Goal: Task Accomplishment & Management: Complete application form

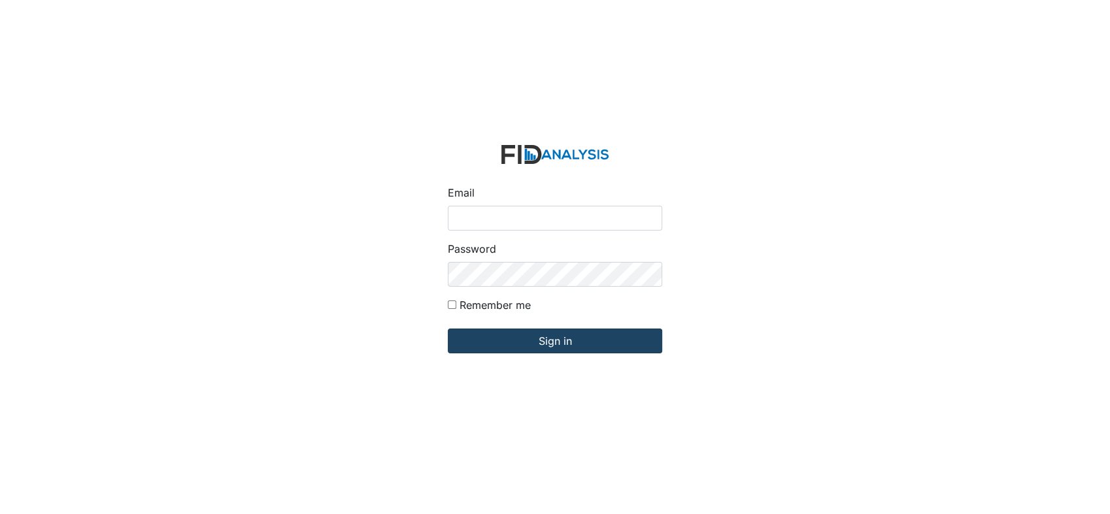
type input "[EMAIL_ADDRESS][DOMAIN_NAME]"
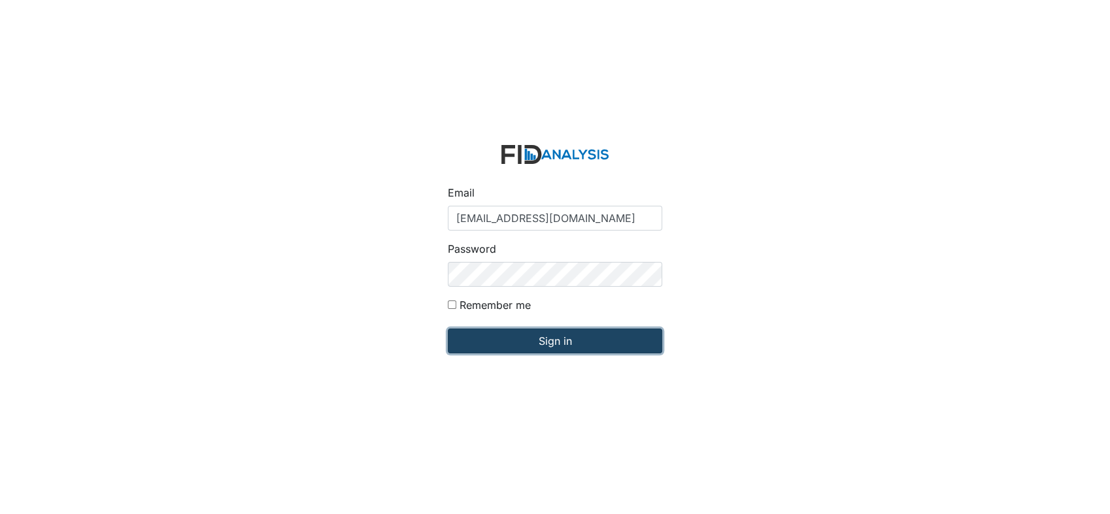
click at [580, 344] on input "Sign in" at bounding box center [555, 341] width 214 height 25
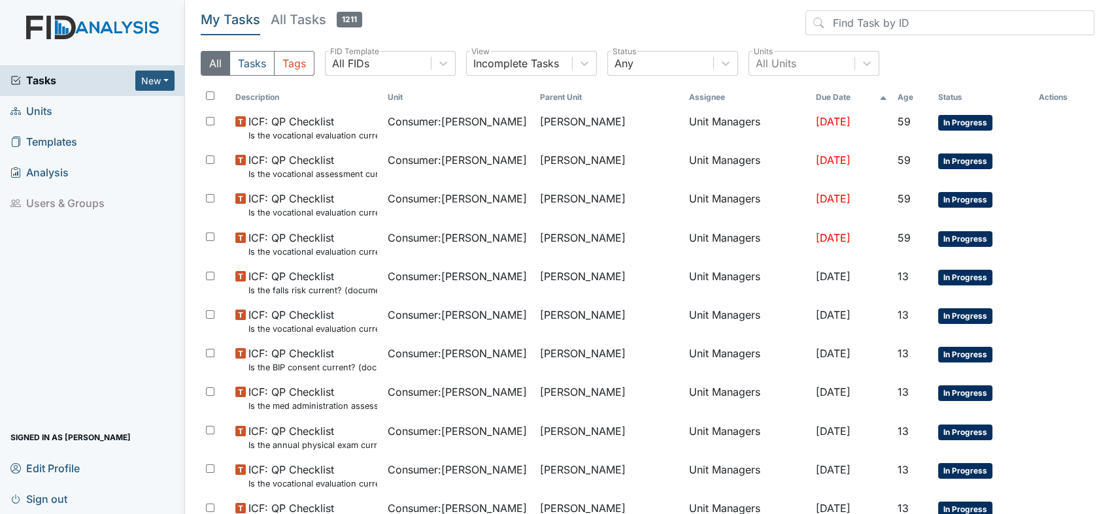
click at [37, 111] on span "Units" at bounding box center [31, 111] width 42 height 20
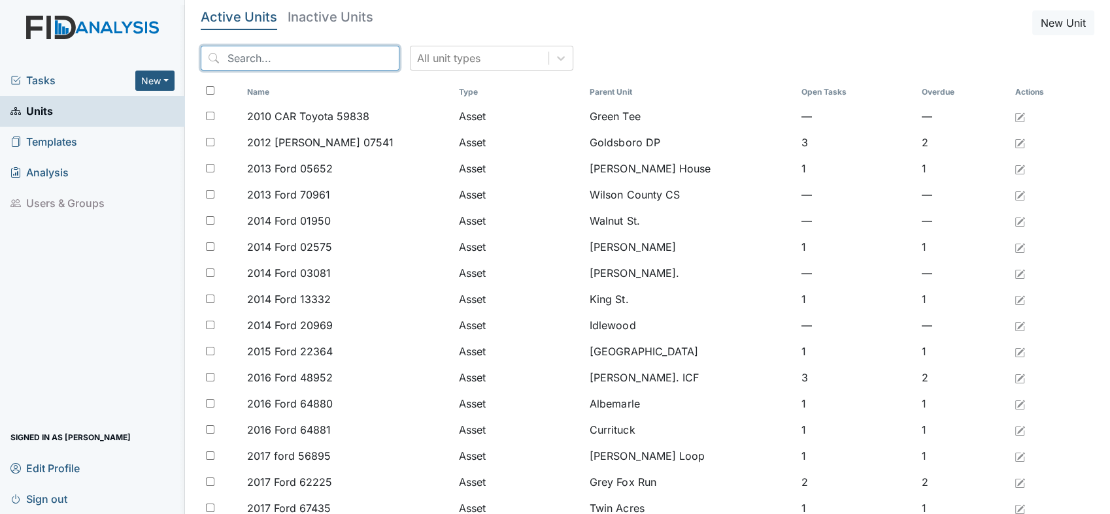
click at [361, 58] on input "search" at bounding box center [300, 58] width 199 height 25
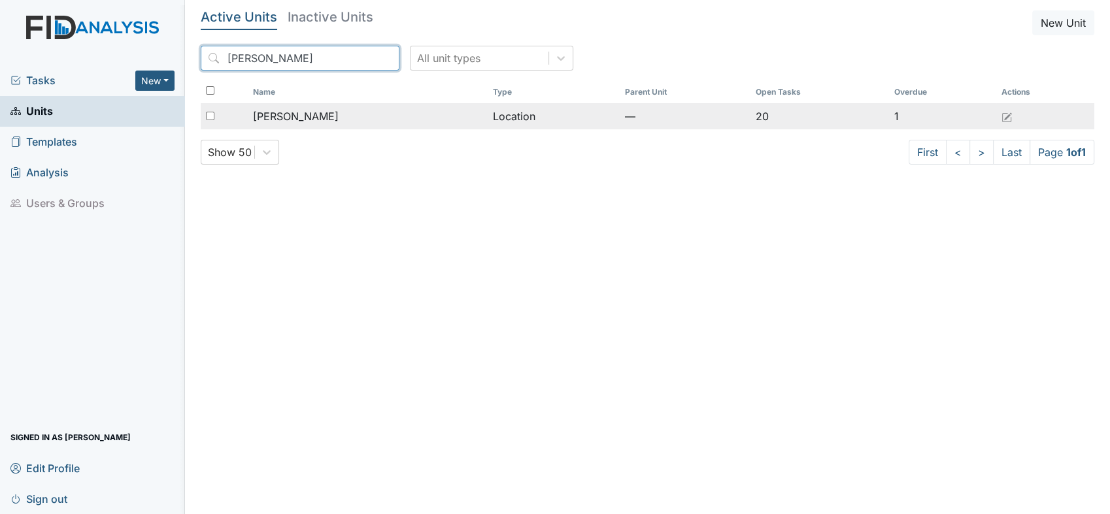
type input "lockwood"
click at [314, 115] on div "[PERSON_NAME]" at bounding box center [367, 116] width 229 height 16
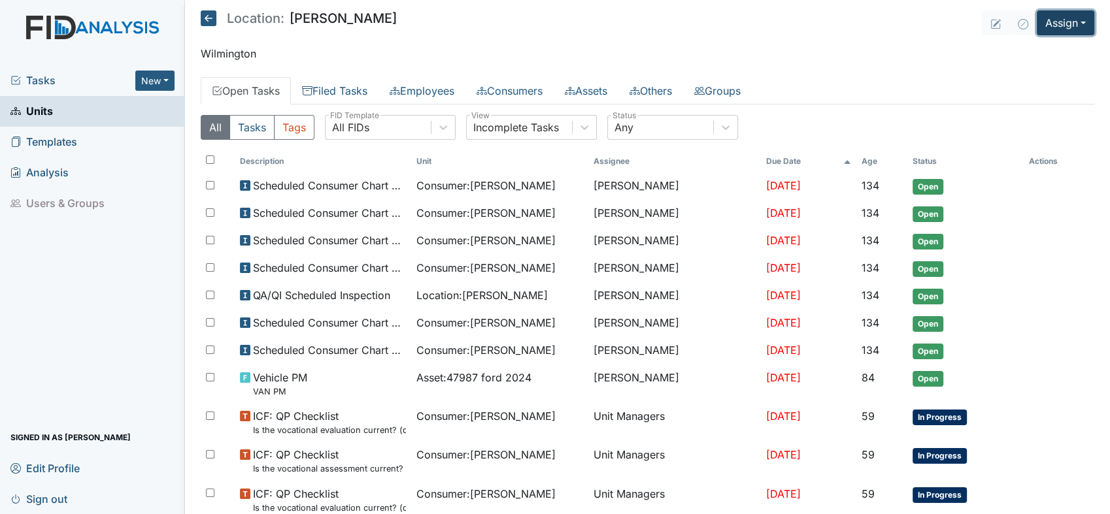
click at [1071, 18] on button "Assign" at bounding box center [1065, 22] width 58 height 25
click at [1021, 53] on link "Assign Form" at bounding box center [1035, 52] width 118 height 21
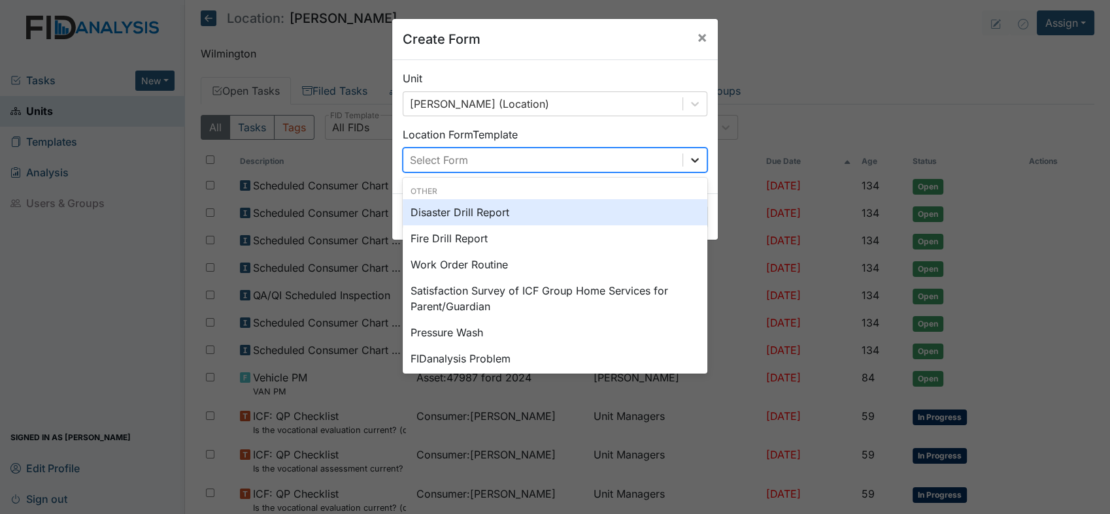
click at [689, 157] on icon at bounding box center [694, 160] width 13 height 13
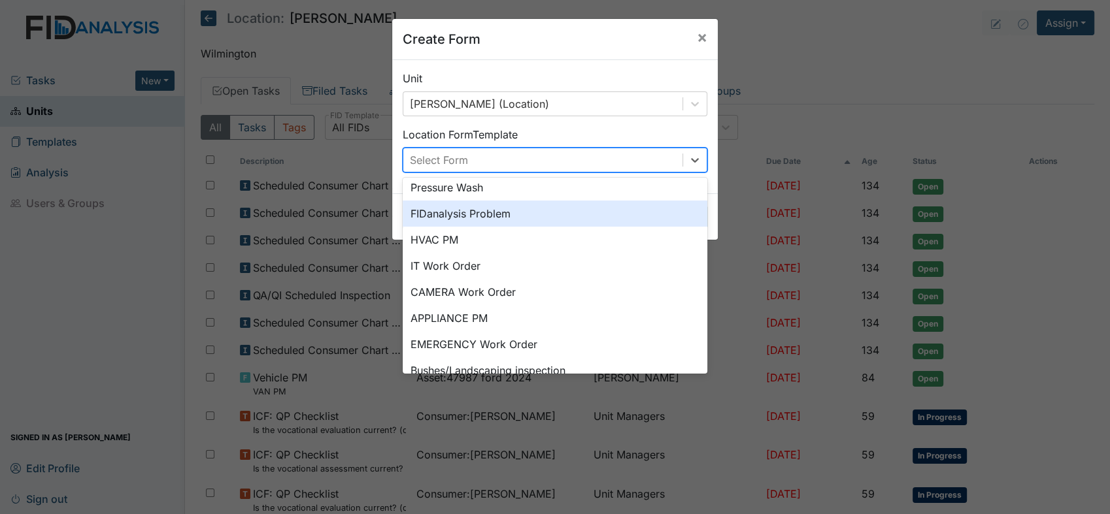
scroll to position [162, 0]
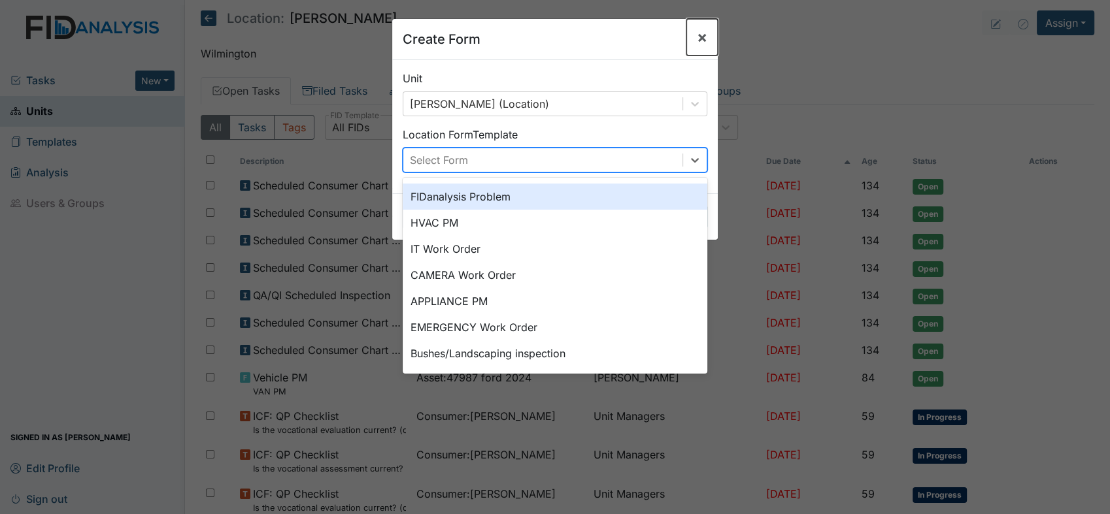
click at [697, 35] on span "×" at bounding box center [702, 36] width 10 height 19
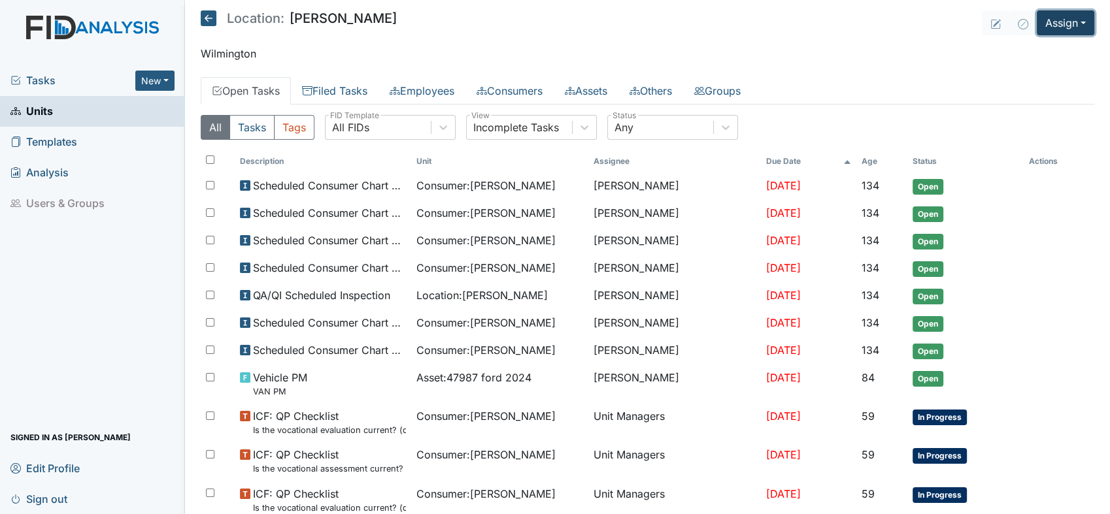
click at [1066, 25] on button "Assign" at bounding box center [1065, 22] width 58 height 25
click at [1028, 52] on link "Assign Form" at bounding box center [1035, 52] width 118 height 21
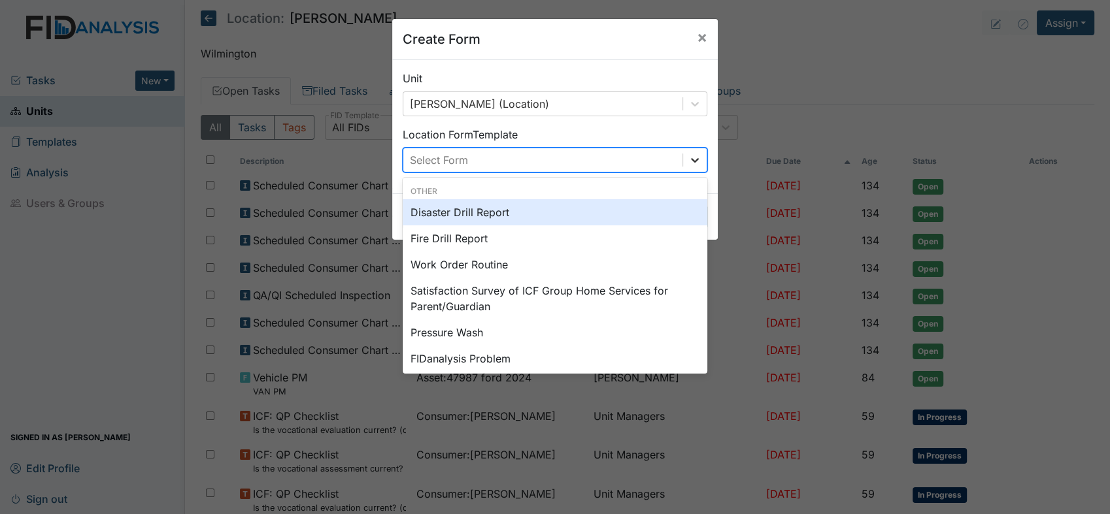
click at [691, 160] on icon at bounding box center [695, 160] width 8 height 5
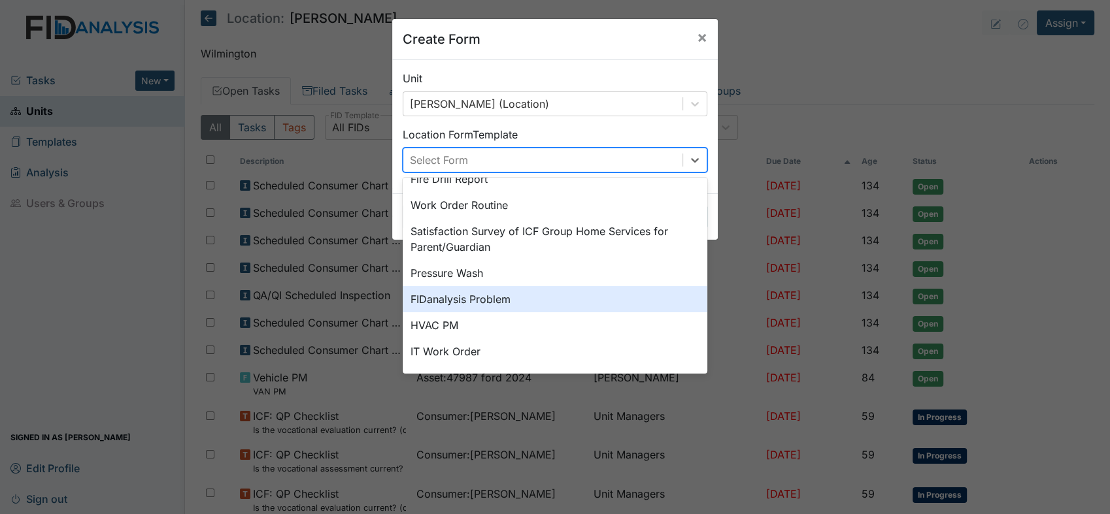
scroll to position [0, 0]
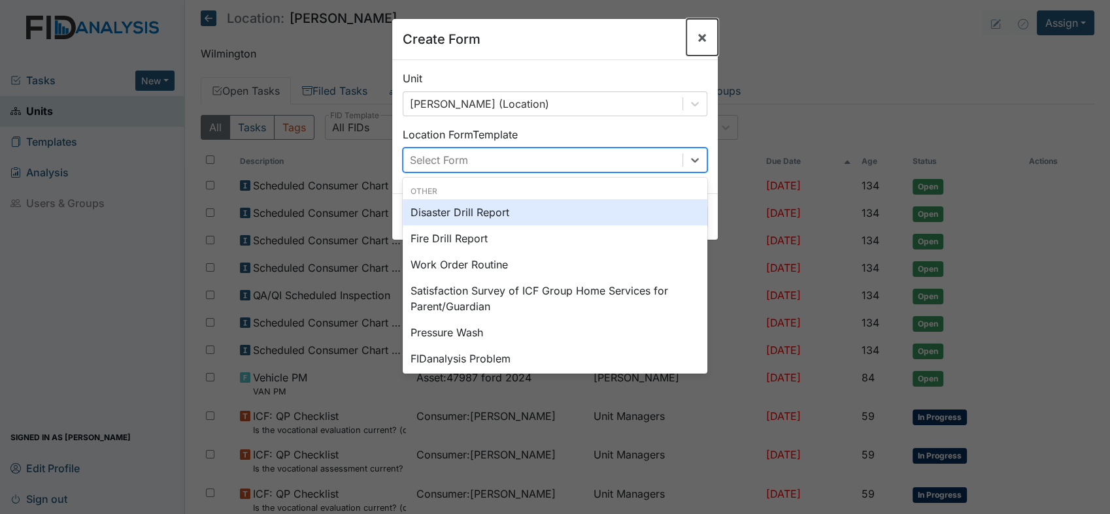
click at [698, 37] on span "×" at bounding box center [702, 36] width 10 height 19
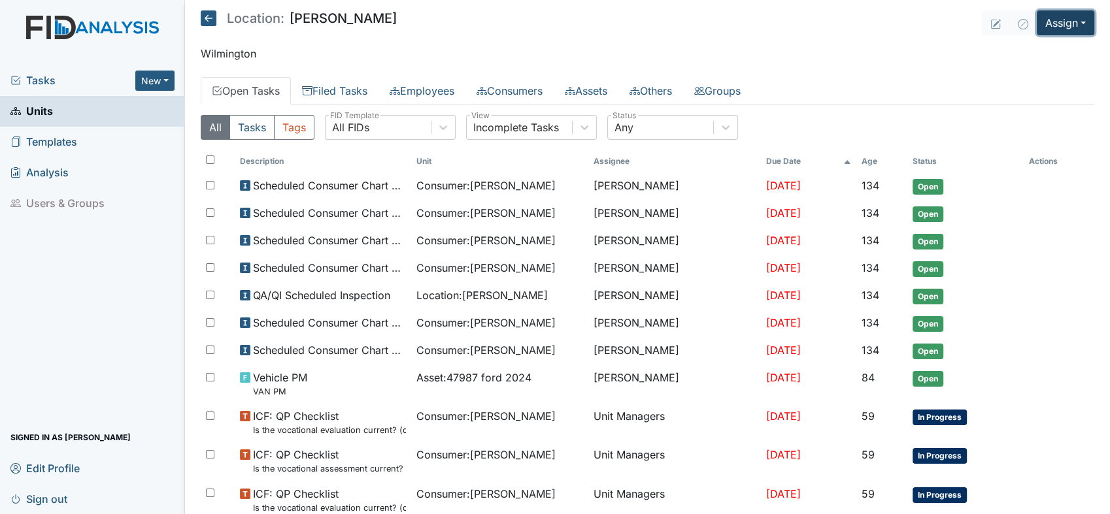
click at [1068, 20] on button "Assign" at bounding box center [1065, 22] width 58 height 25
click at [1024, 72] on link "Assign Inspection" at bounding box center [1035, 73] width 118 height 21
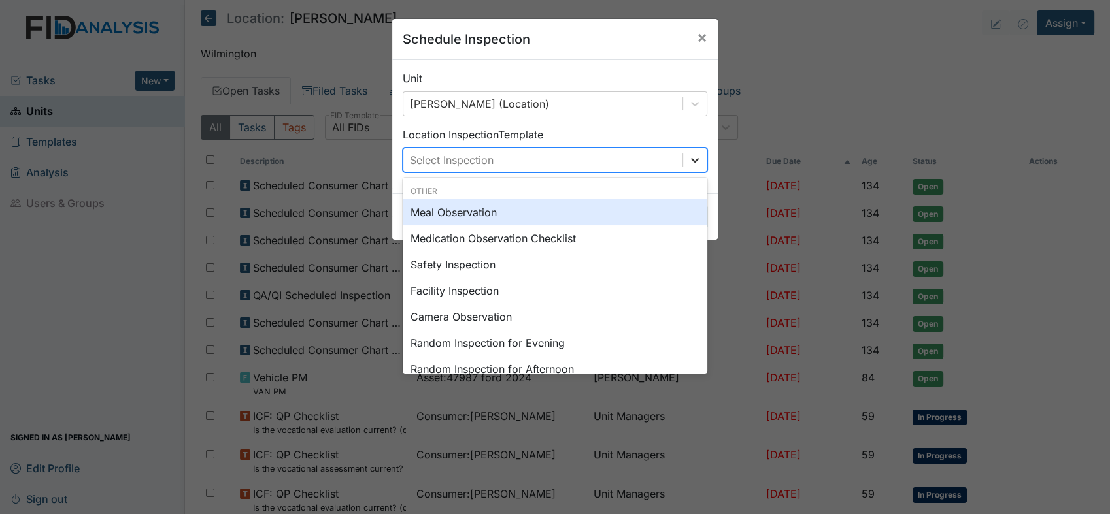
click at [688, 156] on icon at bounding box center [694, 160] width 13 height 13
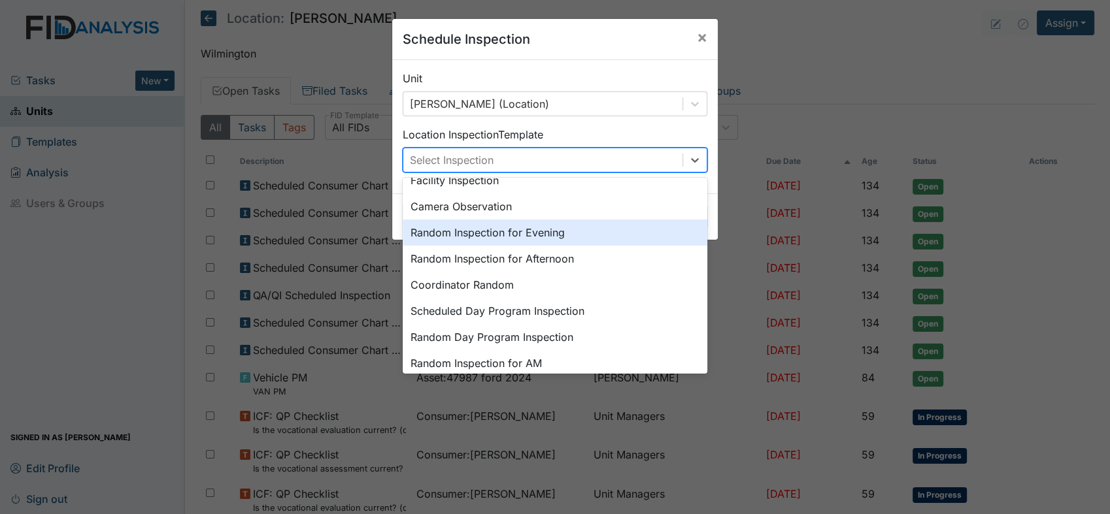
scroll to position [145, 0]
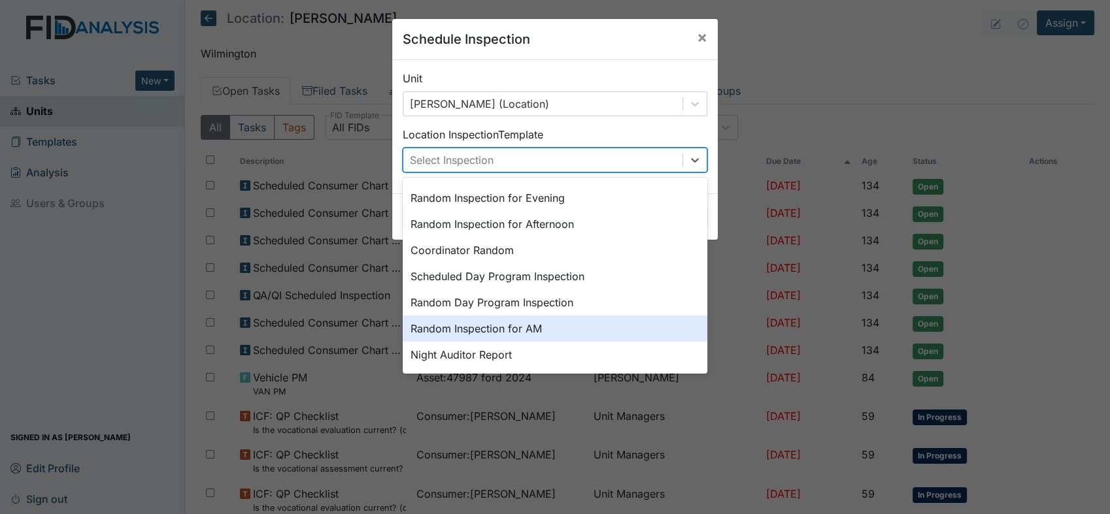
click at [497, 327] on div "Random Inspection for AM" at bounding box center [555, 329] width 304 height 26
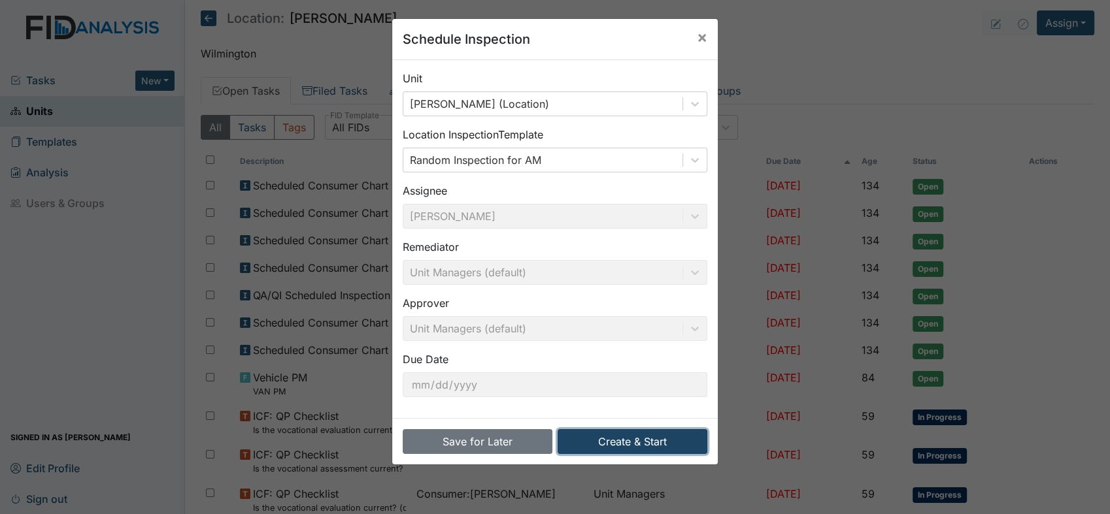
click at [631, 439] on button "Create & Start" at bounding box center [632, 441] width 150 height 25
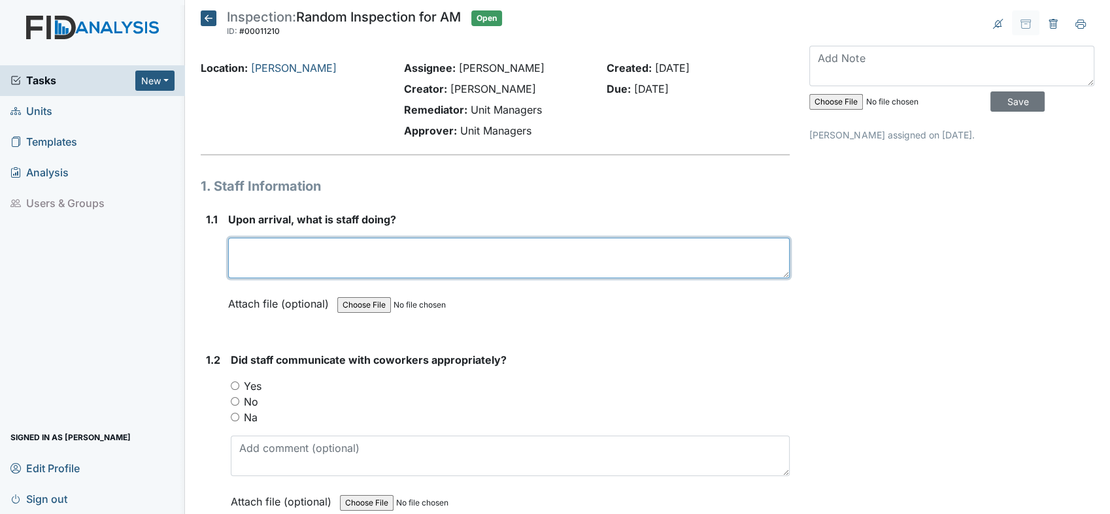
click at [378, 255] on textarea at bounding box center [508, 258] width 561 height 41
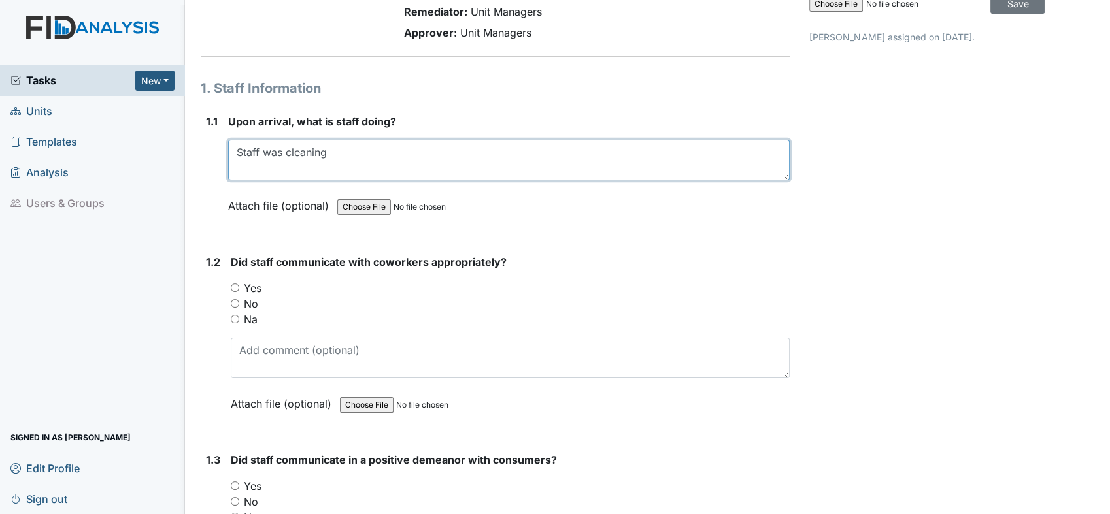
scroll to position [218, 0]
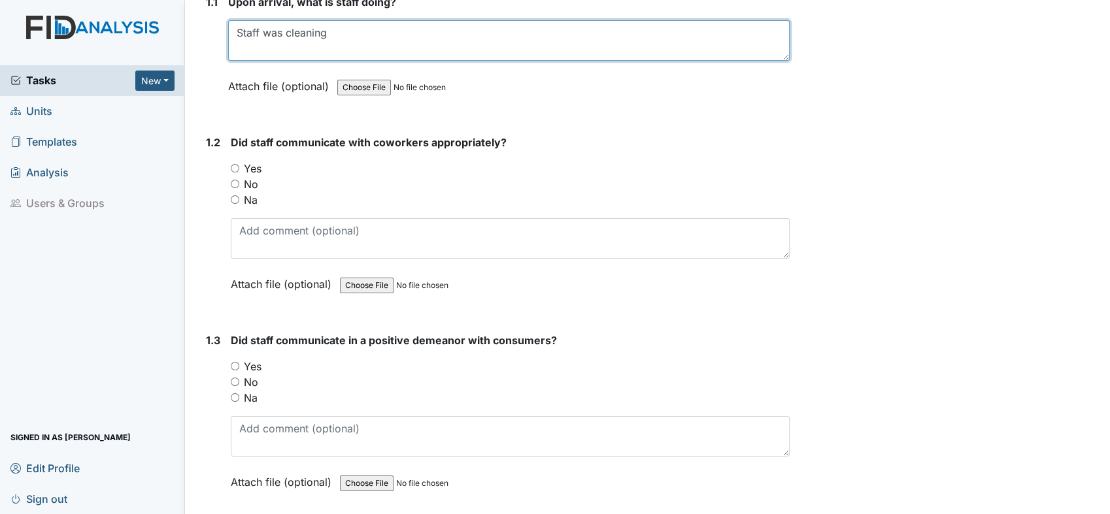
type textarea "Staff was cleaning"
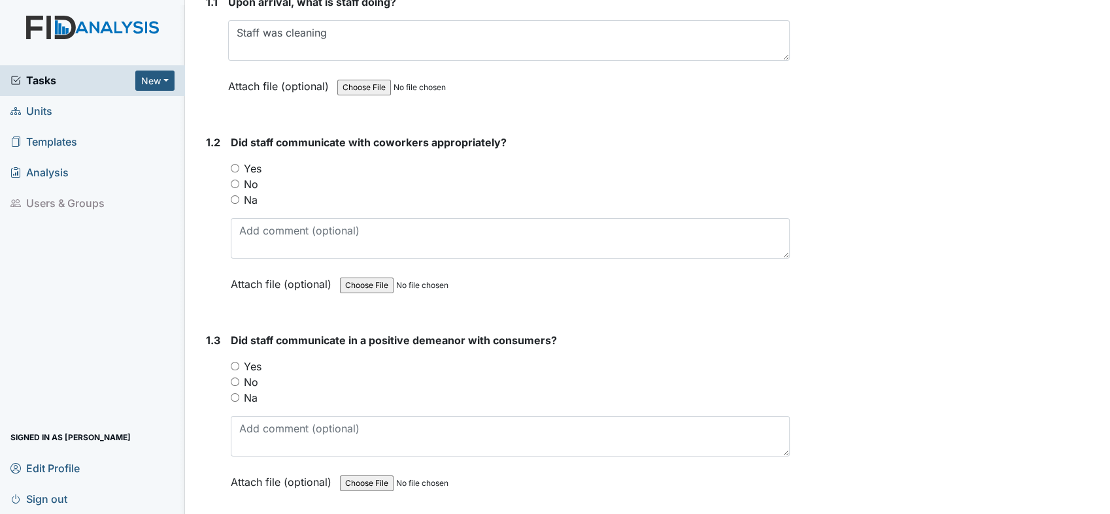
click at [237, 166] on input "Yes" at bounding box center [235, 168] width 8 height 8
radio input "true"
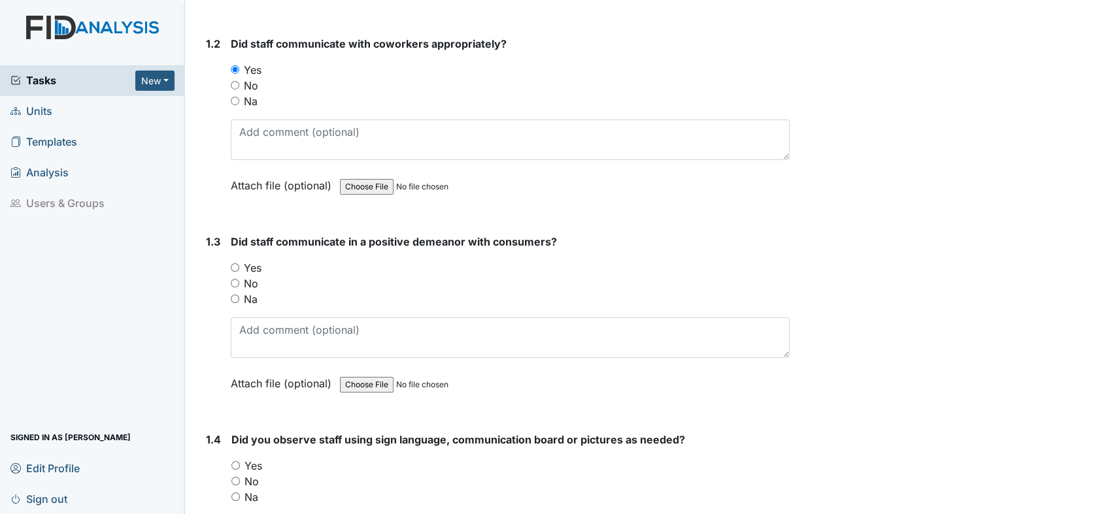
scroll to position [435, 0]
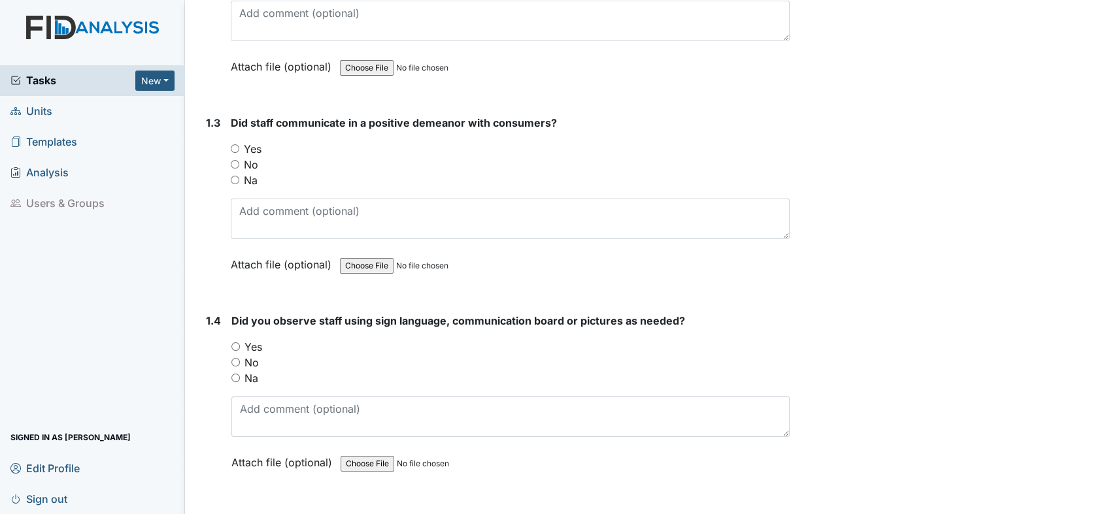
drag, startPoint x: 233, startPoint y: 146, endPoint x: 261, endPoint y: 153, distance: 29.0
click at [238, 146] on input "Yes" at bounding box center [235, 148] width 8 height 8
radio input "true"
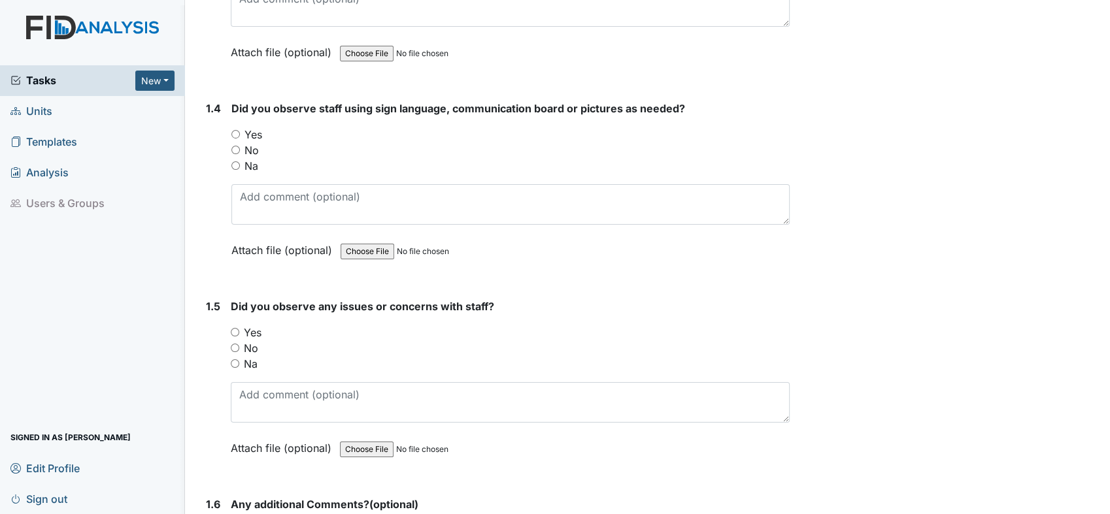
scroll to position [653, 0]
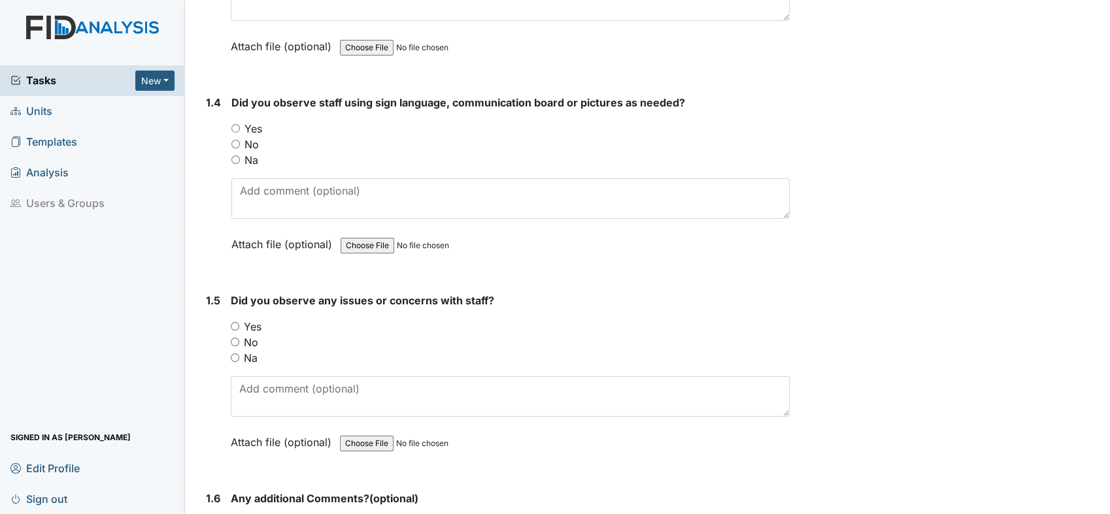
click at [236, 144] on input "No" at bounding box center [235, 144] width 8 height 8
radio input "true"
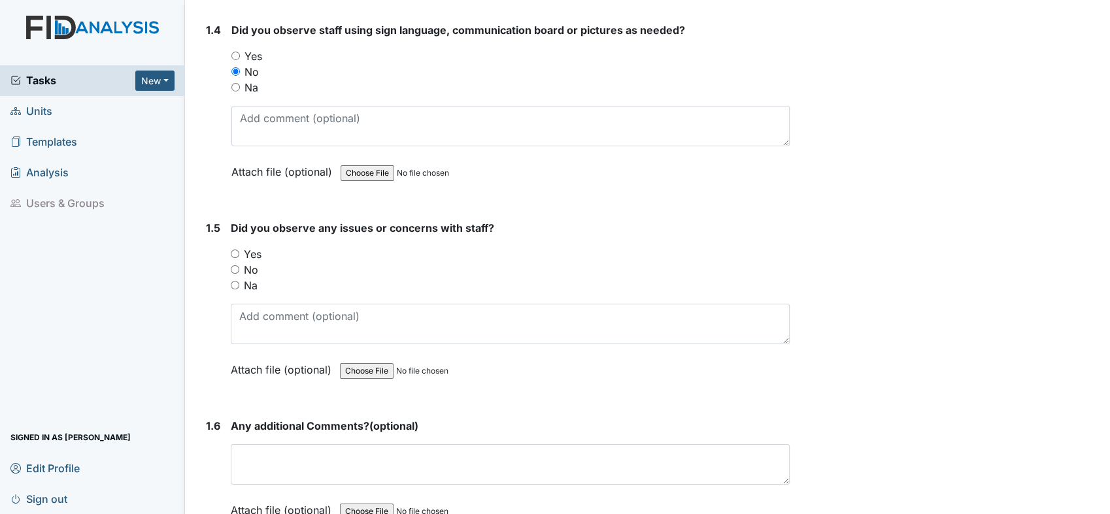
click at [234, 265] on input "No" at bounding box center [235, 269] width 8 height 8
radio input "true"
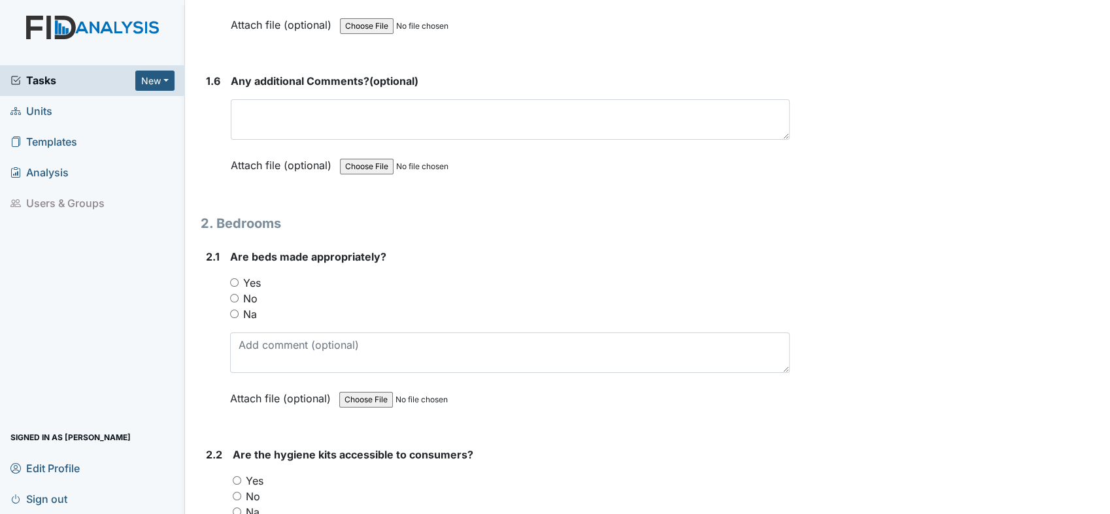
scroll to position [1161, 0]
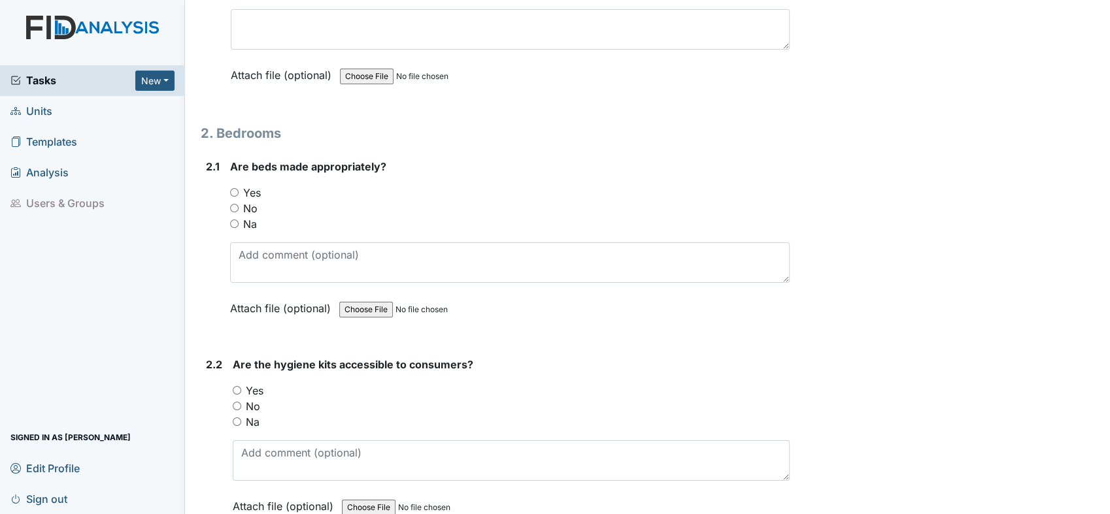
click at [233, 188] on input "Yes" at bounding box center [234, 192] width 8 height 8
radio input "true"
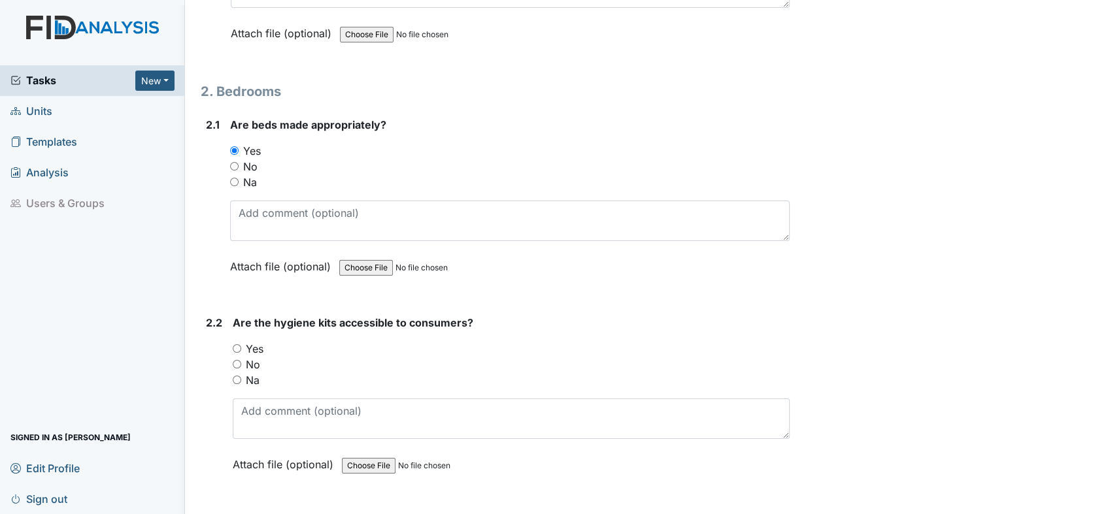
scroll to position [1379, 0]
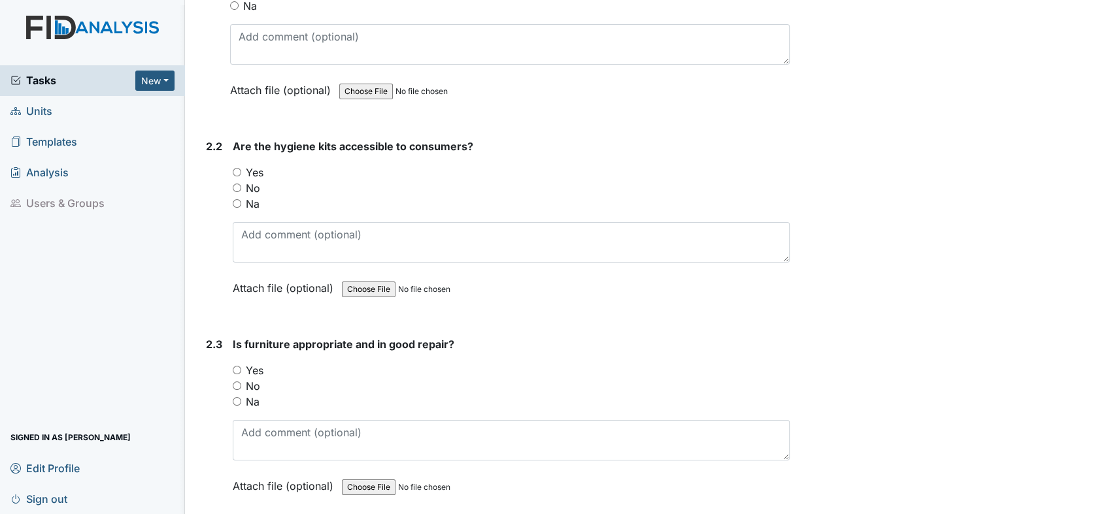
click at [240, 169] on input "Yes" at bounding box center [237, 172] width 8 height 8
radio input "true"
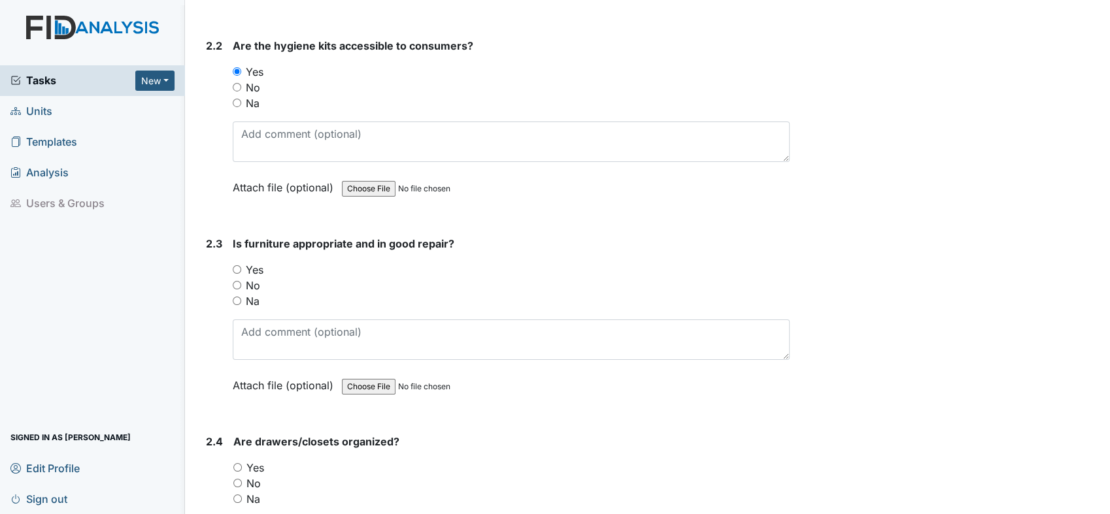
scroll to position [1597, 0]
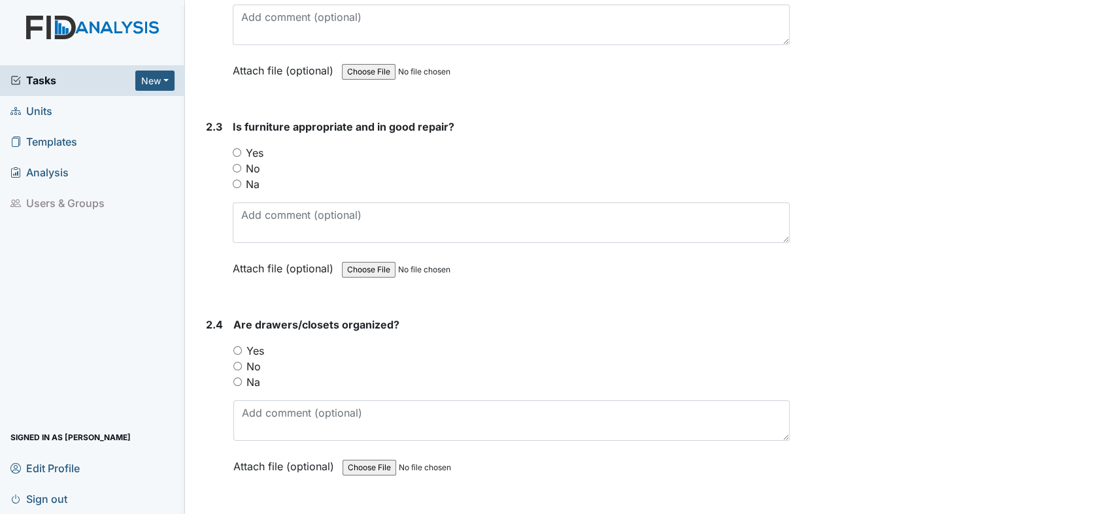
click at [237, 148] on input "Yes" at bounding box center [237, 152] width 8 height 8
radio input "true"
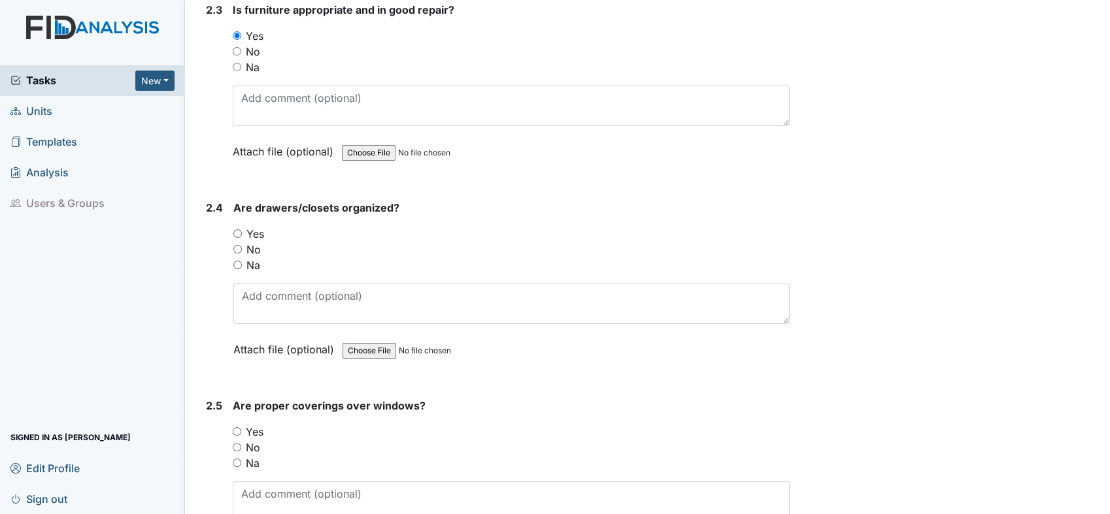
scroll to position [1815, 0]
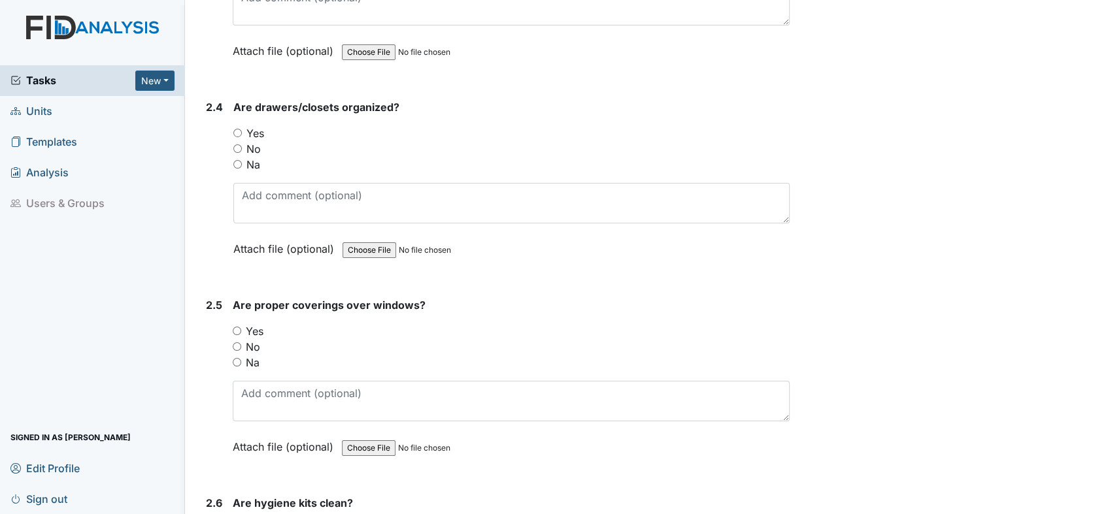
click at [235, 129] on input "Yes" at bounding box center [237, 133] width 8 height 8
radio input "true"
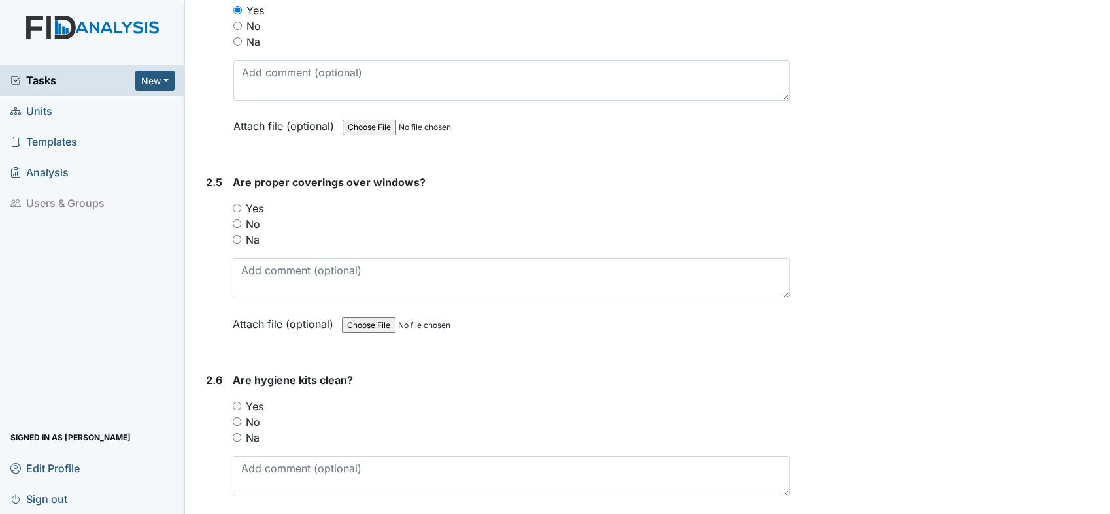
scroll to position [2033, 0]
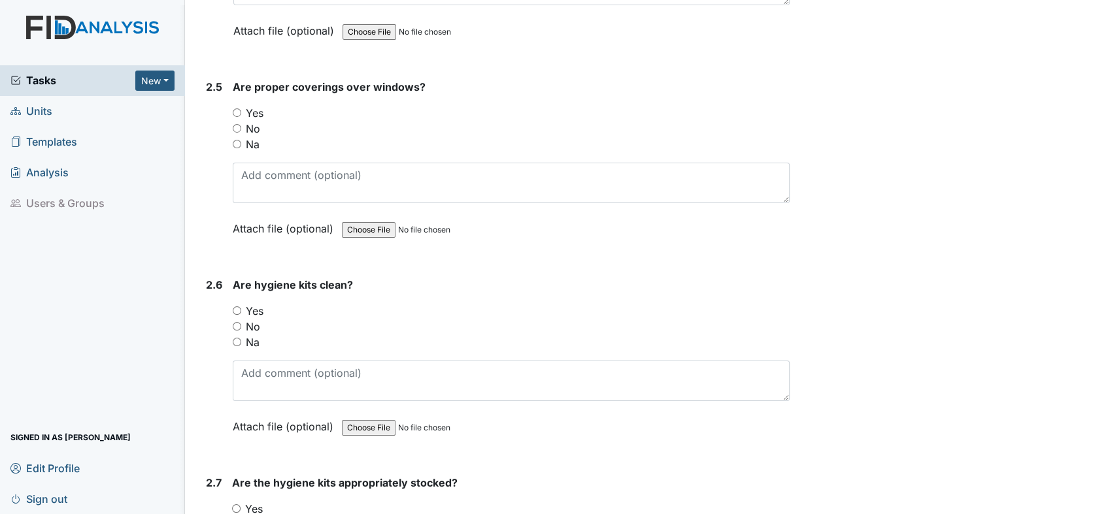
click at [236, 108] on input "Yes" at bounding box center [237, 112] width 8 height 8
radio input "true"
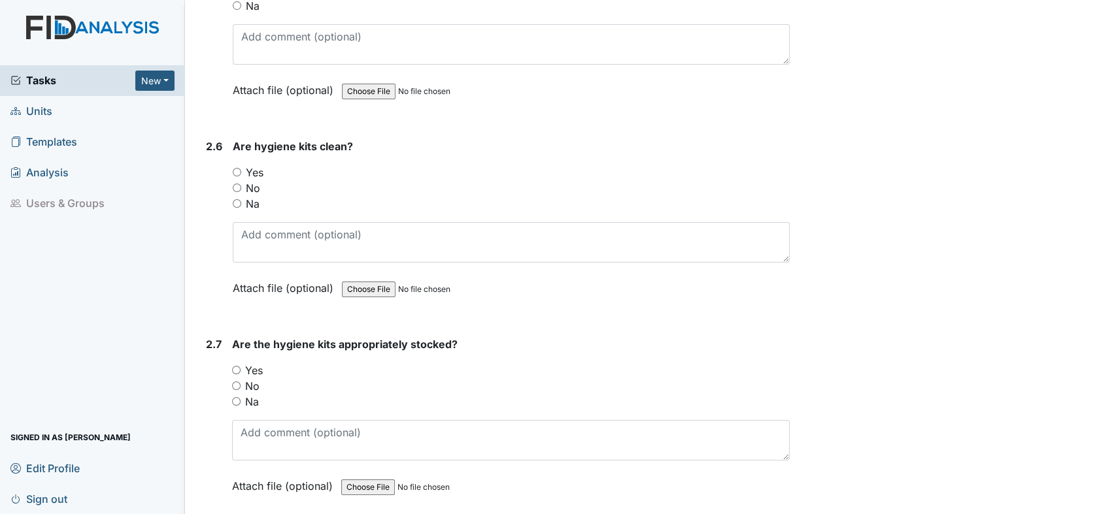
scroll to position [2178, 0]
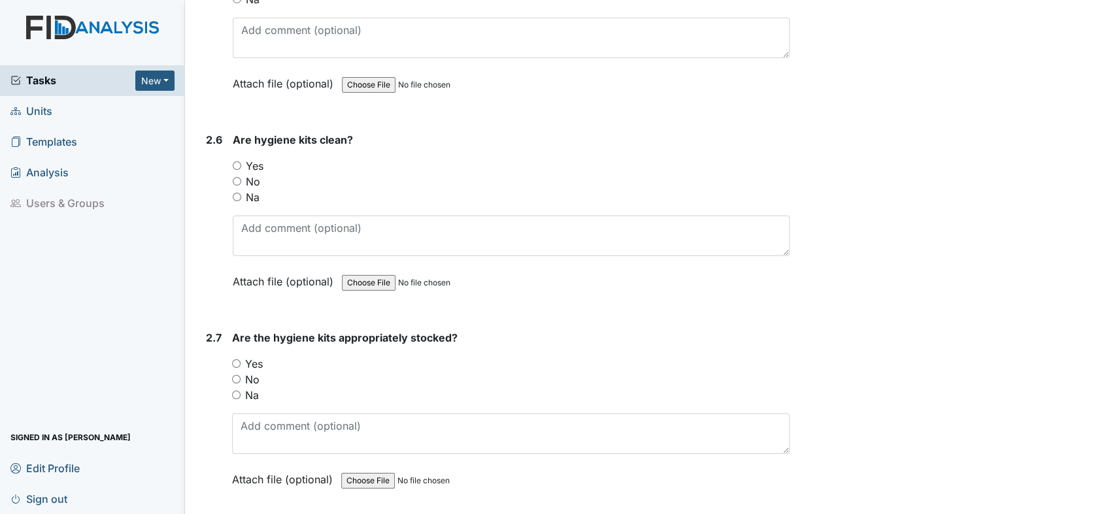
click at [235, 161] on input "Yes" at bounding box center [237, 165] width 8 height 8
radio input "true"
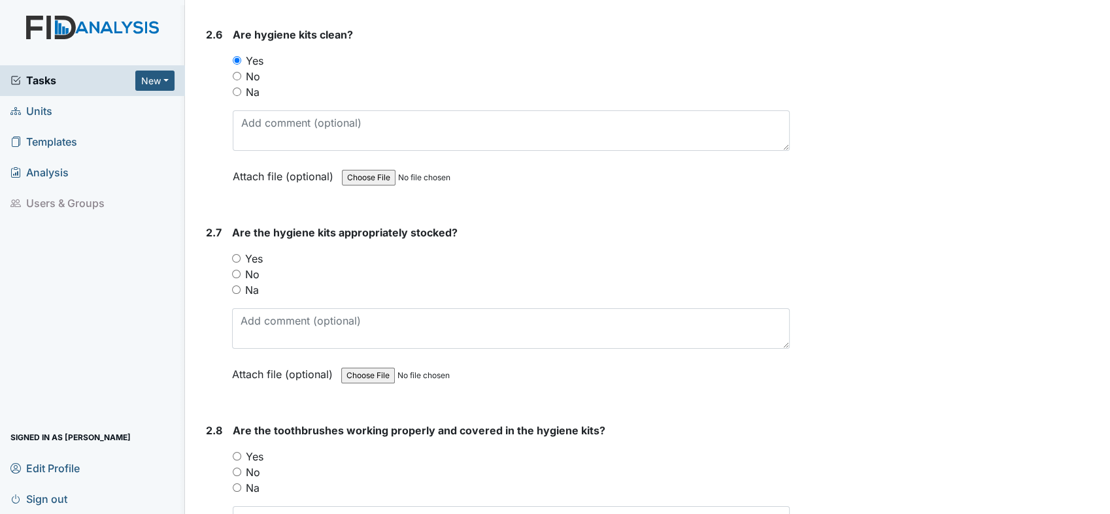
scroll to position [2395, 0]
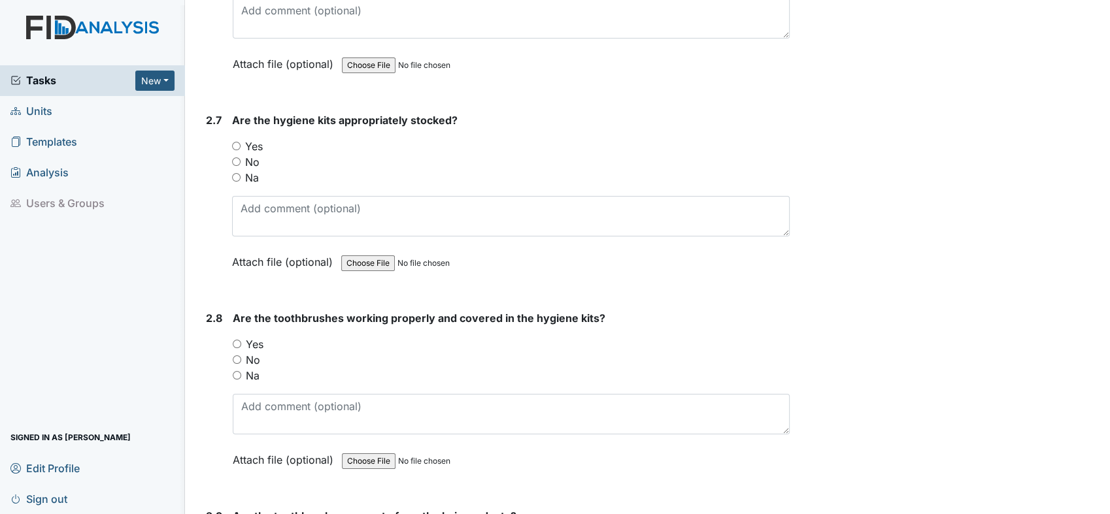
drag, startPoint x: 231, startPoint y: 136, endPoint x: 261, endPoint y: 139, distance: 30.8
click at [232, 136] on div "2.7 Are the hygiene kits appropriately stocked? You must select one of the belo…" at bounding box center [495, 200] width 589 height 177
click at [234, 142] on input "Yes" at bounding box center [236, 146] width 8 height 8
radio input "true"
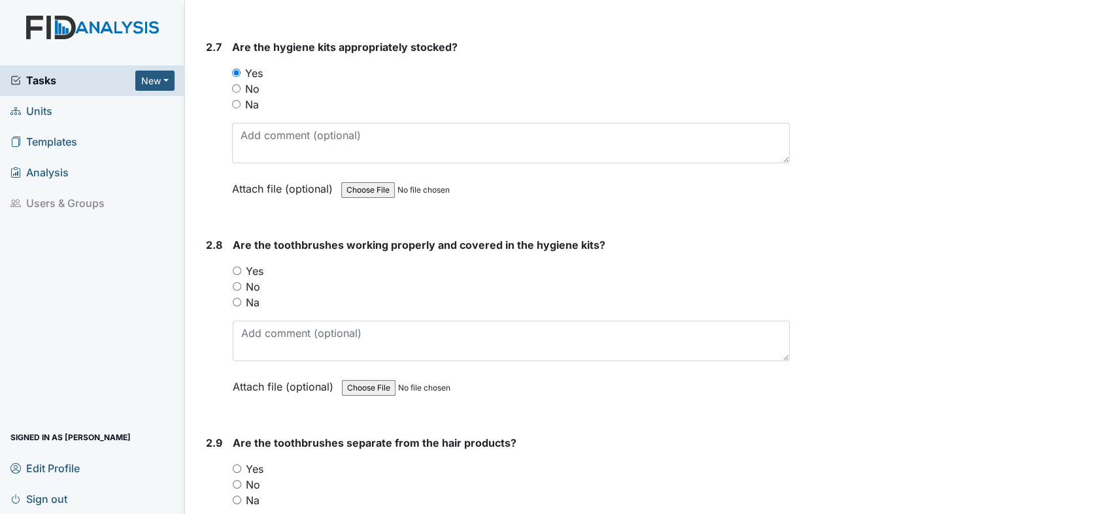
scroll to position [2614, 0]
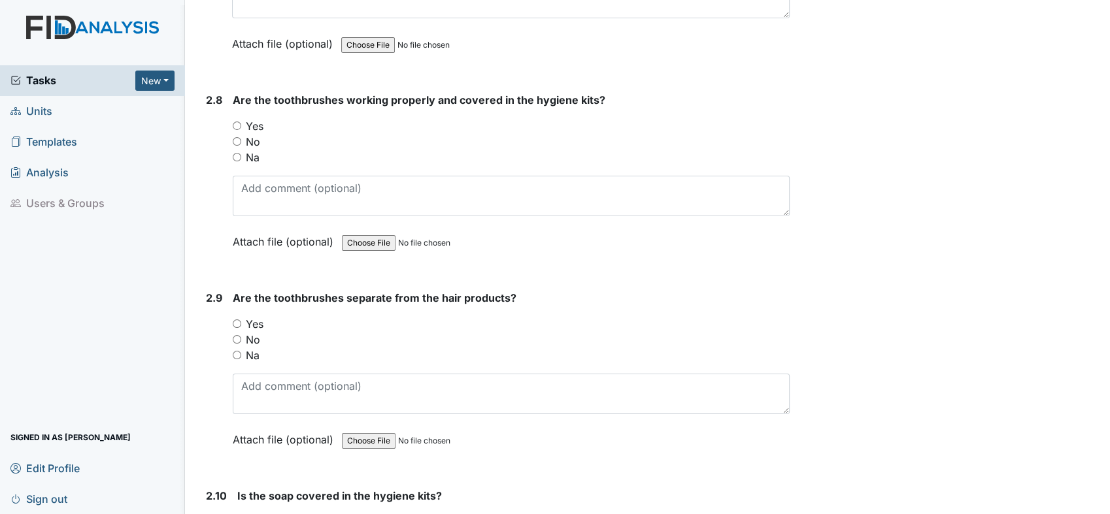
click at [234, 122] on input "Yes" at bounding box center [237, 126] width 8 height 8
radio input "true"
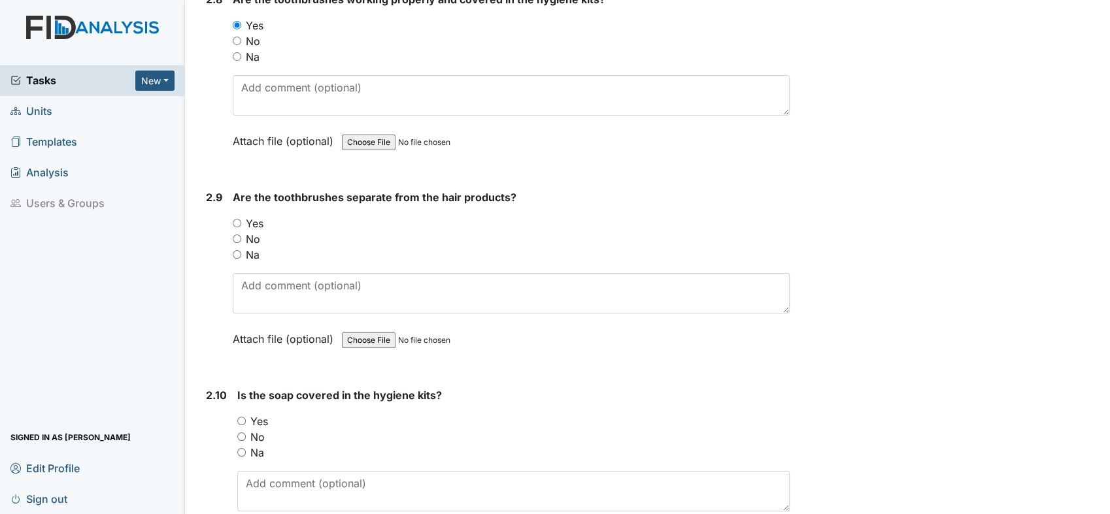
scroll to position [2831, 0]
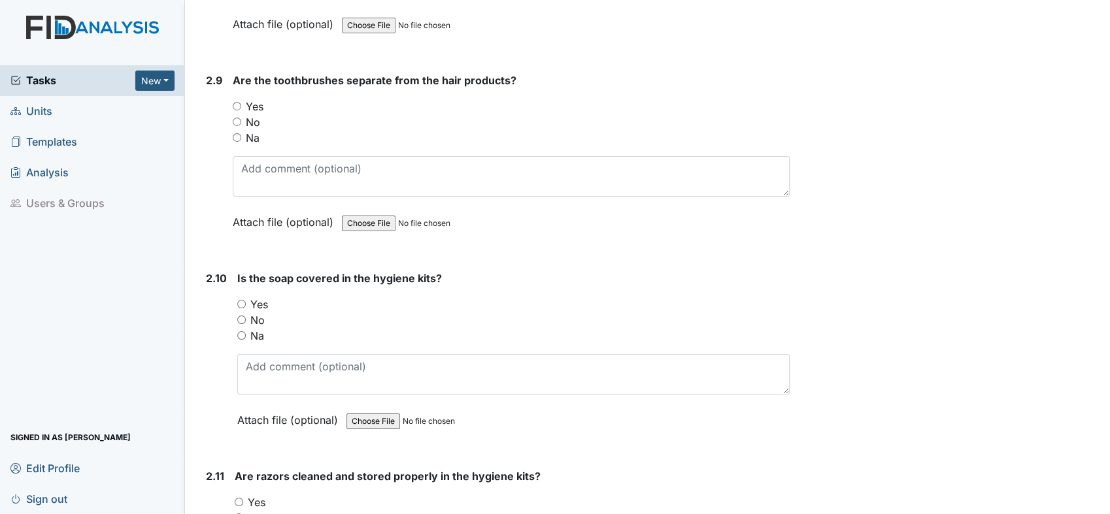
click at [237, 102] on input "Yes" at bounding box center [237, 106] width 8 height 8
radio input "true"
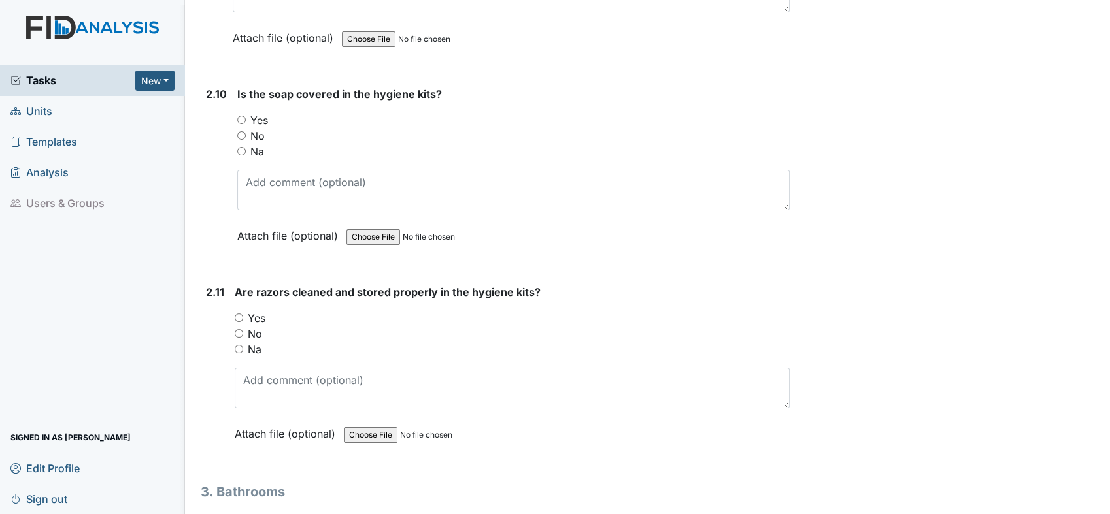
scroll to position [3049, 0]
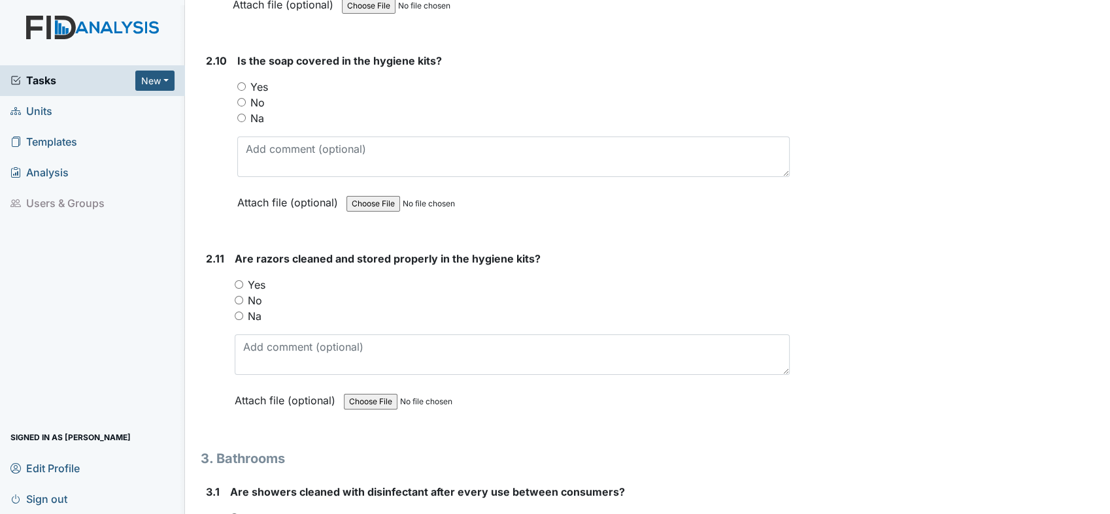
click at [242, 114] on input "Na" at bounding box center [241, 118] width 8 height 8
radio input "true"
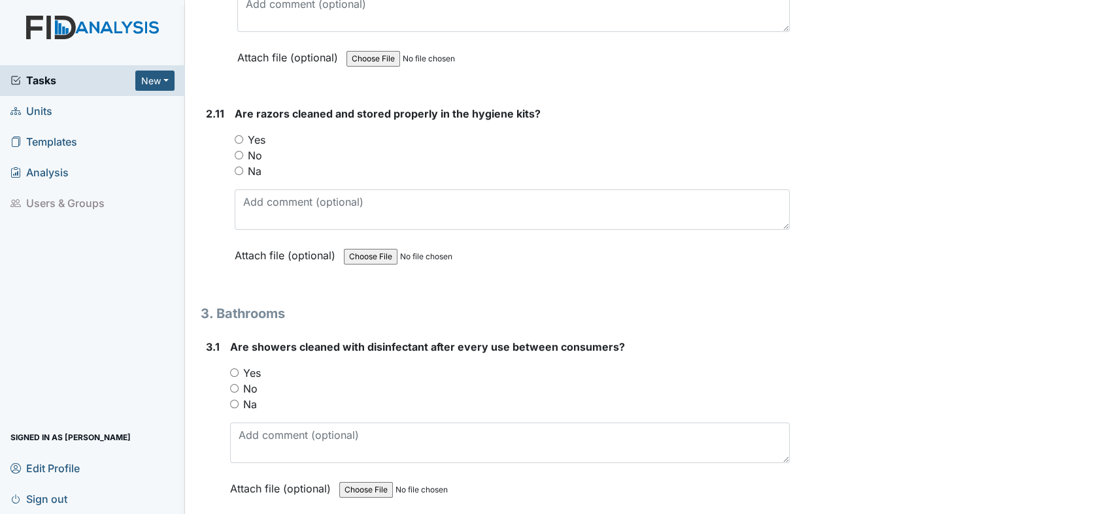
scroll to position [3194, 0]
click at [240, 167] on input "Na" at bounding box center [239, 171] width 8 height 8
radio input "true"
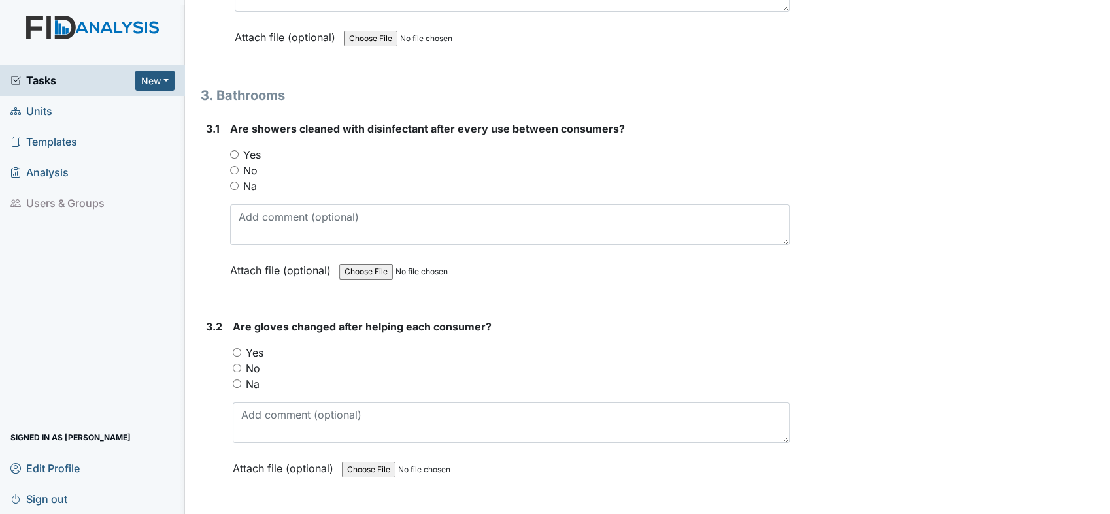
click at [231, 150] on input "Yes" at bounding box center [234, 154] width 8 height 8
radio input "true"
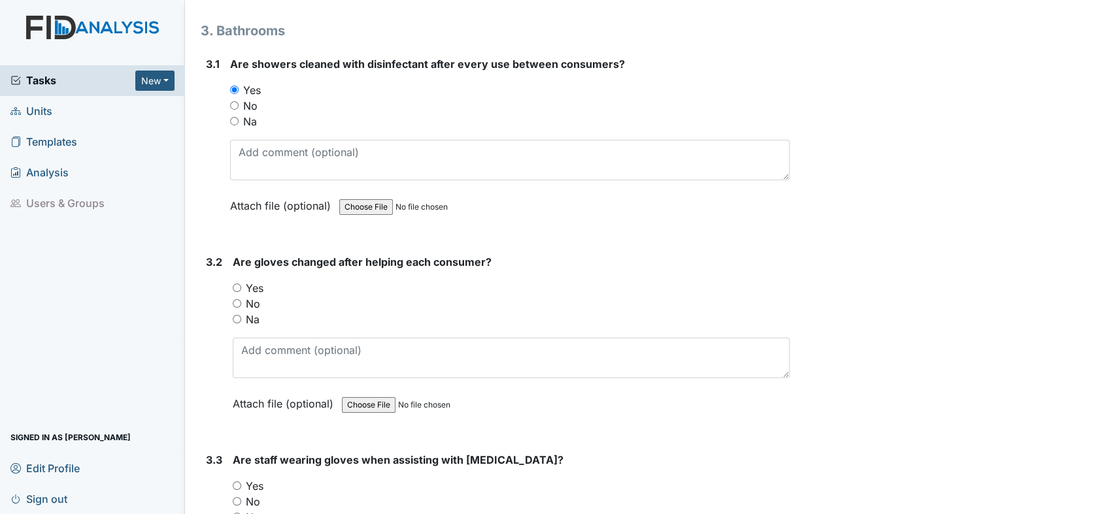
scroll to position [3630, 0]
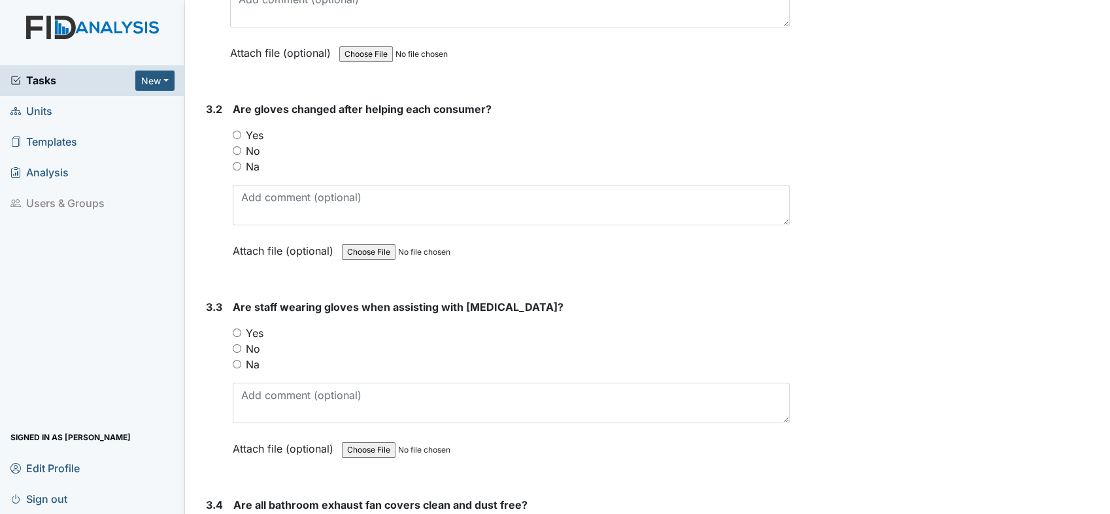
click at [231, 123] on div "3.2 Are gloves changed after helping each consumer? You must select one of the …" at bounding box center [495, 189] width 589 height 177
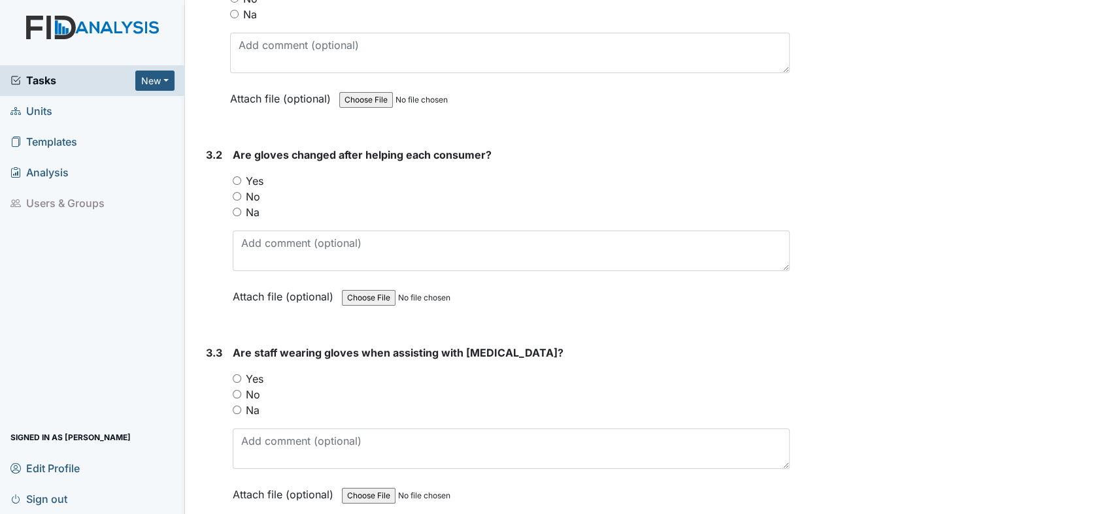
scroll to position [3557, 0]
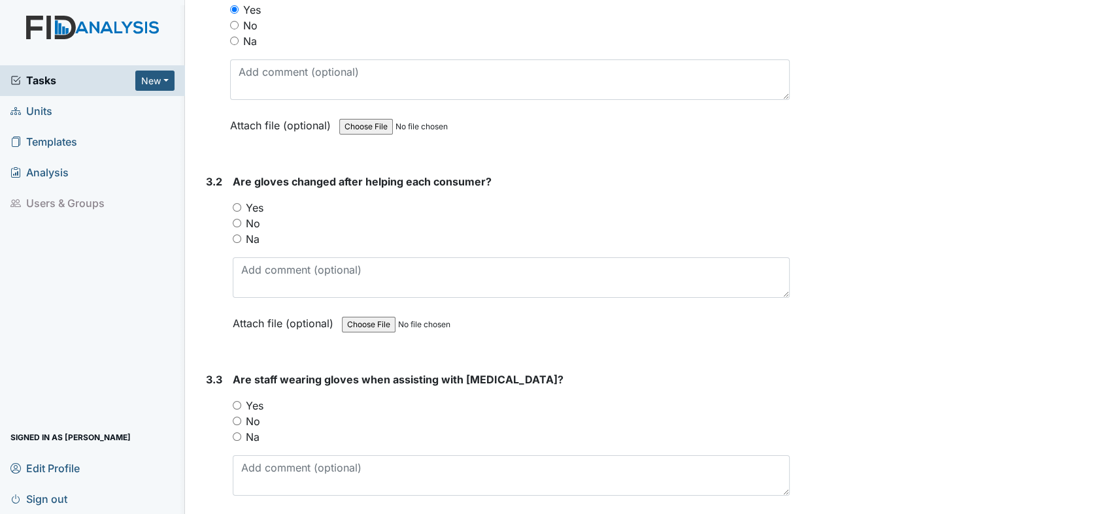
click at [238, 203] on input "Yes" at bounding box center [237, 207] width 8 height 8
radio input "true"
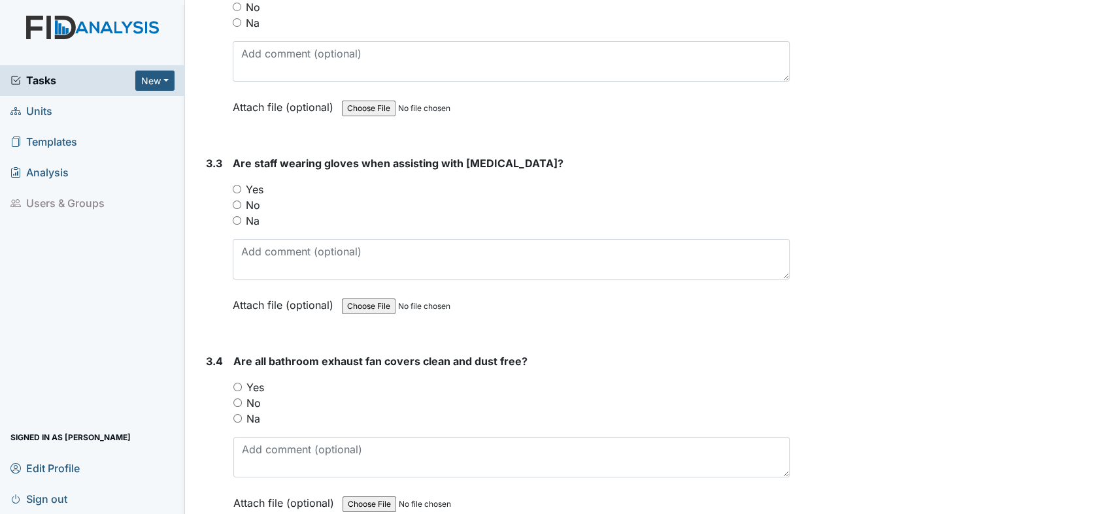
scroll to position [3775, 0]
click at [240, 184] on input "Yes" at bounding box center [237, 188] width 8 height 8
radio input "true"
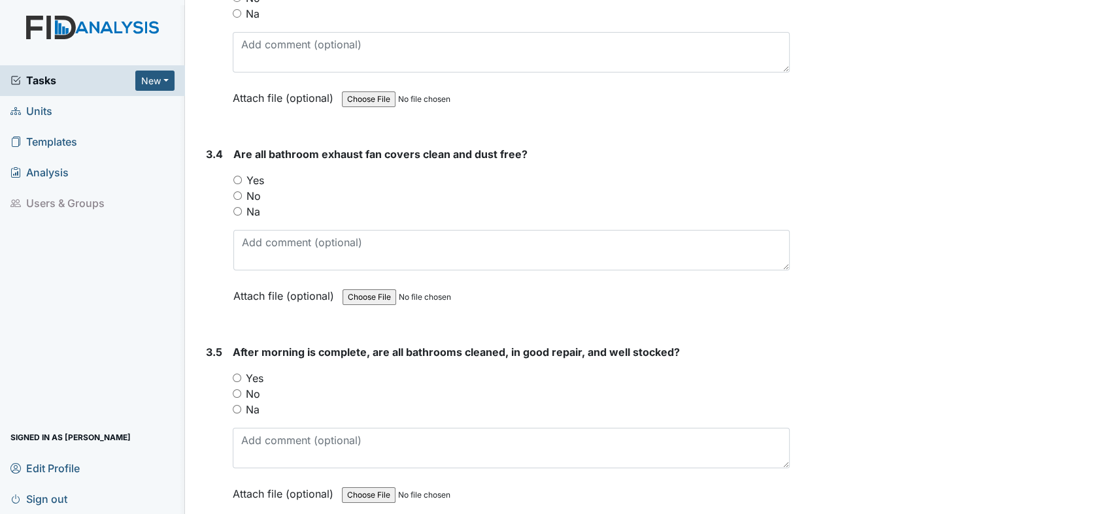
scroll to position [3993, 0]
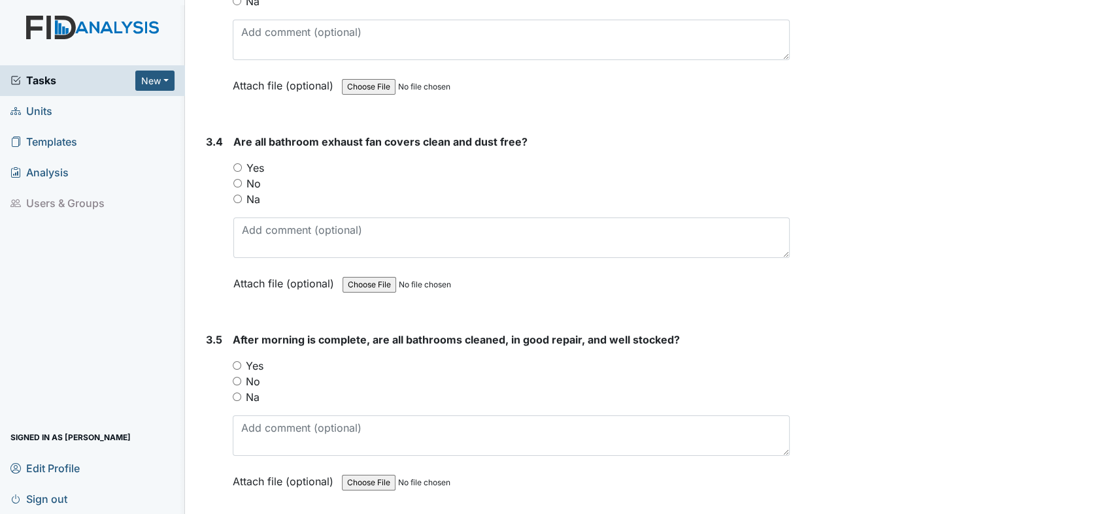
click at [237, 163] on input "Yes" at bounding box center [237, 167] width 8 height 8
radio input "true"
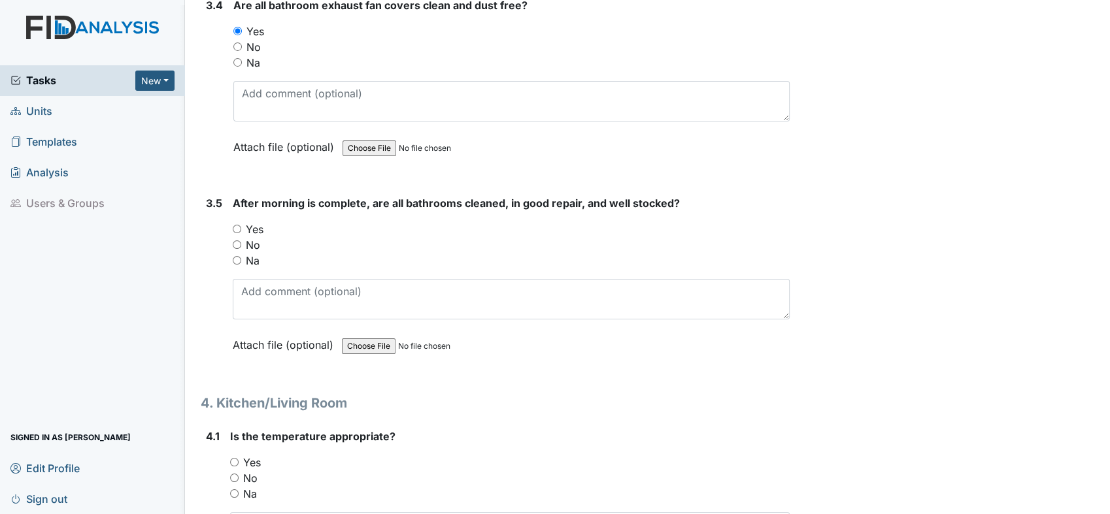
scroll to position [4138, 0]
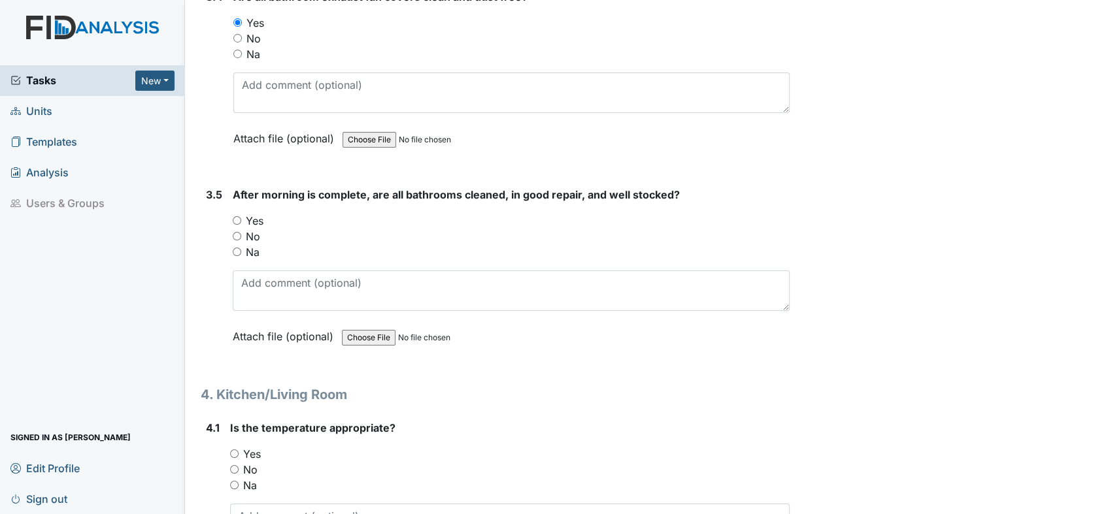
click at [240, 216] on input "Yes" at bounding box center [237, 220] width 8 height 8
radio input "true"
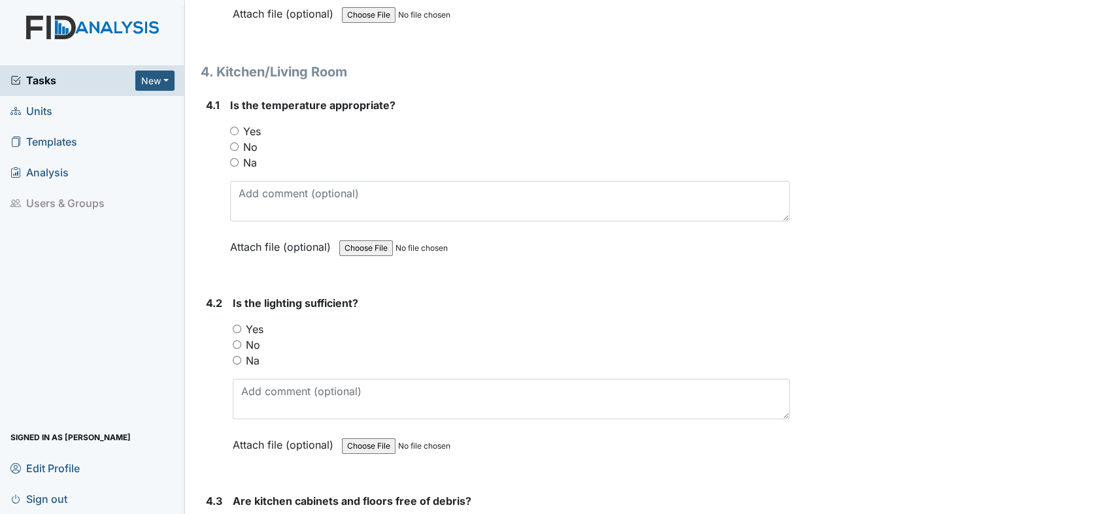
scroll to position [4501, 0]
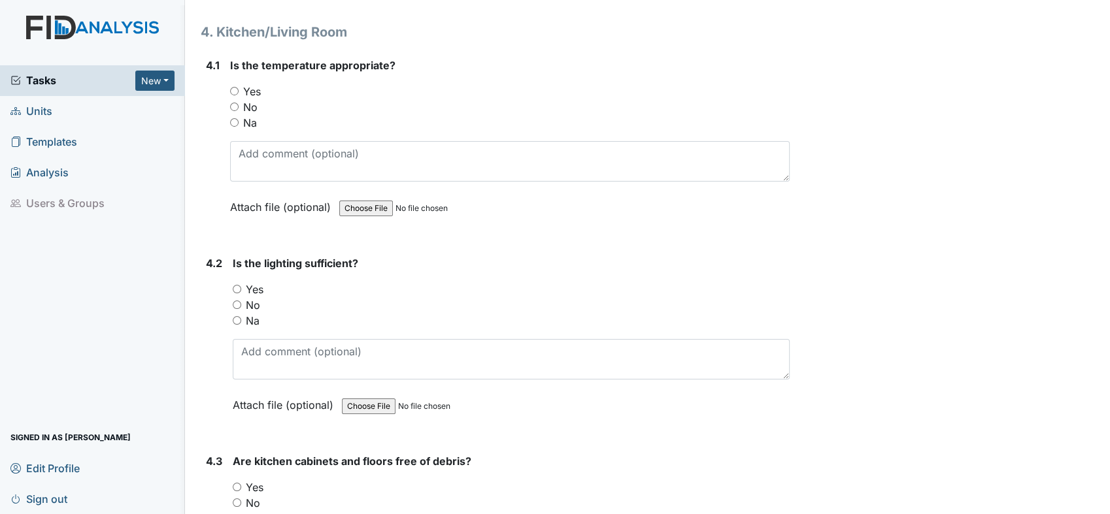
click at [235, 87] on input "Yes" at bounding box center [234, 91] width 8 height 8
radio input "true"
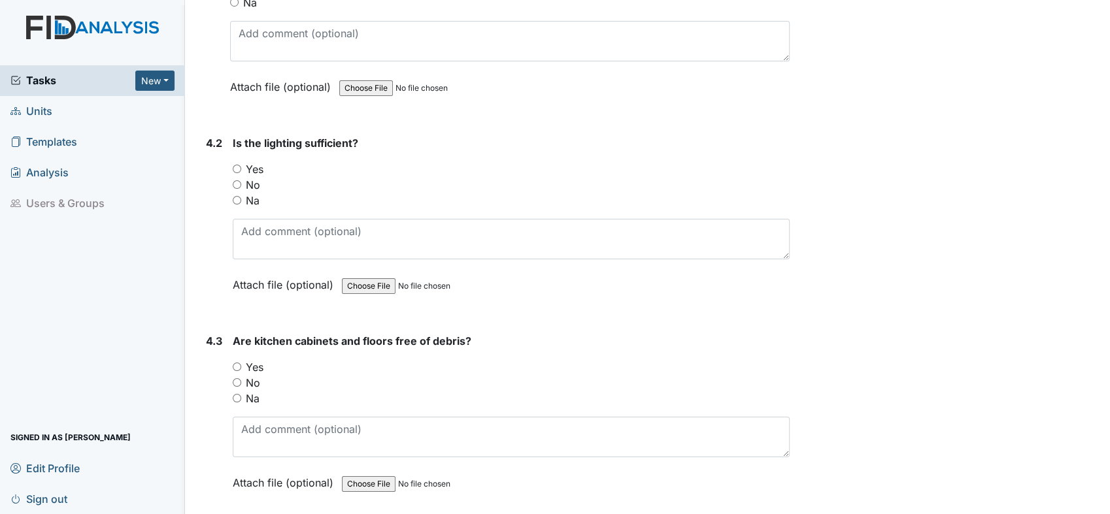
scroll to position [4646, 0]
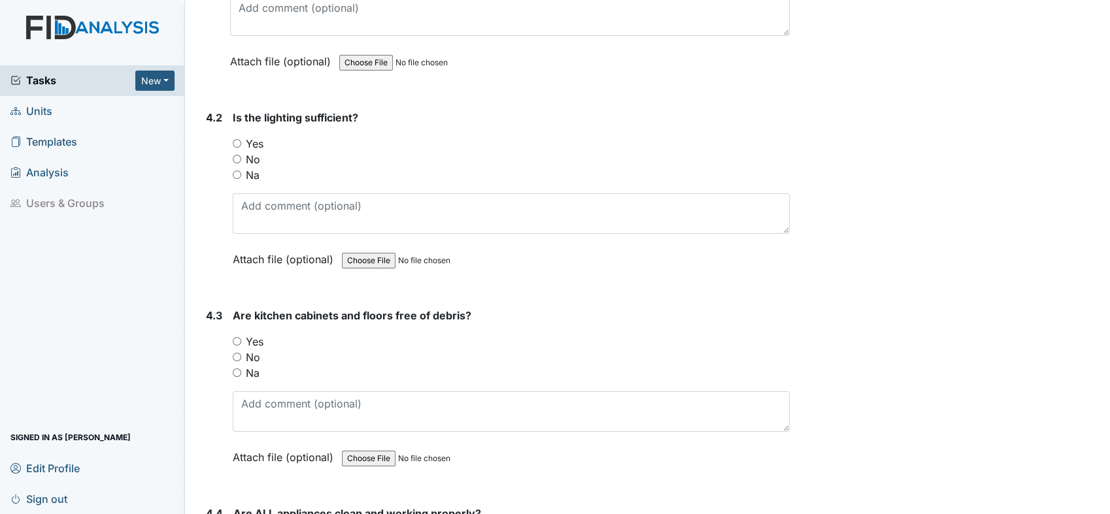
click at [237, 139] on input "Yes" at bounding box center [237, 143] width 8 height 8
radio input "true"
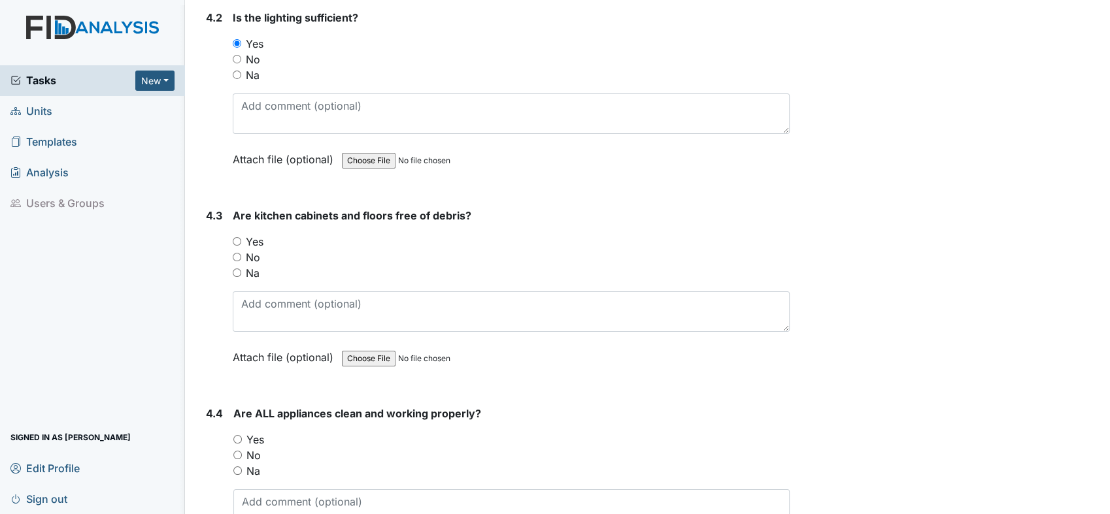
scroll to position [4792, 0]
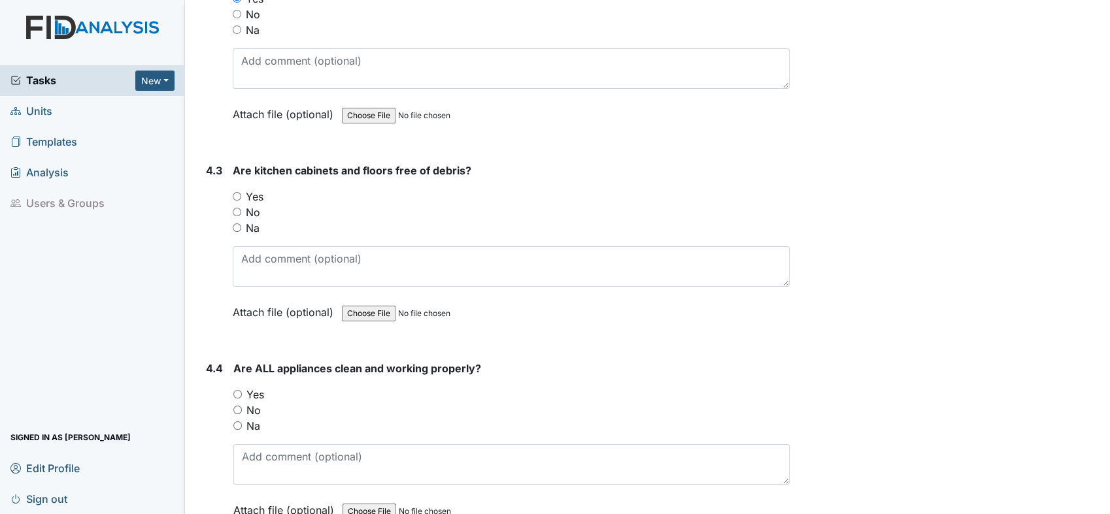
click at [237, 192] on input "Yes" at bounding box center [237, 196] width 8 height 8
radio input "true"
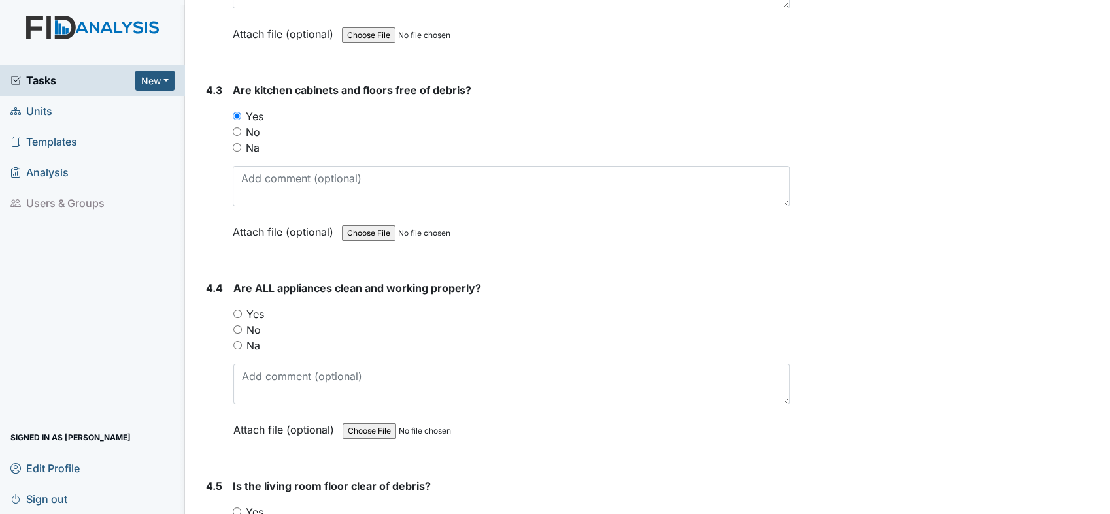
scroll to position [5009, 0]
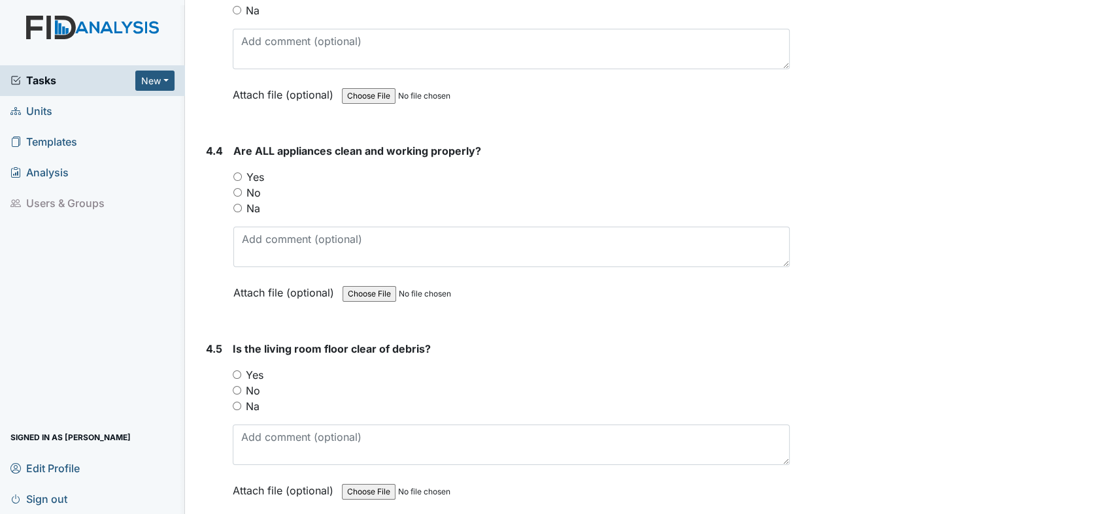
click at [236, 173] on input "Yes" at bounding box center [237, 177] width 8 height 8
radio input "true"
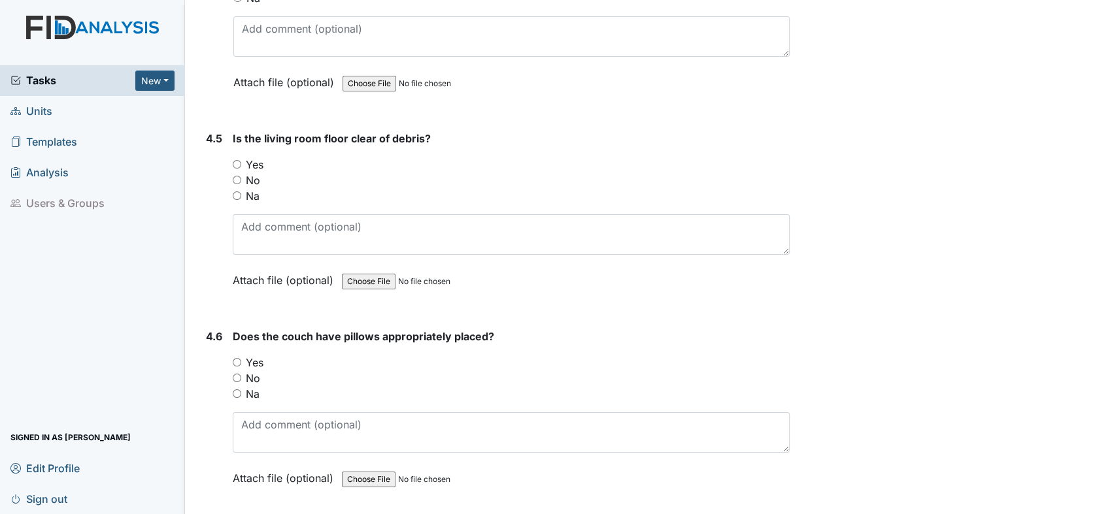
scroll to position [5227, 0]
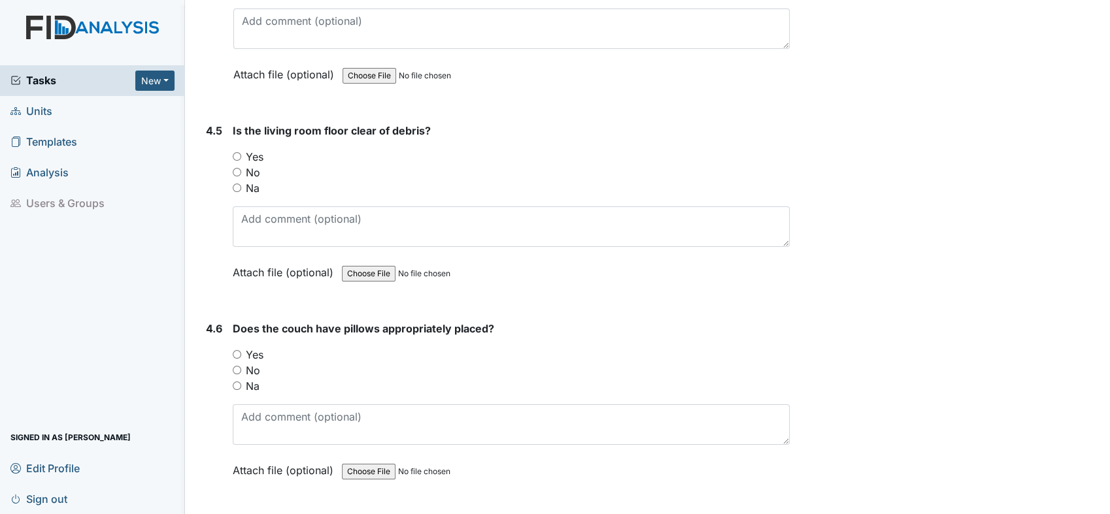
click at [237, 152] on input "Yes" at bounding box center [237, 156] width 8 height 8
radio input "true"
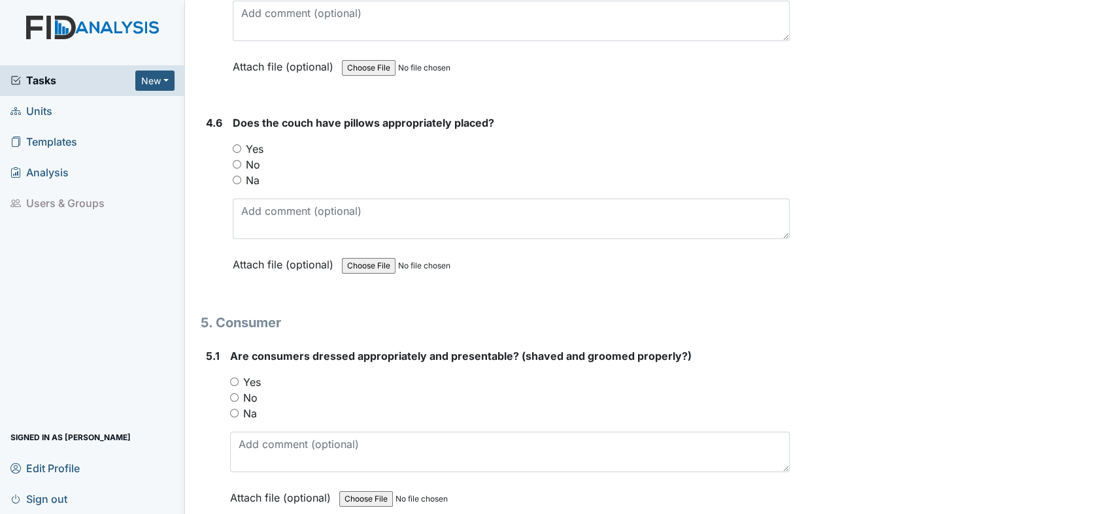
scroll to position [5445, 0]
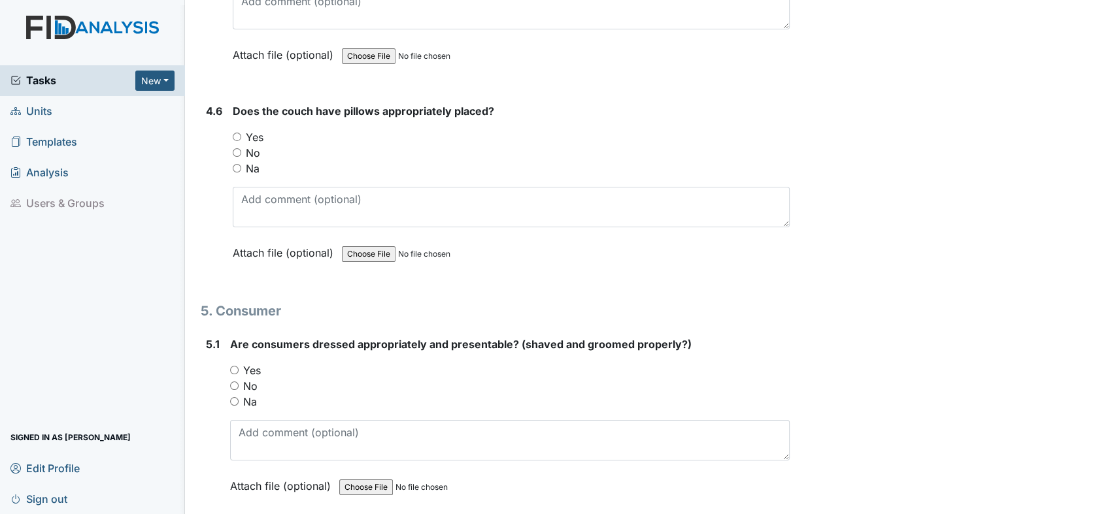
click at [244, 129] on div "Yes" at bounding box center [511, 137] width 557 height 16
drag, startPoint x: 238, startPoint y: 150, endPoint x: 246, endPoint y: 146, distance: 8.5
click at [239, 164] on input "Na" at bounding box center [237, 168] width 8 height 8
radio input "true"
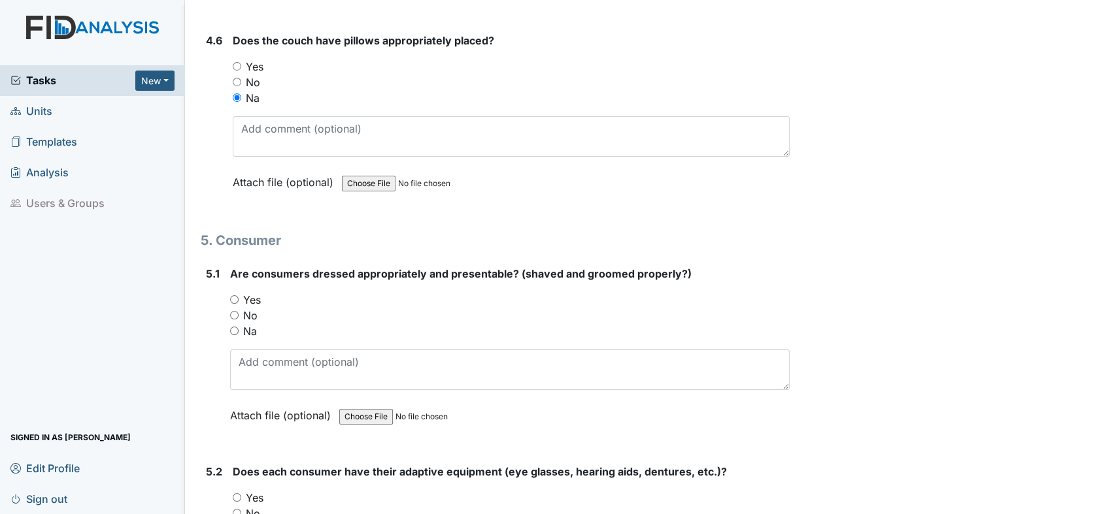
scroll to position [5590, 0]
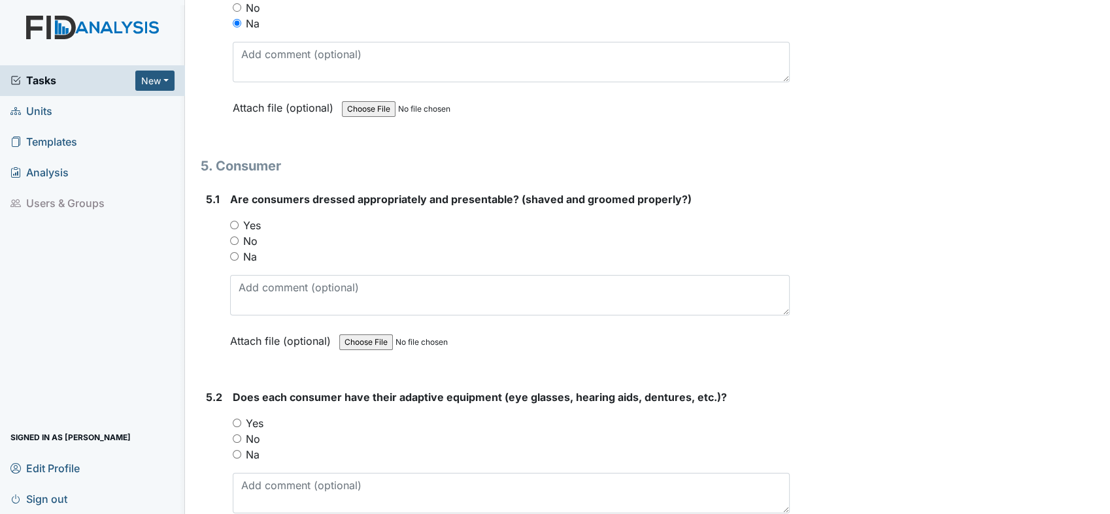
click at [236, 221] on input "Yes" at bounding box center [234, 225] width 8 height 8
radio input "true"
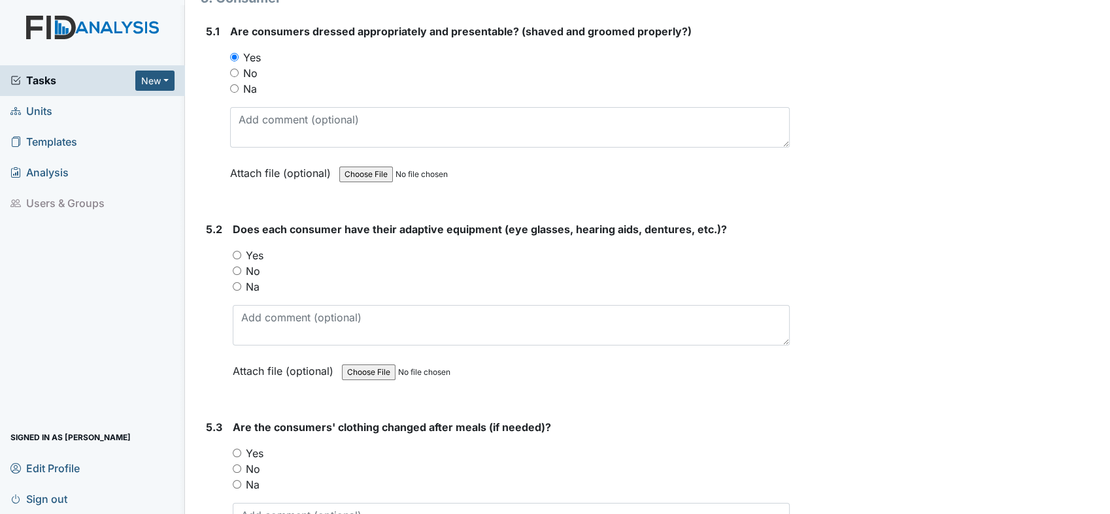
scroll to position [5808, 0]
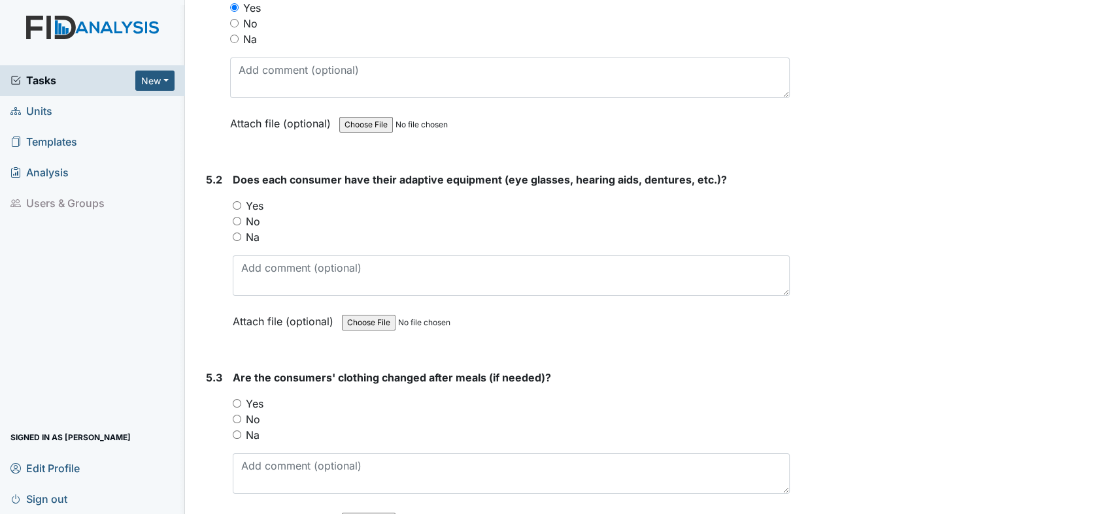
drag, startPoint x: 231, startPoint y: 184, endPoint x: 239, endPoint y: 183, distance: 7.9
click at [233, 184] on div "5.2 Does each consumer have their adaptive equipment (eye glasses, hearing aids…" at bounding box center [495, 260] width 589 height 177
click at [237, 201] on input "Yes" at bounding box center [237, 205] width 8 height 8
radio input "true"
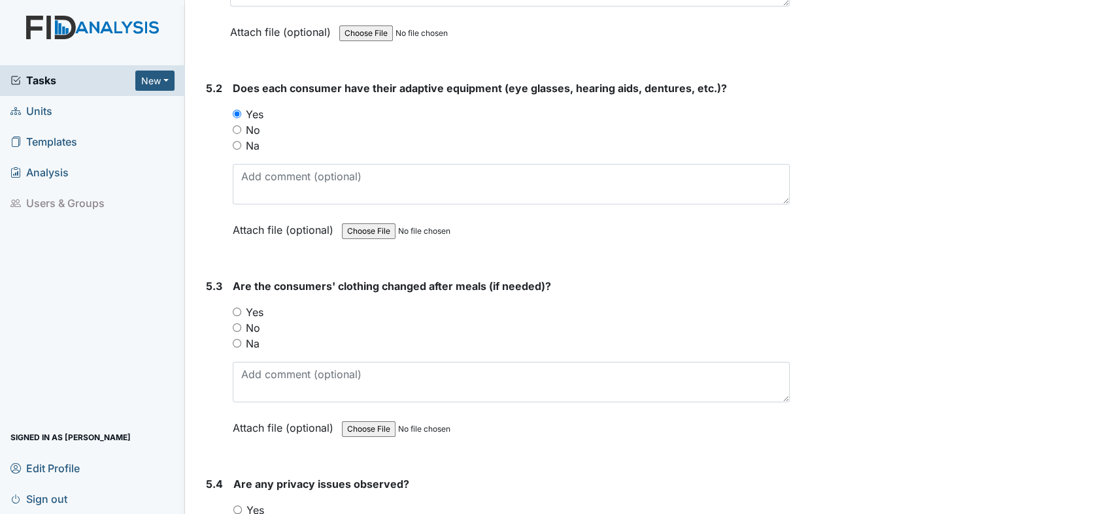
scroll to position [6026, 0]
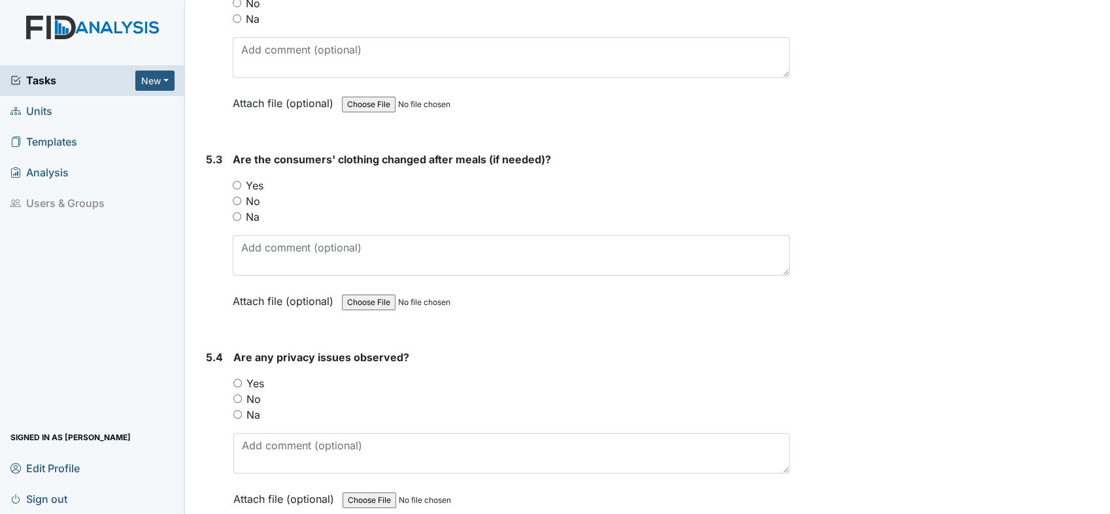
click at [235, 181] on input "Yes" at bounding box center [237, 185] width 8 height 8
radio input "true"
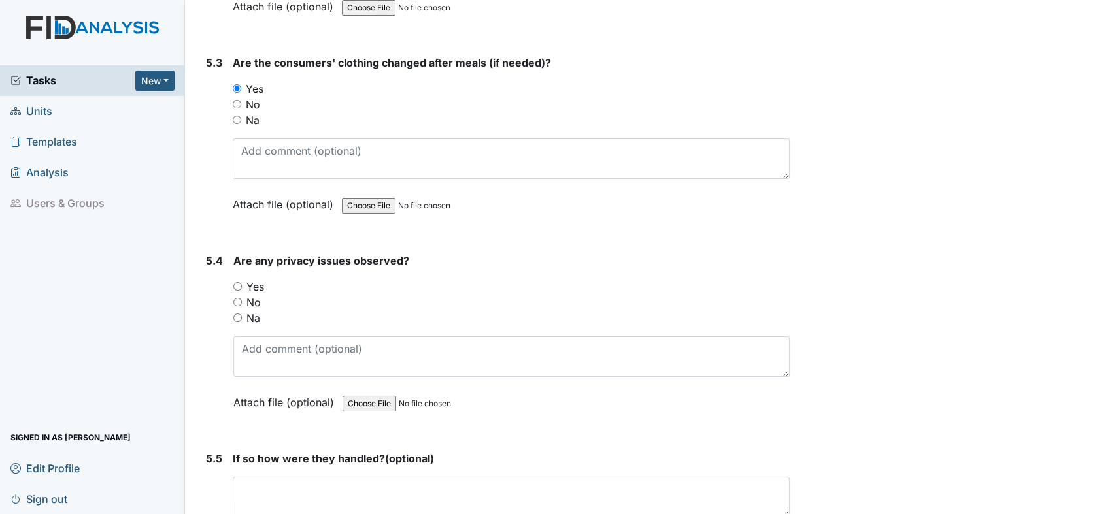
scroll to position [6243, 0]
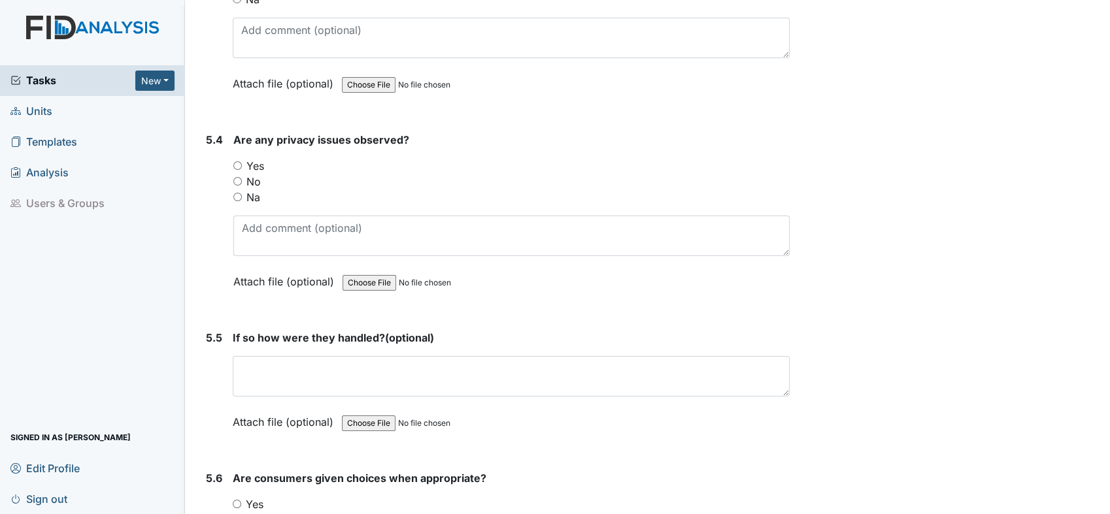
click at [236, 177] on input "No" at bounding box center [237, 181] width 8 height 8
radio input "true"
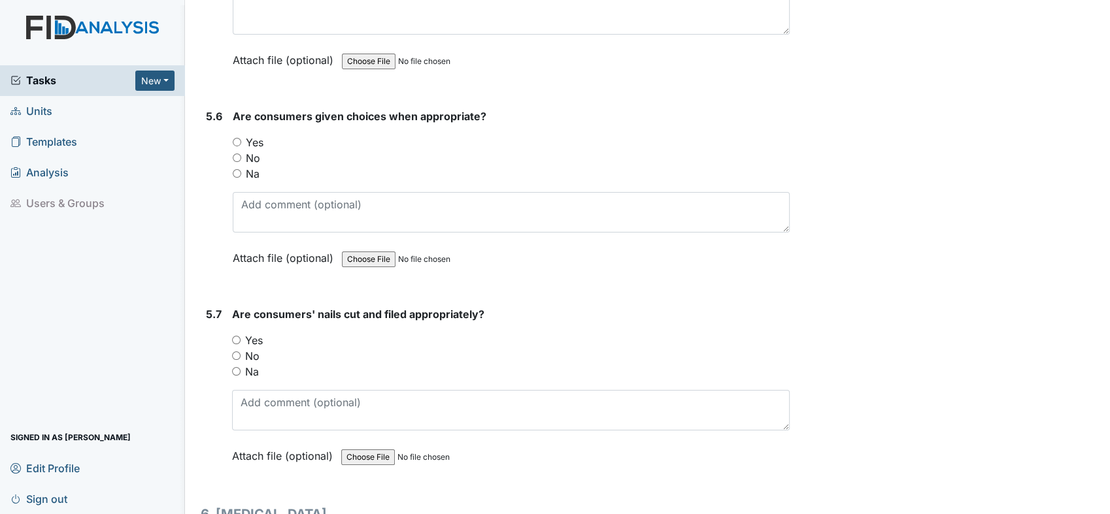
scroll to position [6607, 0]
drag, startPoint x: 224, startPoint y: 110, endPoint x: 244, endPoint y: 119, distance: 21.4
click at [230, 112] on div "5.6 Are consumers given choices when appropriate? You must select one of the be…" at bounding box center [495, 195] width 589 height 177
click at [233, 137] on input "Yes" at bounding box center [237, 141] width 8 height 8
radio input "true"
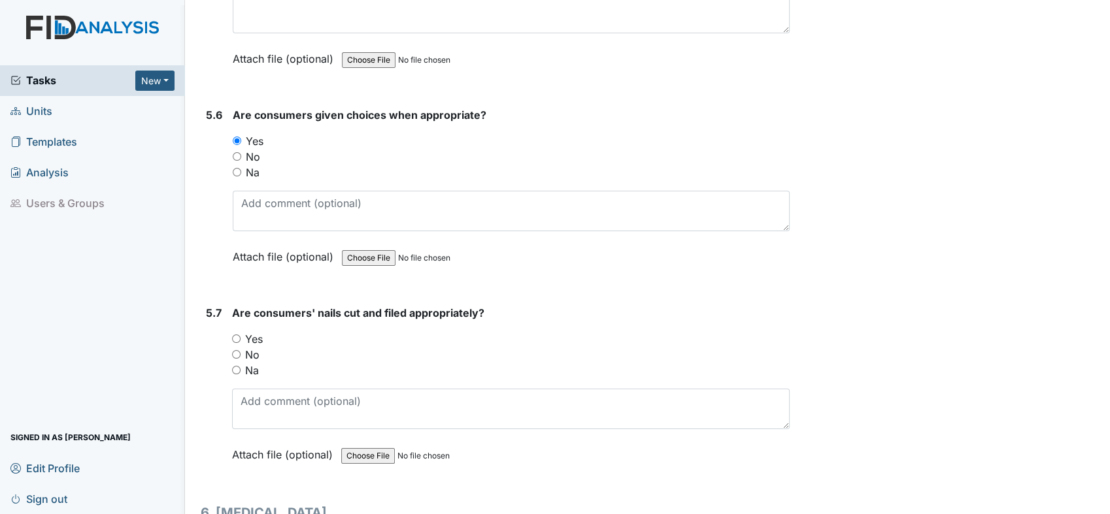
click at [304, 133] on div "Yes" at bounding box center [511, 141] width 557 height 16
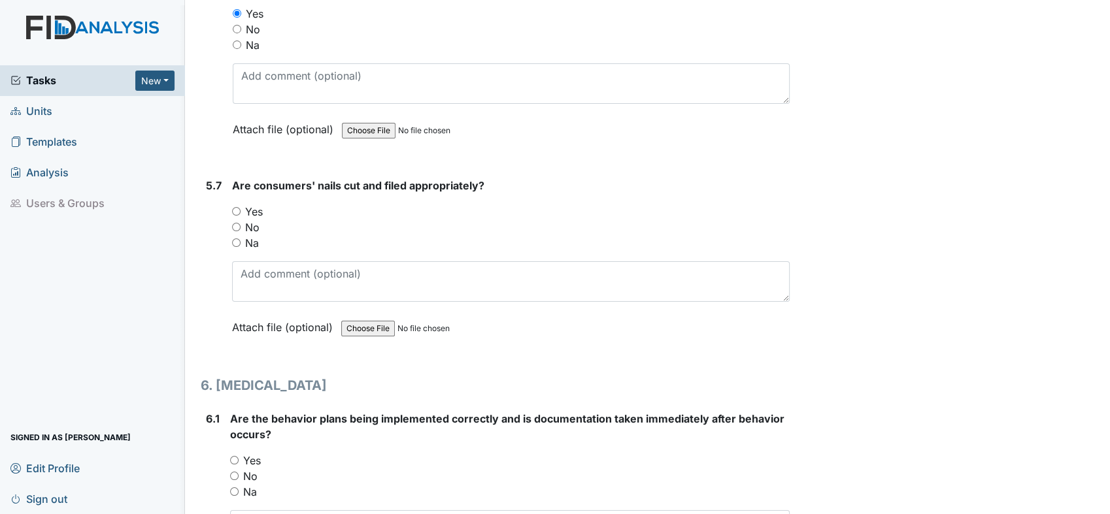
scroll to position [6752, 0]
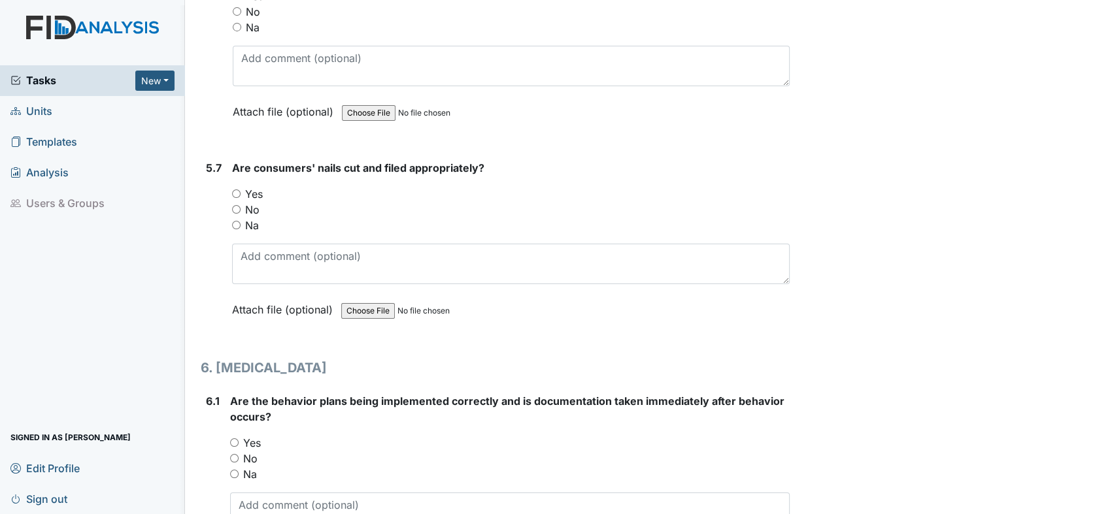
click at [234, 189] on input "Yes" at bounding box center [236, 193] width 8 height 8
radio input "true"
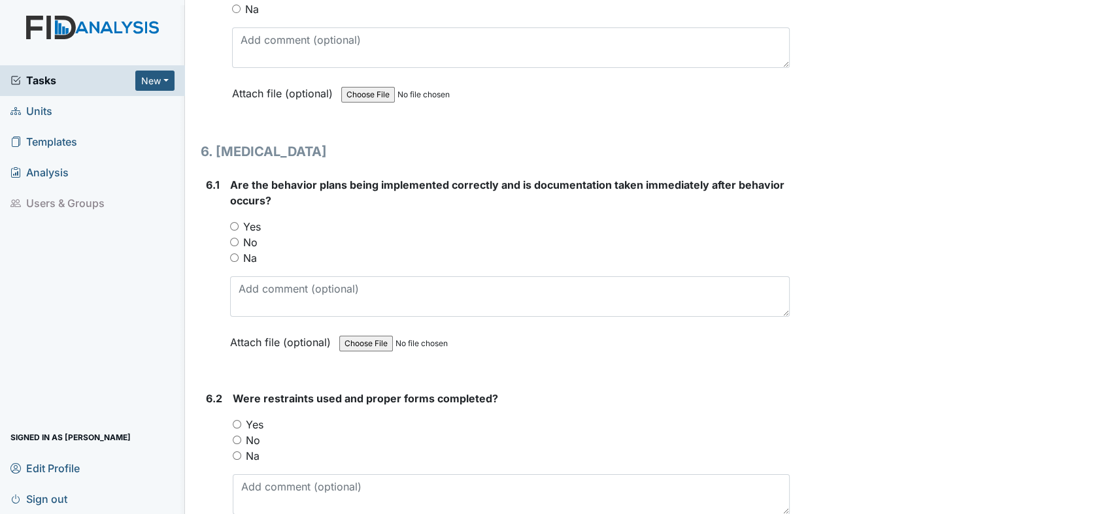
scroll to position [6969, 0]
drag, startPoint x: 232, startPoint y: 231, endPoint x: 282, endPoint y: 234, distance: 50.4
click at [234, 252] on input "Na" at bounding box center [234, 256] width 8 height 8
radio input "true"
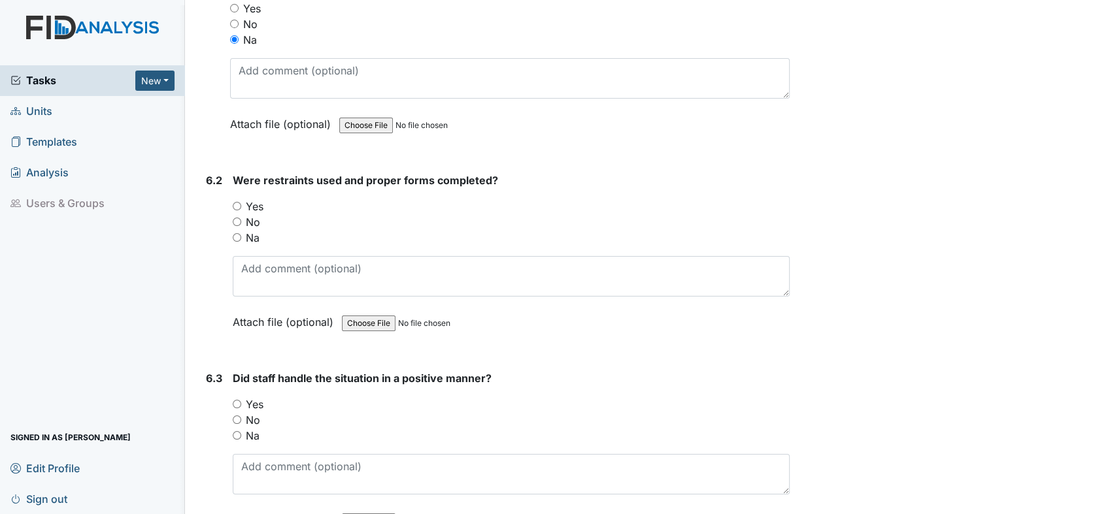
scroll to position [7188, 0]
click at [235, 208] on div "6.2 Were restraints used and proper forms completed? You must select one of the…" at bounding box center [495, 259] width 589 height 177
click at [236, 232] on input "Na" at bounding box center [237, 236] width 8 height 8
radio input "true"
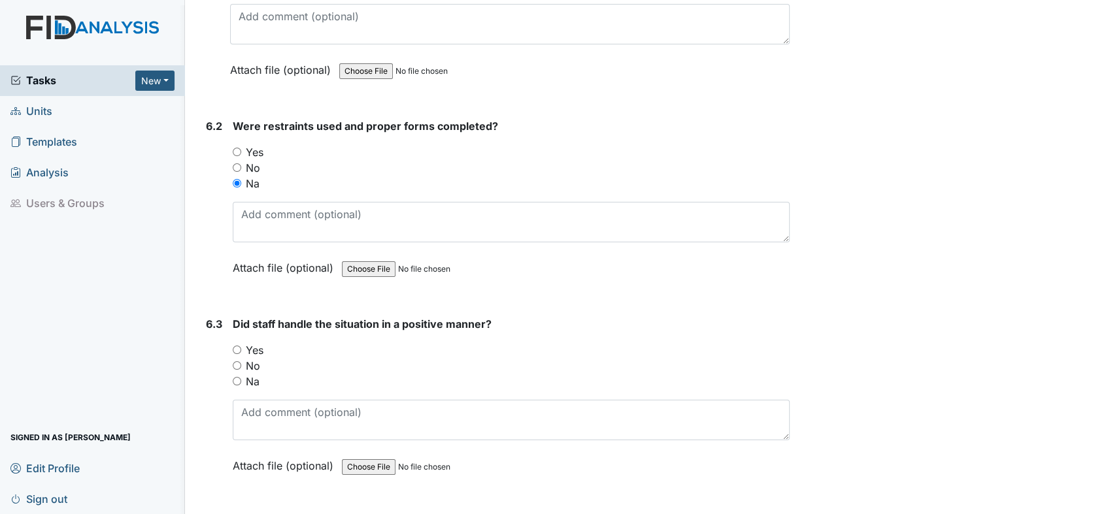
scroll to position [7333, 0]
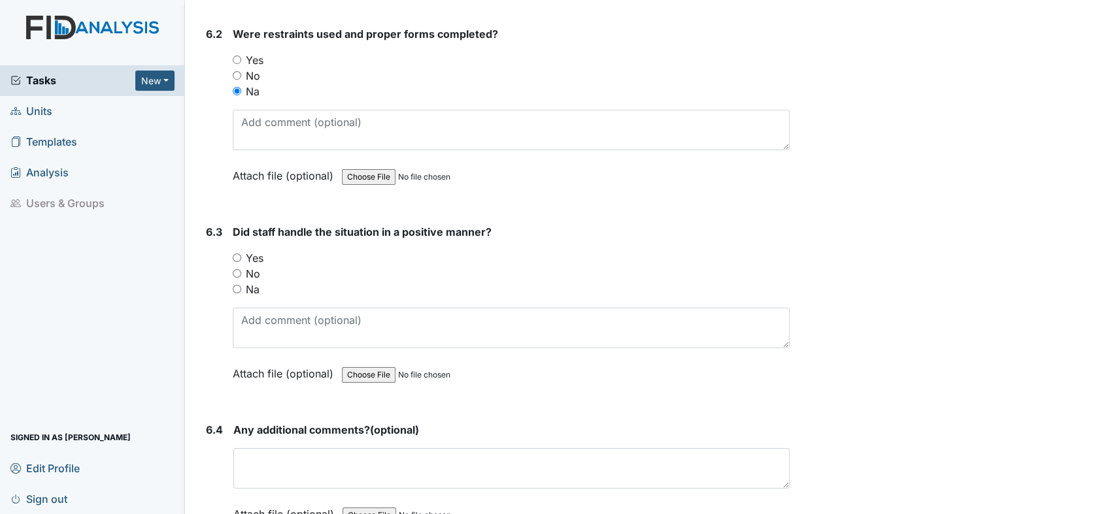
drag, startPoint x: 237, startPoint y: 260, endPoint x: 250, endPoint y: 261, distance: 13.1
click at [237, 285] on input "Na" at bounding box center [237, 289] width 8 height 8
radio input "true"
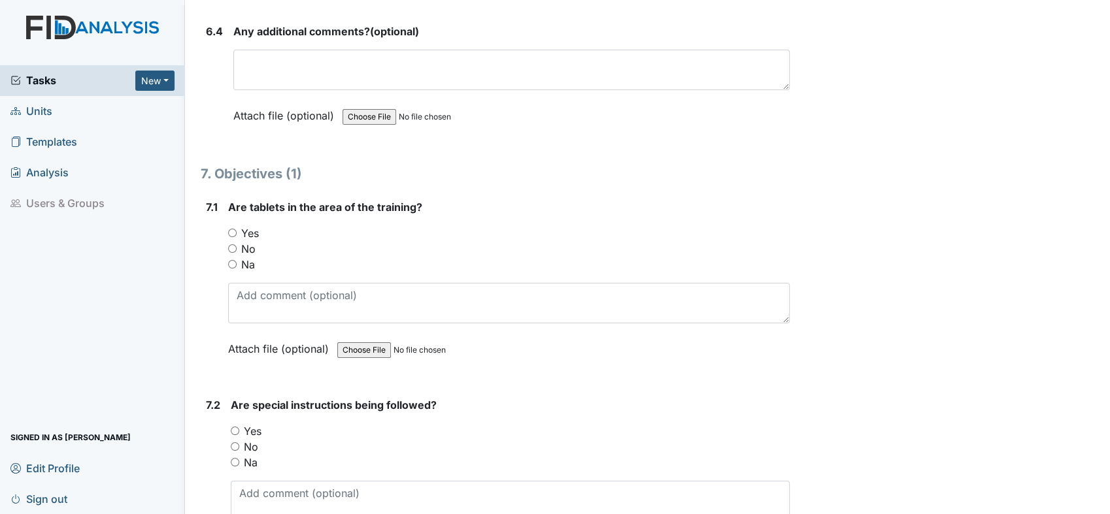
scroll to position [7768, 0]
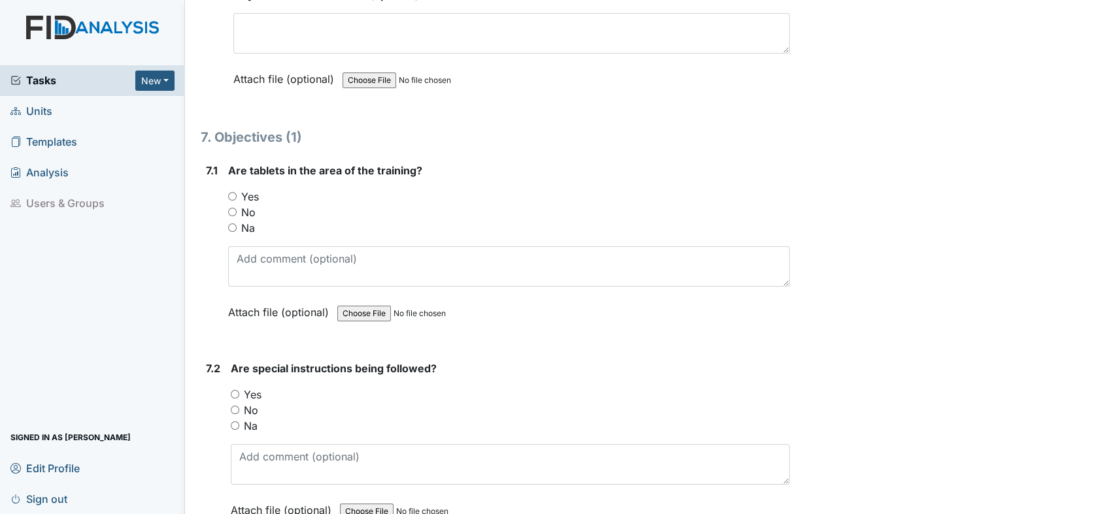
click at [233, 192] on input "Yes" at bounding box center [232, 196] width 8 height 8
radio input "true"
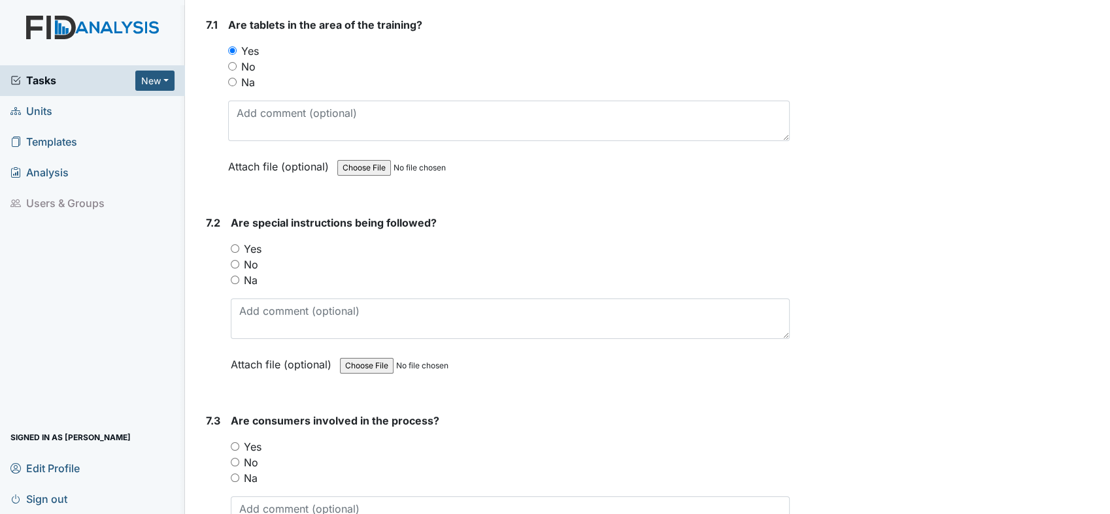
click at [236, 244] on input "Yes" at bounding box center [235, 248] width 8 height 8
radio input "true"
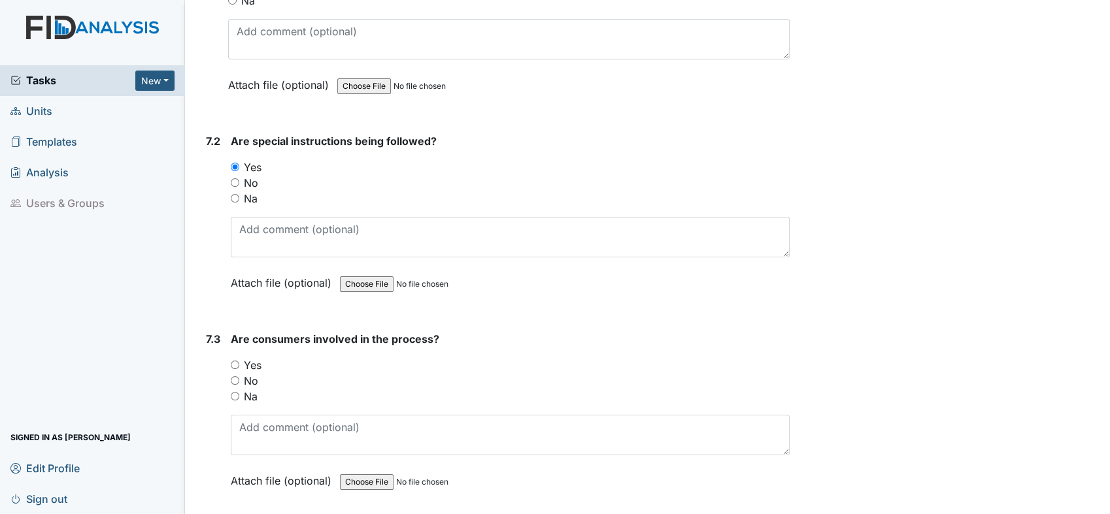
scroll to position [8131, 0]
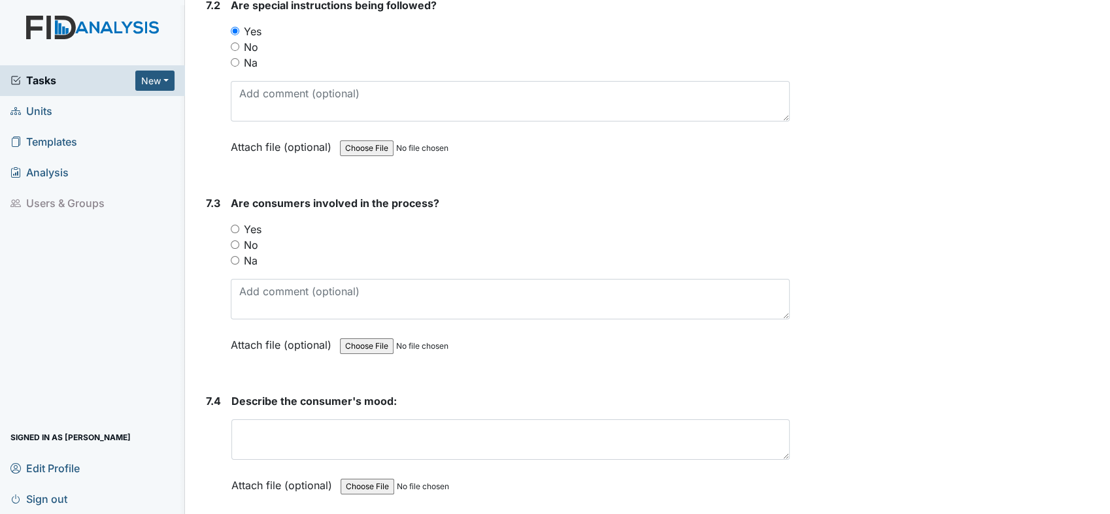
click at [240, 222] on div "Yes" at bounding box center [510, 230] width 559 height 16
click at [235, 225] on input "Yes" at bounding box center [235, 229] width 8 height 8
radio input "true"
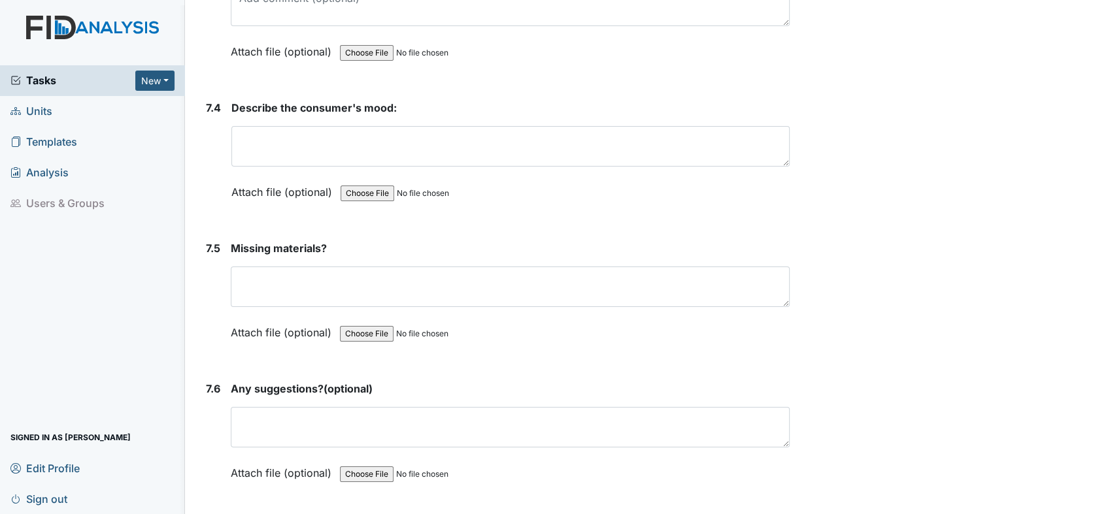
scroll to position [8276, 0]
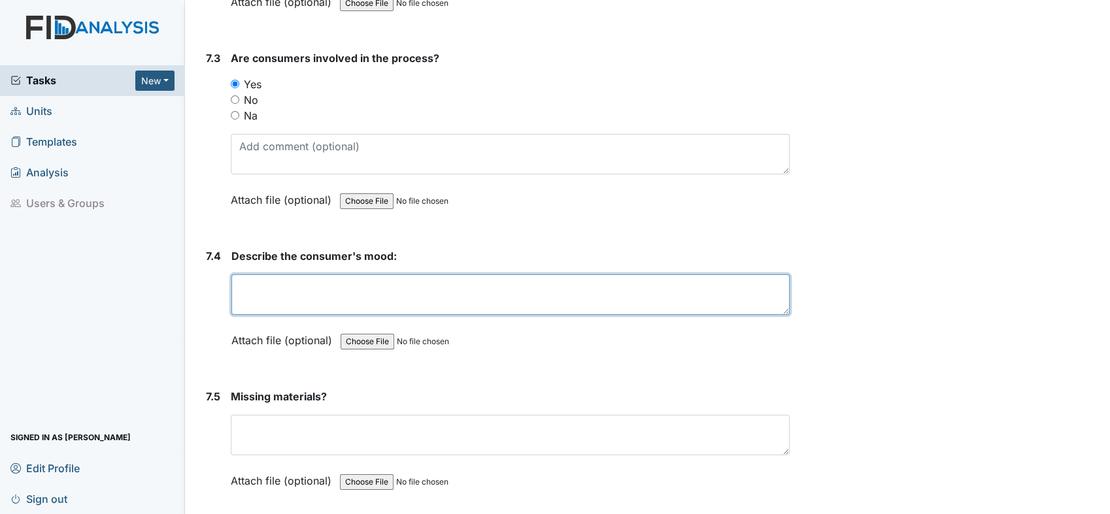
click at [372, 274] on textarea at bounding box center [510, 294] width 558 height 41
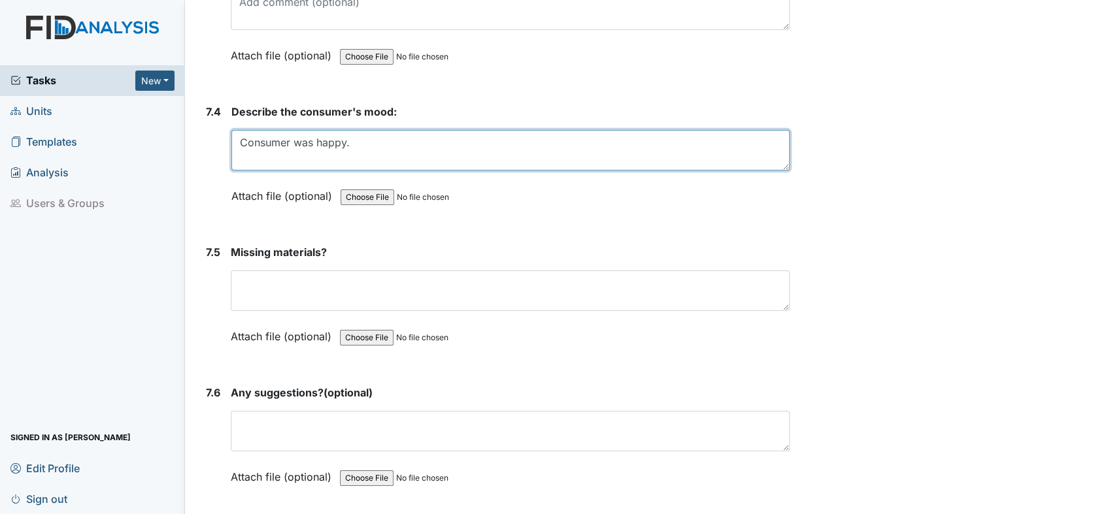
scroll to position [8421, 0]
type textarea "Consumer was happy."
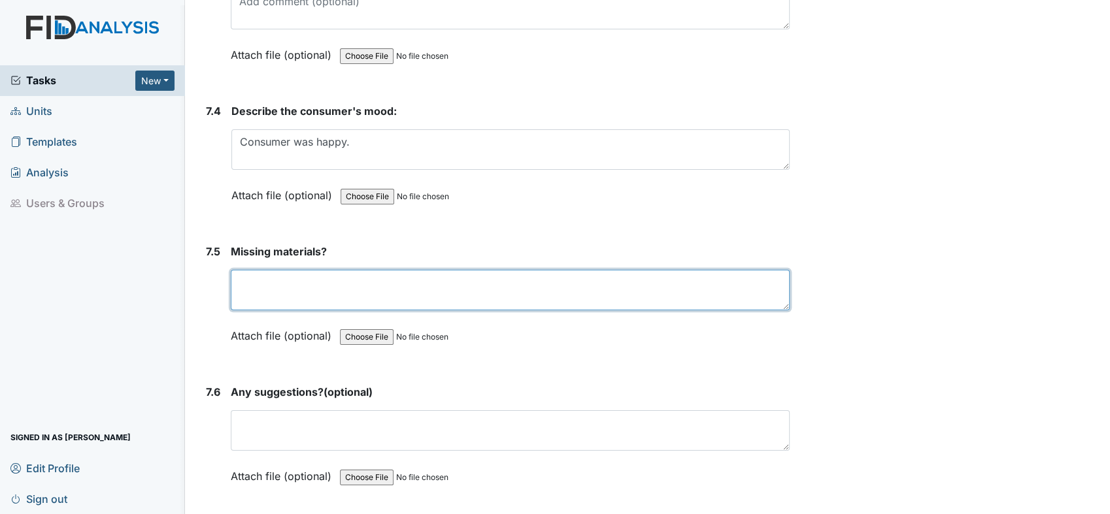
click at [297, 270] on textarea at bounding box center [510, 290] width 559 height 41
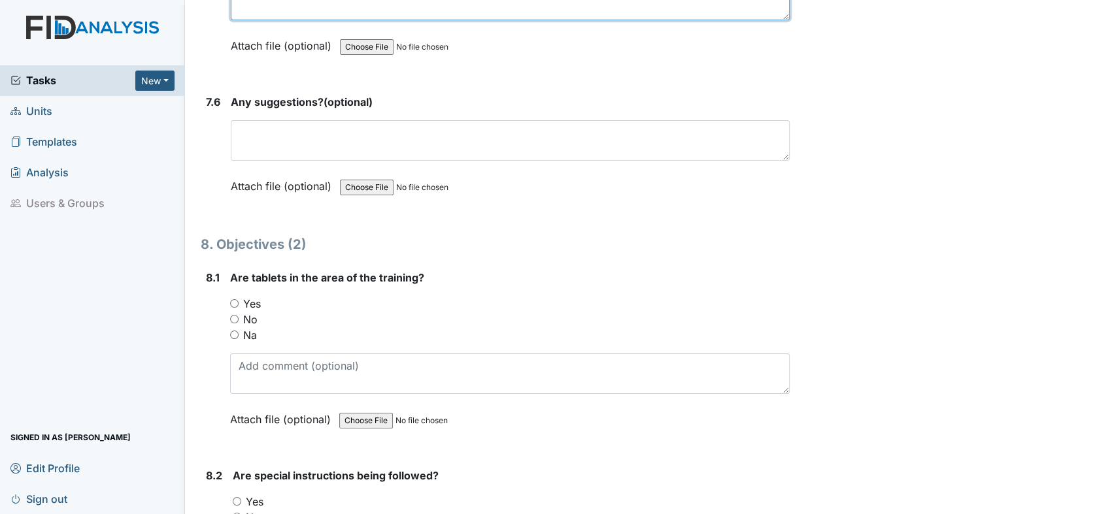
scroll to position [8712, 0]
type textarea "None"
click at [237, 299] on input "Yes" at bounding box center [234, 303] width 8 height 8
radio input "true"
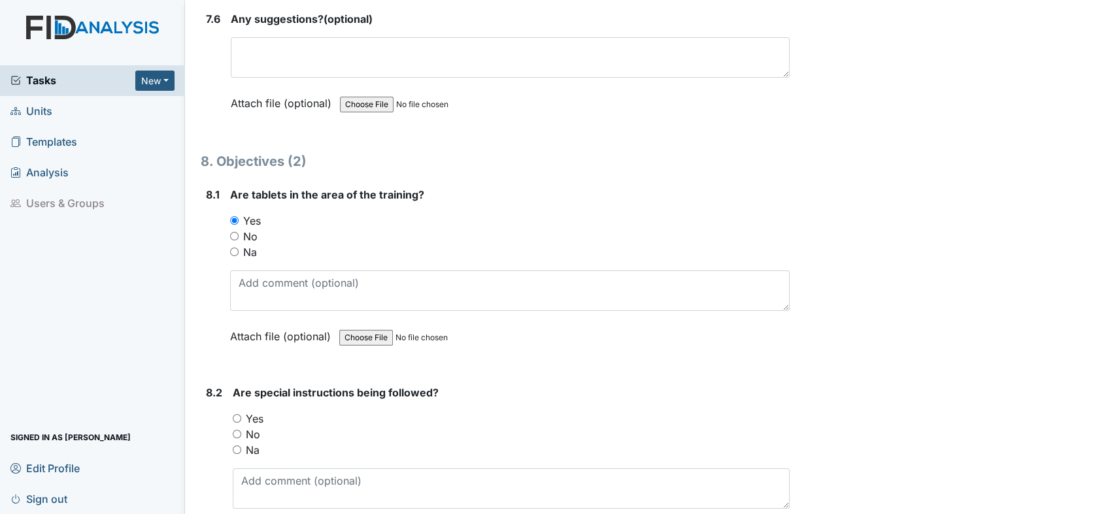
scroll to position [8857, 0]
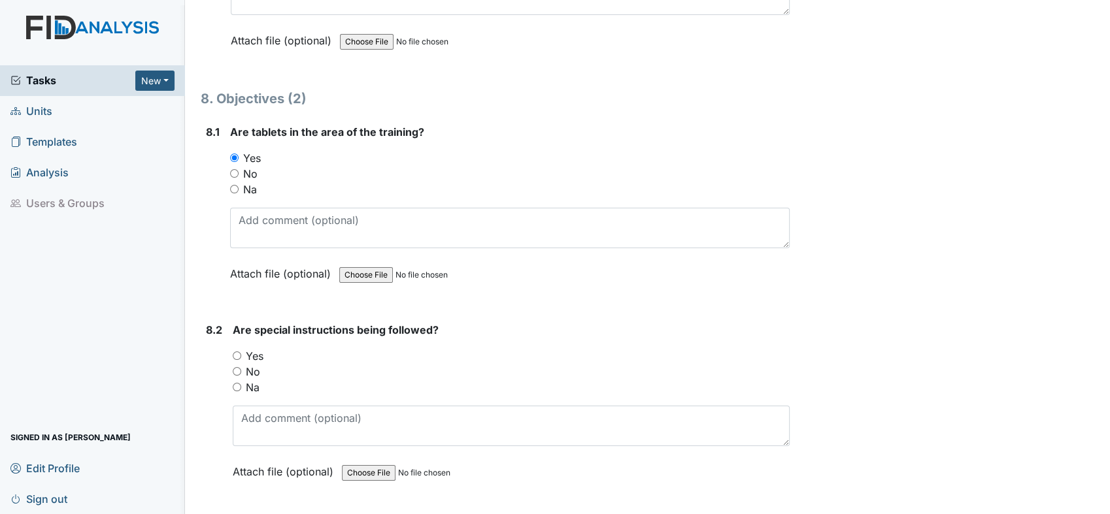
click at [239, 352] on input "Yes" at bounding box center [237, 356] width 8 height 8
radio input "true"
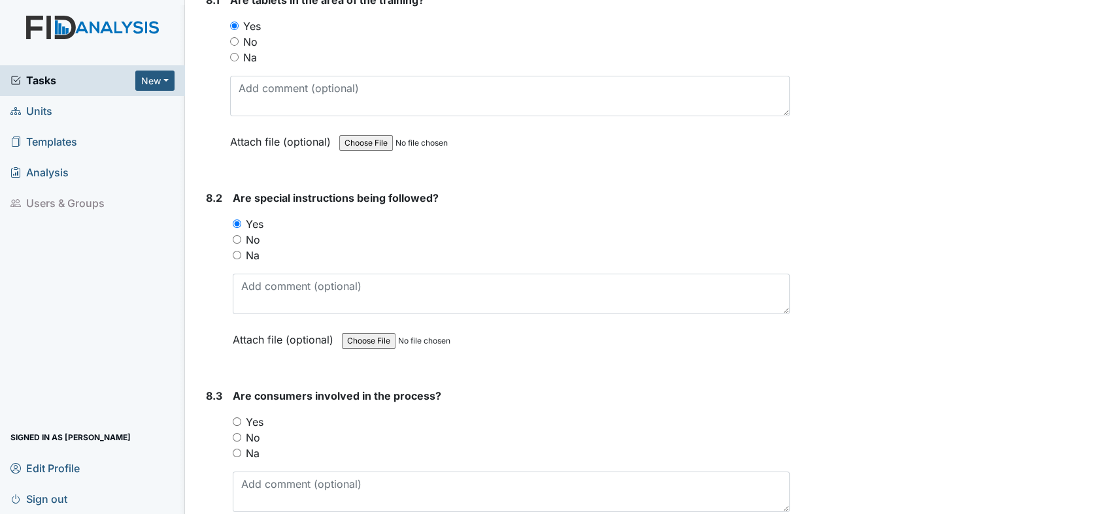
scroll to position [9075, 0]
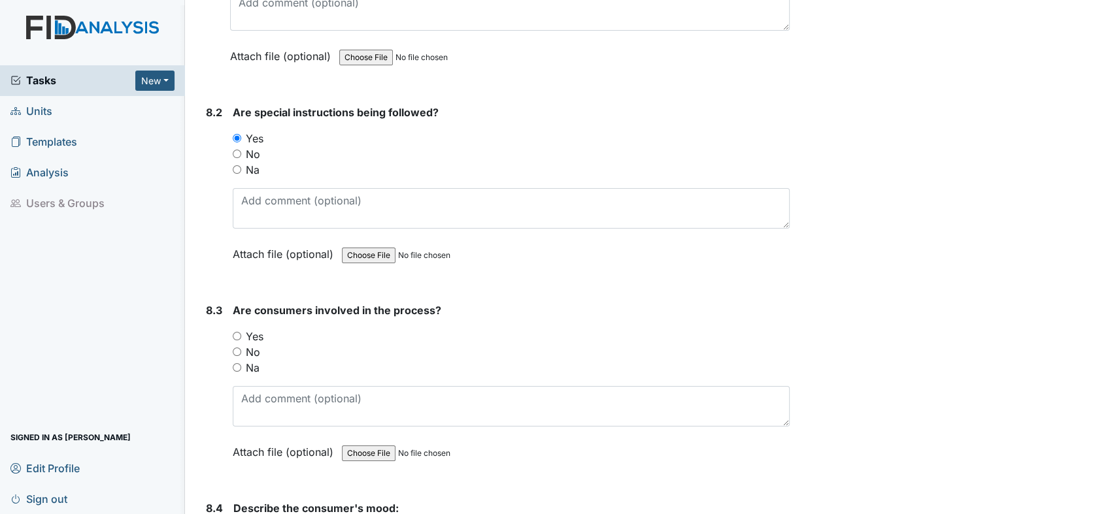
click at [240, 332] on input "Yes" at bounding box center [237, 336] width 8 height 8
radio input "true"
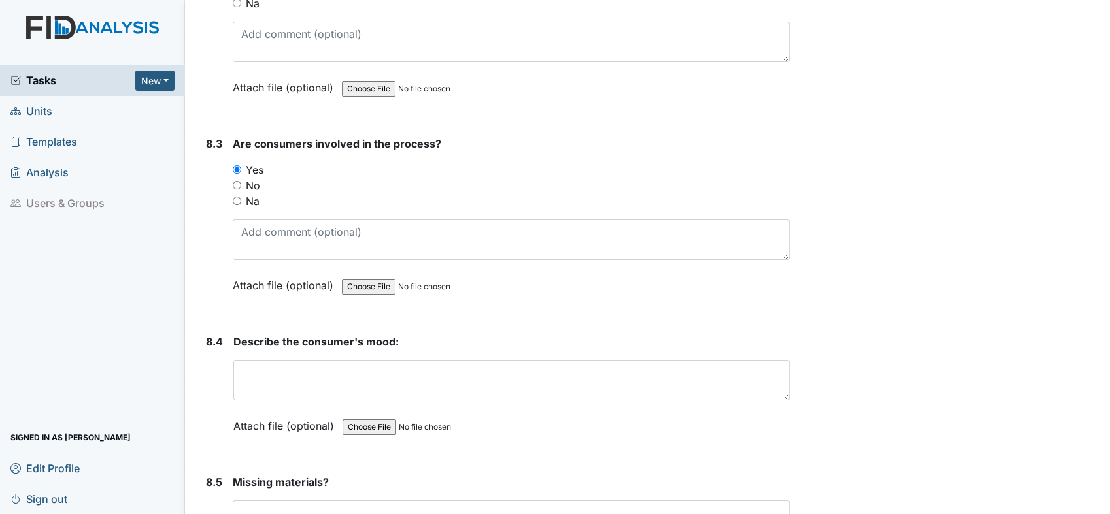
scroll to position [9293, 0]
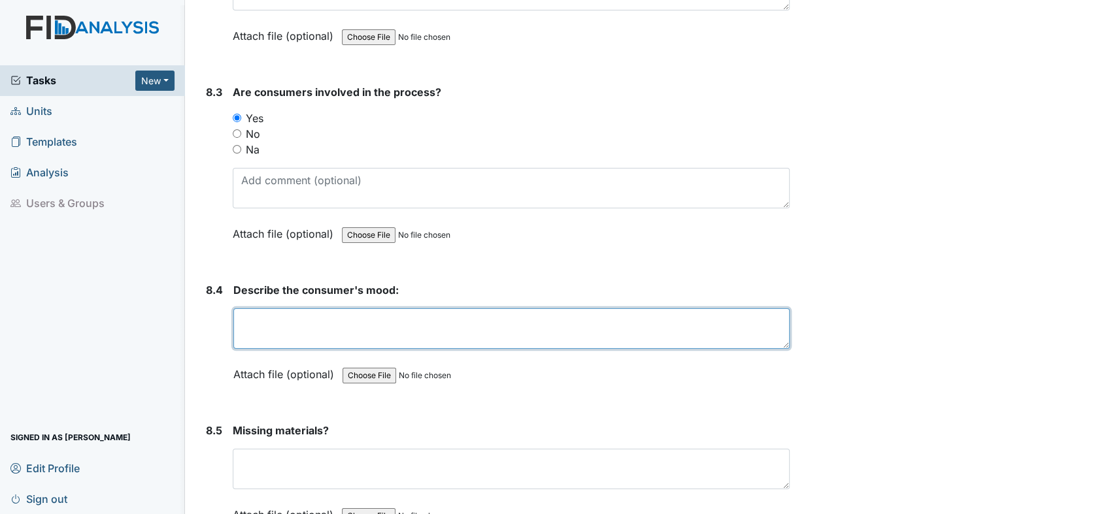
click at [308, 308] on textarea at bounding box center [511, 328] width 556 height 41
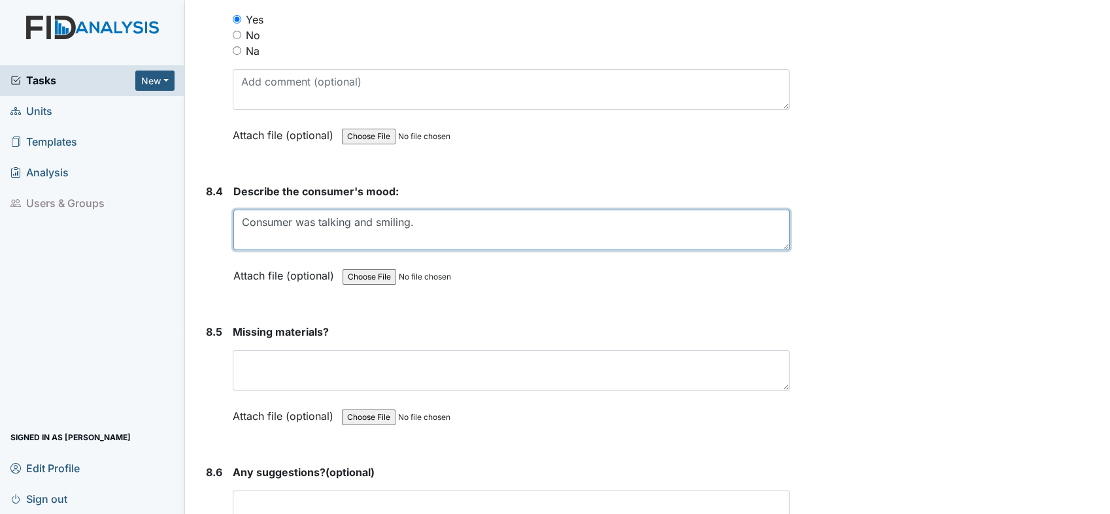
scroll to position [9511, 0]
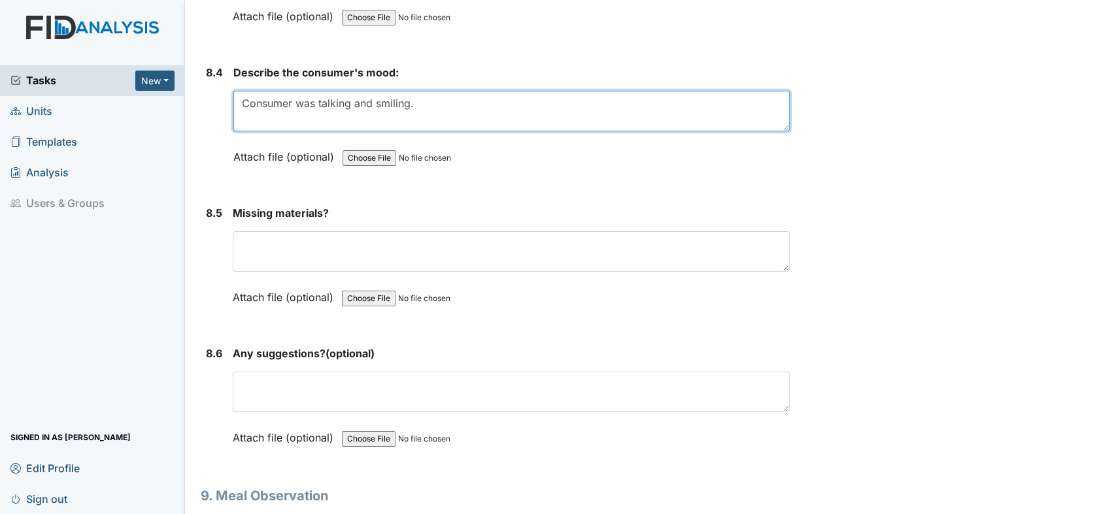
type textarea "Consumer was talking and smiling."
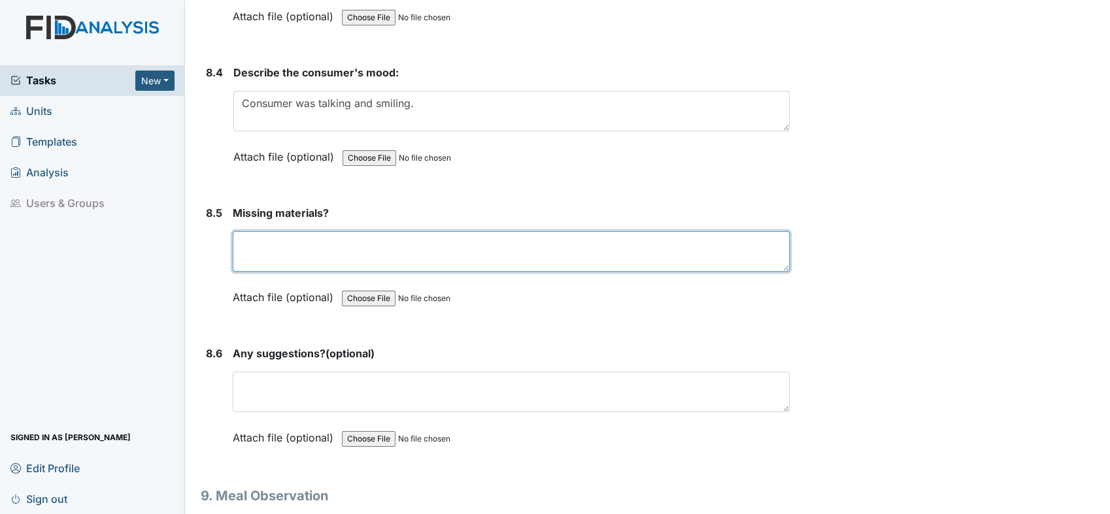
click at [309, 231] on textarea at bounding box center [511, 251] width 557 height 41
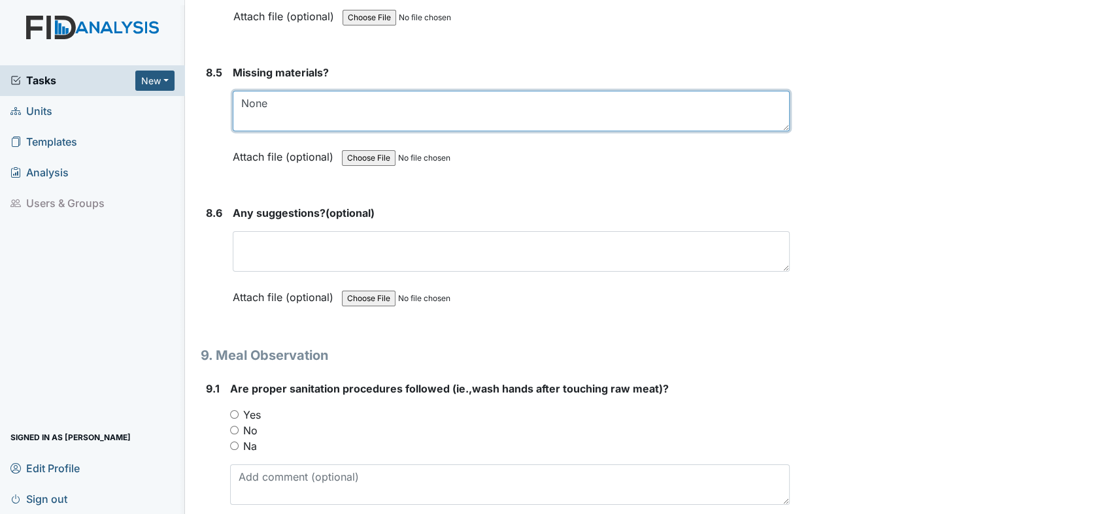
scroll to position [9728, 0]
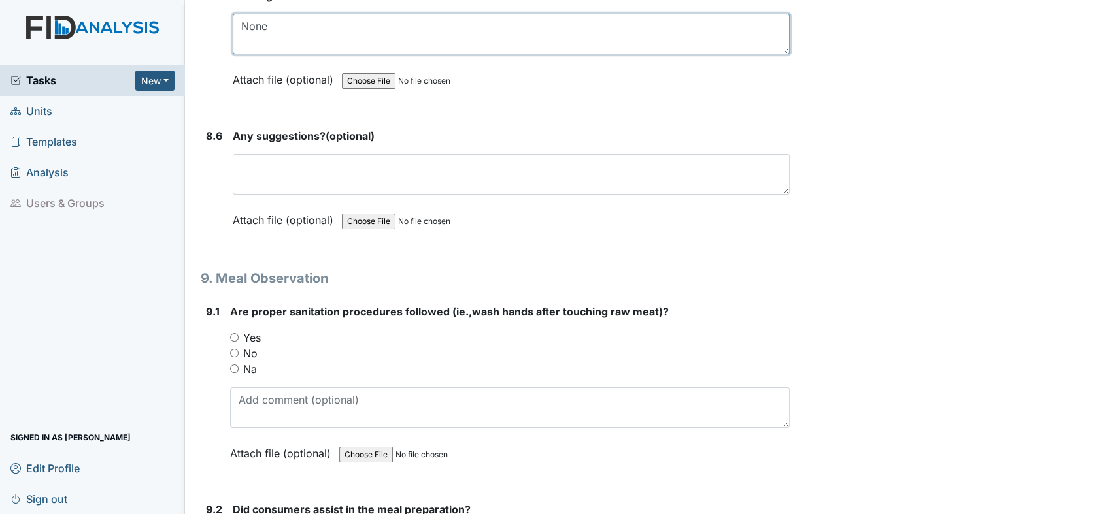
type textarea "None"
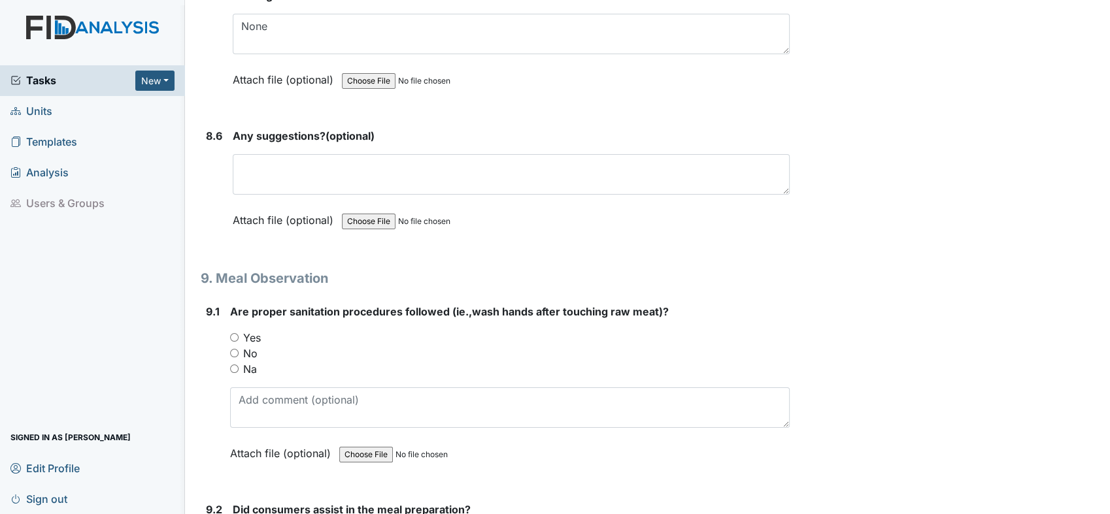
click at [232, 333] on input "Yes" at bounding box center [234, 337] width 8 height 8
radio input "true"
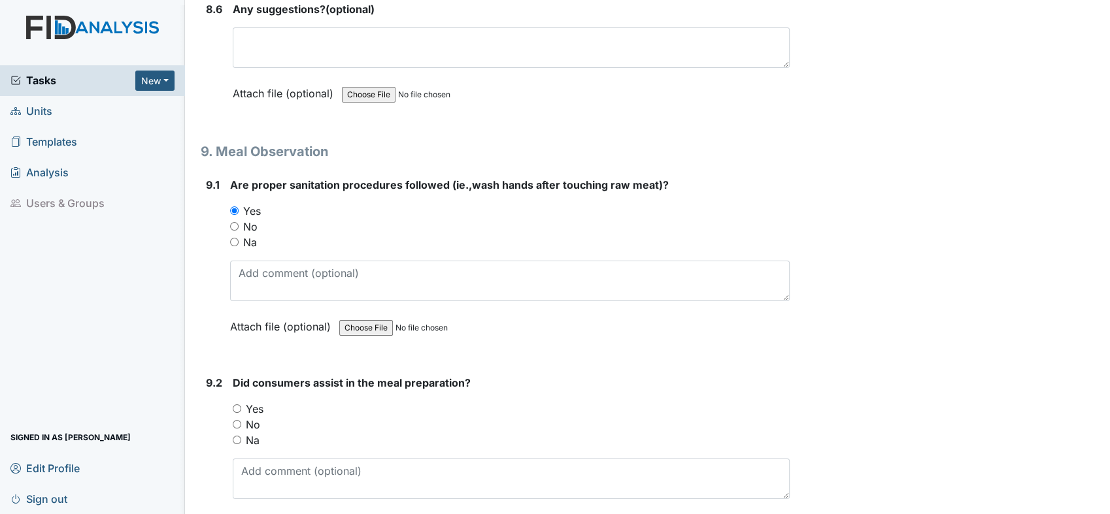
scroll to position [9946, 0]
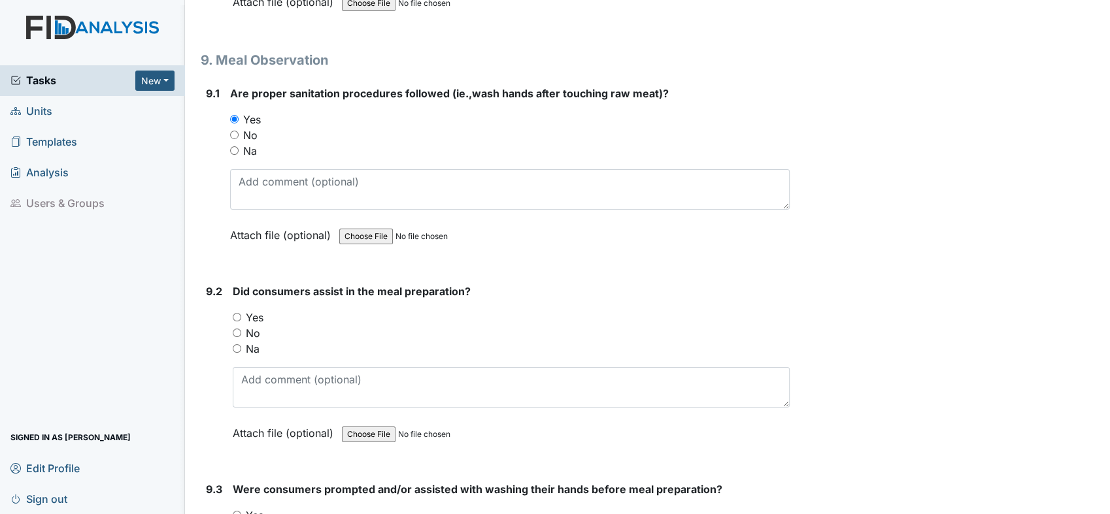
click at [237, 313] on input "Yes" at bounding box center [237, 317] width 8 height 8
radio input "true"
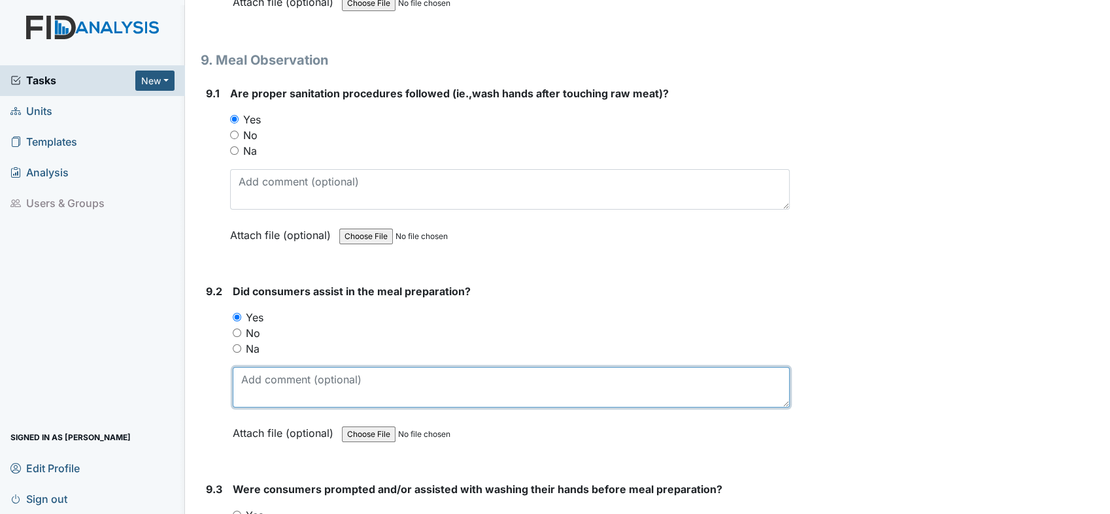
click at [355, 367] on textarea at bounding box center [511, 387] width 557 height 41
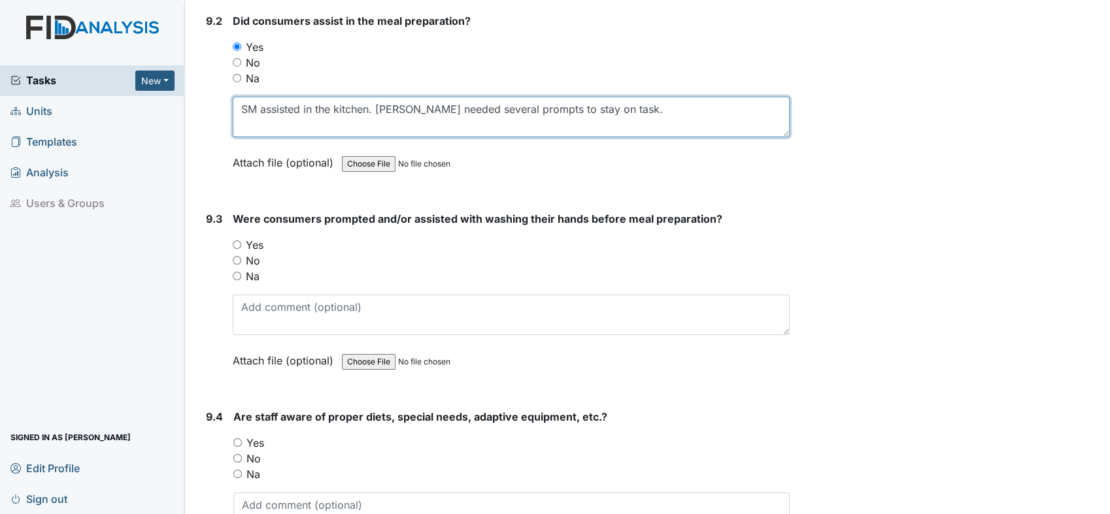
scroll to position [10231, 0]
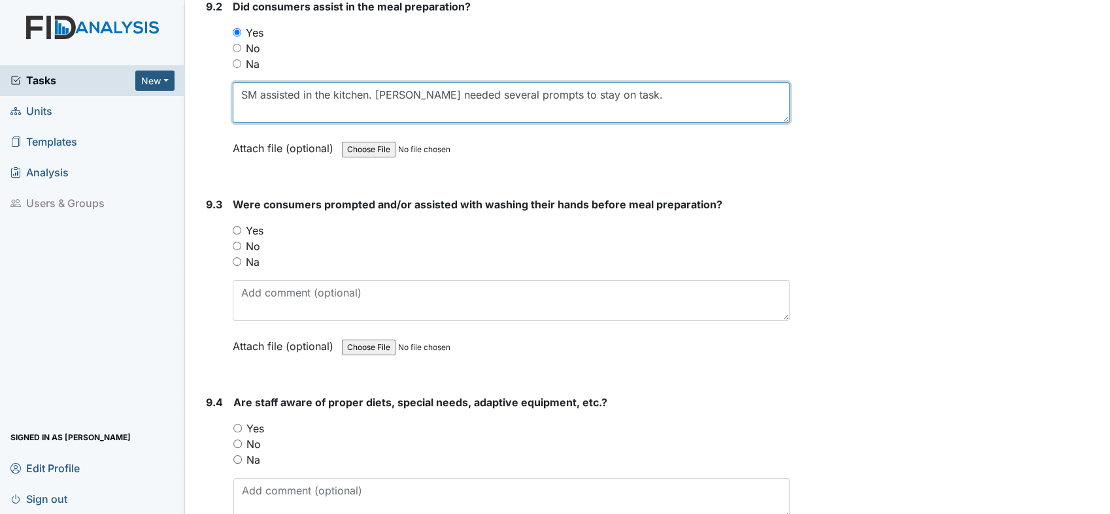
type textarea "SM assisted in the kitchen. [PERSON_NAME] needed several prompts to stay on tas…"
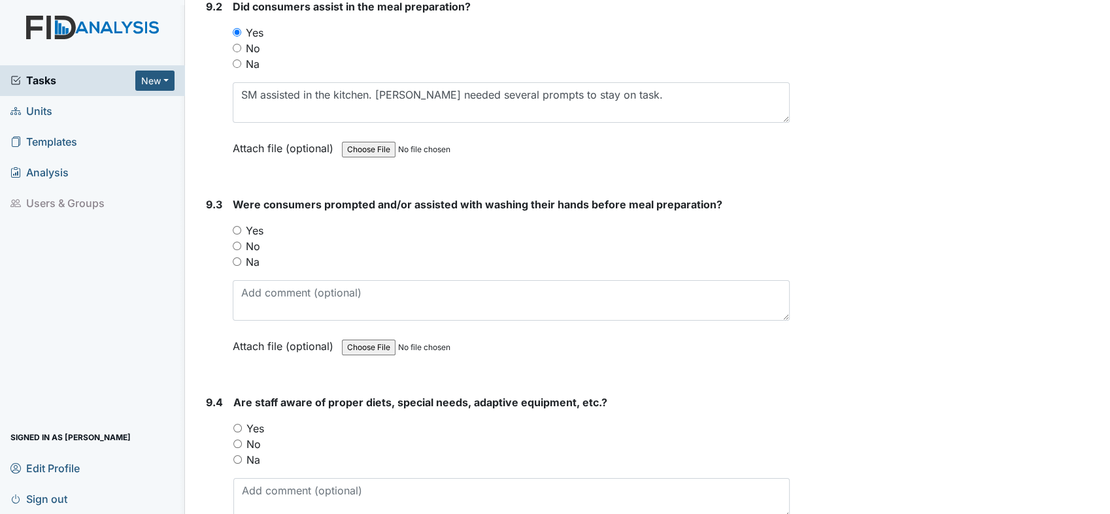
click at [235, 226] on input "Yes" at bounding box center [237, 230] width 8 height 8
radio input "true"
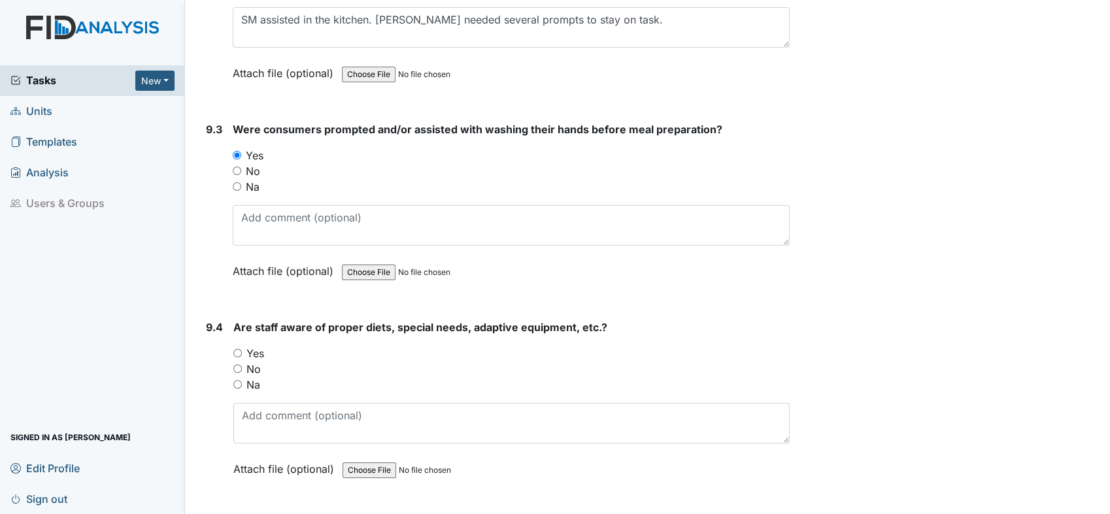
scroll to position [10376, 0]
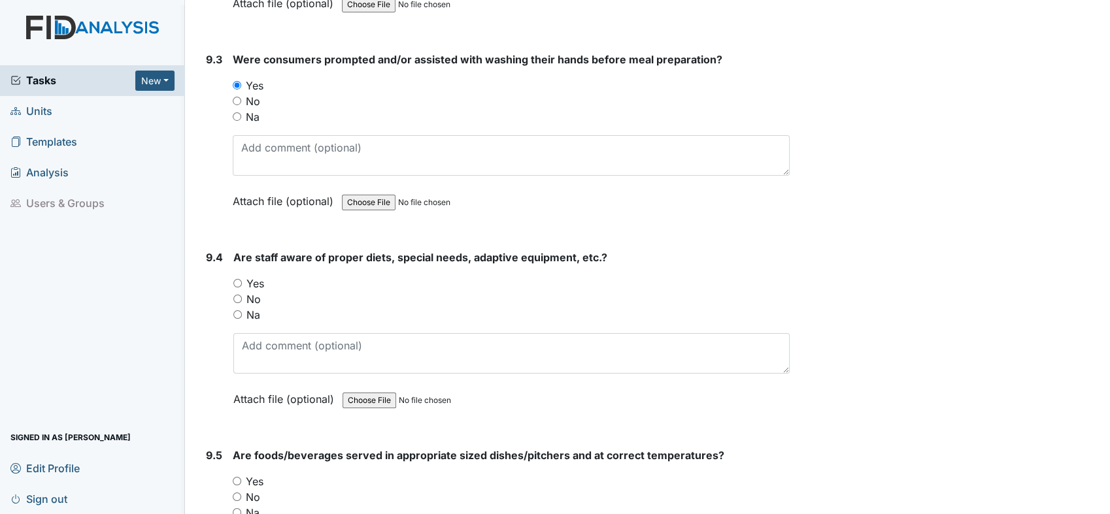
click at [237, 276] on div "Yes" at bounding box center [511, 284] width 556 height 16
click at [235, 279] on input "Yes" at bounding box center [237, 283] width 8 height 8
radio input "true"
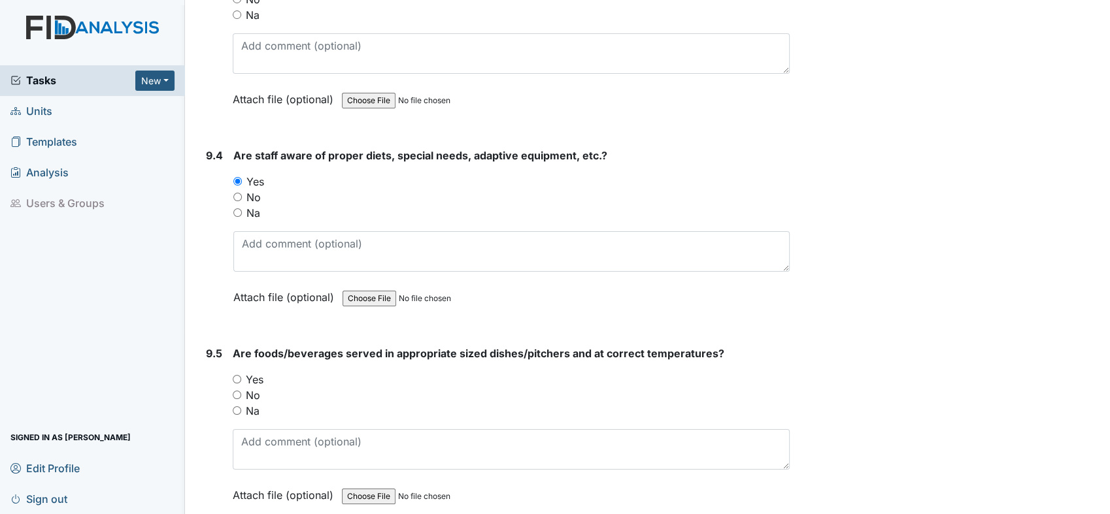
scroll to position [10595, 0]
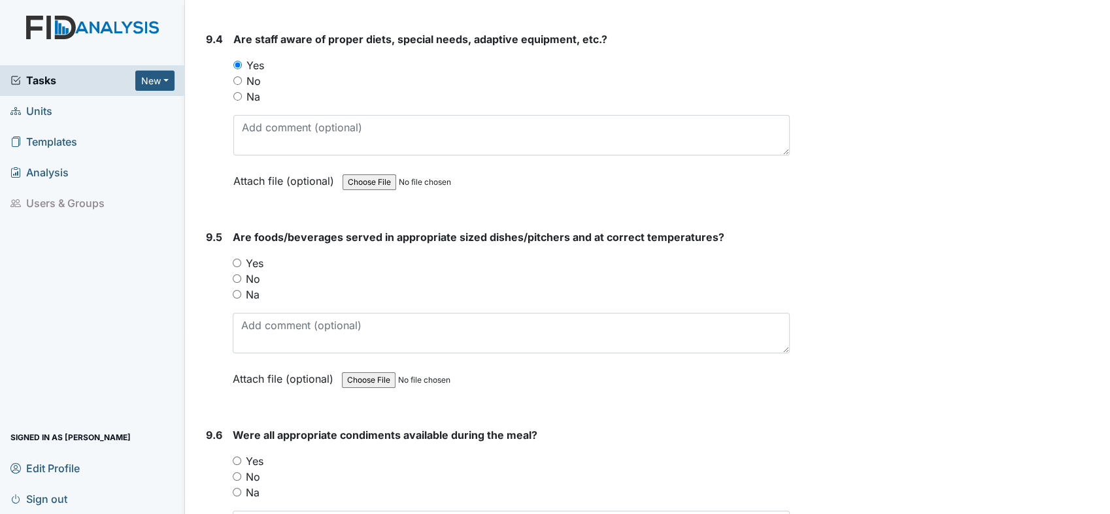
click at [238, 259] on input "Yes" at bounding box center [237, 263] width 8 height 8
radio input "true"
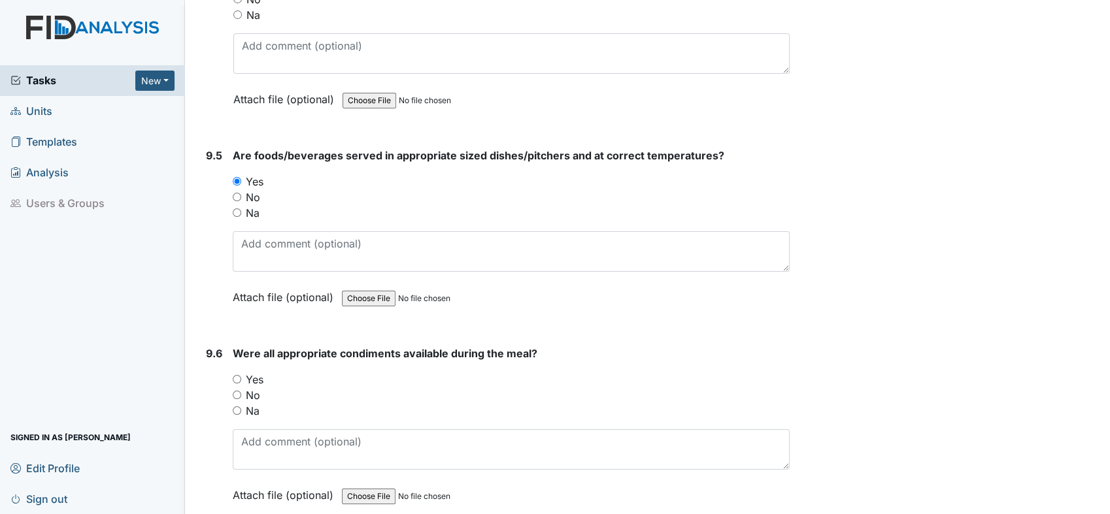
scroll to position [10812, 0]
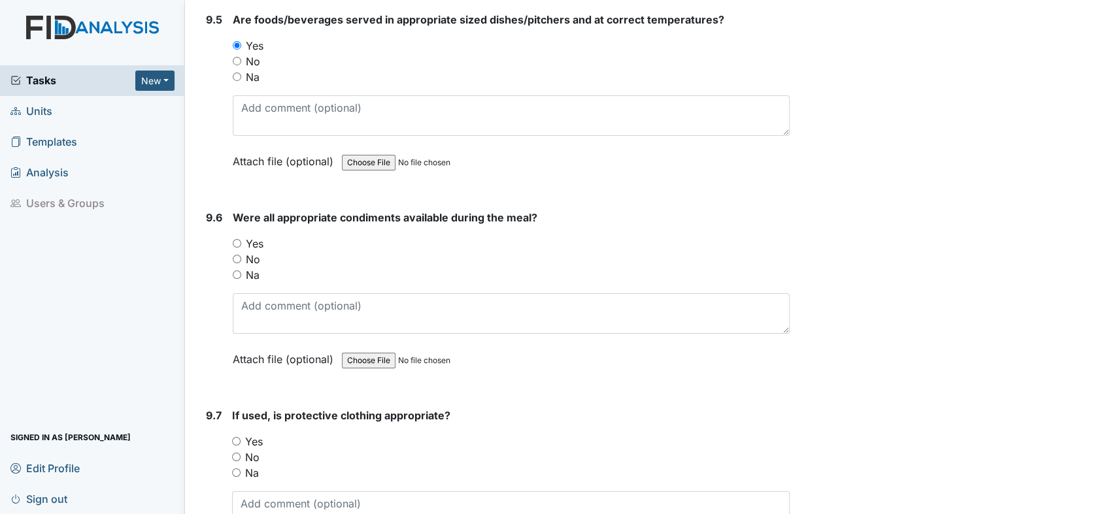
click at [240, 239] on input "Yes" at bounding box center [237, 243] width 8 height 8
radio input "true"
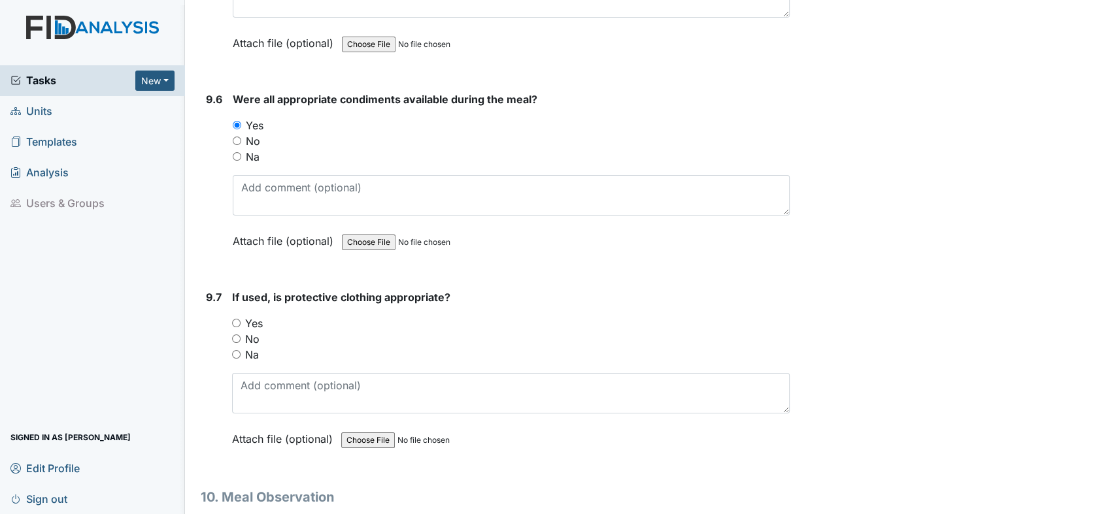
scroll to position [11030, 0]
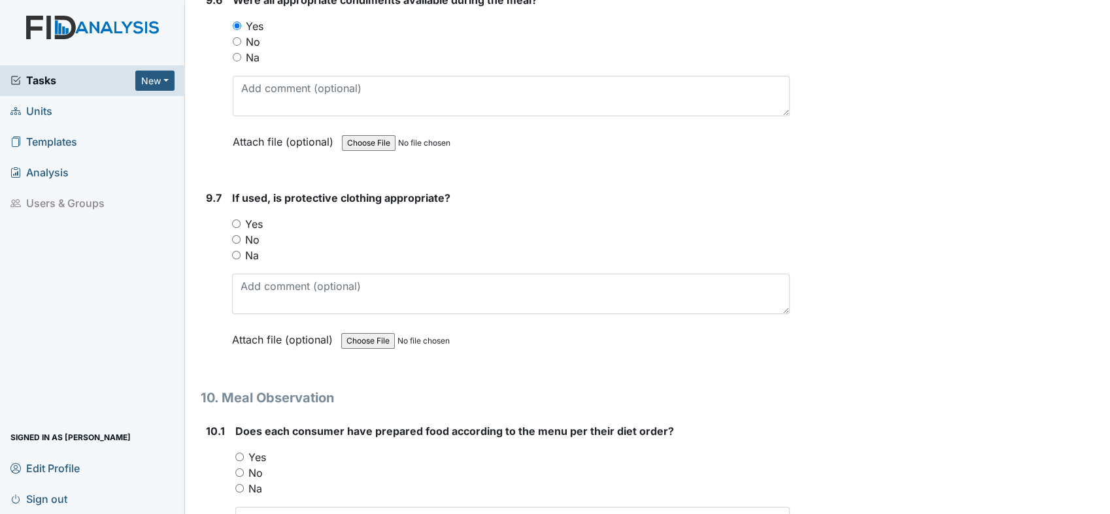
click at [240, 220] on input "Yes" at bounding box center [236, 224] width 8 height 8
radio input "true"
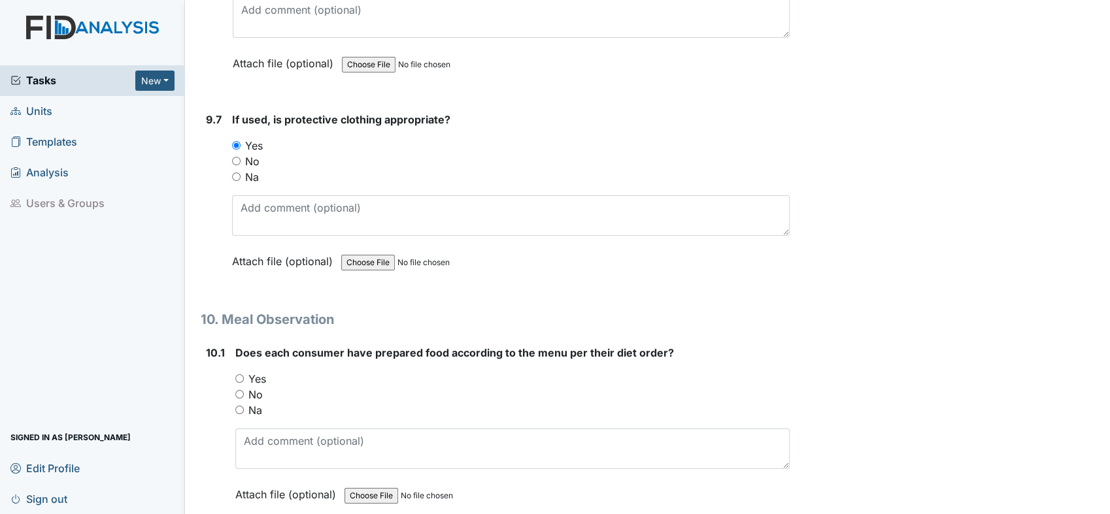
scroll to position [11248, 0]
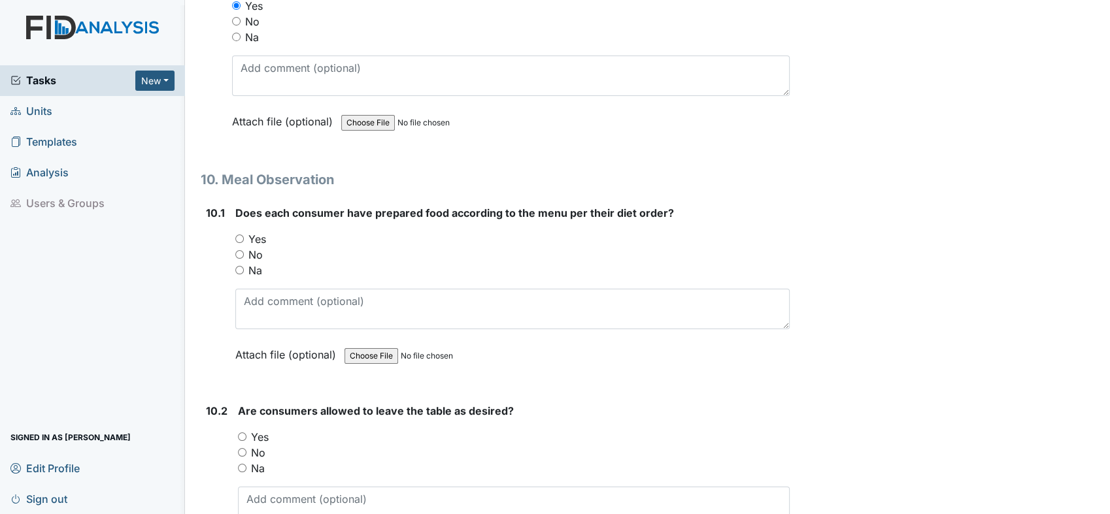
click at [235, 235] on input "Yes" at bounding box center [239, 239] width 8 height 8
radio input "true"
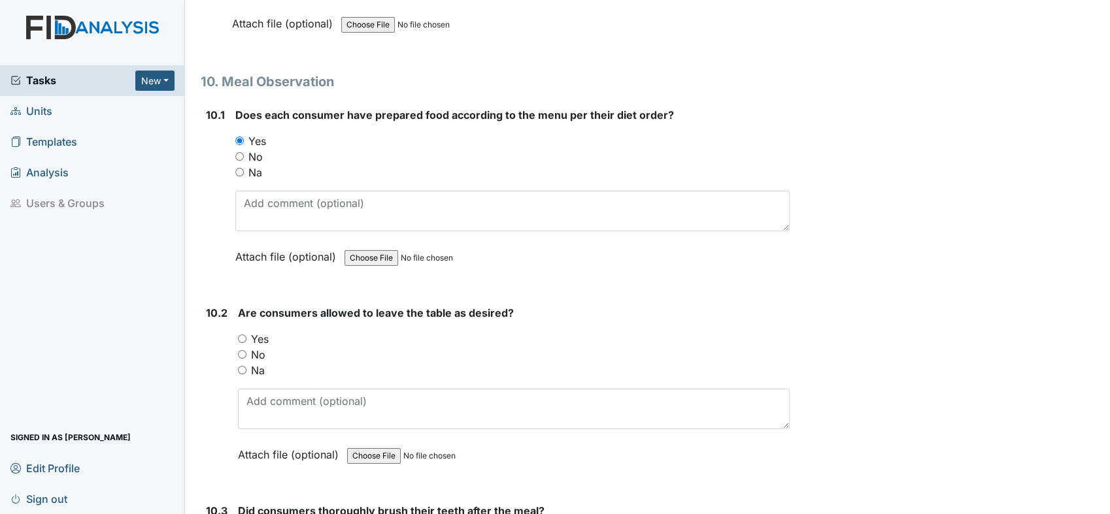
scroll to position [11466, 0]
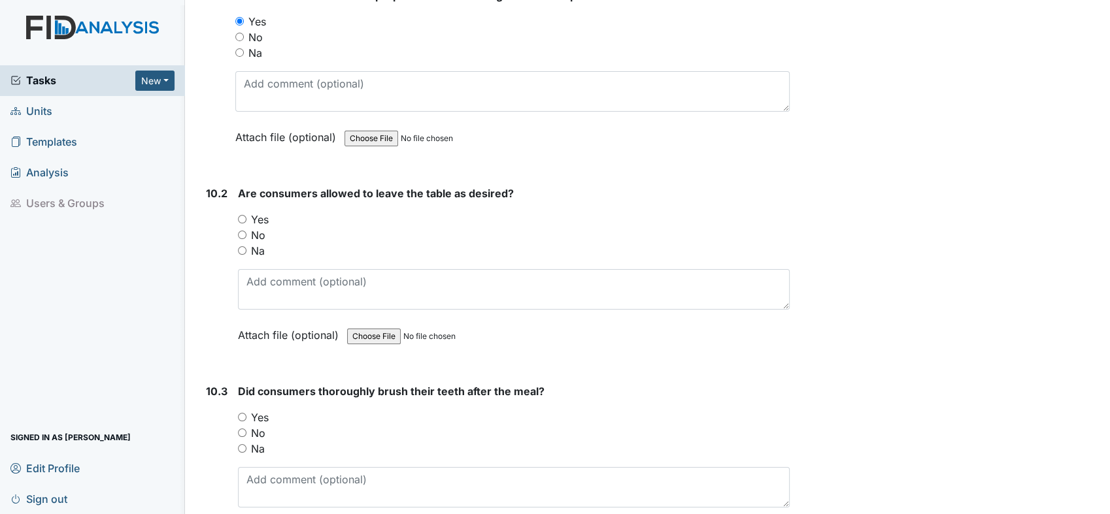
click at [242, 215] on input "Yes" at bounding box center [242, 219] width 8 height 8
radio input "true"
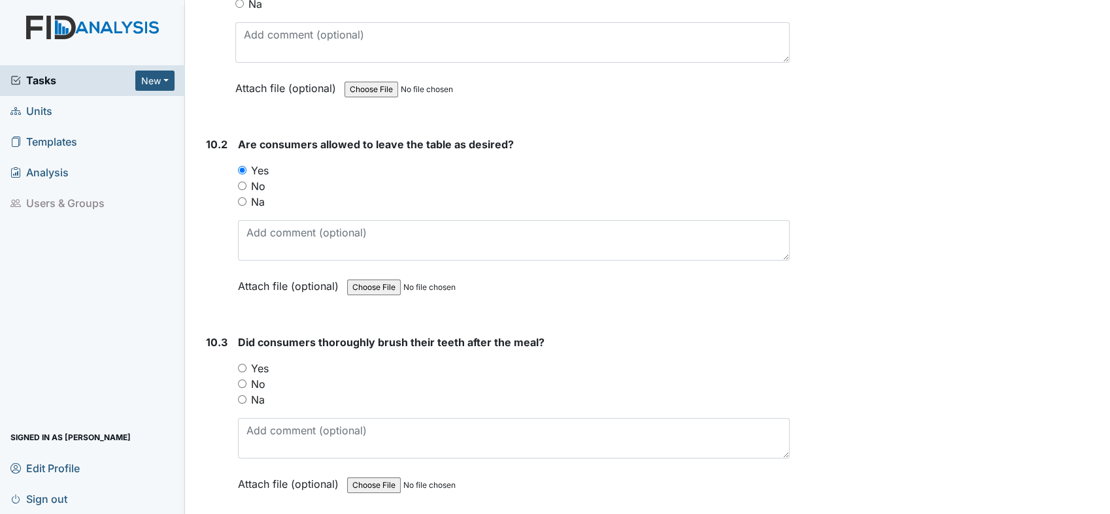
scroll to position [11611, 0]
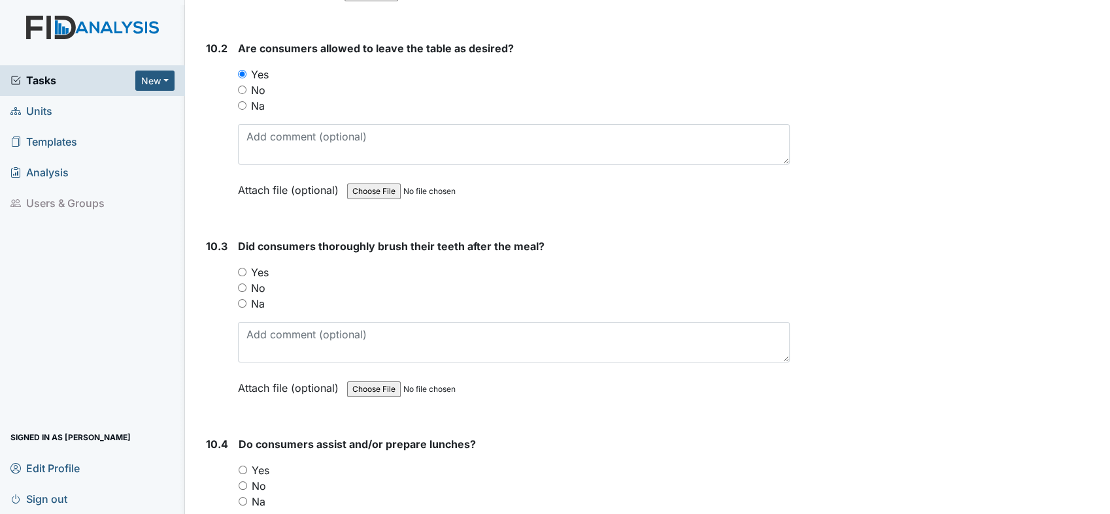
click at [244, 268] on input "Yes" at bounding box center [242, 272] width 8 height 8
radio input "true"
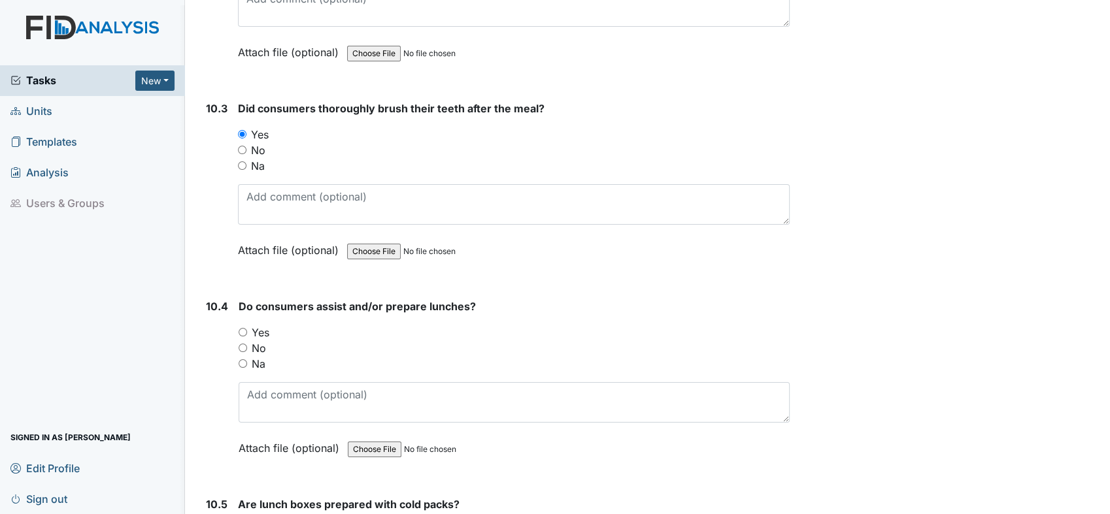
scroll to position [11756, 0]
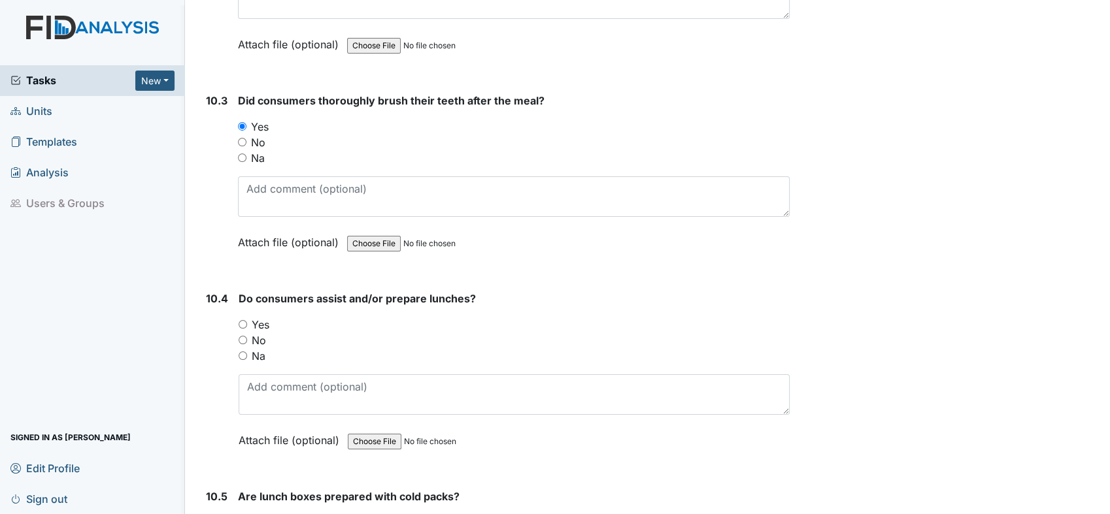
click at [244, 320] on input "Yes" at bounding box center [242, 324] width 8 height 8
radio input "true"
click at [301, 331] on div "Do consumers assist and/or prepare lunches? You must select one of the below op…" at bounding box center [513, 374] width 551 height 167
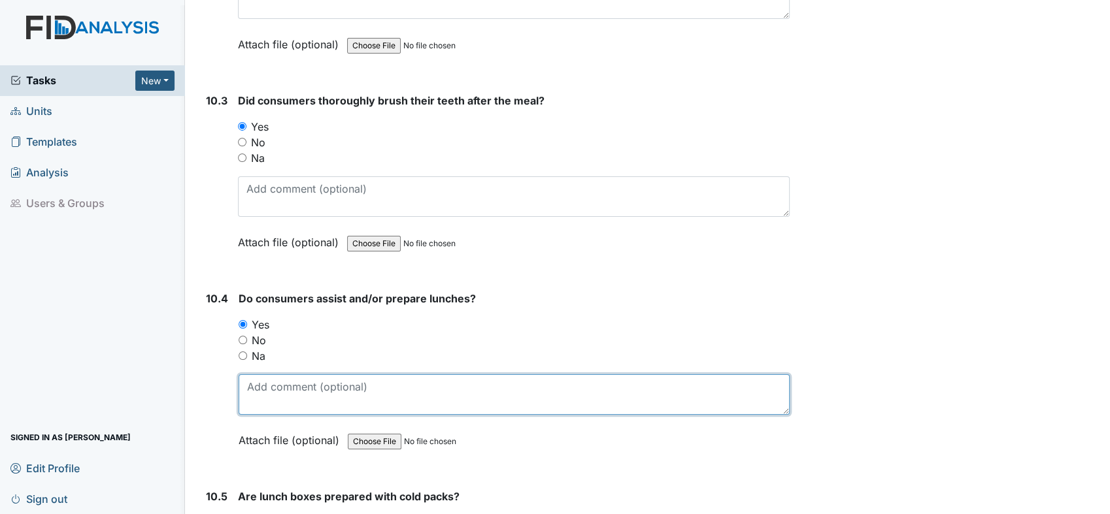
click at [298, 374] on textarea at bounding box center [513, 394] width 551 height 41
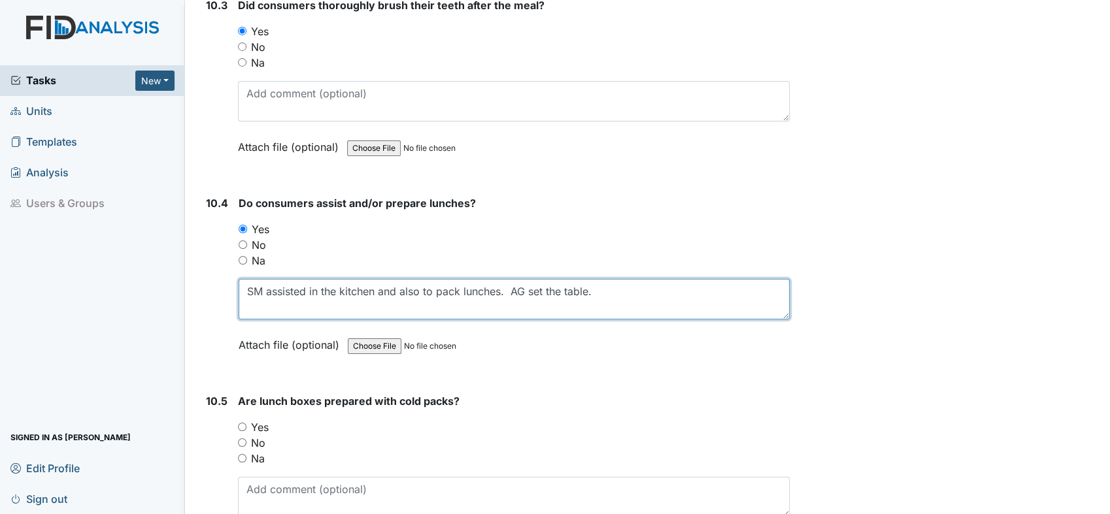
scroll to position [11974, 0]
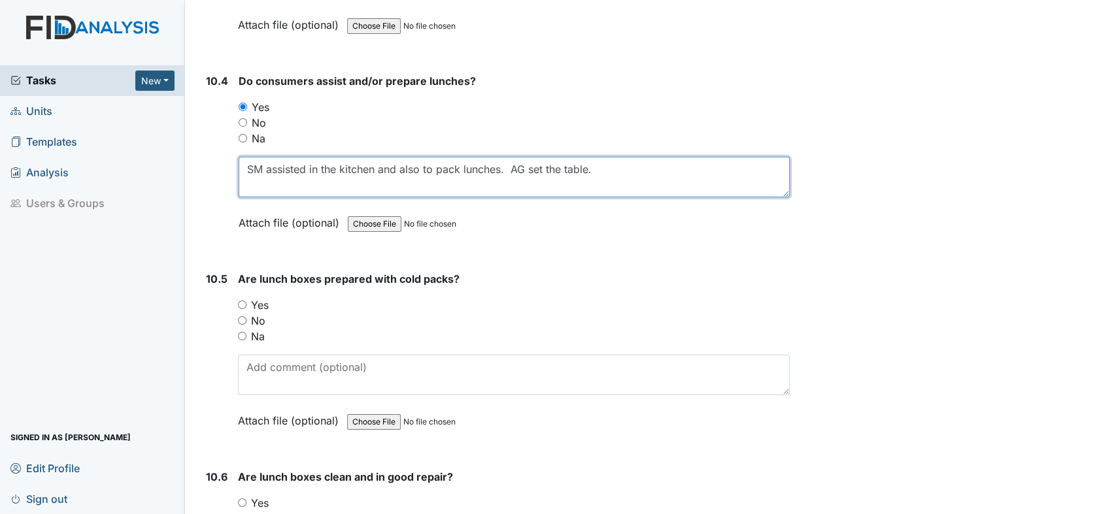
type textarea "SM assisted in the kitchen and also to pack lunches. AG set the table."
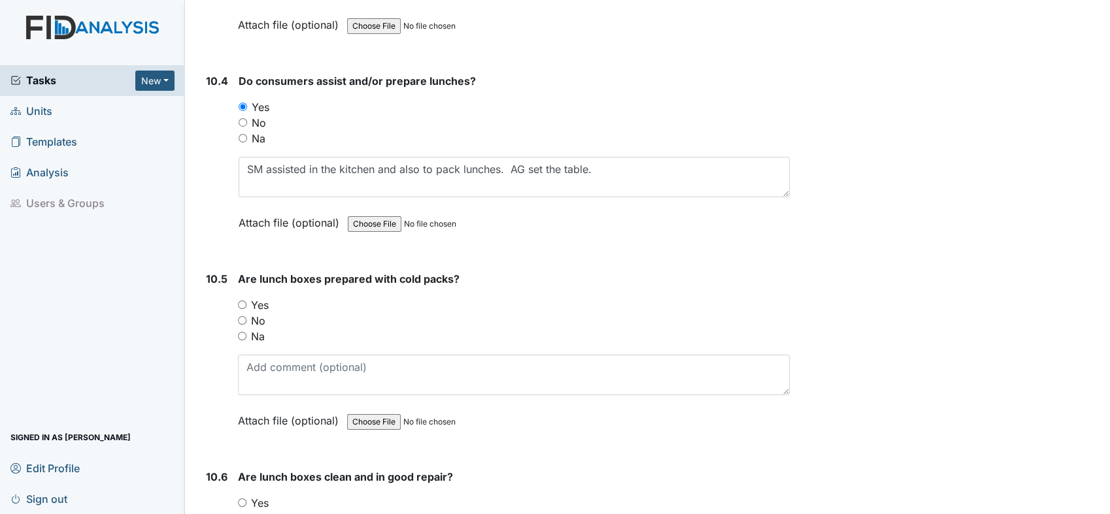
click at [240, 301] on input "Yes" at bounding box center [242, 305] width 8 height 8
radio input "true"
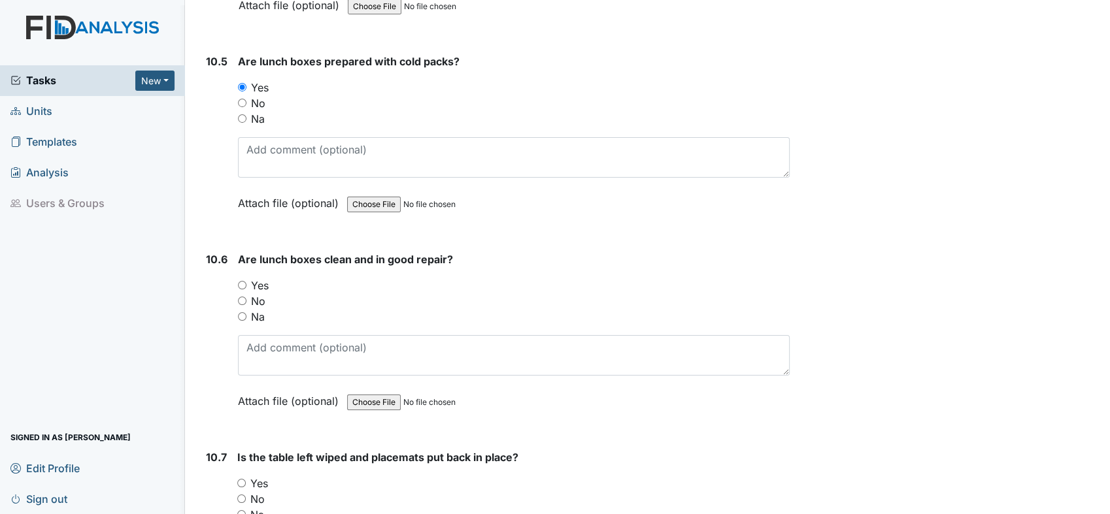
click at [243, 281] on input "Yes" at bounding box center [242, 285] width 8 height 8
radio input "true"
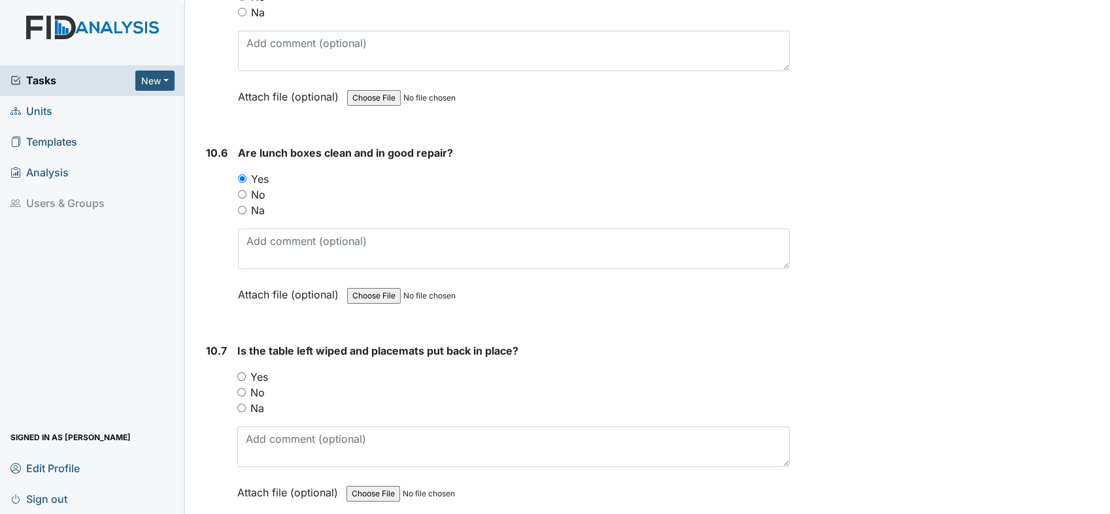
scroll to position [12410, 0]
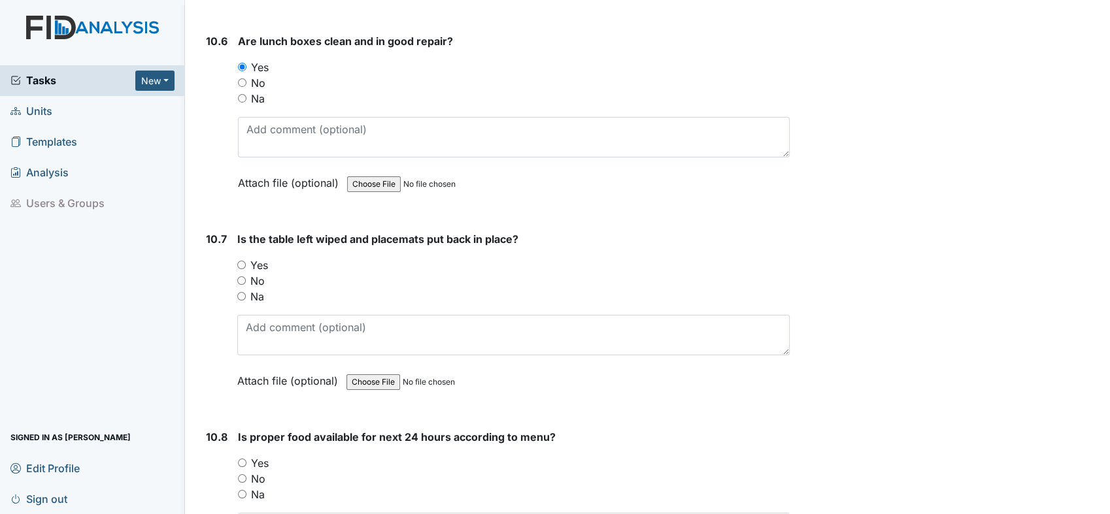
click at [241, 261] on input "Yes" at bounding box center [241, 265] width 8 height 8
radio input "true"
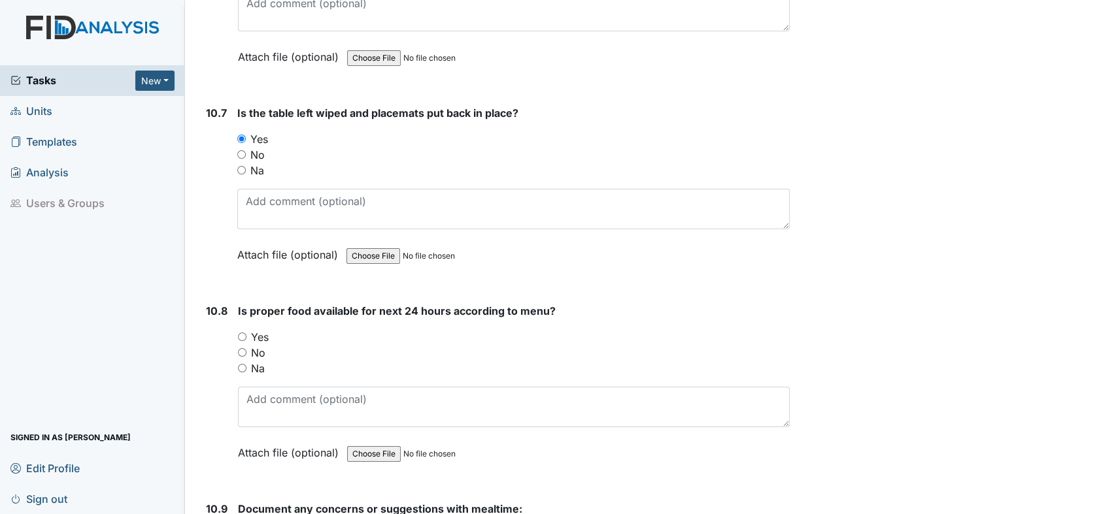
scroll to position [12627, 0]
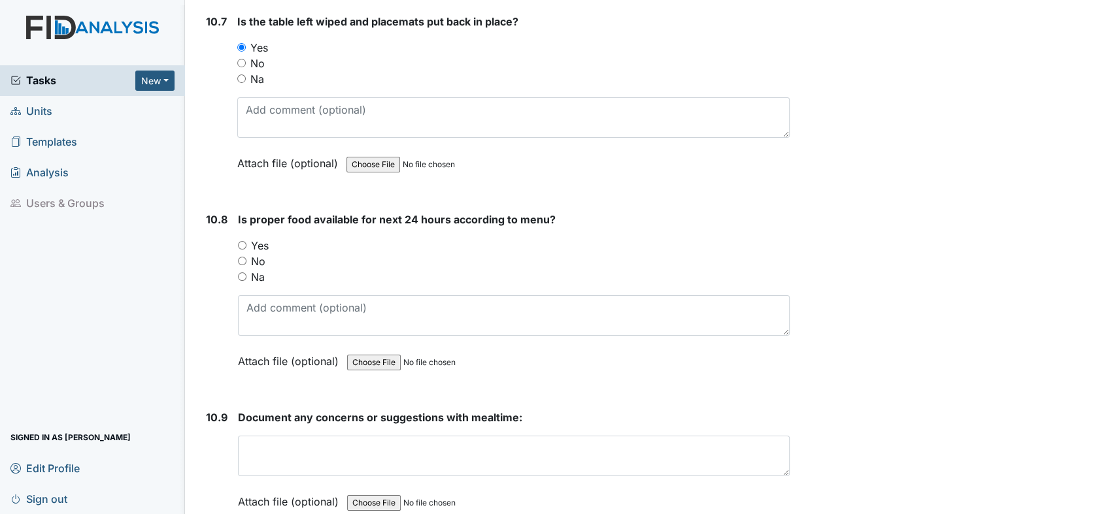
click at [241, 241] on input "Yes" at bounding box center [242, 245] width 8 height 8
radio input "true"
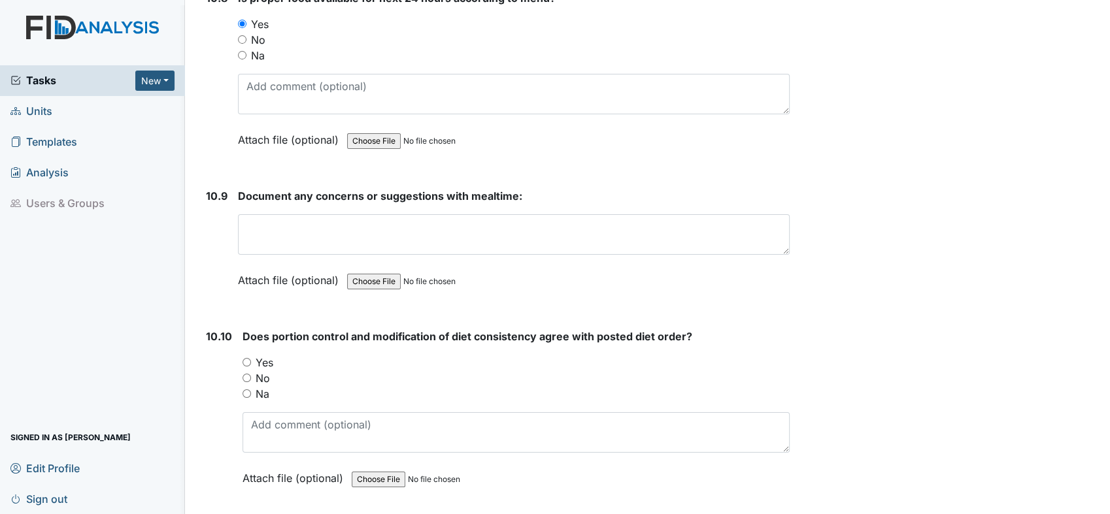
scroll to position [12918, 0]
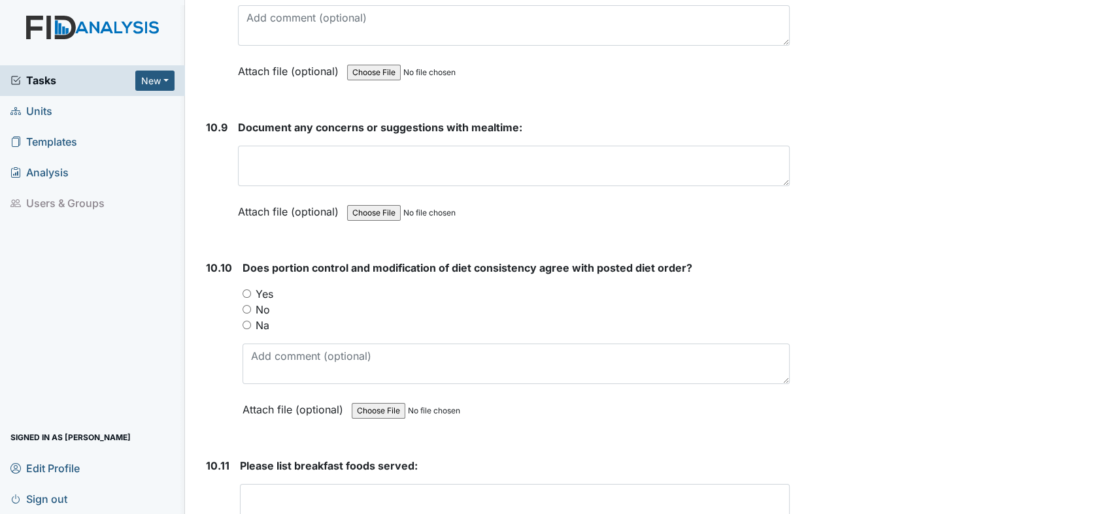
click at [242, 289] on input "Yes" at bounding box center [246, 293] width 8 height 8
radio input "true"
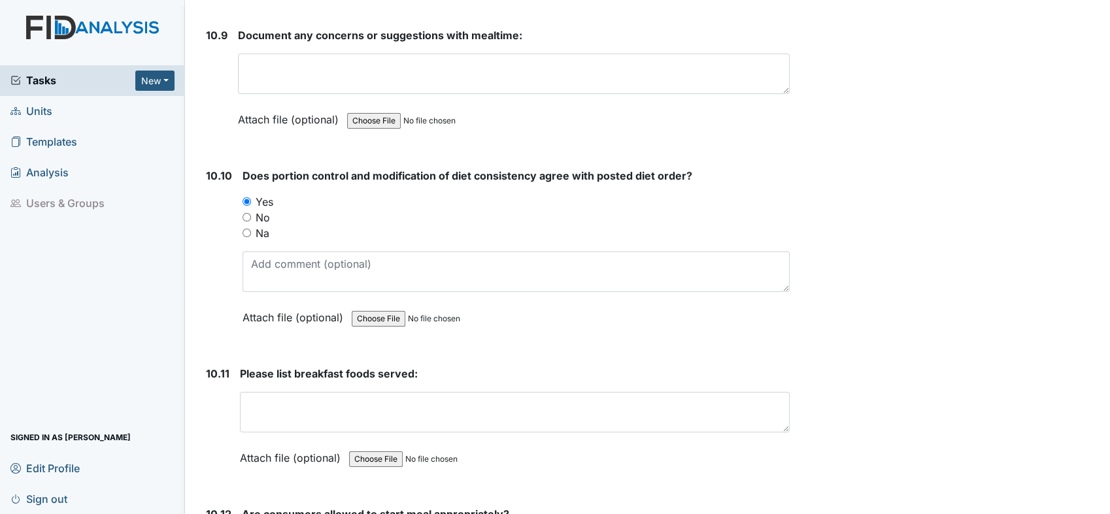
scroll to position [13136, 0]
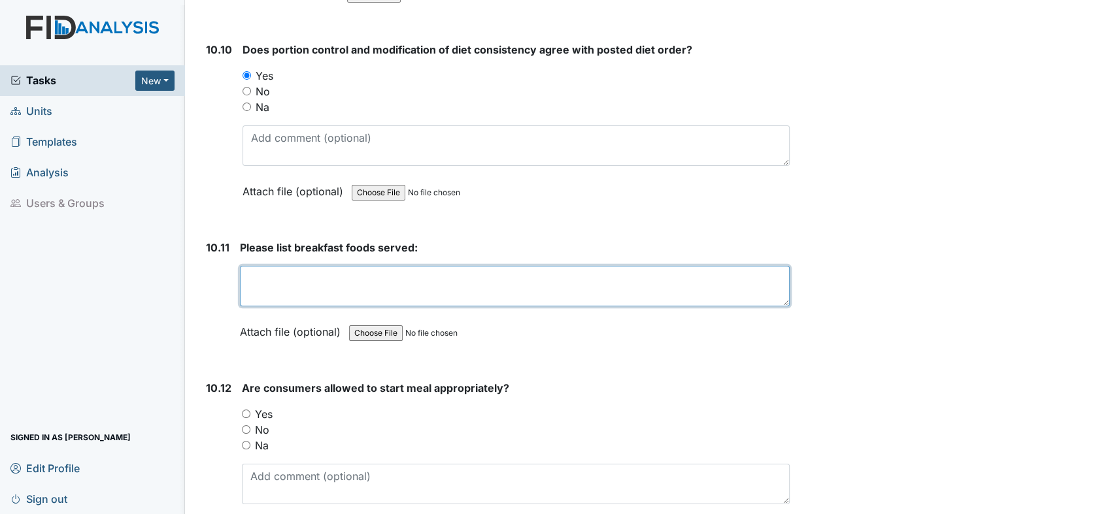
click at [275, 266] on textarea at bounding box center [515, 286] width 550 height 41
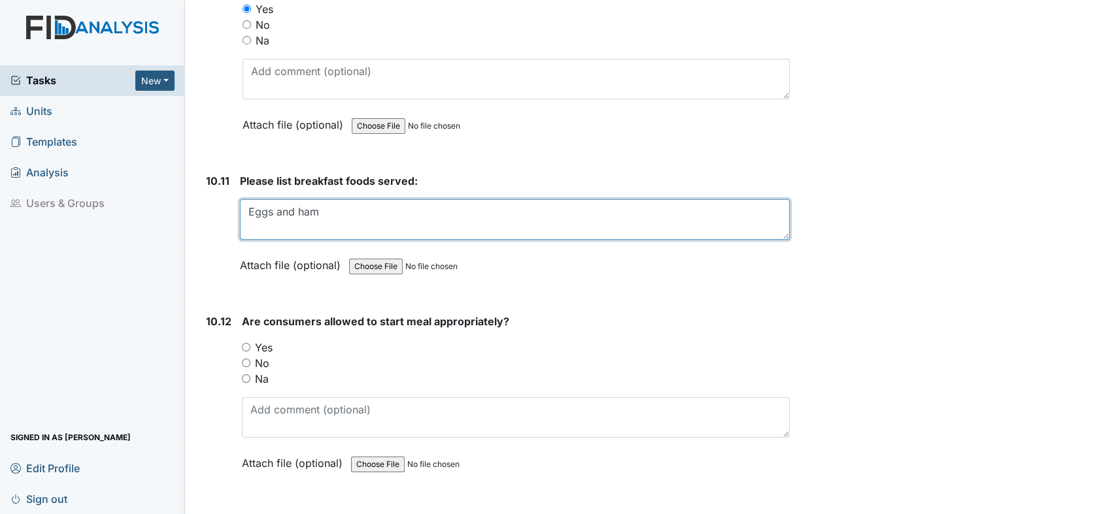
scroll to position [13281, 0]
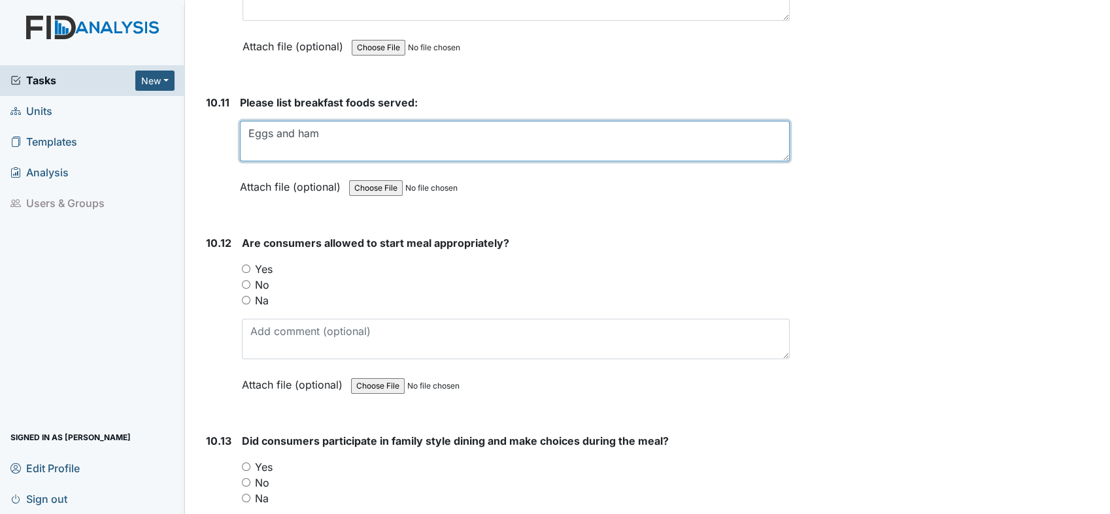
type textarea "Eggs and ham"
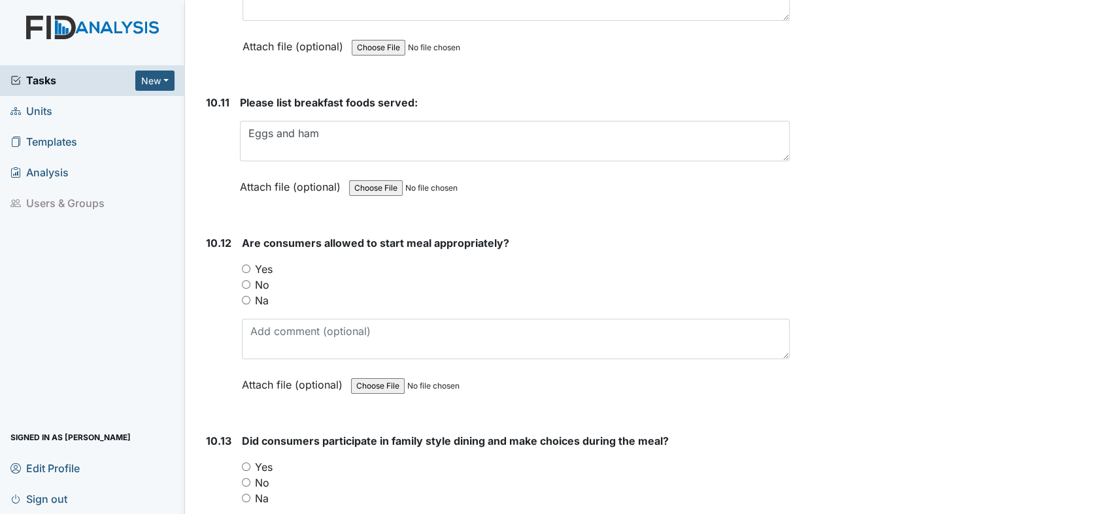
click at [246, 261] on div "Yes" at bounding box center [516, 269] width 548 height 16
click at [244, 265] on input "Yes" at bounding box center [246, 269] width 8 height 8
radio input "true"
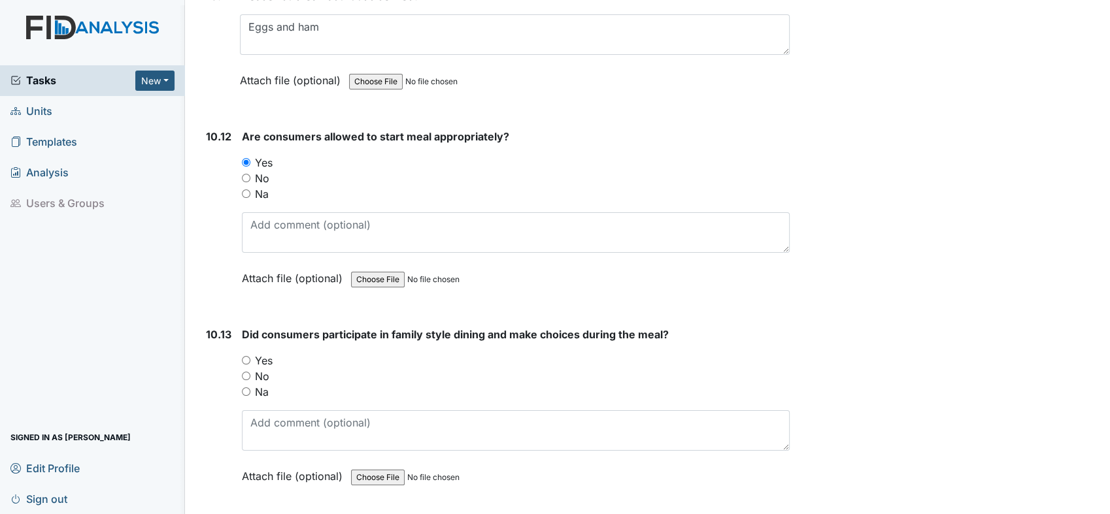
scroll to position [13498, 0]
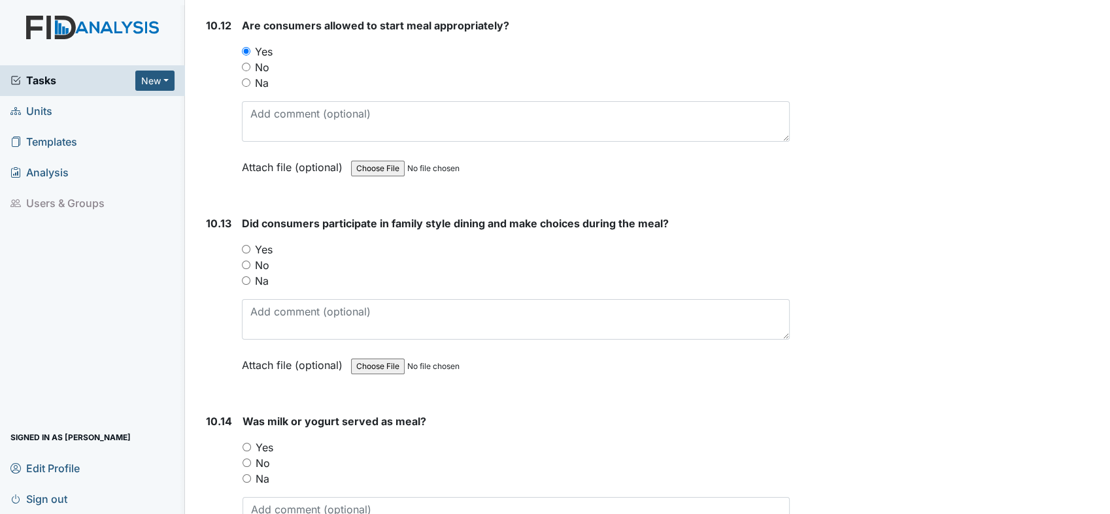
click at [246, 245] on input "Yes" at bounding box center [246, 249] width 8 height 8
radio input "true"
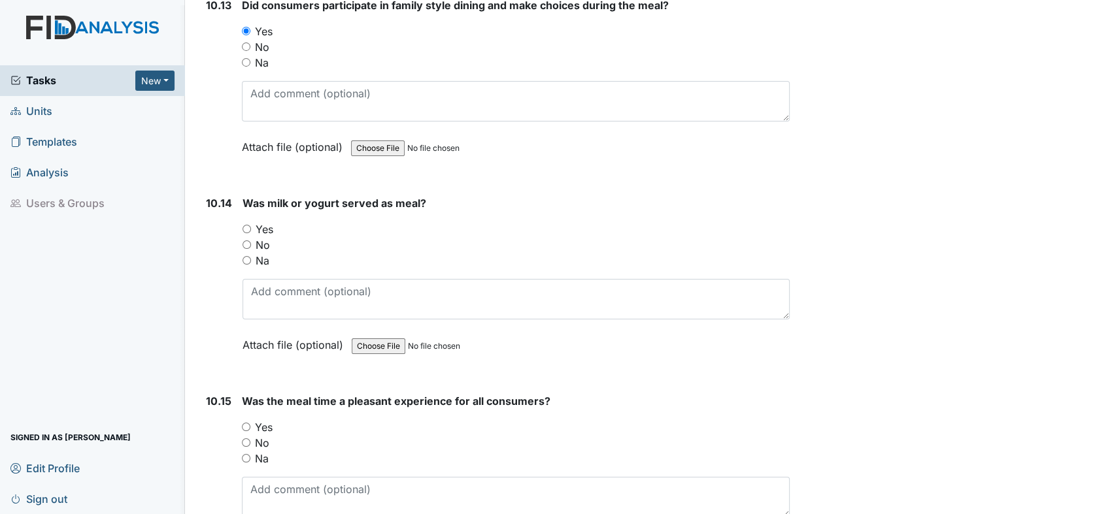
click at [246, 225] on input "Yes" at bounding box center [246, 229] width 8 height 8
radio input "true"
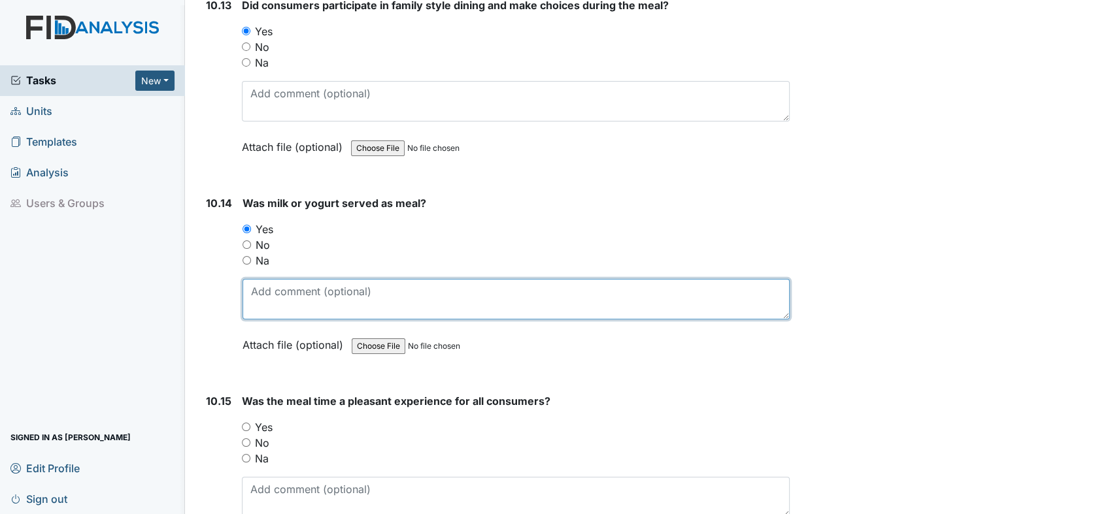
click at [322, 279] on textarea at bounding box center [515, 299] width 547 height 41
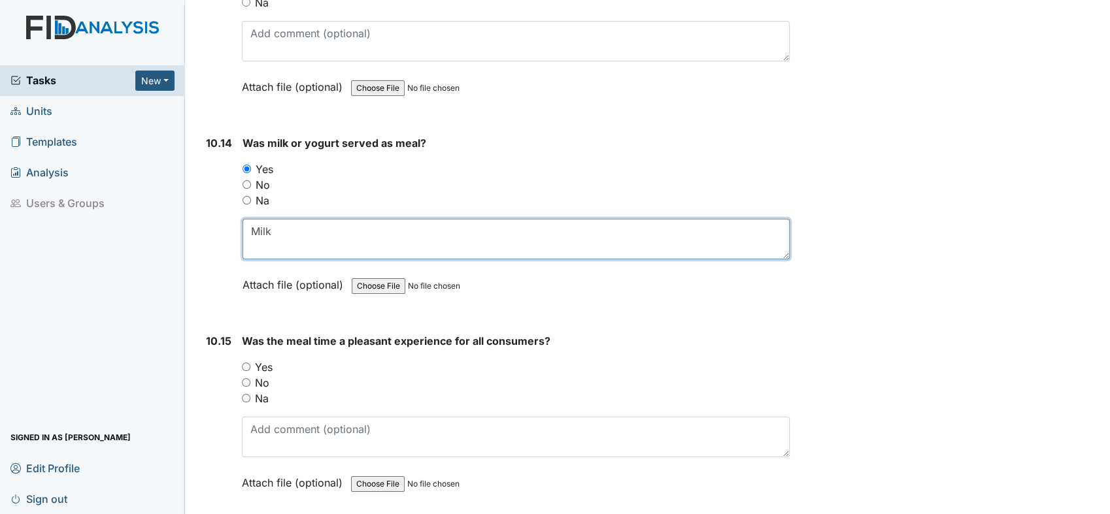
scroll to position [13862, 0]
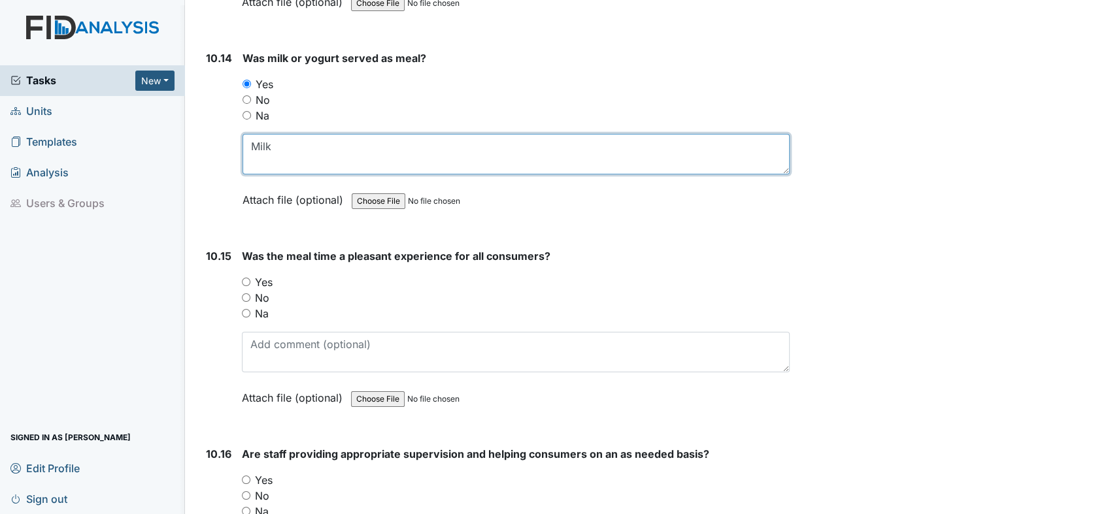
type textarea "Milk"
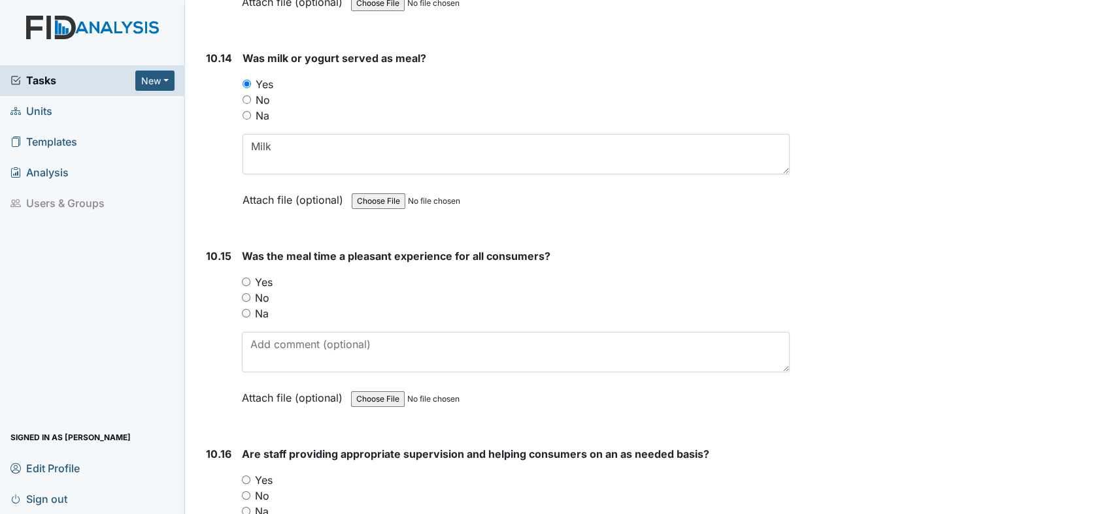
drag, startPoint x: 242, startPoint y: 234, endPoint x: 283, endPoint y: 237, distance: 40.6
click at [245, 278] on input "Yes" at bounding box center [246, 282] width 8 height 8
radio input "true"
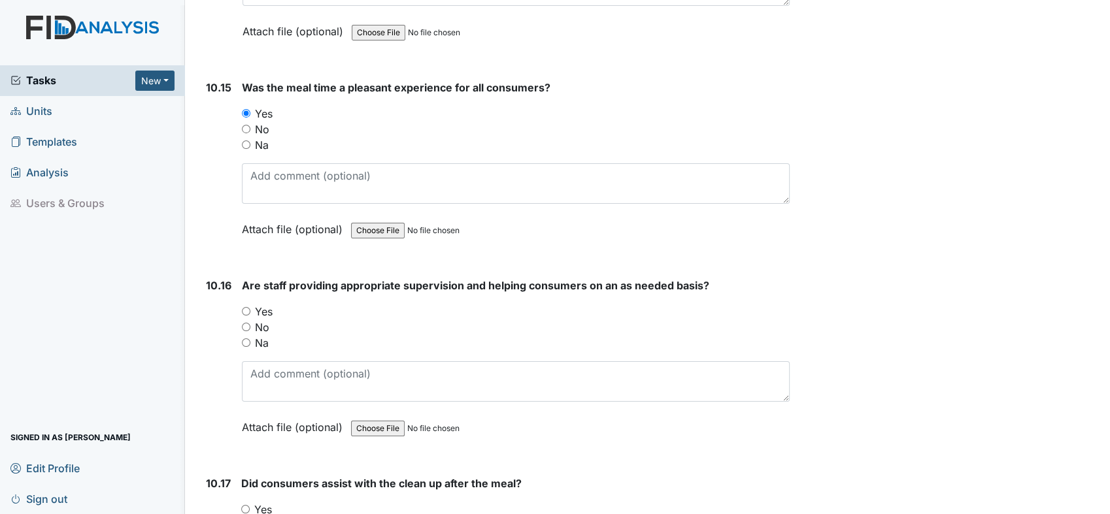
scroll to position [14152, 0]
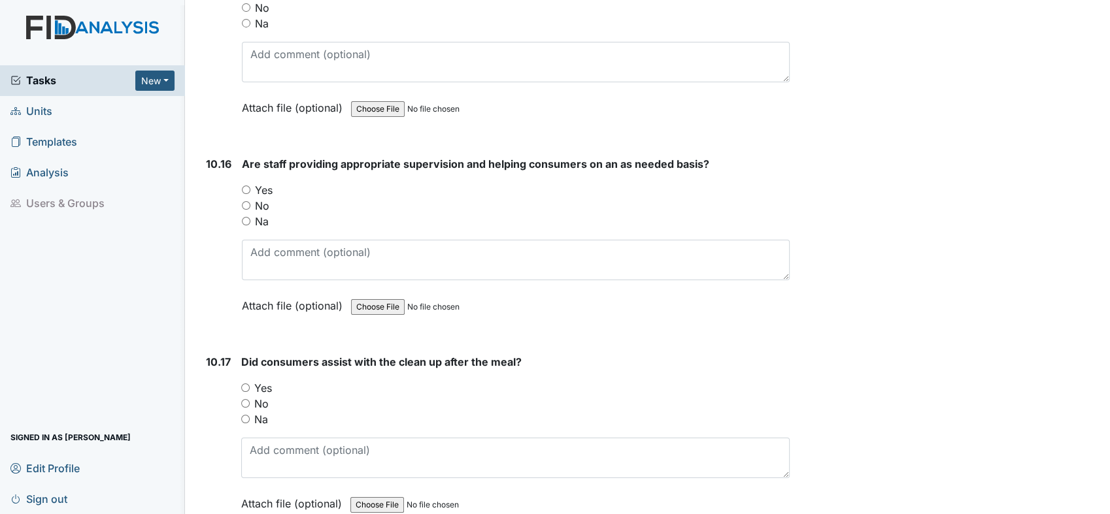
click at [244, 186] on input "Yes" at bounding box center [246, 190] width 8 height 8
radio input "true"
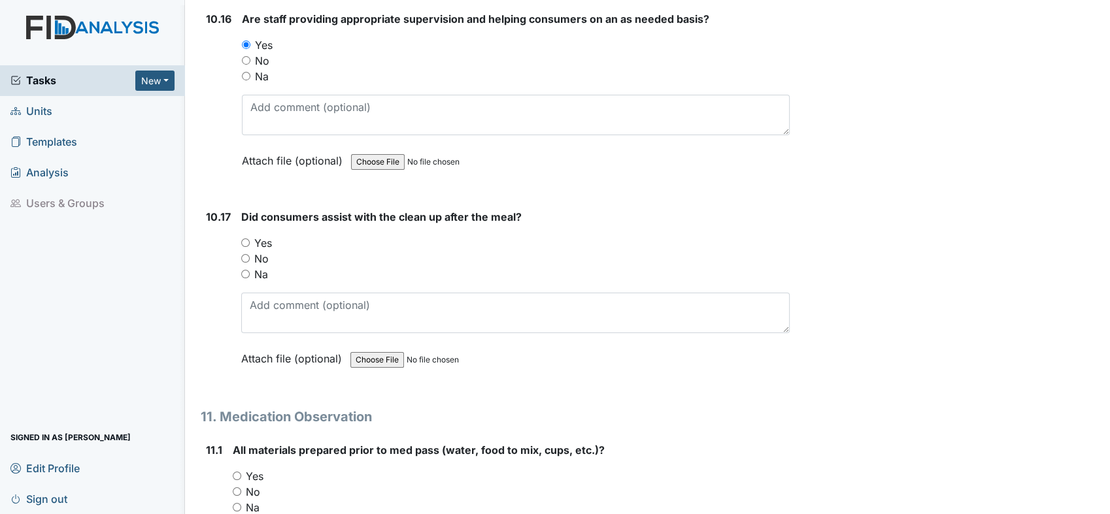
scroll to position [14297, 0]
click at [251, 235] on div "Yes" at bounding box center [515, 243] width 548 height 16
click at [246, 238] on input "Yes" at bounding box center [245, 242] width 8 height 8
radio input "true"
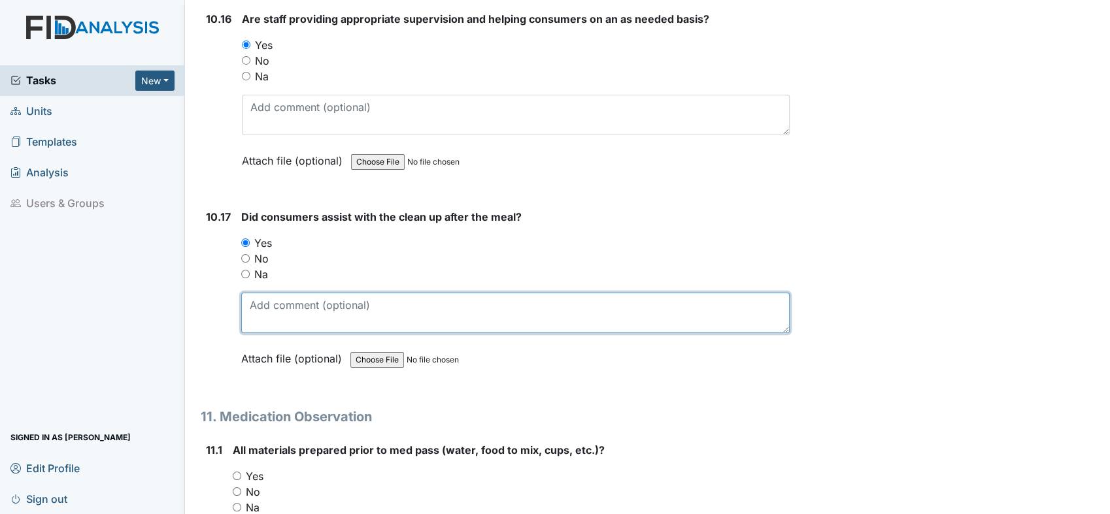
click at [310, 293] on textarea at bounding box center [515, 313] width 548 height 41
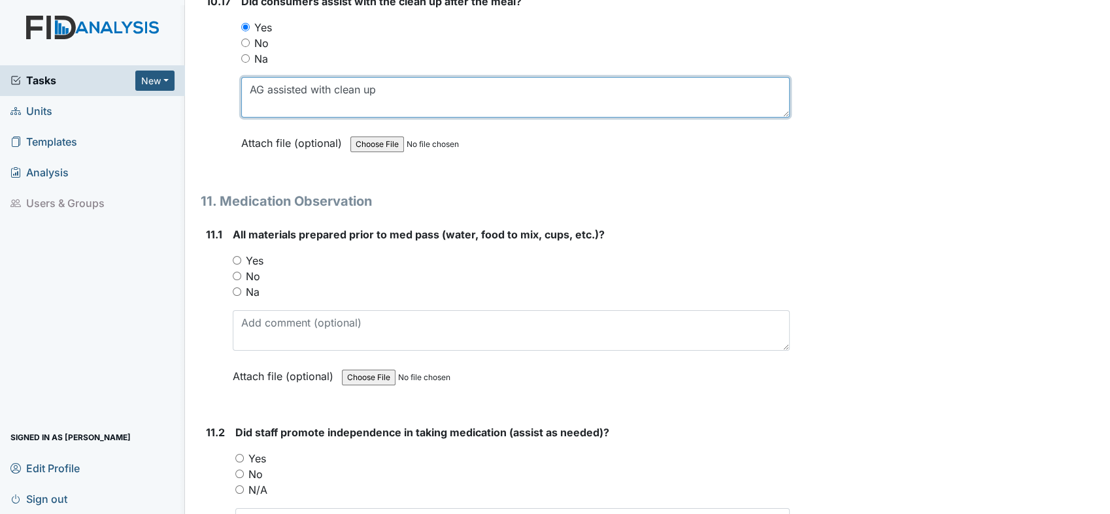
scroll to position [14515, 0]
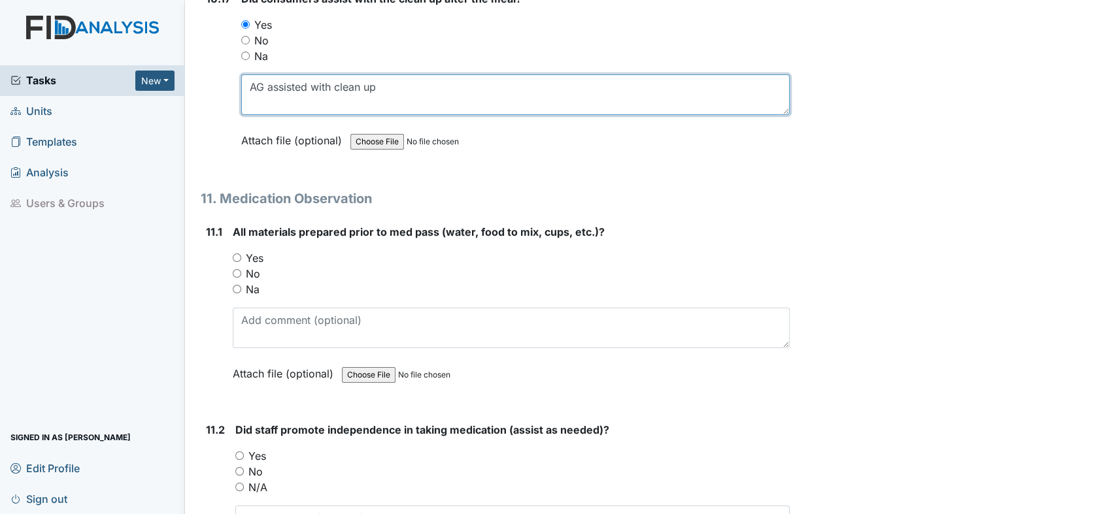
type textarea "AG assisted with clean up"
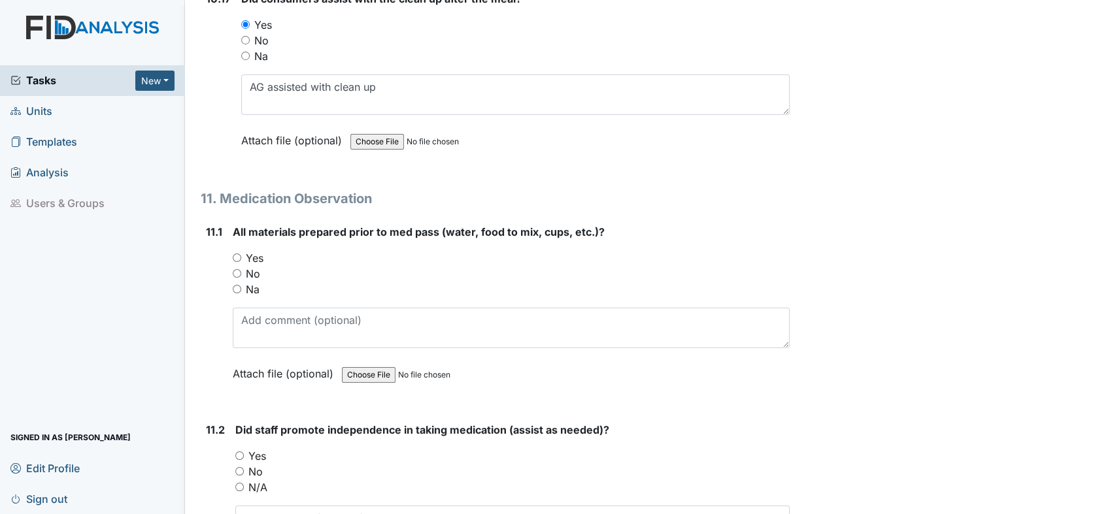
click at [238, 254] on input "Yes" at bounding box center [237, 258] width 8 height 8
radio input "true"
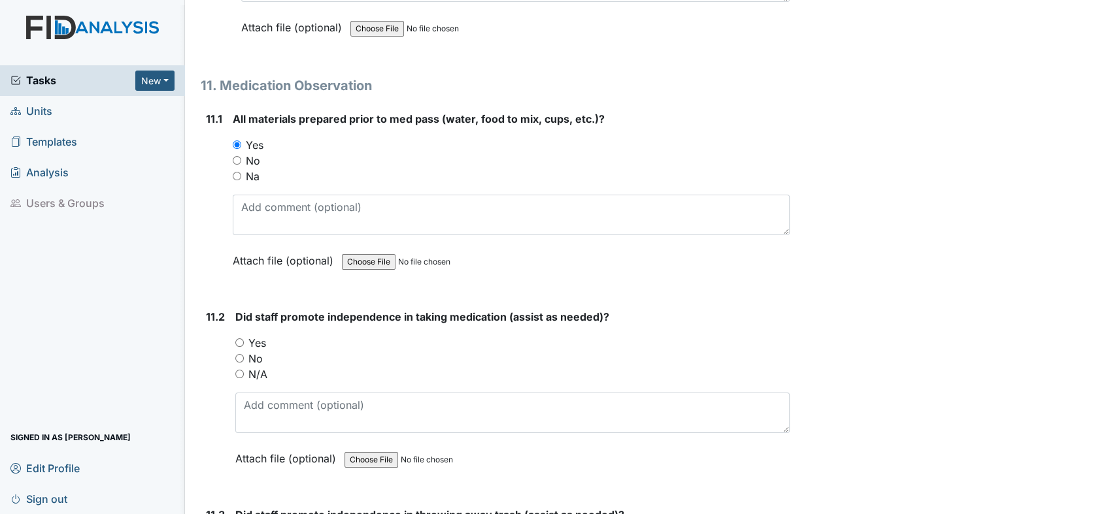
scroll to position [14733, 0]
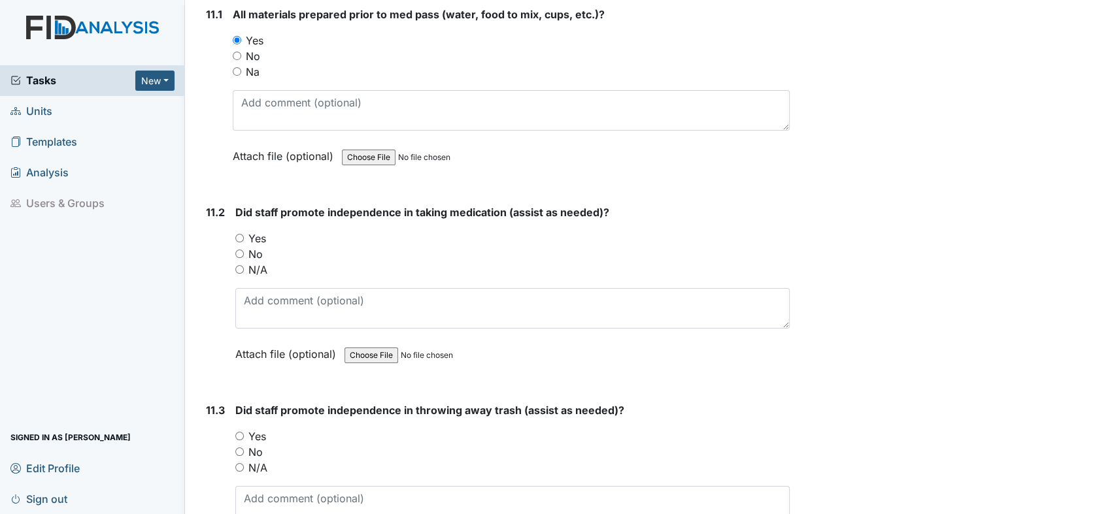
click at [238, 234] on input "Yes" at bounding box center [239, 238] width 8 height 8
radio input "true"
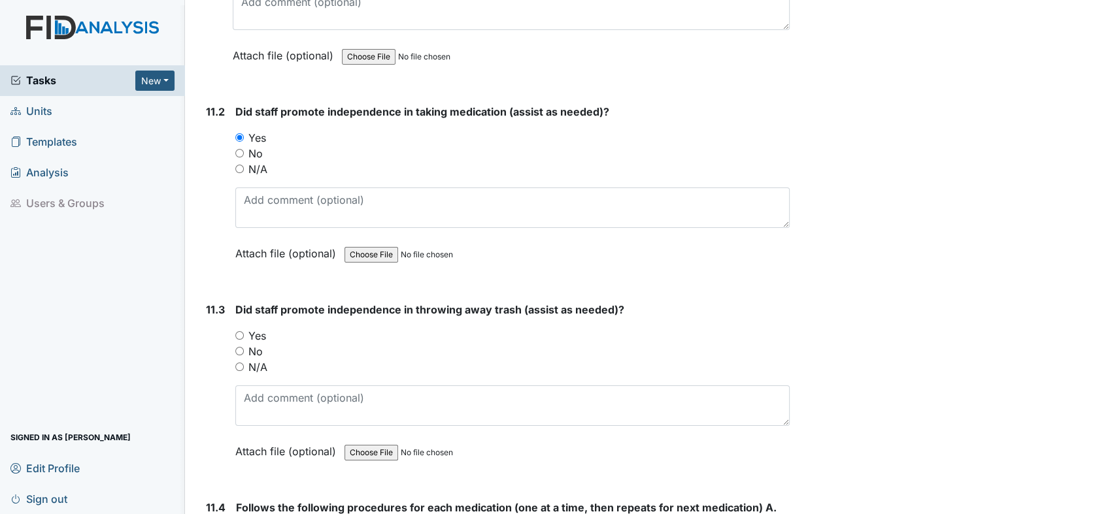
scroll to position [14950, 0]
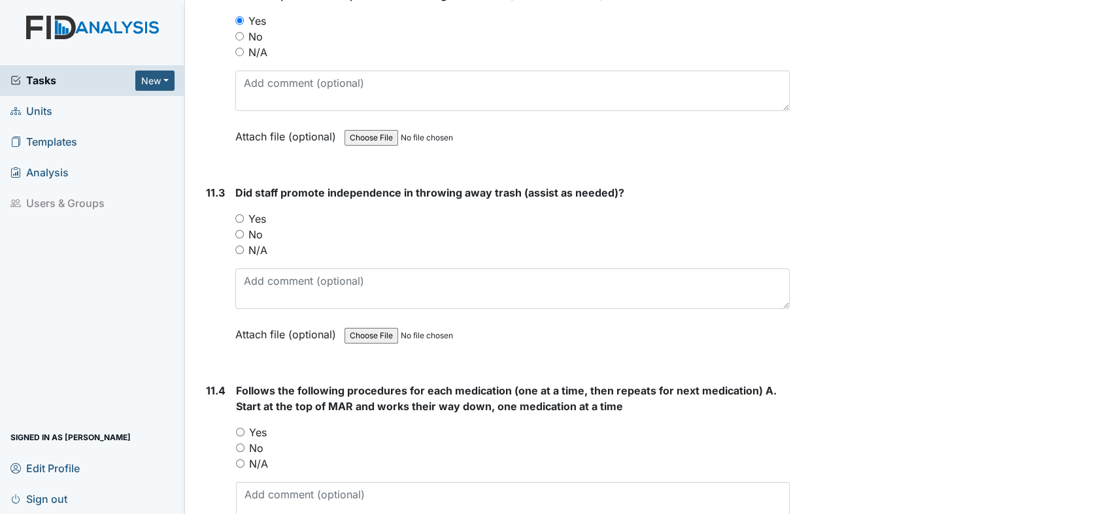
click at [240, 214] on input "Yes" at bounding box center [239, 218] width 8 height 8
radio input "true"
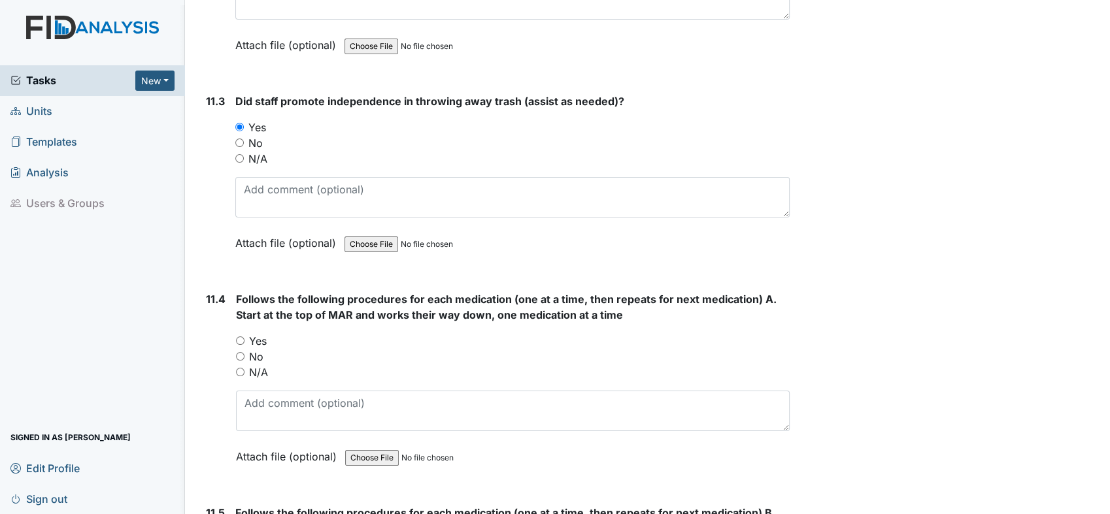
scroll to position [15169, 0]
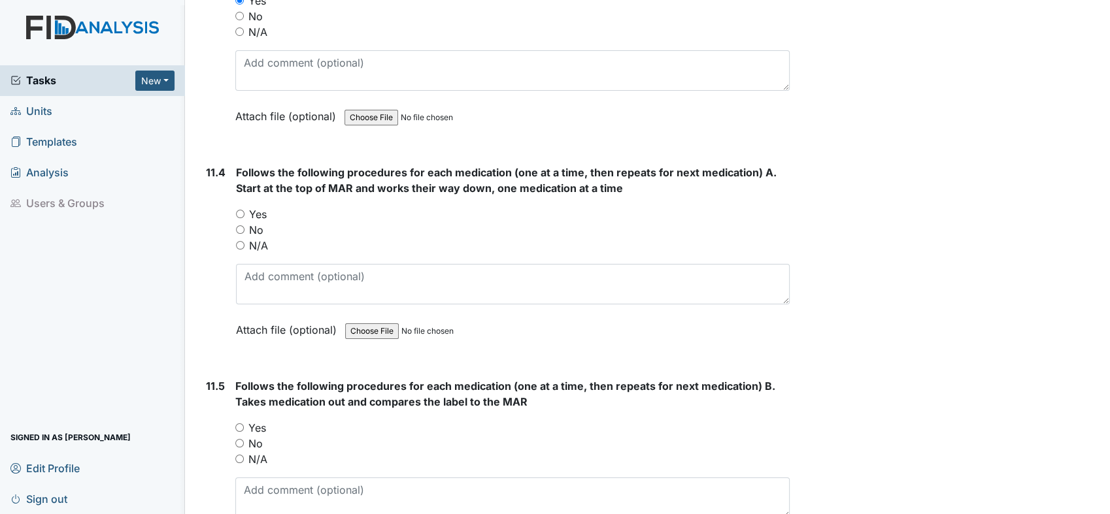
click at [242, 210] on input "Yes" at bounding box center [240, 214] width 8 height 8
radio input "true"
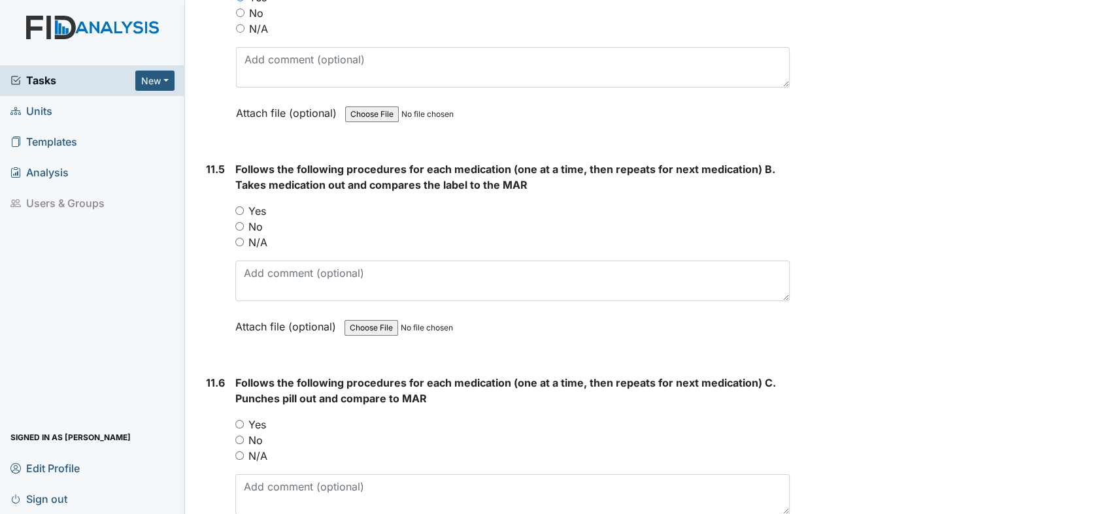
scroll to position [15386, 0]
click at [240, 206] on input "Yes" at bounding box center [239, 210] width 8 height 8
radio input "true"
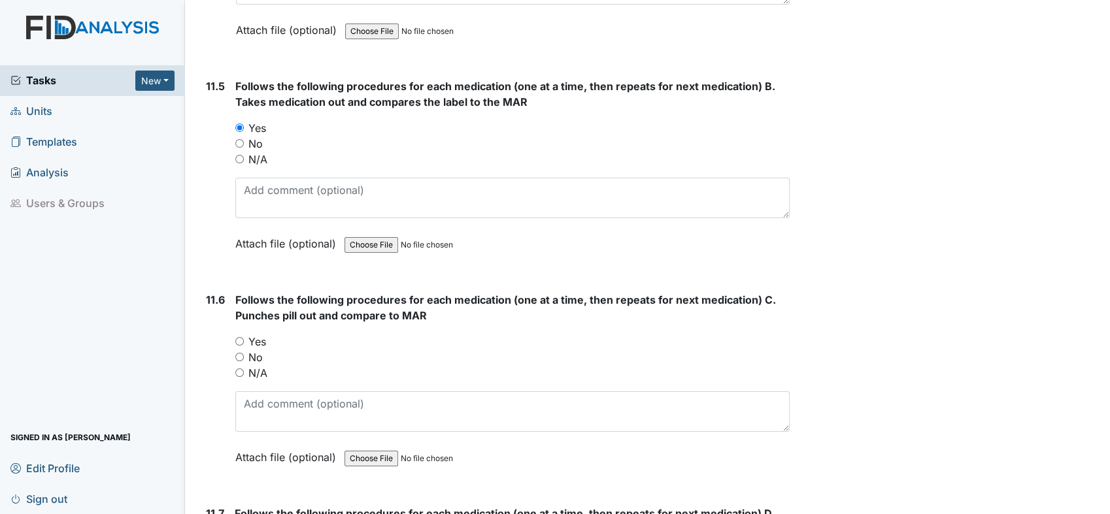
scroll to position [15531, 0]
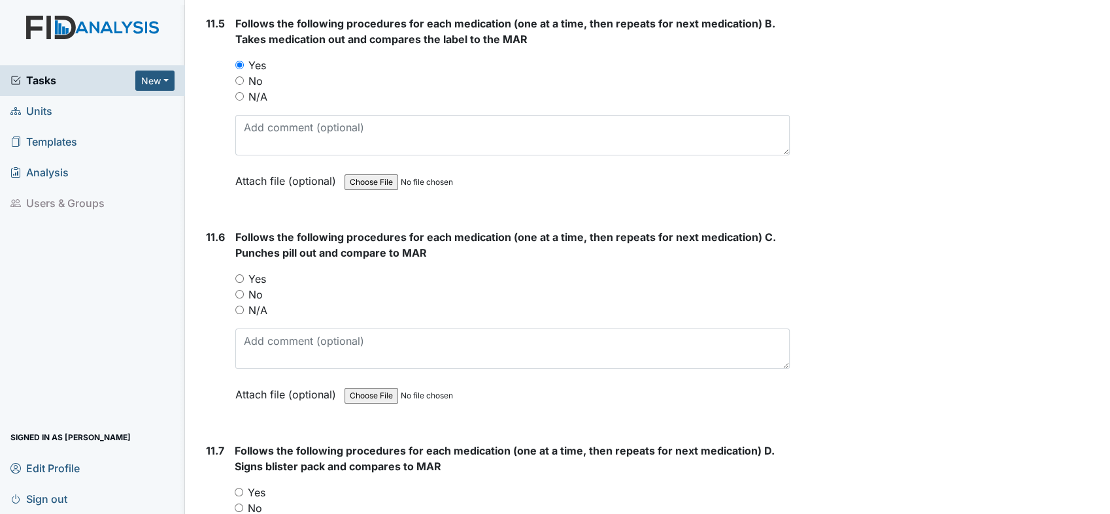
click at [239, 274] on input "Yes" at bounding box center [239, 278] width 8 height 8
radio input "true"
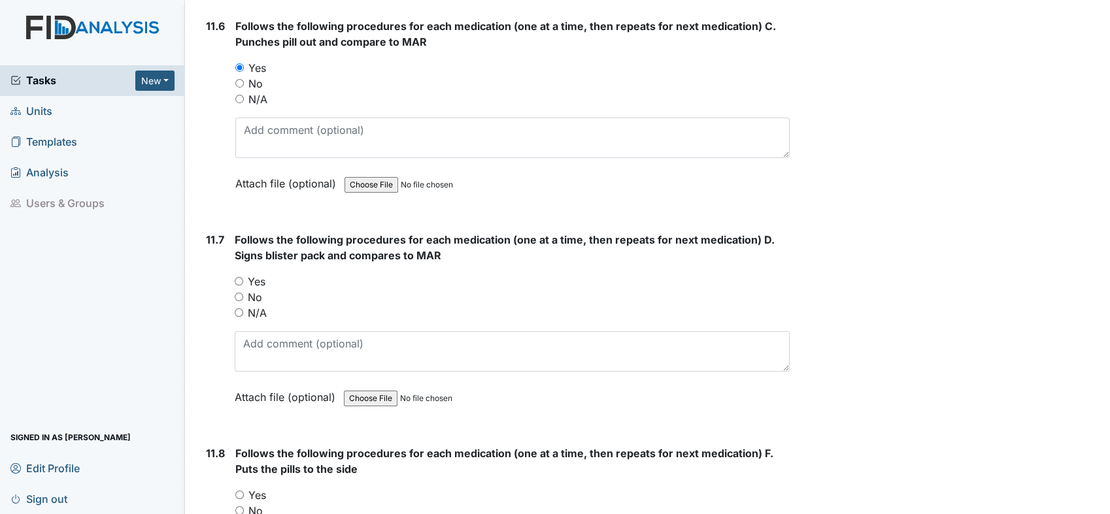
scroll to position [15749, 0]
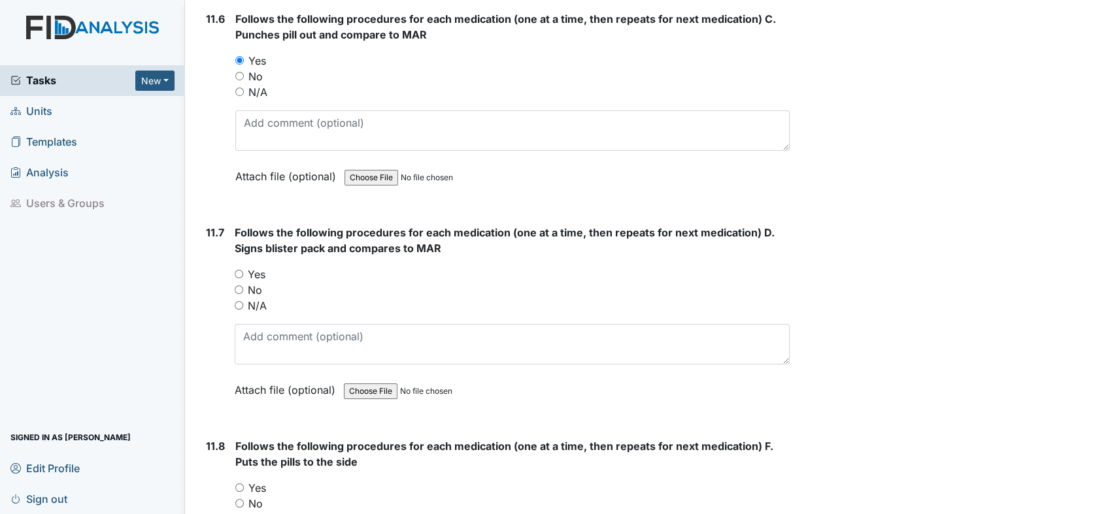
click at [238, 270] on input "Yes" at bounding box center [239, 274] width 8 height 8
radio input "true"
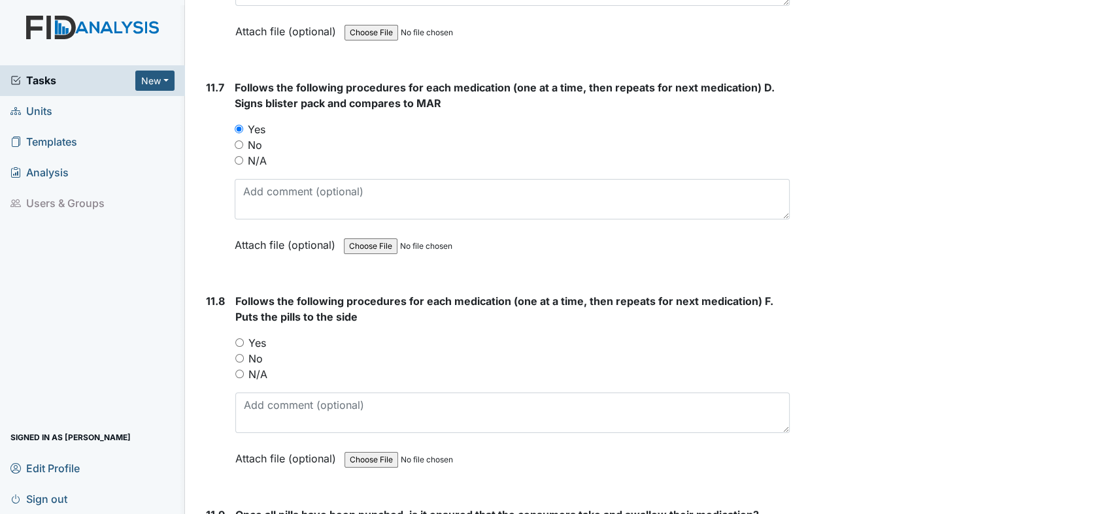
click at [237, 338] on input "Yes" at bounding box center [239, 342] width 8 height 8
radio input "true"
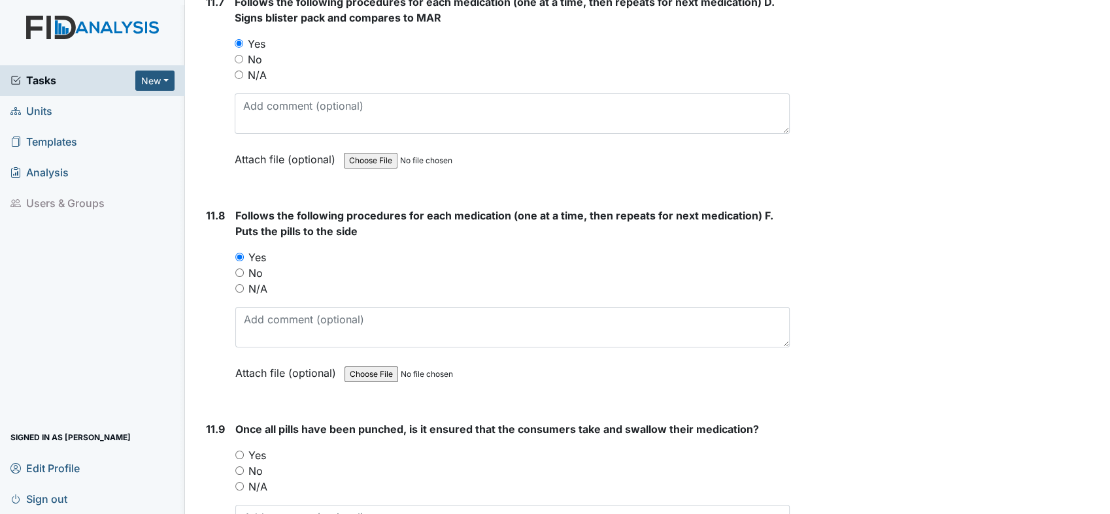
scroll to position [16112, 0]
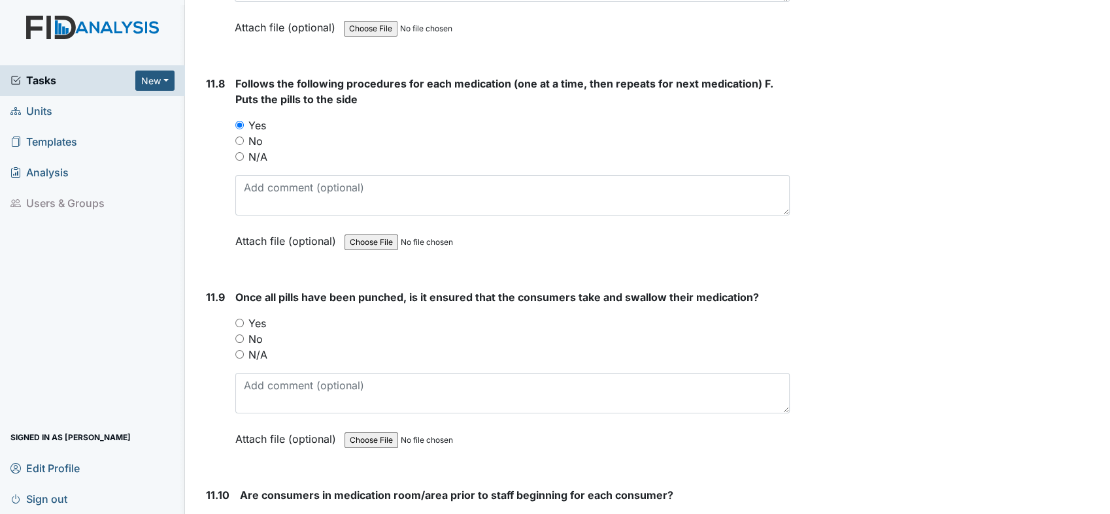
click at [239, 319] on input "Yes" at bounding box center [239, 323] width 8 height 8
radio input "true"
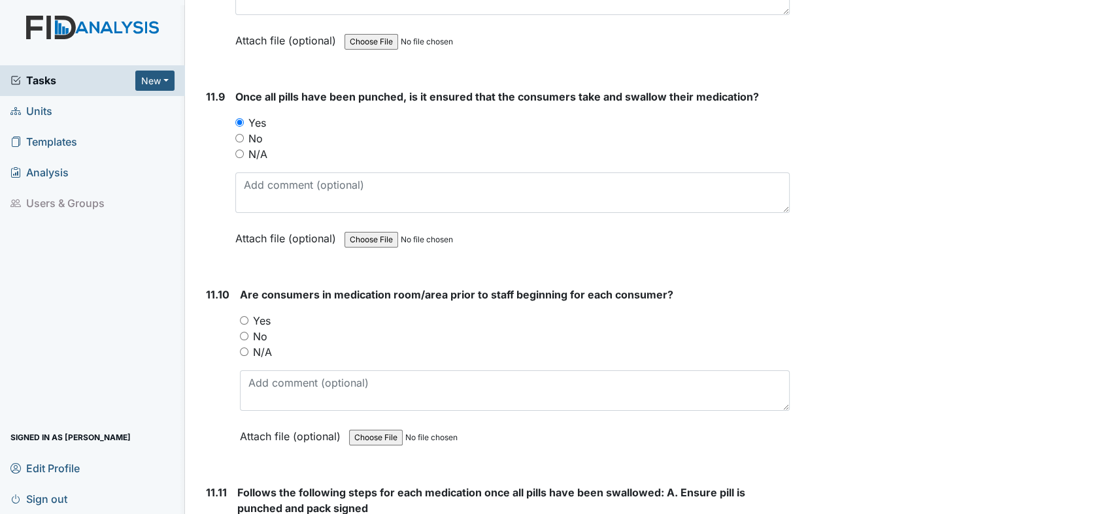
scroll to position [16330, 0]
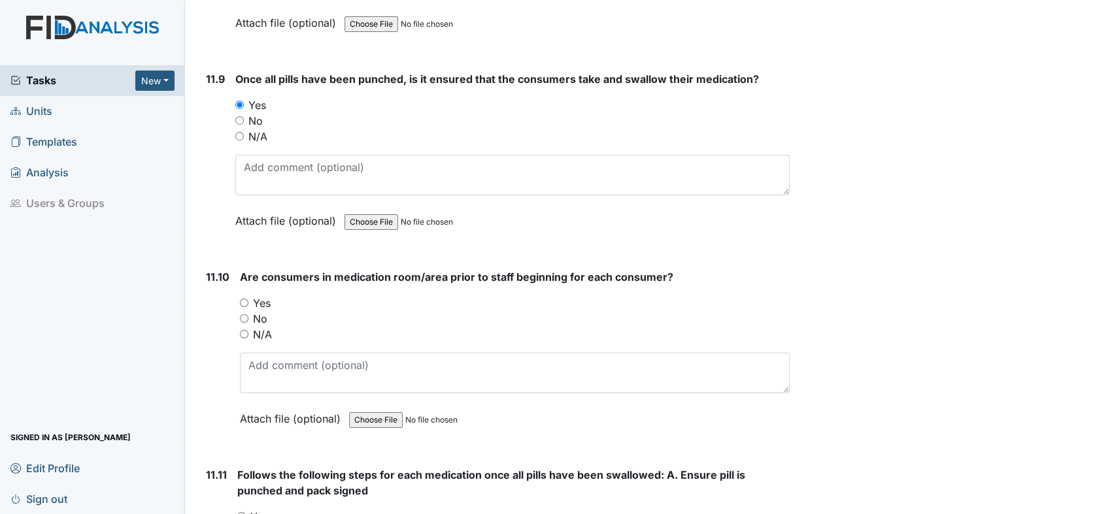
click at [245, 299] on input "Yes" at bounding box center [244, 303] width 8 height 8
radio input "true"
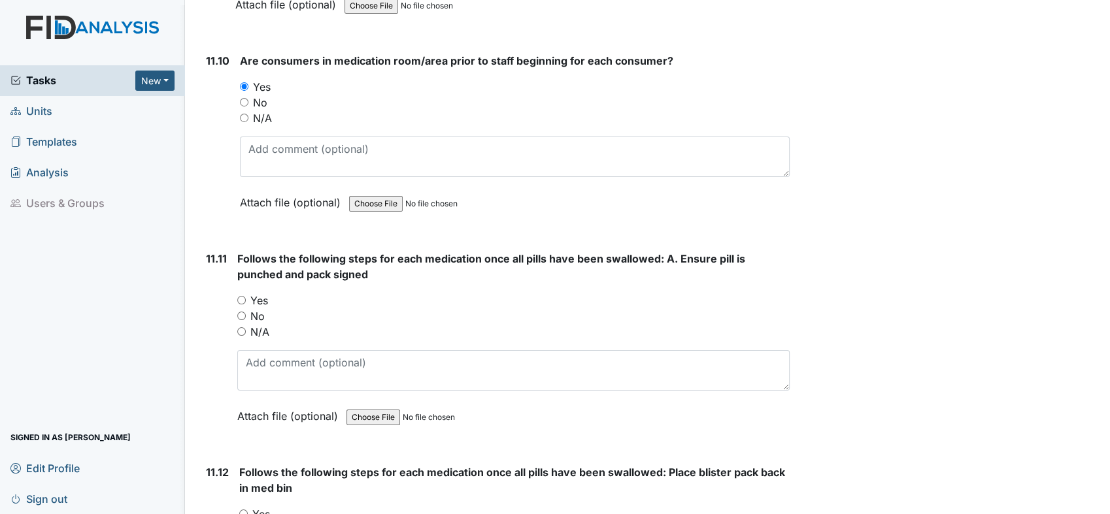
scroll to position [16548, 0]
click at [240, 295] on input "Yes" at bounding box center [241, 299] width 8 height 8
radio input "true"
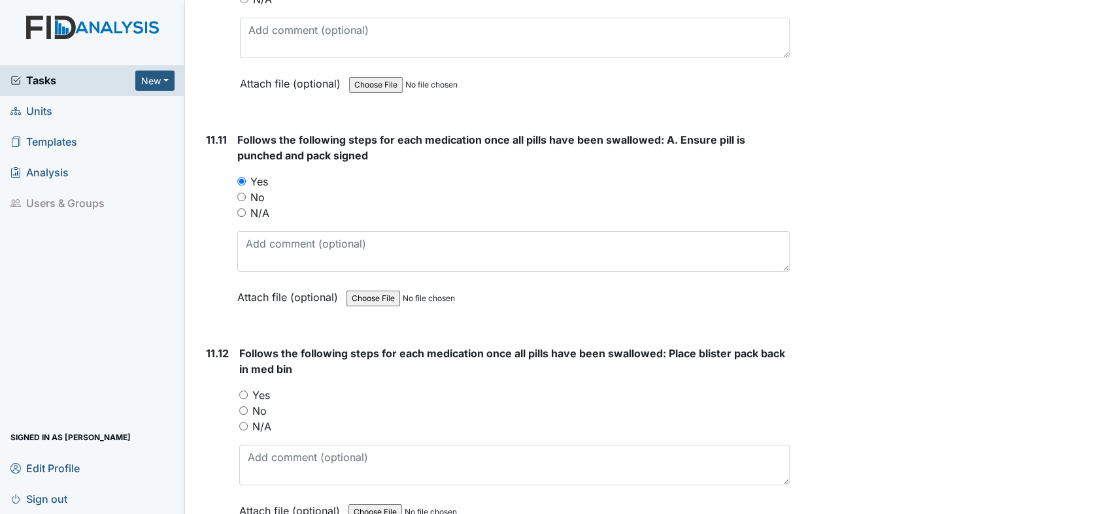
scroll to position [16766, 0]
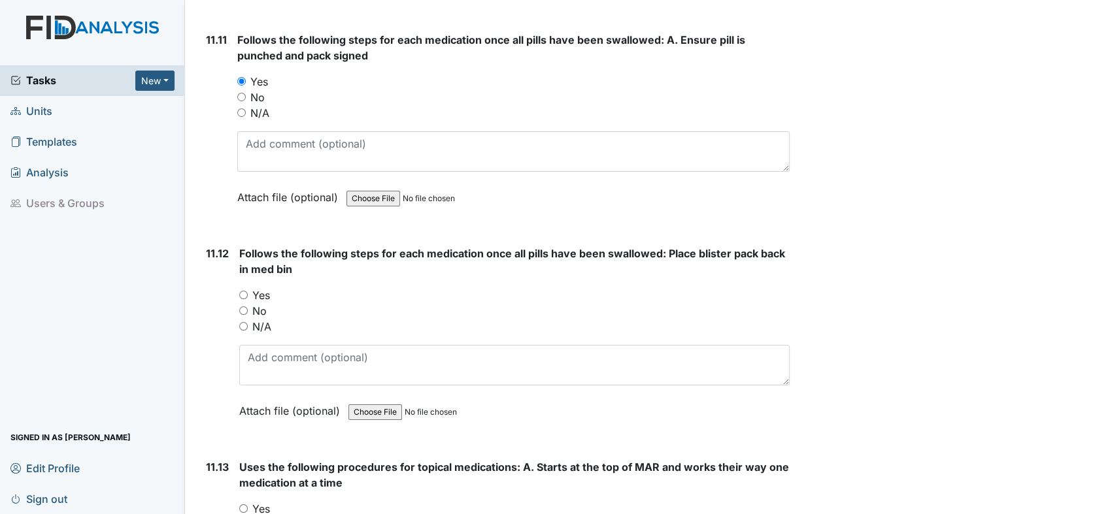
click at [243, 291] on input "Yes" at bounding box center [243, 295] width 8 height 8
radio input "true"
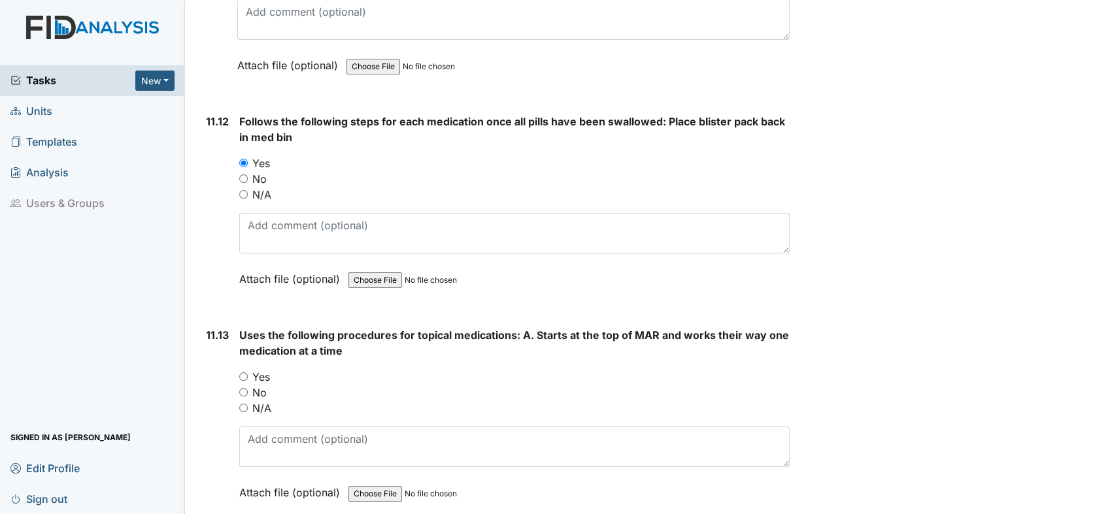
scroll to position [16984, 0]
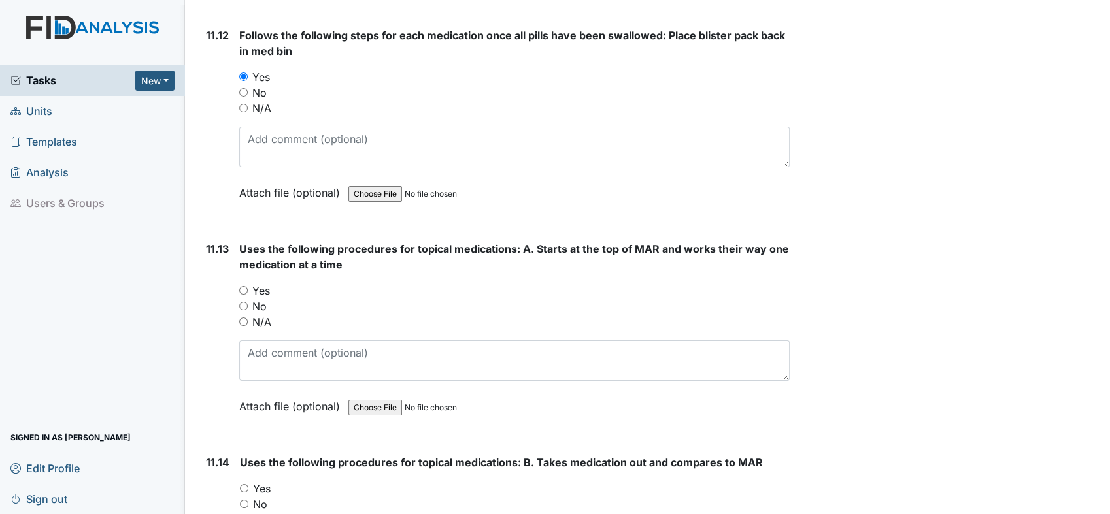
click at [241, 286] on input "Yes" at bounding box center [243, 290] width 8 height 8
radio input "true"
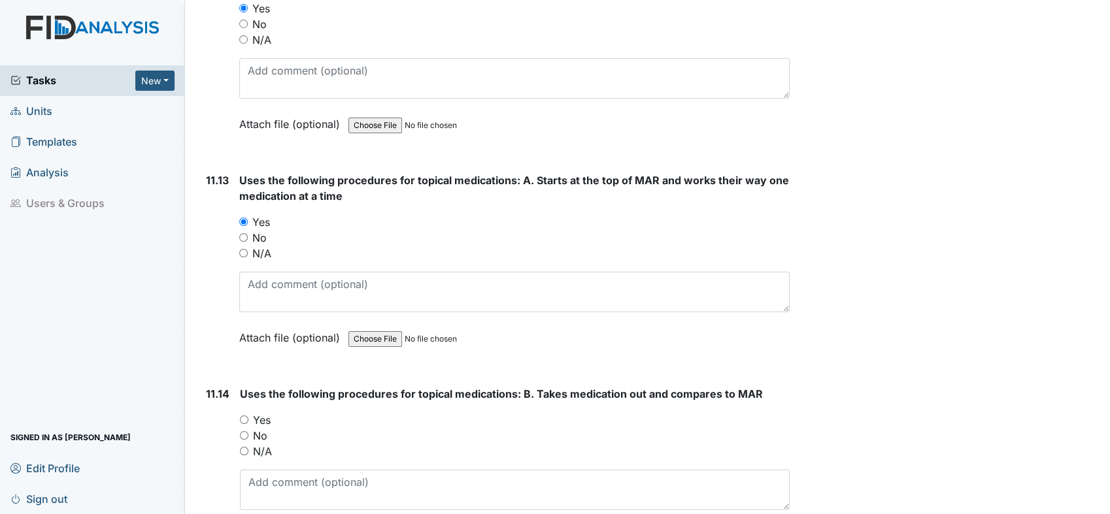
scroll to position [17129, 0]
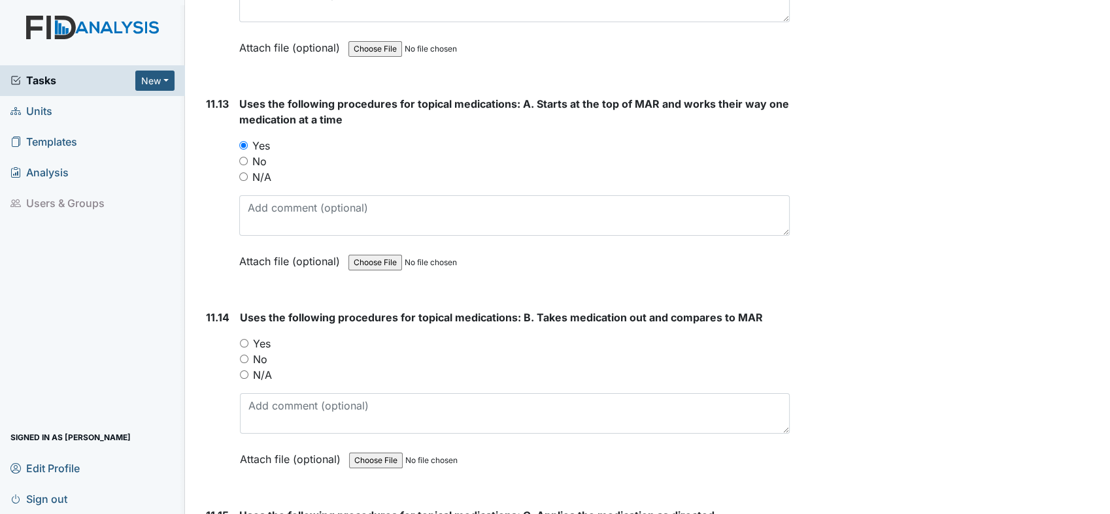
click at [241, 339] on input "Yes" at bounding box center [244, 343] width 8 height 8
radio input "true"
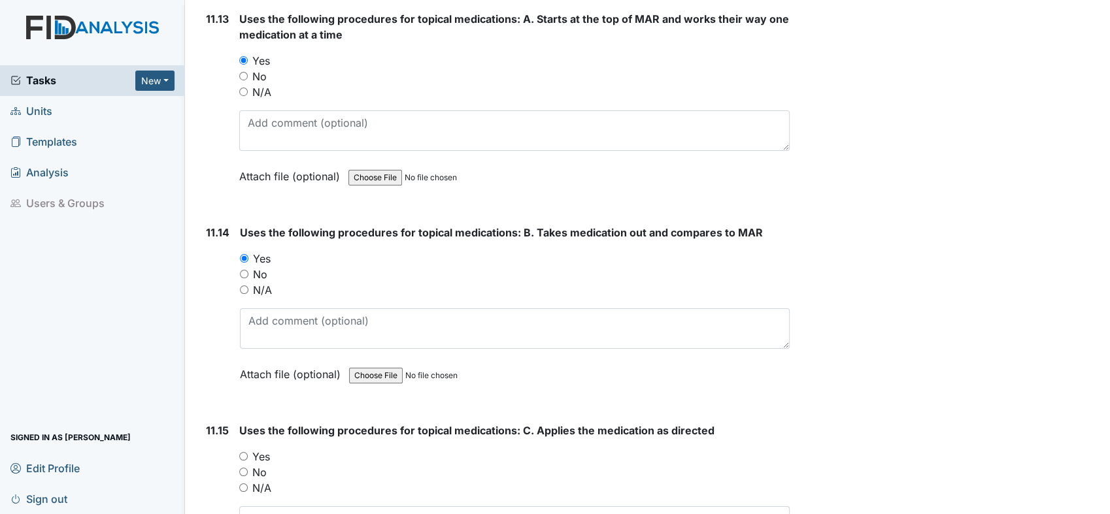
scroll to position [17346, 0]
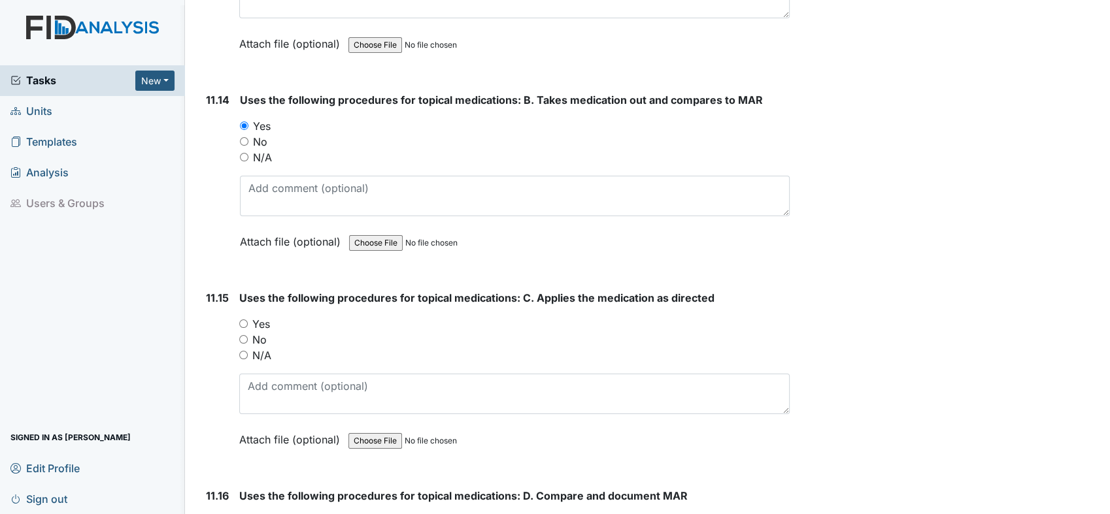
click at [245, 320] on input "Yes" at bounding box center [243, 324] width 8 height 8
radio input "true"
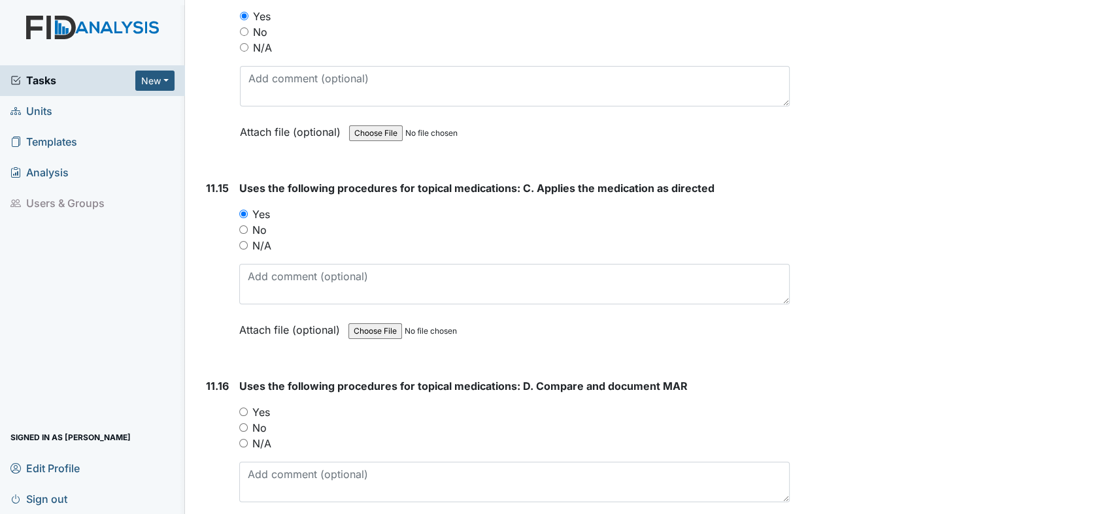
scroll to position [17564, 0]
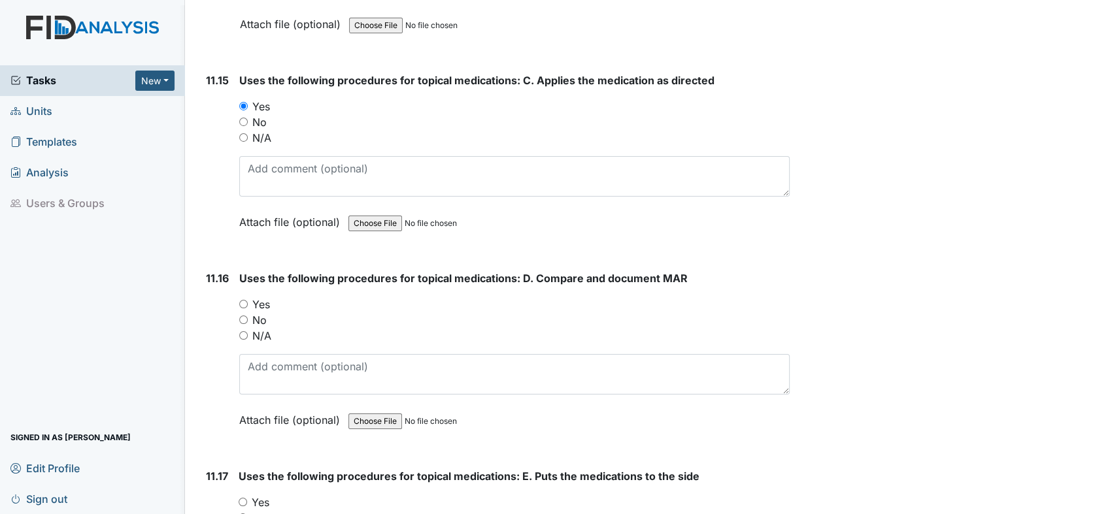
click at [242, 300] on input "Yes" at bounding box center [243, 304] width 8 height 8
radio input "true"
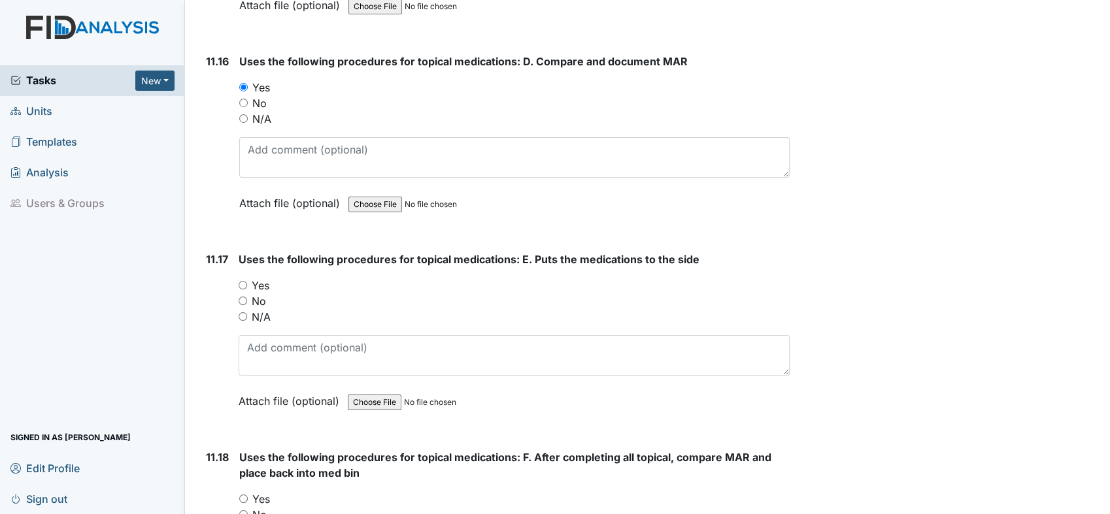
scroll to position [17782, 0]
click at [246, 280] on input "Yes" at bounding box center [242, 284] width 8 height 8
radio input "true"
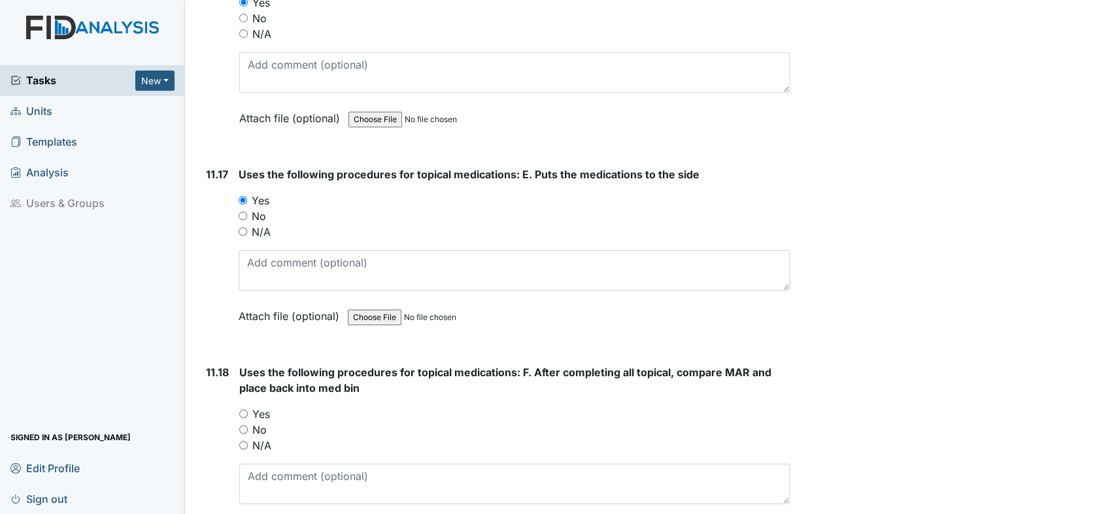
scroll to position [18000, 0]
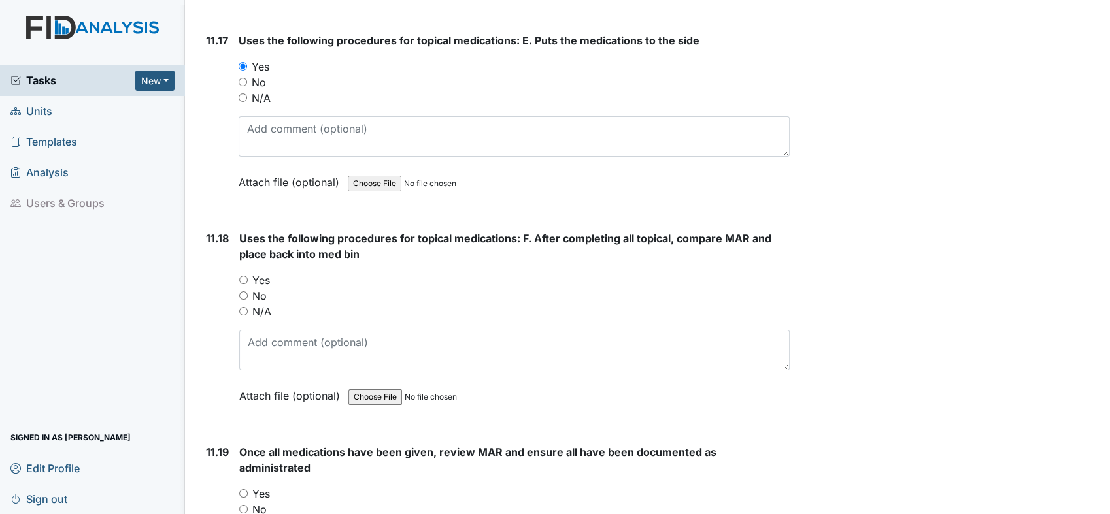
click at [240, 276] on input "Yes" at bounding box center [243, 280] width 8 height 8
radio input "true"
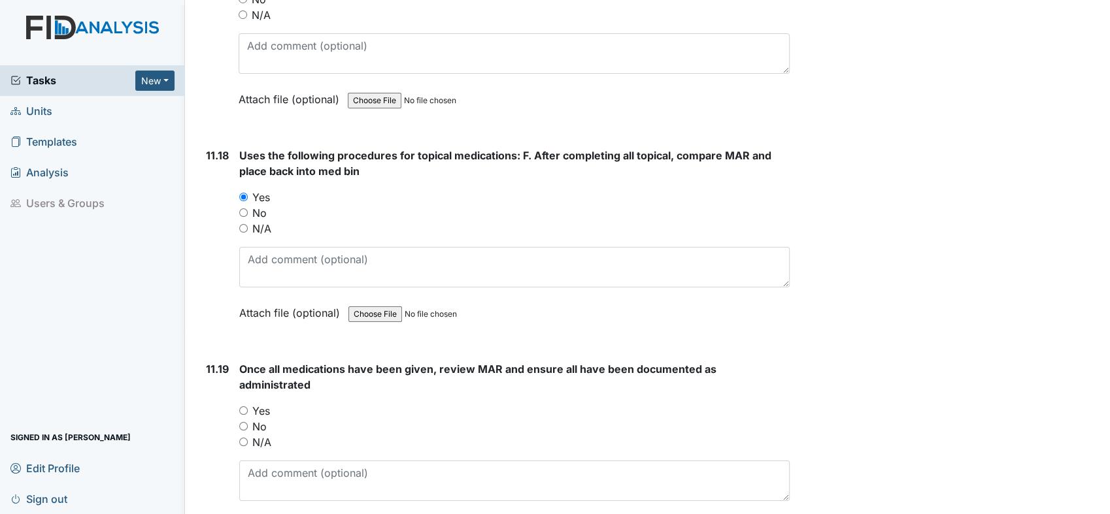
scroll to position [18145, 0]
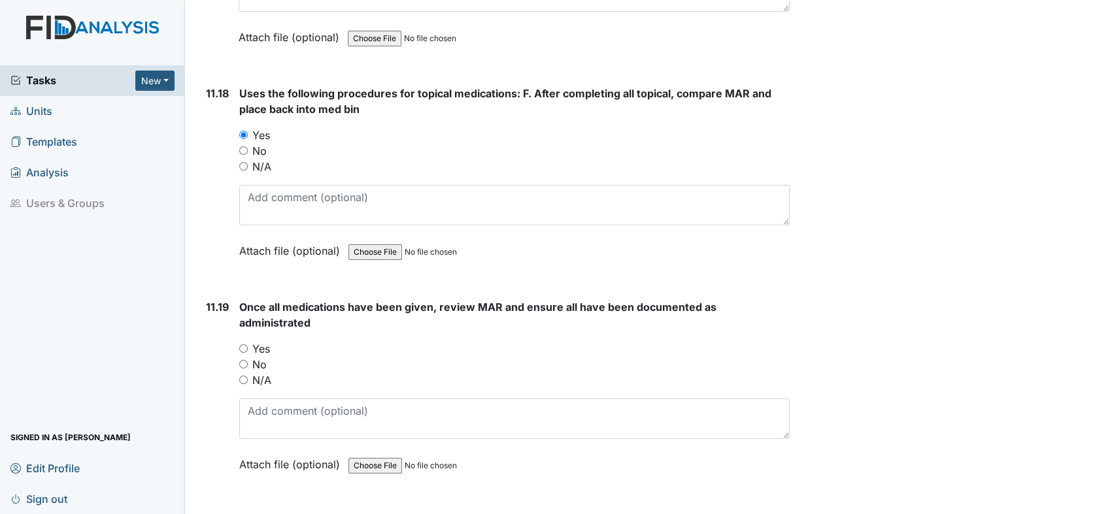
click at [242, 344] on input "Yes" at bounding box center [243, 348] width 8 height 8
radio input "true"
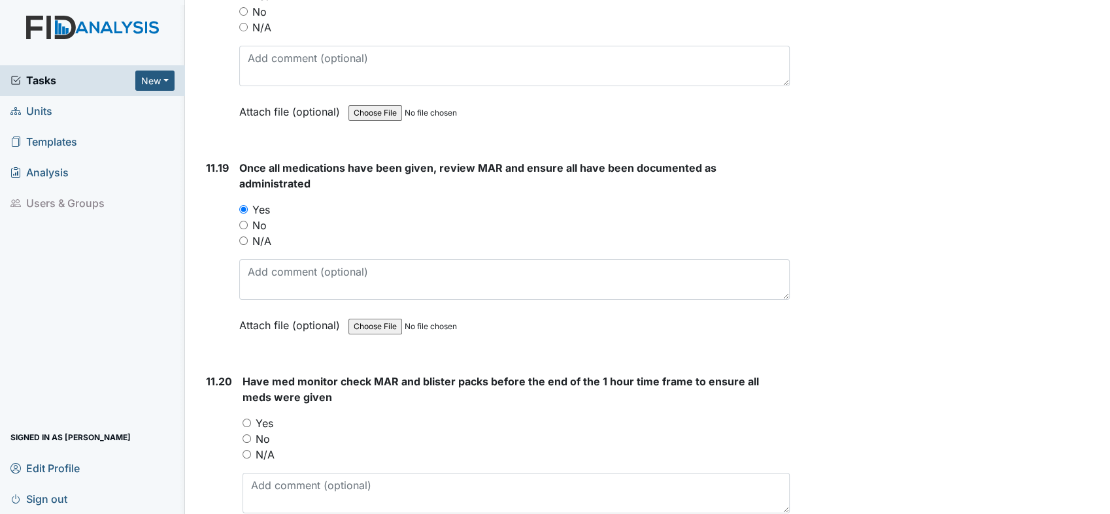
scroll to position [18363, 0]
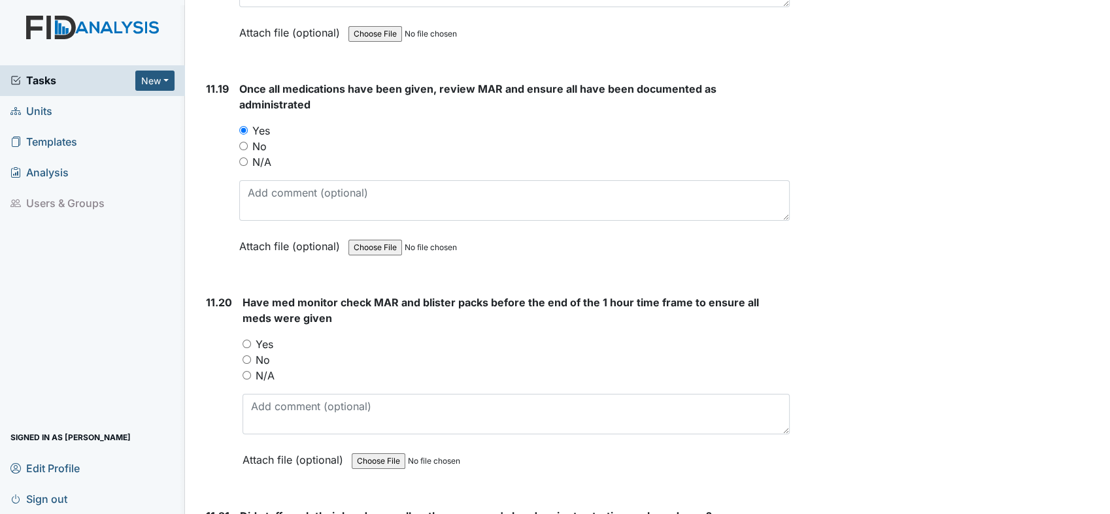
click at [246, 340] on input "Yes" at bounding box center [246, 344] width 8 height 8
radio input "true"
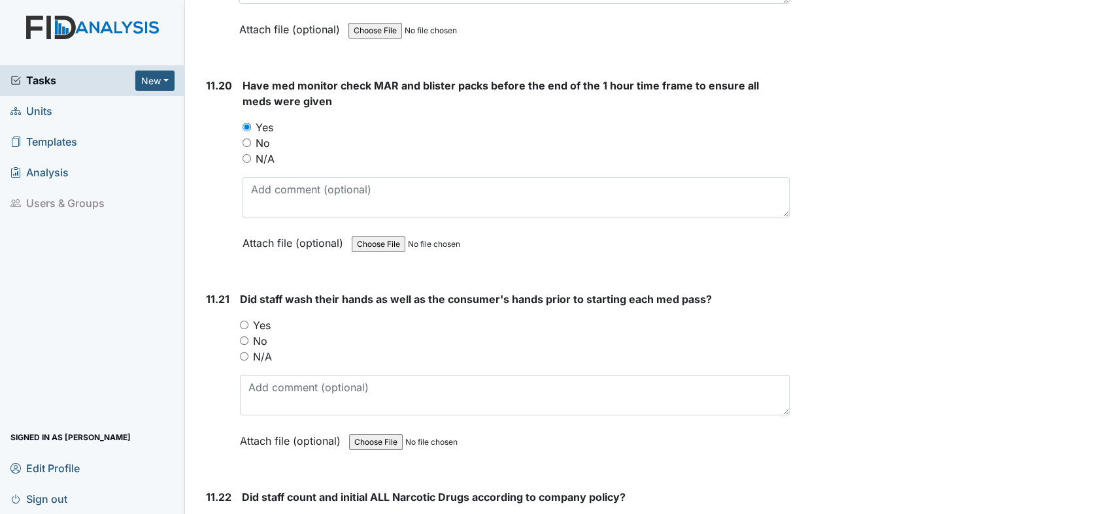
scroll to position [18581, 0]
click at [240, 317] on div "Yes" at bounding box center [515, 325] width 550 height 16
click at [243, 320] on input "Yes" at bounding box center [244, 324] width 8 height 8
radio input "true"
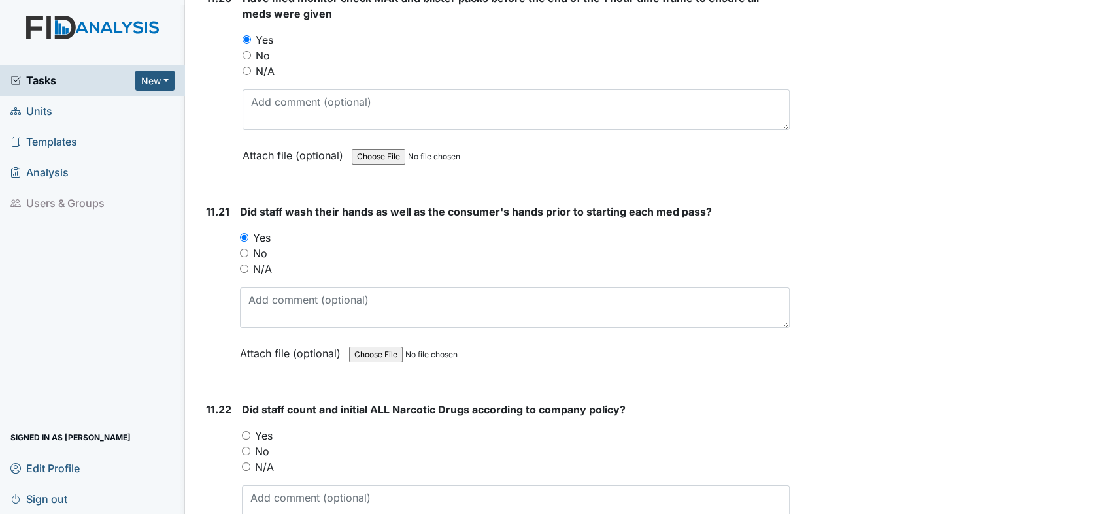
scroll to position [18798, 0]
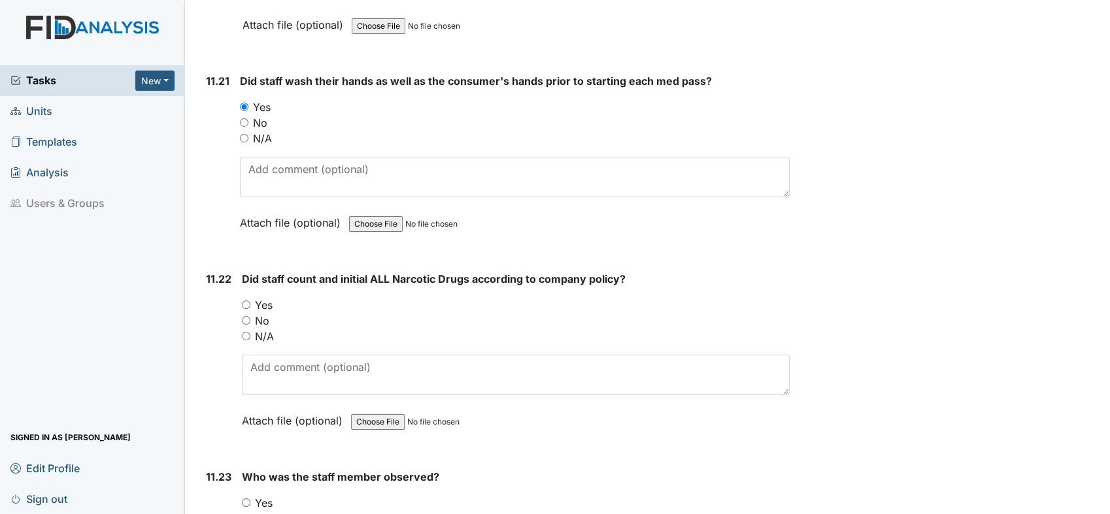
click at [244, 301] on input "Yes" at bounding box center [246, 305] width 8 height 8
radio input "true"
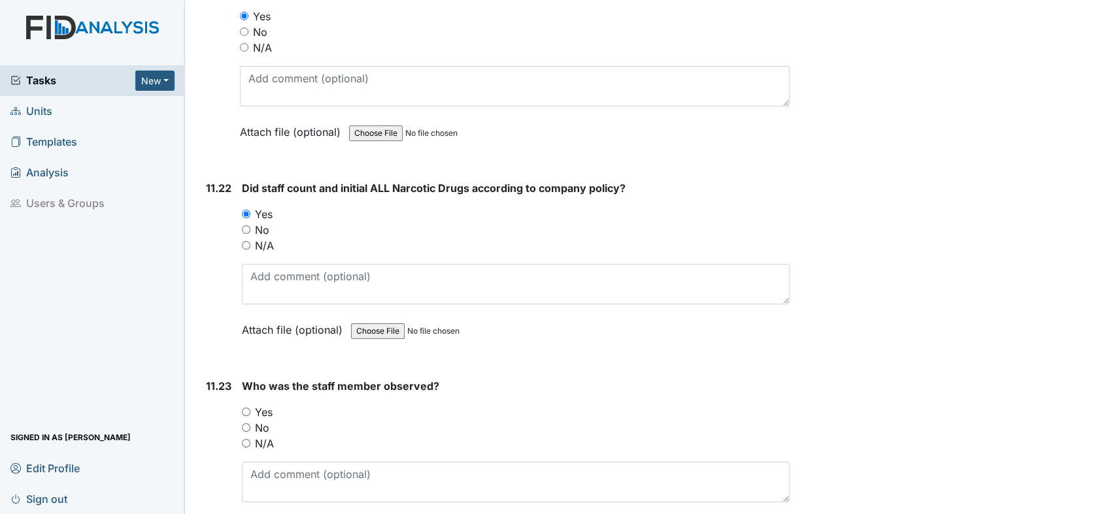
scroll to position [19017, 0]
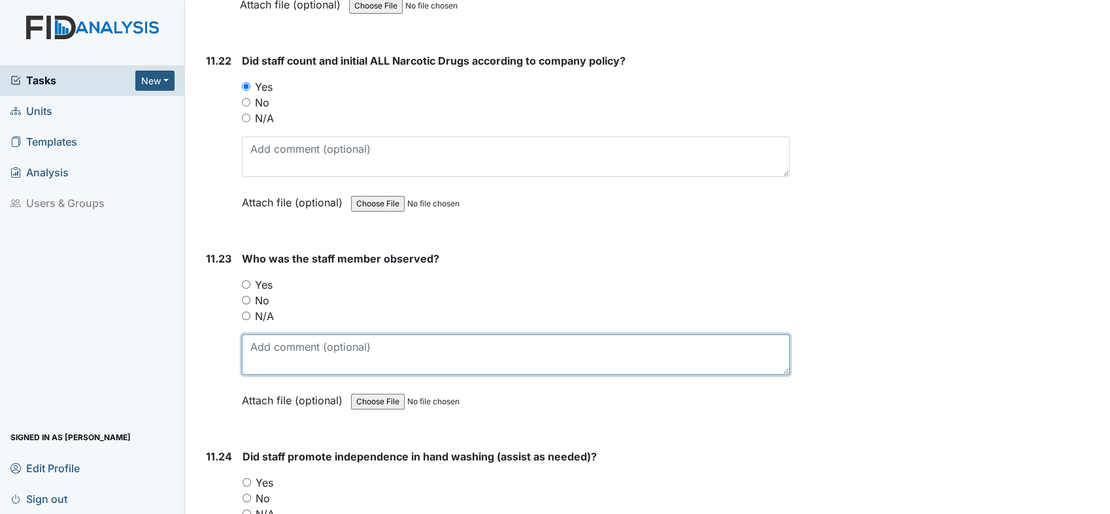
click at [335, 335] on textarea at bounding box center [516, 355] width 548 height 41
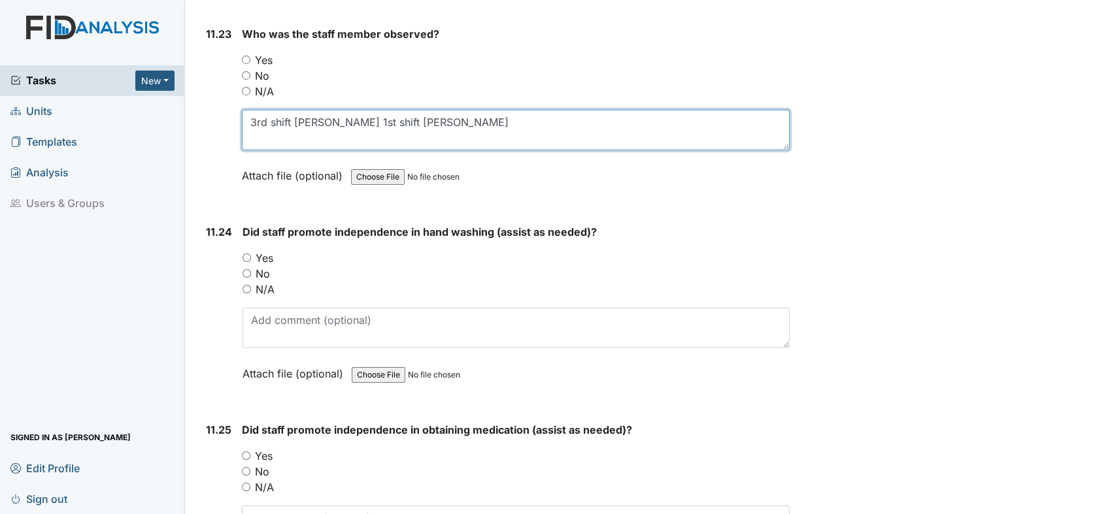
scroll to position [19234, 0]
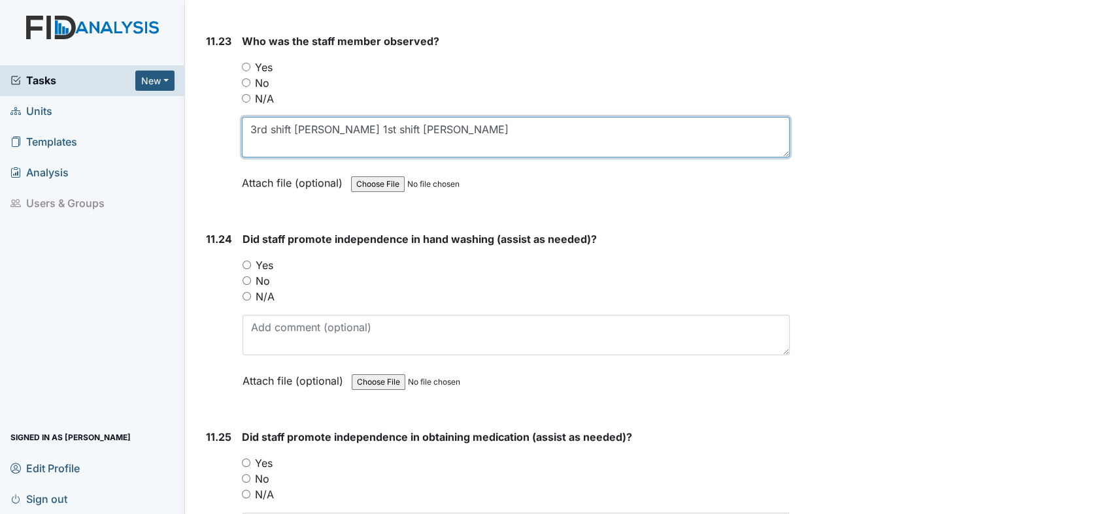
type textarea "3rd shift [PERSON_NAME] 1st shift [PERSON_NAME]"
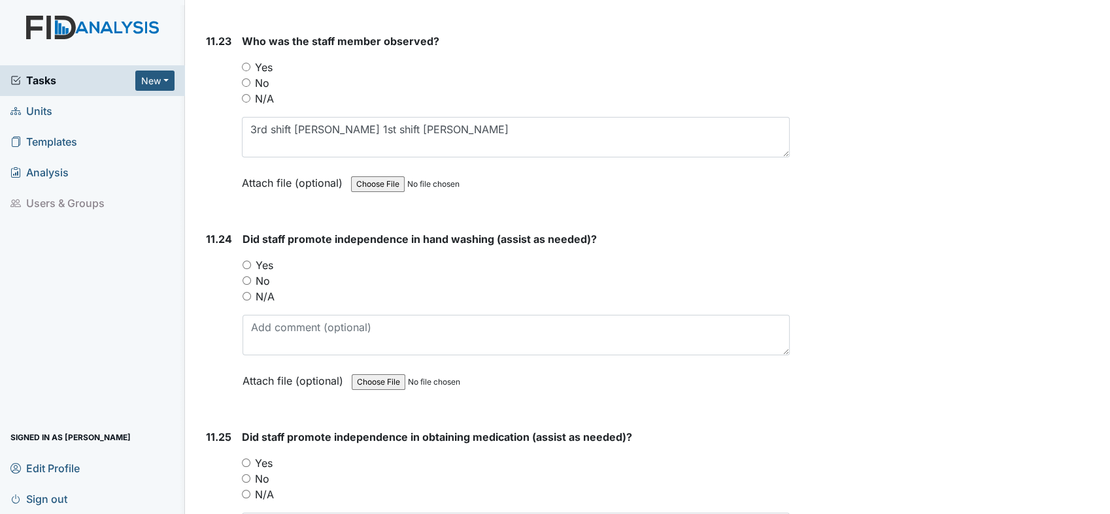
click at [246, 261] on input "Yes" at bounding box center [246, 265] width 8 height 8
radio input "true"
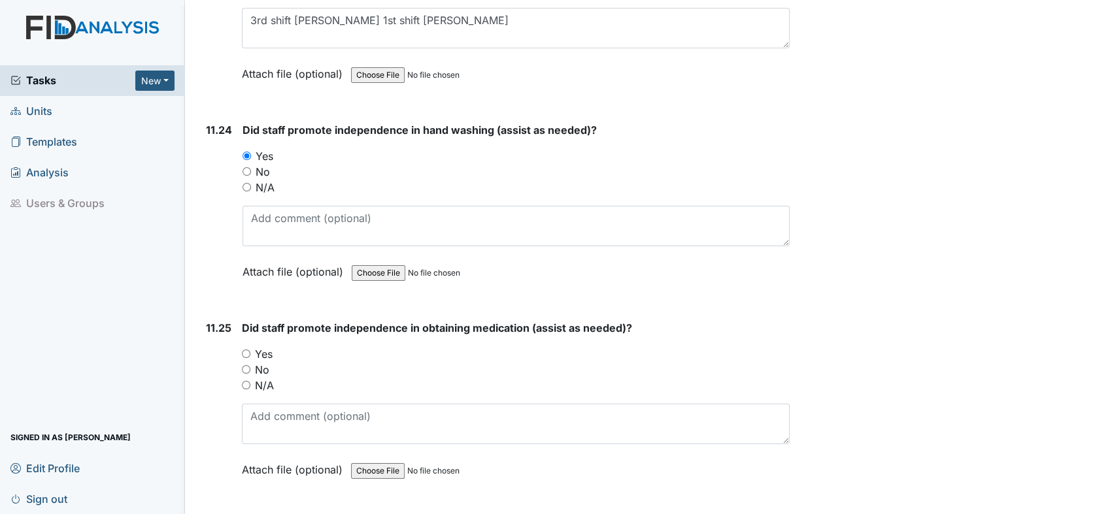
scroll to position [19452, 0]
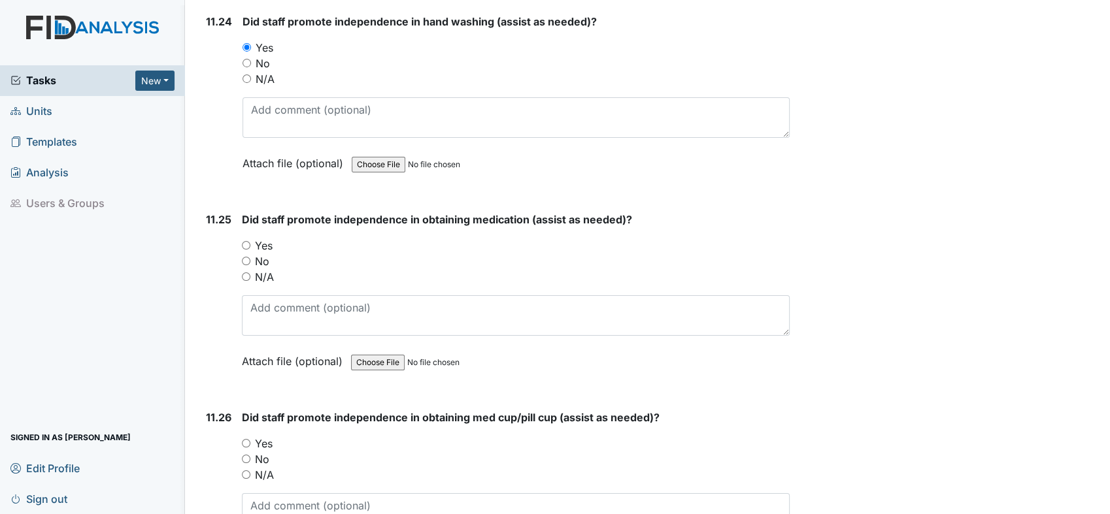
click at [246, 241] on input "Yes" at bounding box center [246, 245] width 8 height 8
radio input "true"
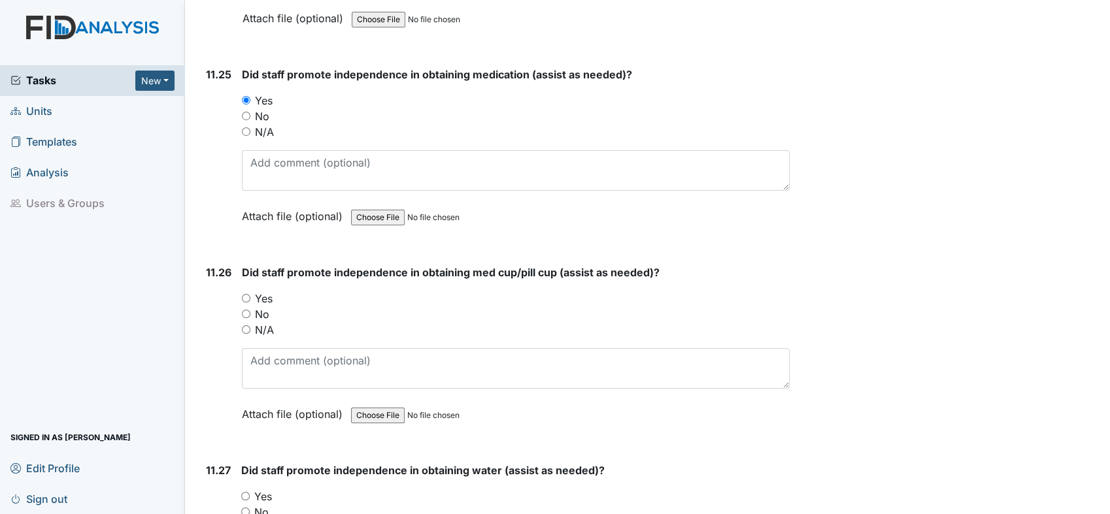
scroll to position [19597, 0]
drag, startPoint x: 244, startPoint y: 213, endPoint x: 250, endPoint y: 211, distance: 6.8
click at [246, 293] on input "Yes" at bounding box center [246, 297] width 8 height 8
radio input "true"
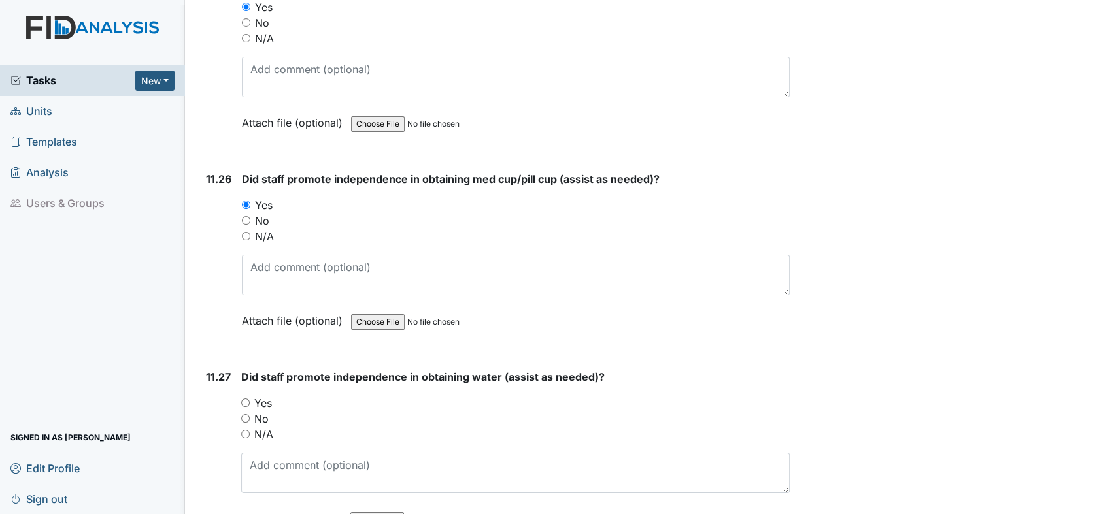
scroll to position [19815, 0]
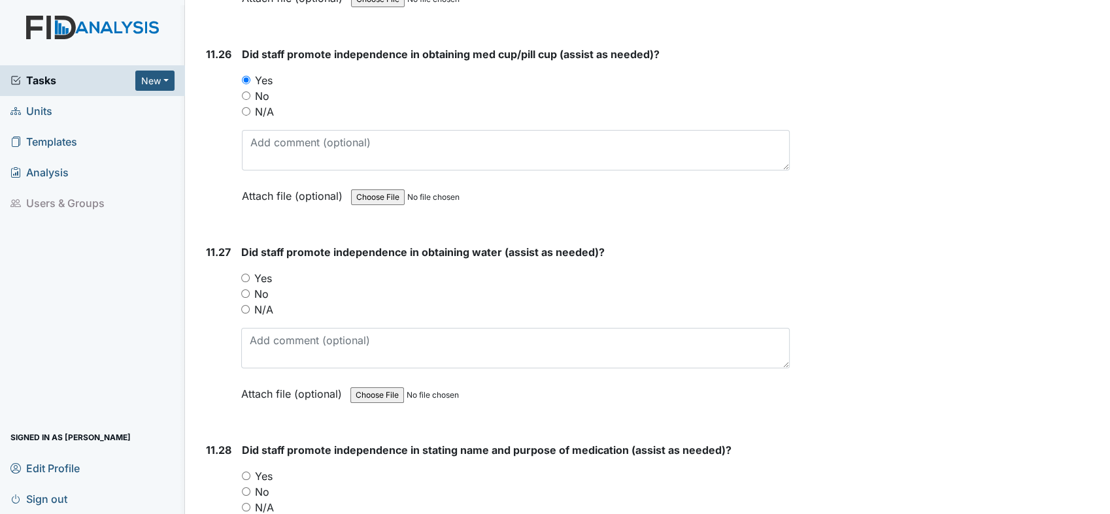
click at [248, 274] on input "Yes" at bounding box center [245, 278] width 8 height 8
radio input "true"
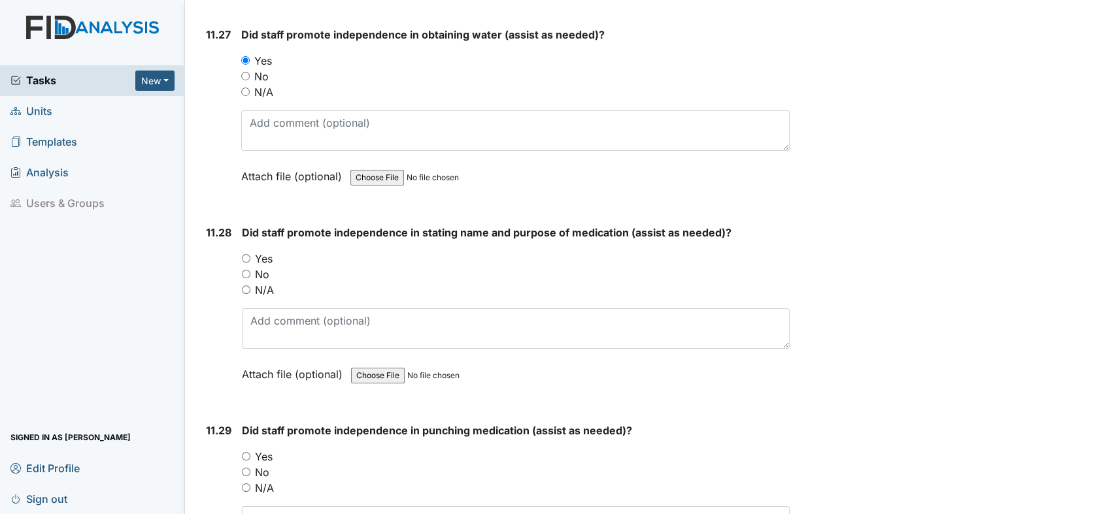
drag, startPoint x: 246, startPoint y: 176, endPoint x: 267, endPoint y: 181, distance: 20.8
click at [247, 254] on input "Yes" at bounding box center [246, 258] width 8 height 8
radio input "true"
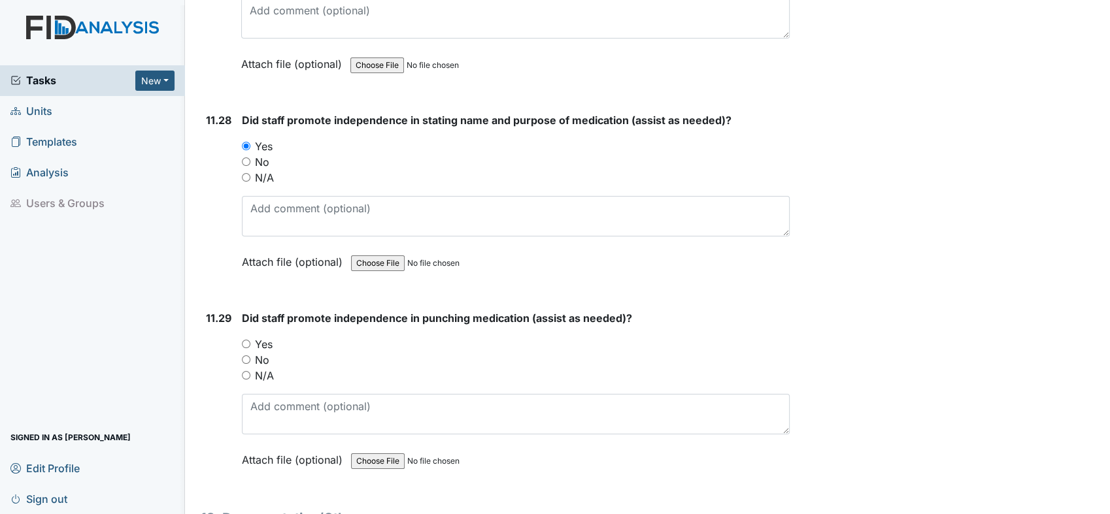
scroll to position [20251, 0]
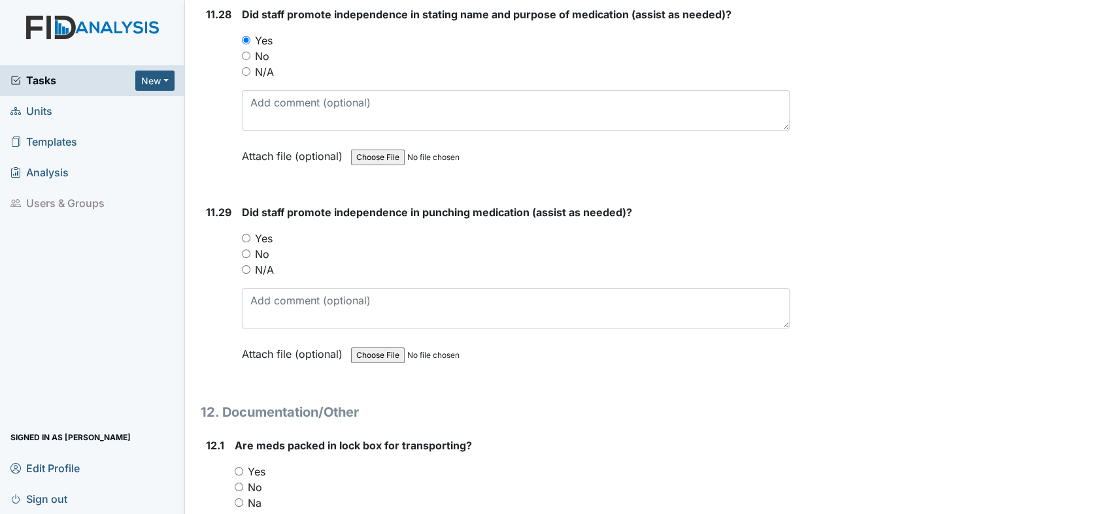
click at [243, 234] on input "Yes" at bounding box center [246, 238] width 8 height 8
radio input "true"
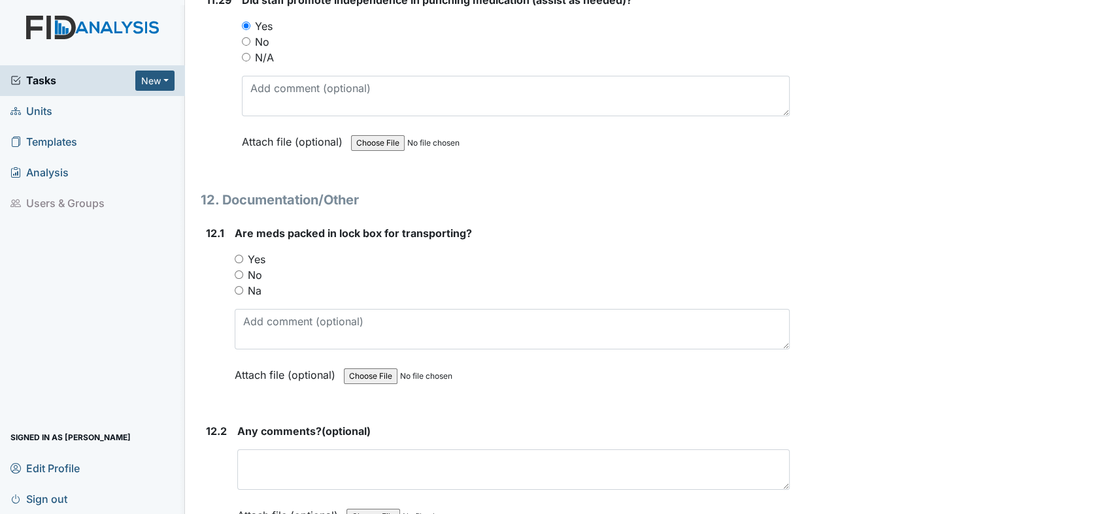
scroll to position [20468, 0]
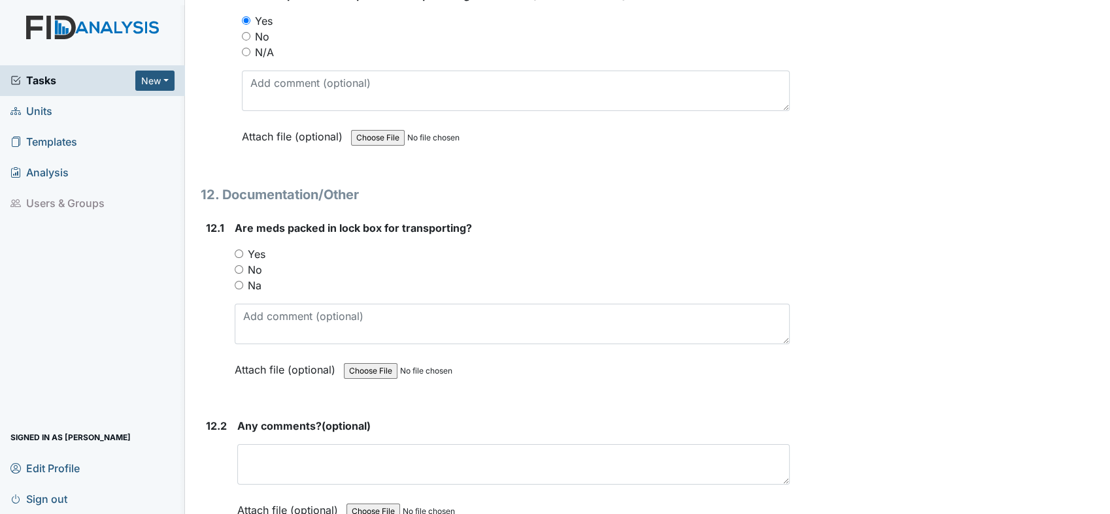
click at [243, 246] on div "Yes" at bounding box center [512, 254] width 555 height 16
drag, startPoint x: 240, startPoint y: 167, endPoint x: 248, endPoint y: 166, distance: 7.9
click at [242, 250] on input "Yes" at bounding box center [239, 254] width 8 height 8
radio input "true"
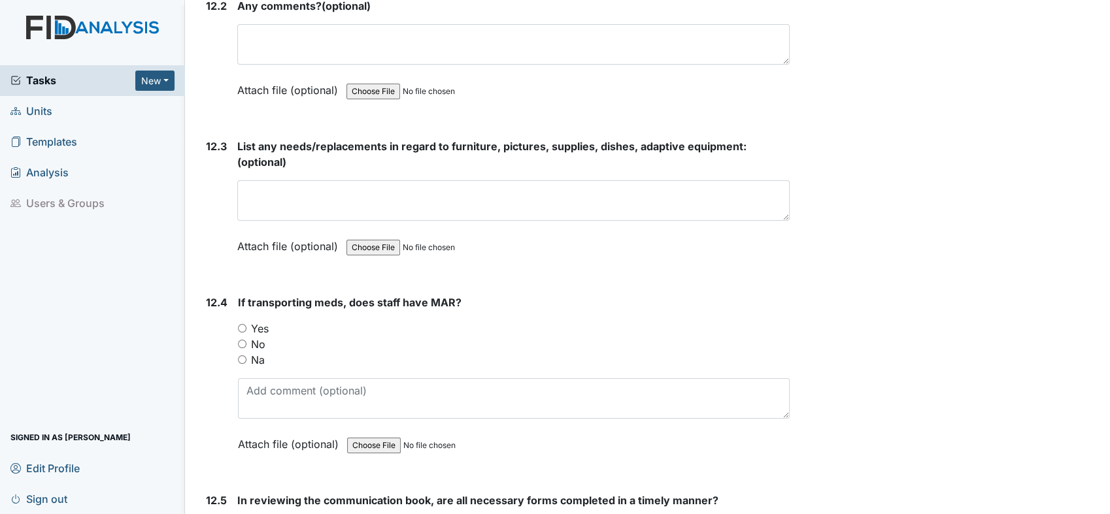
scroll to position [20977, 0]
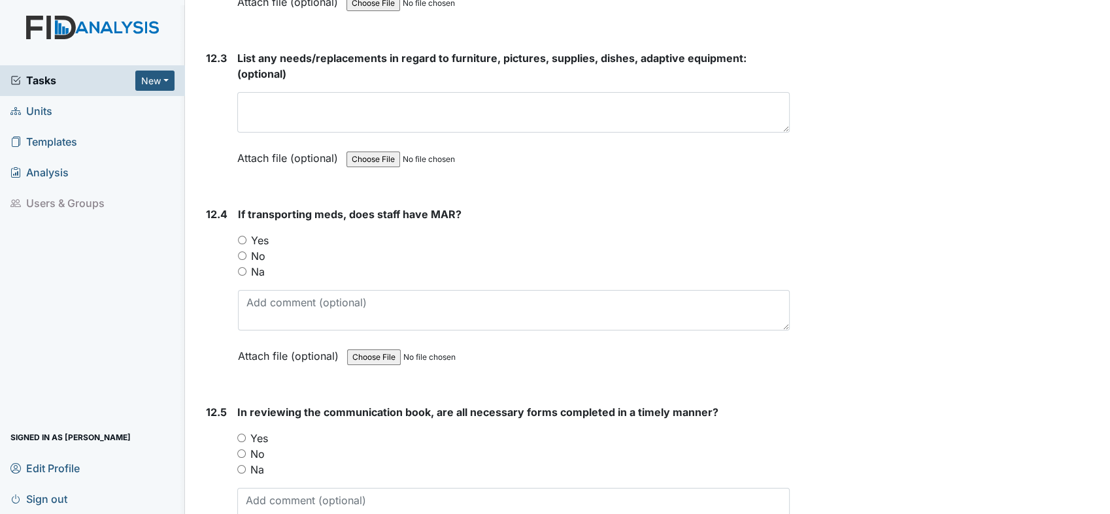
click at [244, 236] on input "Yes" at bounding box center [242, 240] width 8 height 8
radio input "true"
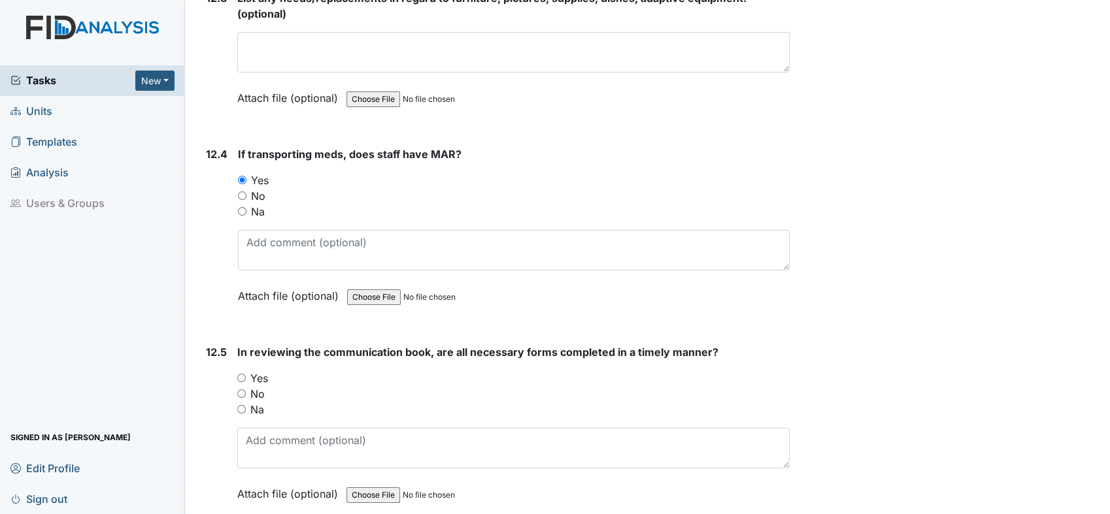
scroll to position [21122, 0]
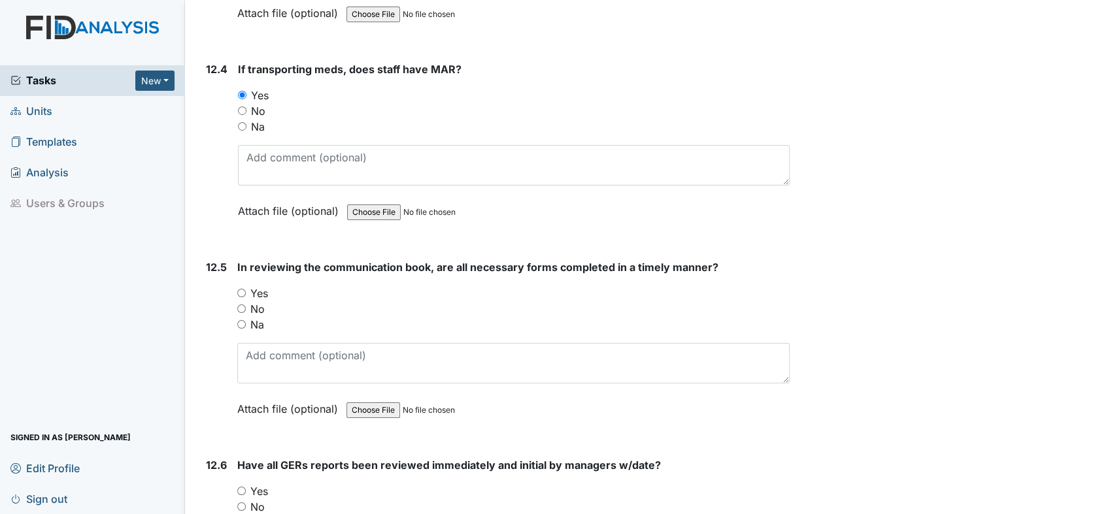
click at [237, 289] on input "Yes" at bounding box center [241, 293] width 8 height 8
radio input "true"
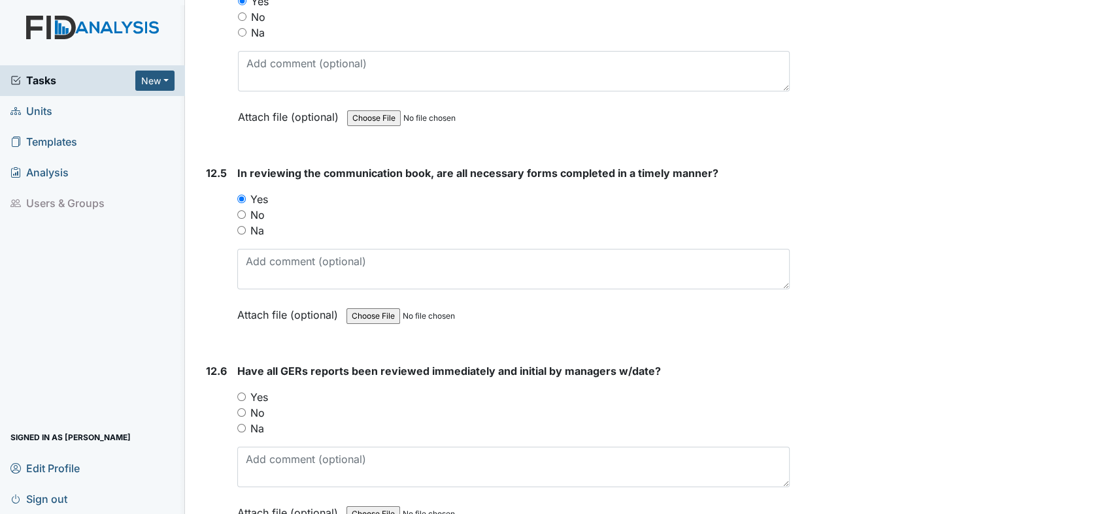
scroll to position [21339, 0]
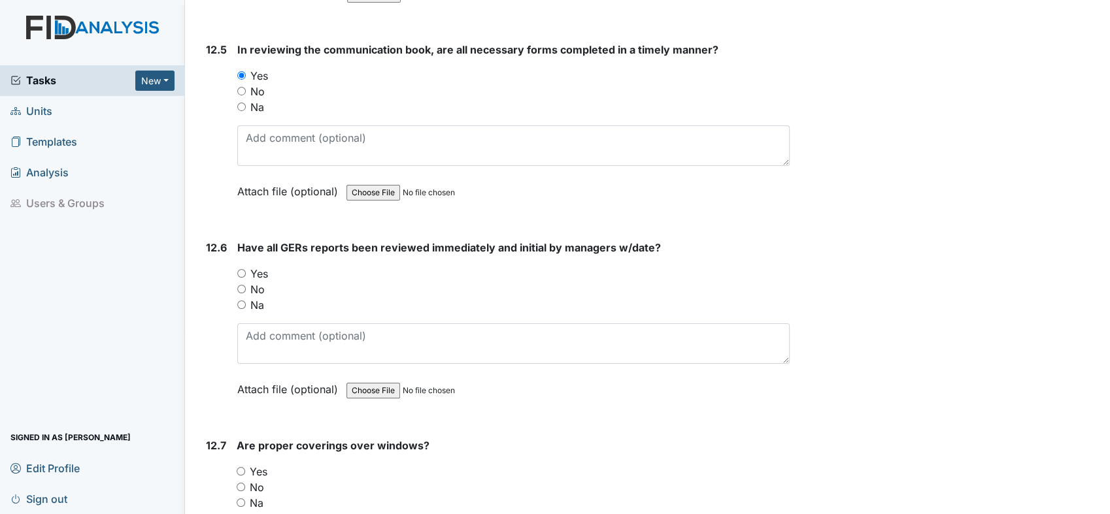
click at [240, 269] on input "Yes" at bounding box center [241, 273] width 8 height 8
radio input "true"
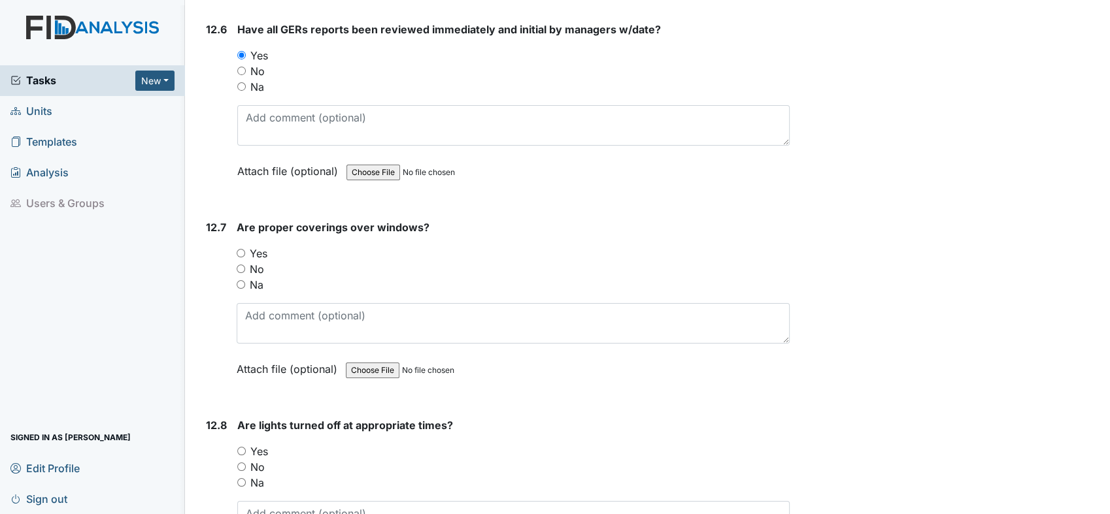
click at [246, 246] on div "Yes" at bounding box center [513, 254] width 553 height 16
click at [242, 249] on input "Yes" at bounding box center [241, 253] width 8 height 8
radio input "true"
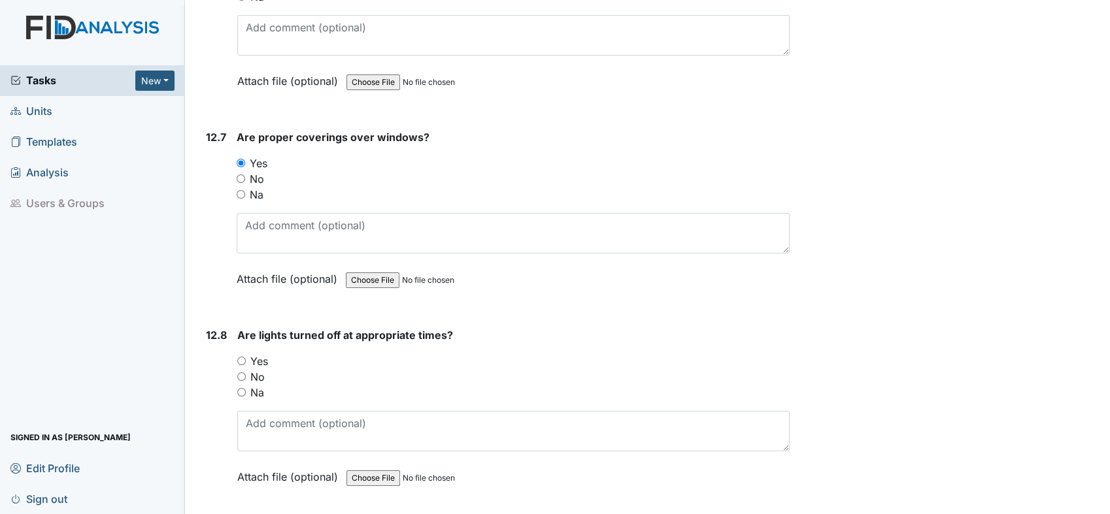
scroll to position [21775, 0]
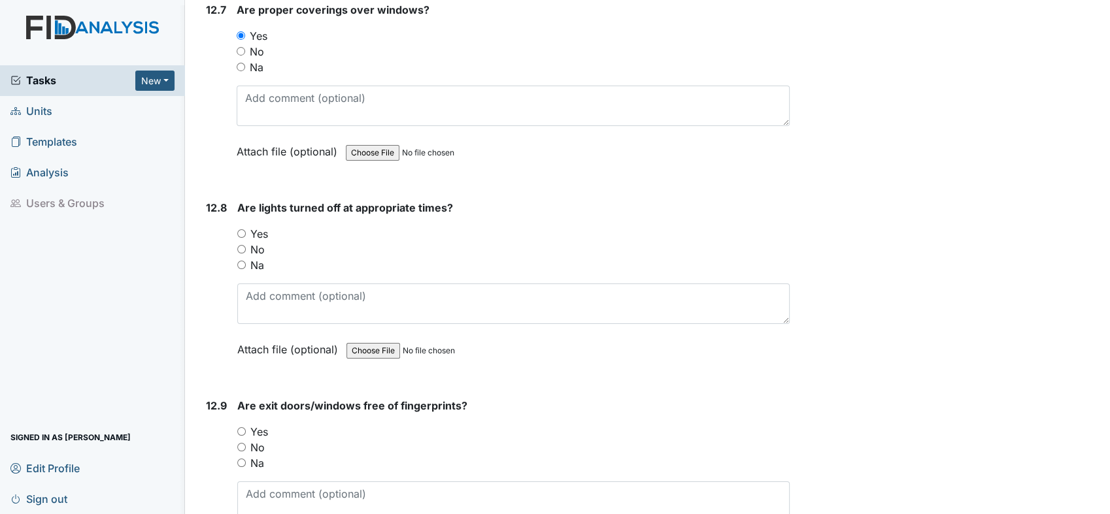
click at [244, 229] on input "Yes" at bounding box center [241, 233] width 8 height 8
radio input "true"
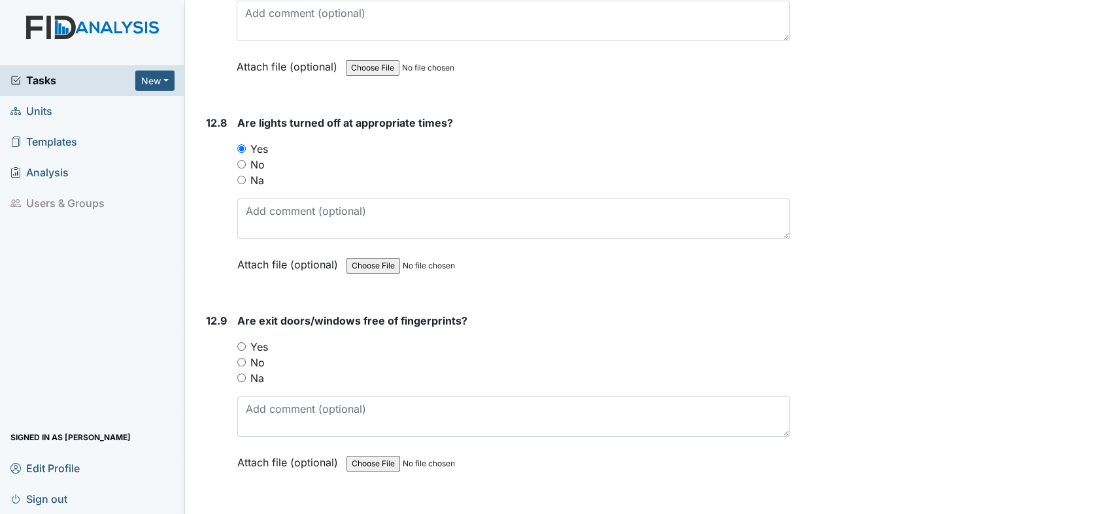
scroll to position [21993, 0]
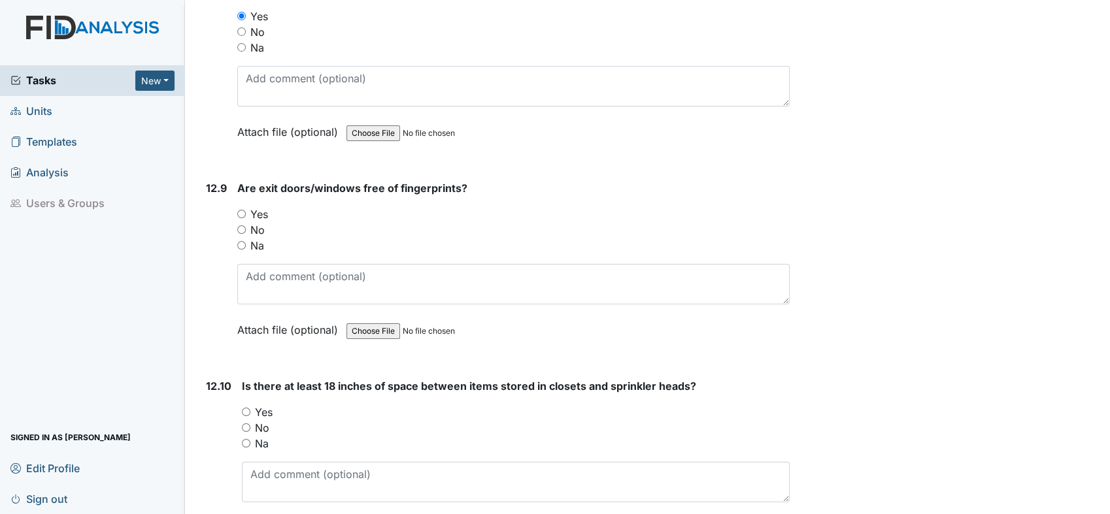
click at [248, 206] on div "Yes" at bounding box center [513, 214] width 552 height 16
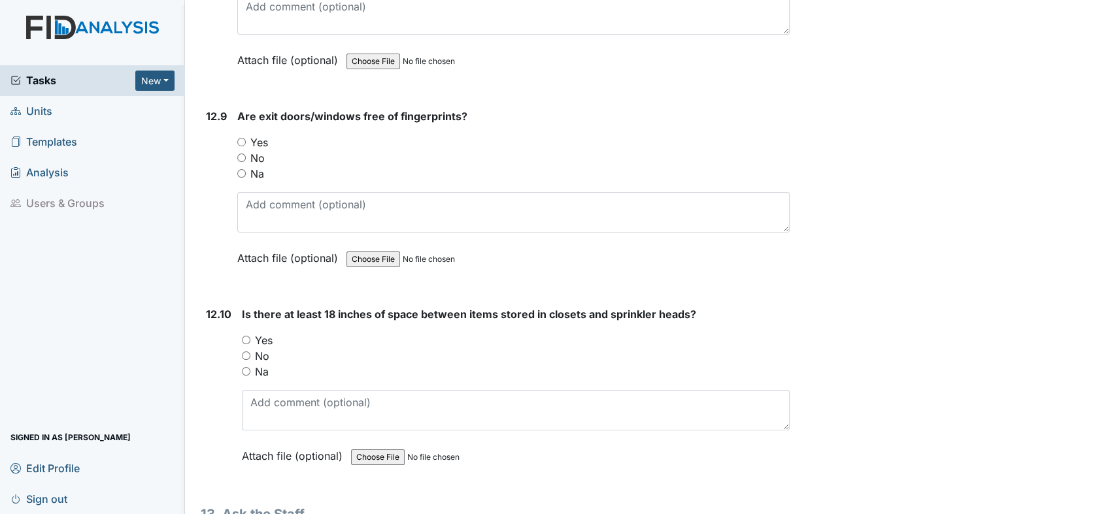
scroll to position [22065, 0]
click at [242, 137] on input "Yes" at bounding box center [241, 141] width 8 height 8
radio input "true"
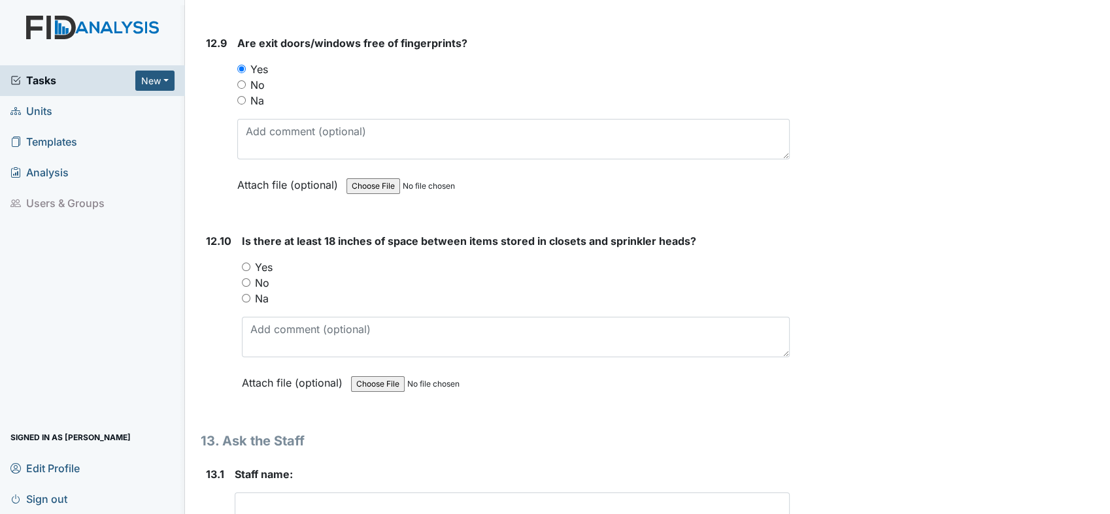
click at [246, 263] on input "Yes" at bounding box center [246, 267] width 8 height 8
radio input "true"
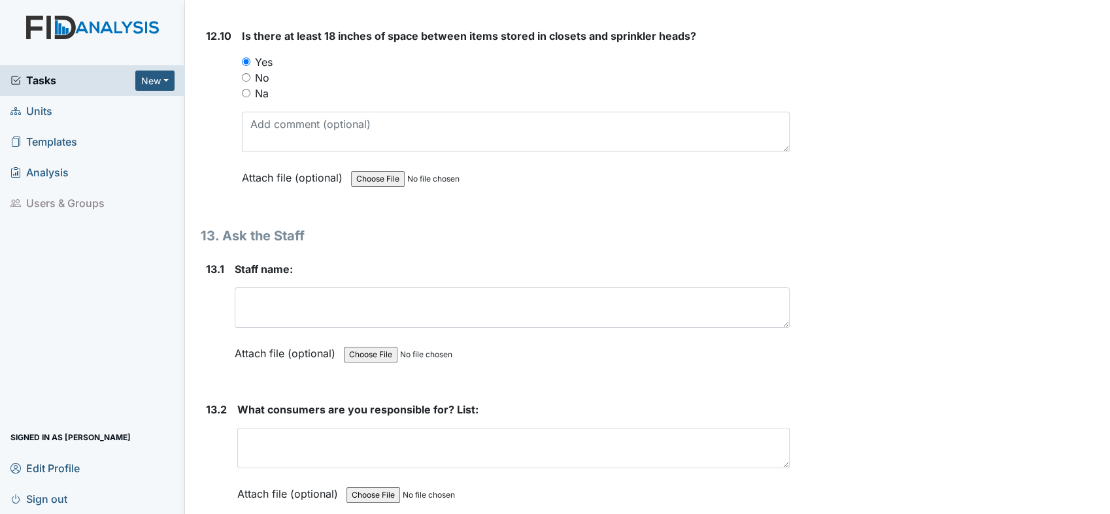
scroll to position [22429, 0]
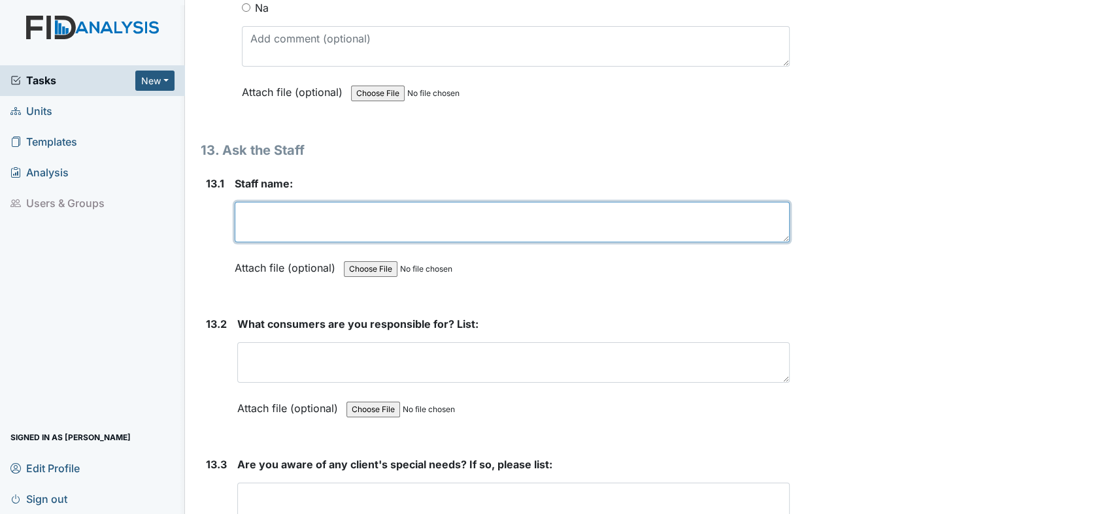
click at [368, 202] on textarea at bounding box center [512, 222] width 555 height 41
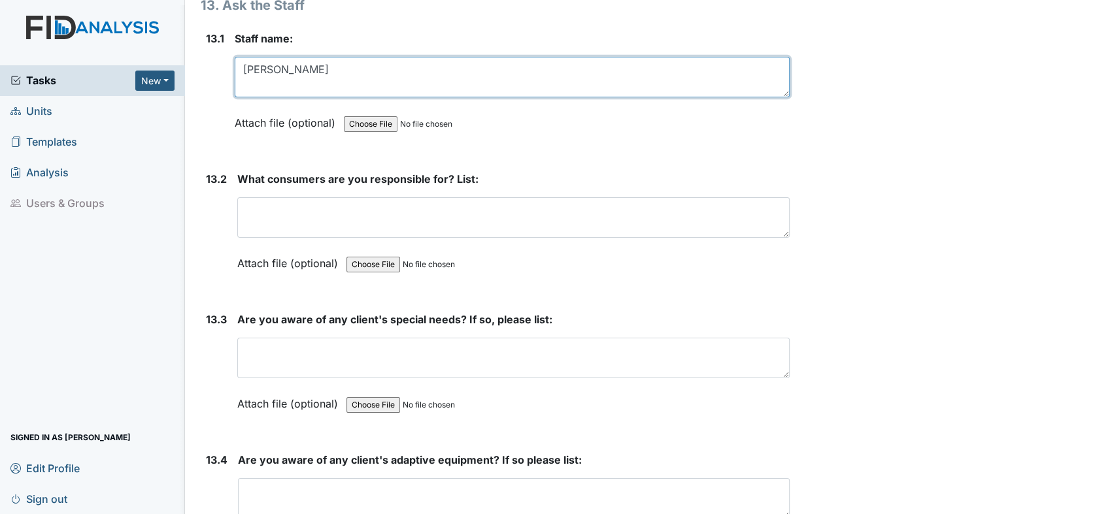
type textarea "[PERSON_NAME]"
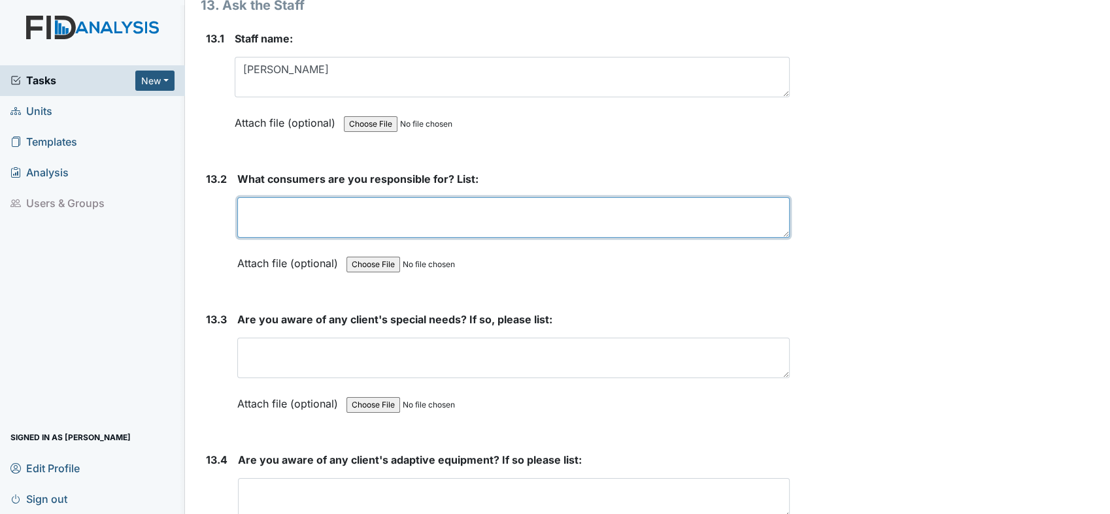
click at [335, 197] on textarea at bounding box center [513, 217] width 552 height 41
type textarea "D"
click at [335, 197] on textarea at bounding box center [513, 217] width 552 height 41
type textarea "TS, SM, JL"
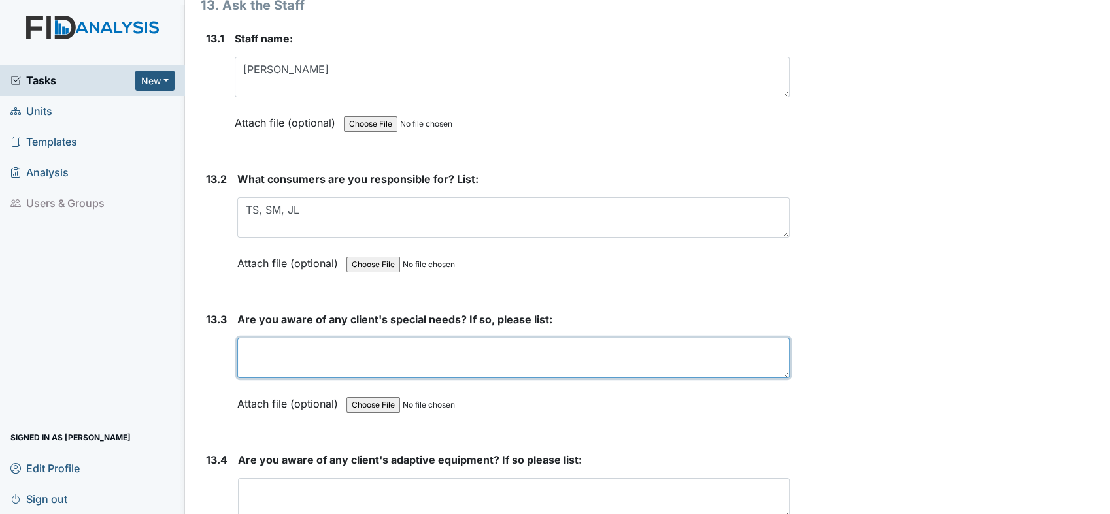
click at [443, 338] on textarea at bounding box center [513, 358] width 552 height 41
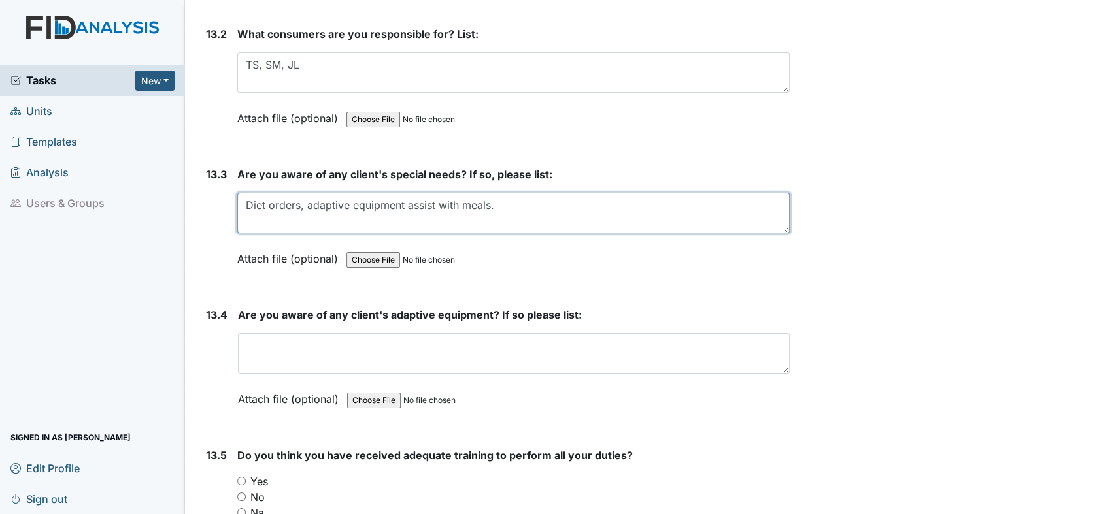
type textarea "Diet orders, adaptive equipment assist with meals."
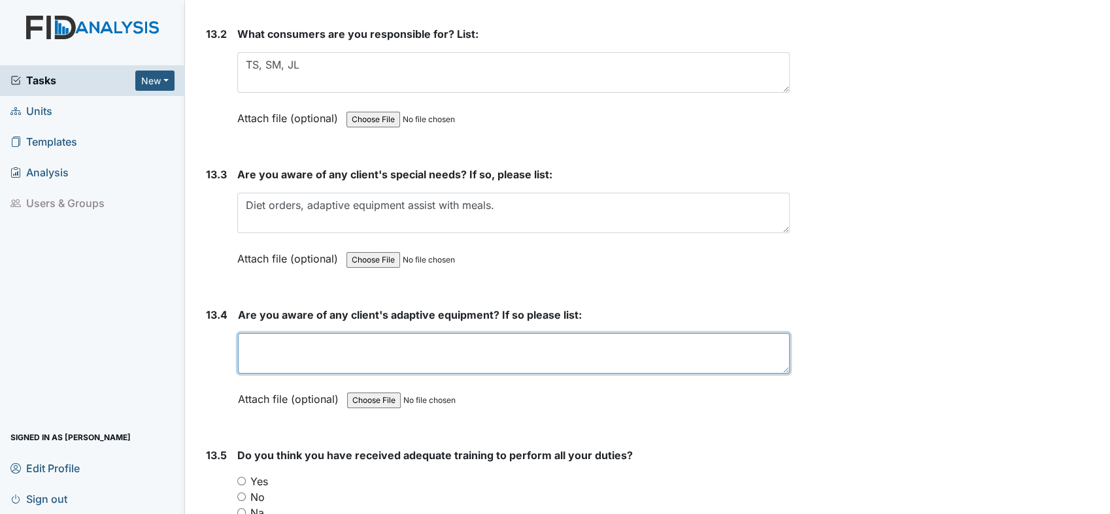
click at [444, 333] on textarea at bounding box center [513, 353] width 551 height 41
click at [350, 333] on textarea "SM - glasses" at bounding box center [513, 353] width 551 height 41
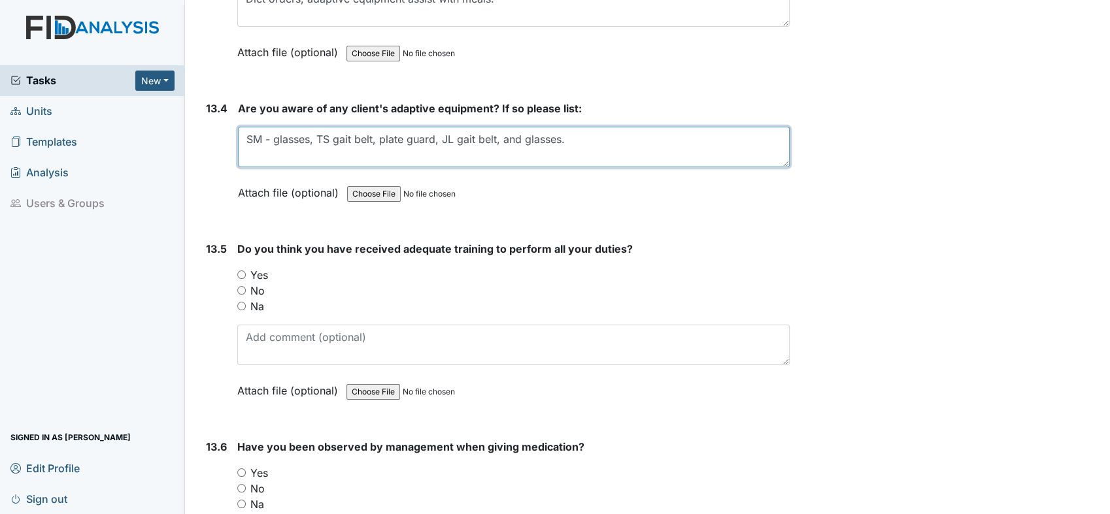
scroll to position [22937, 0]
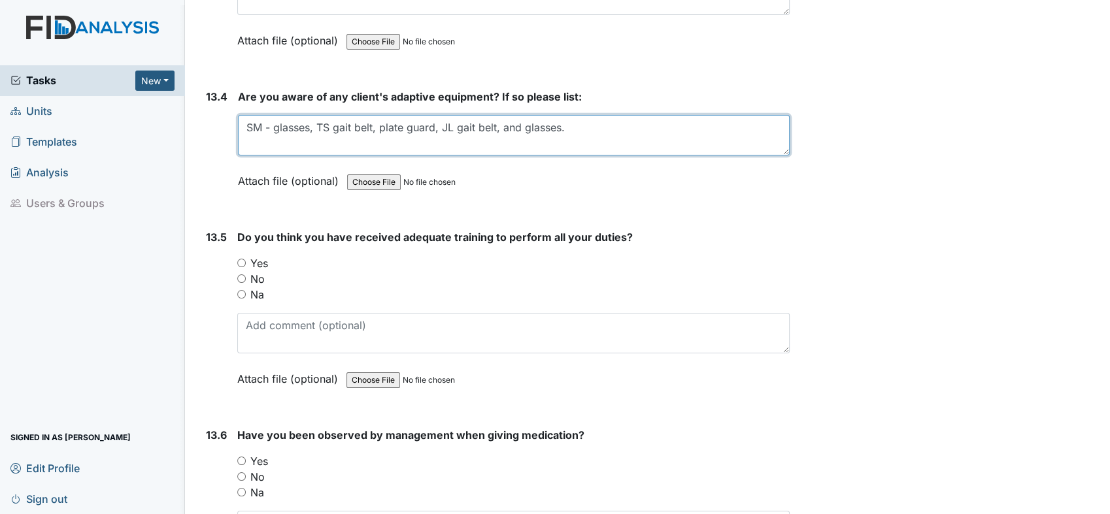
type textarea "SM - glasses, TS gait belt, plate guard, JL gait belt, and glasses."
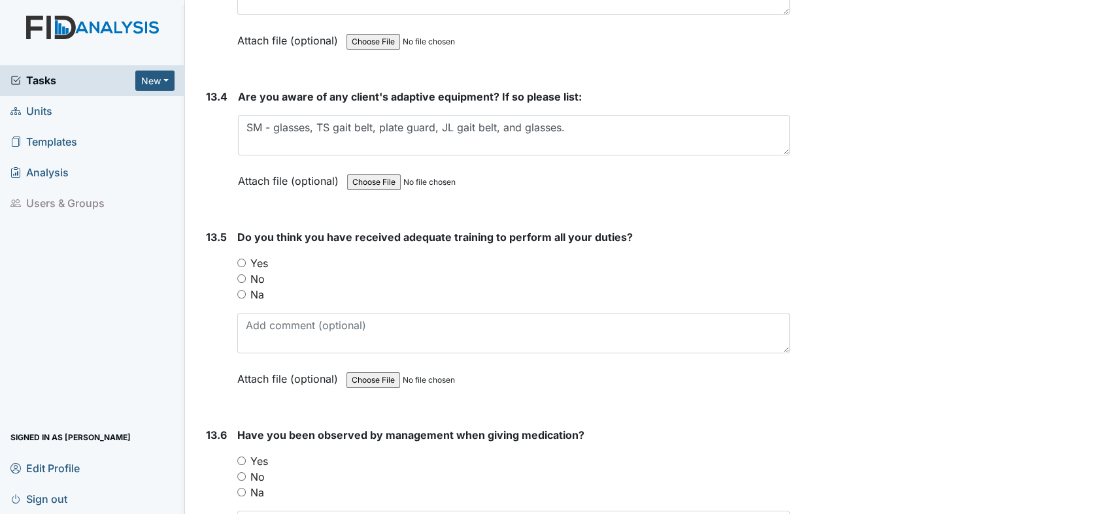
click at [240, 259] on input "Yes" at bounding box center [241, 263] width 8 height 8
radio input "true"
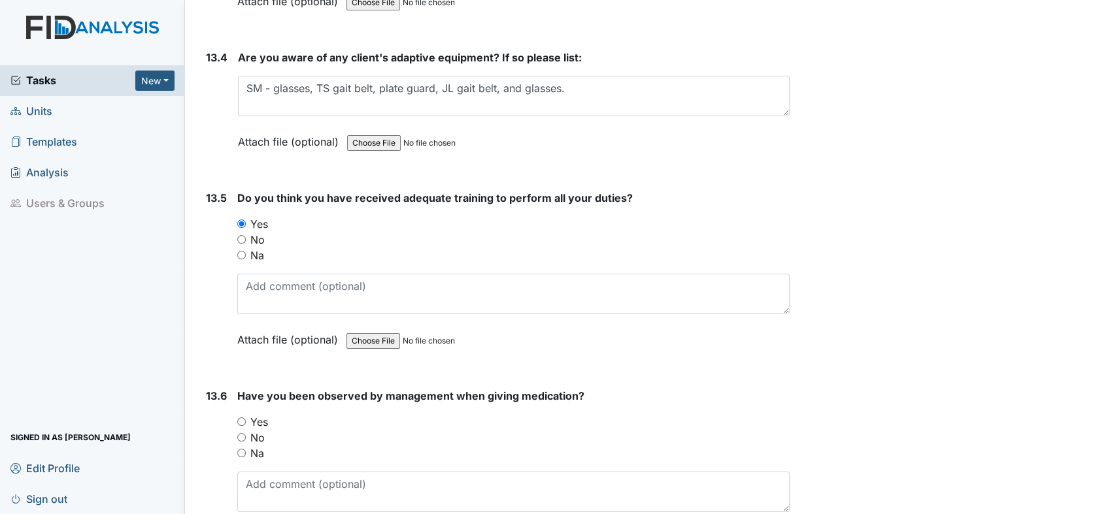
scroll to position [23082, 0]
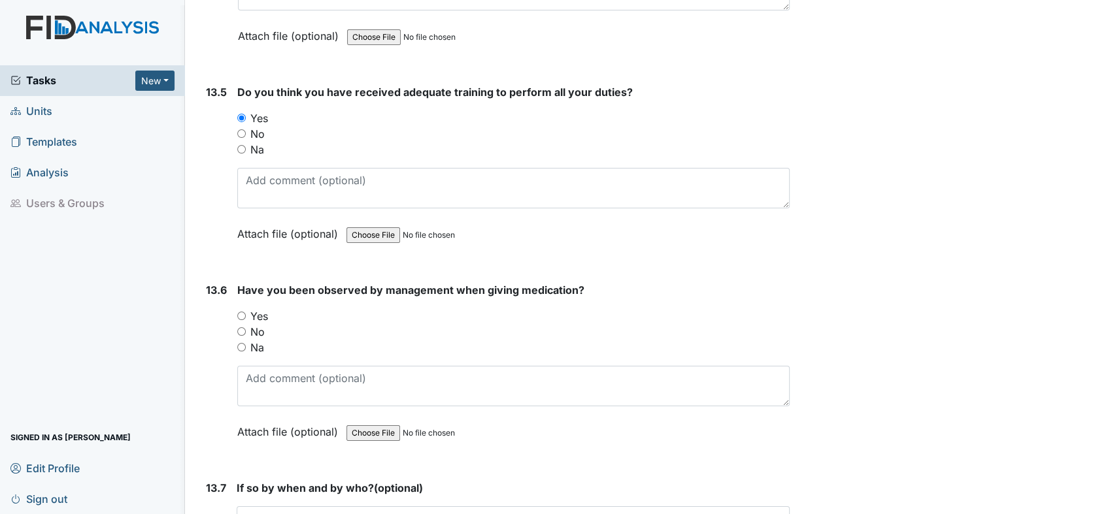
click at [243, 312] on input "Yes" at bounding box center [241, 316] width 8 height 8
radio input "true"
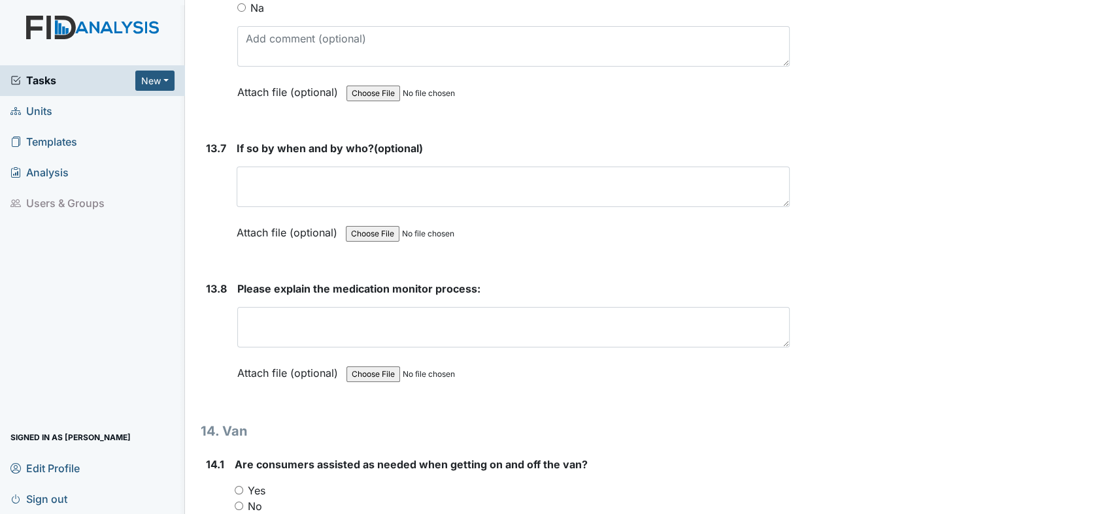
scroll to position [23445, 0]
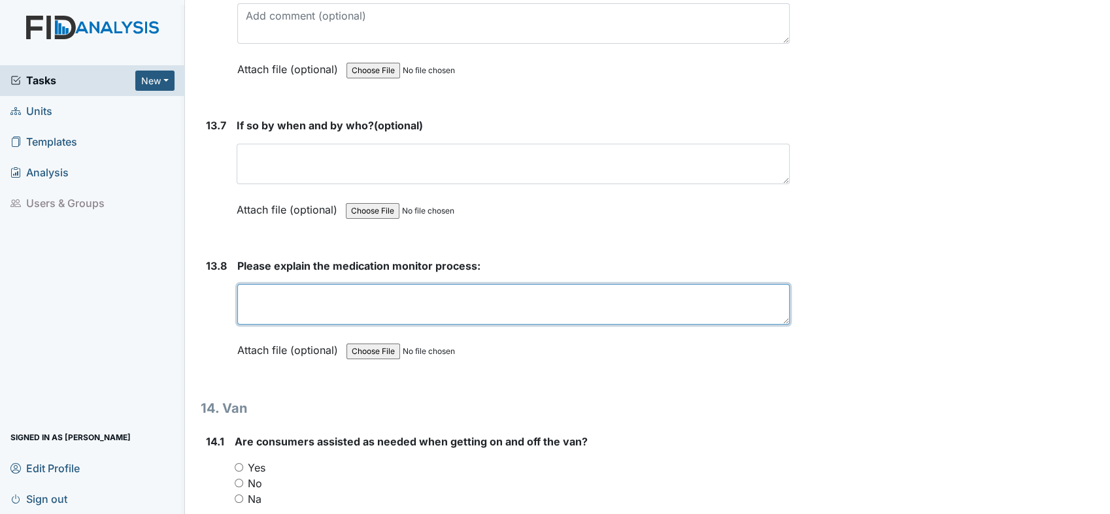
click at [373, 284] on textarea at bounding box center [513, 304] width 552 height 41
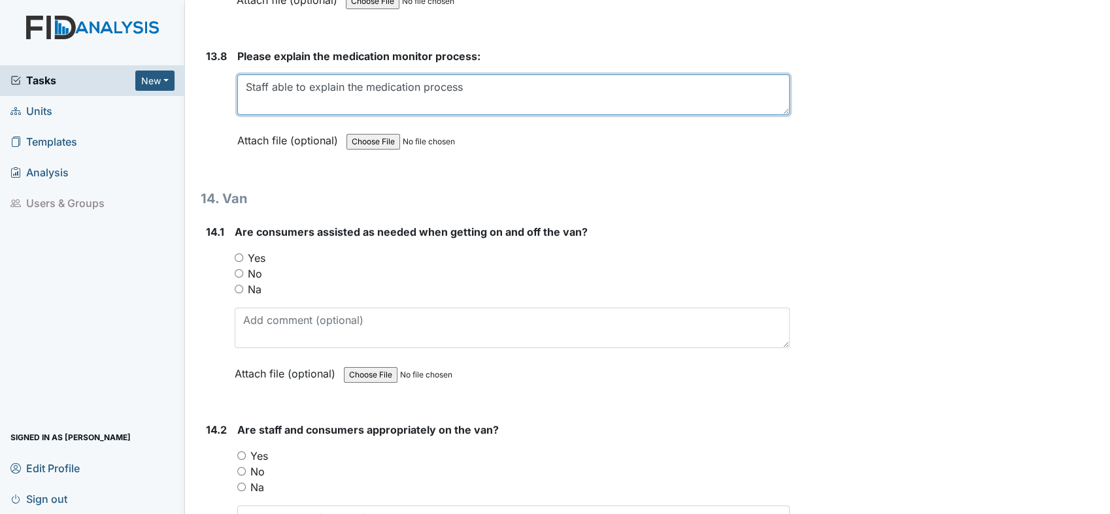
scroll to position [23663, 0]
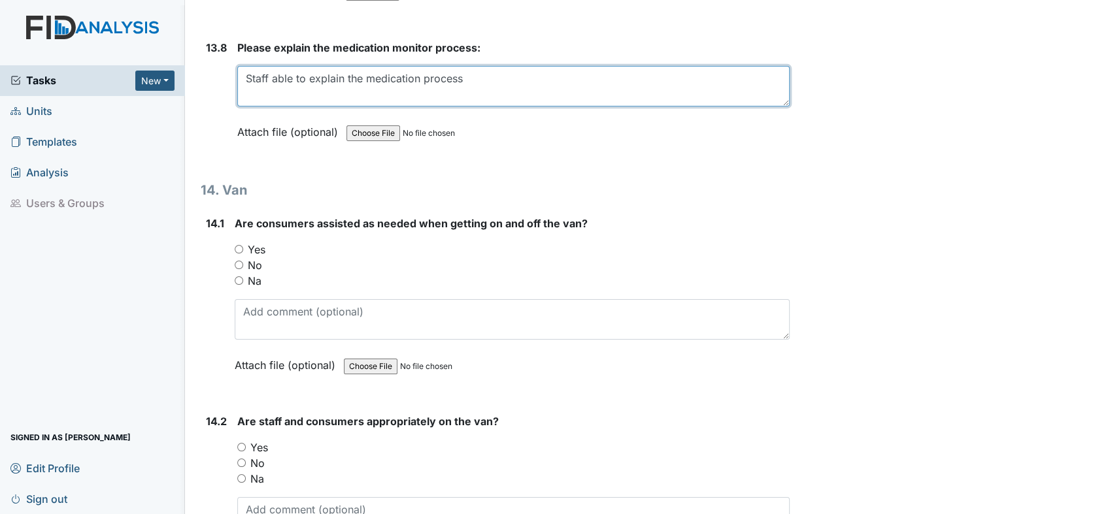
type textarea "Staff able to explain the medication process"
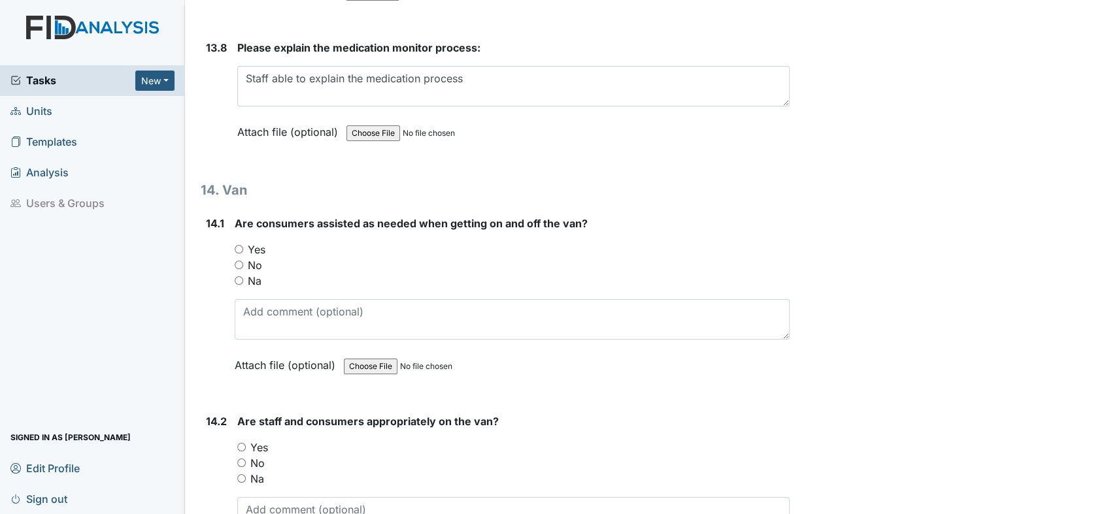
drag, startPoint x: 238, startPoint y: 152, endPoint x: 246, endPoint y: 157, distance: 8.9
click at [240, 245] on input "Yes" at bounding box center [239, 249] width 8 height 8
radio input "true"
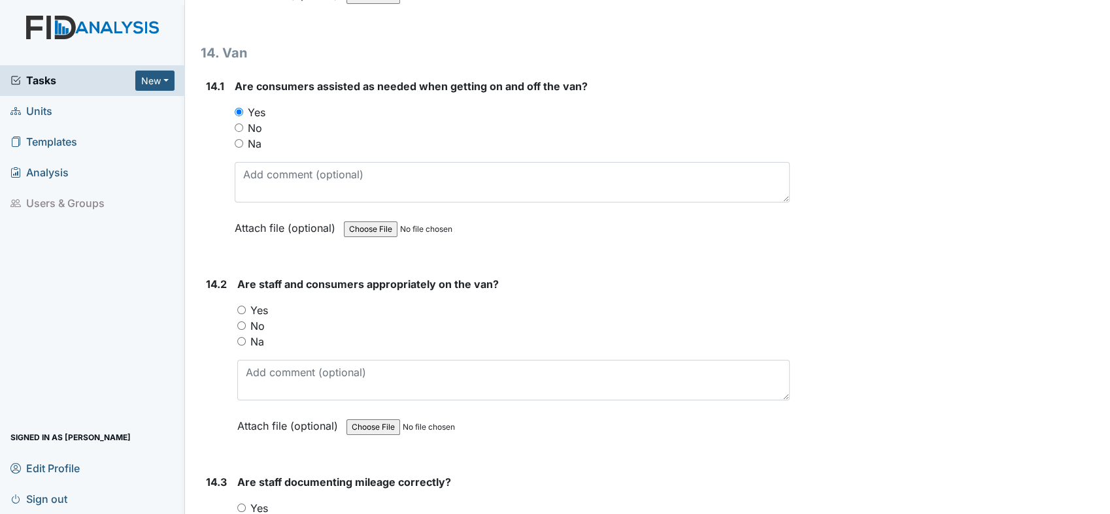
scroll to position [23808, 0]
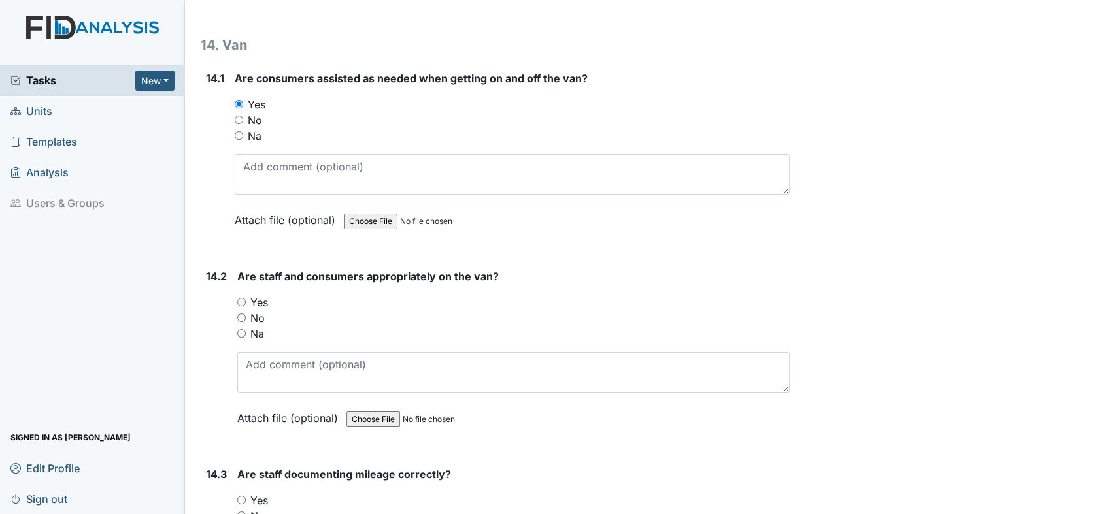
drag, startPoint x: 239, startPoint y: 204, endPoint x: 246, endPoint y: 205, distance: 6.7
click at [240, 298] on input "Yes" at bounding box center [241, 302] width 8 height 8
radio input "true"
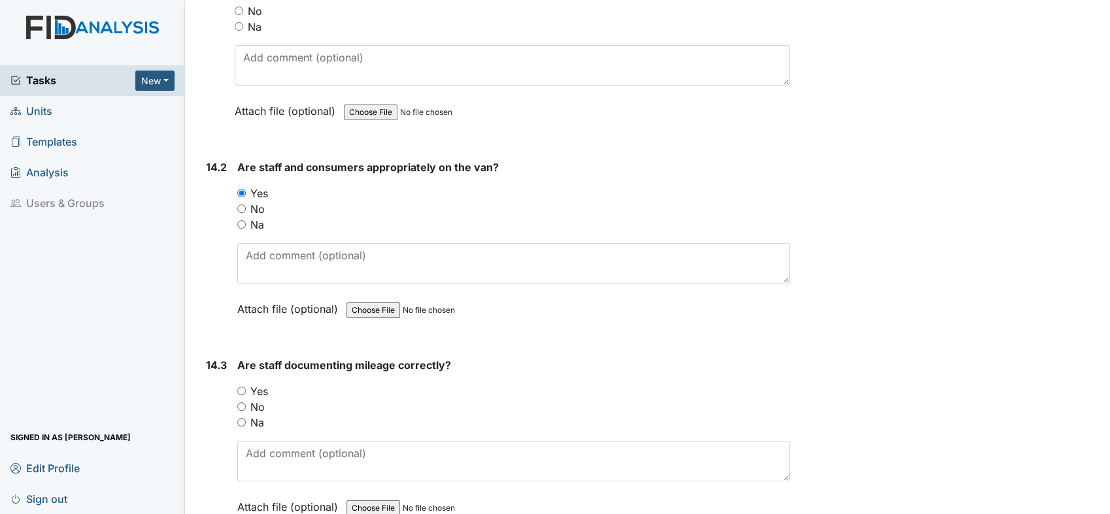
scroll to position [24026, 0]
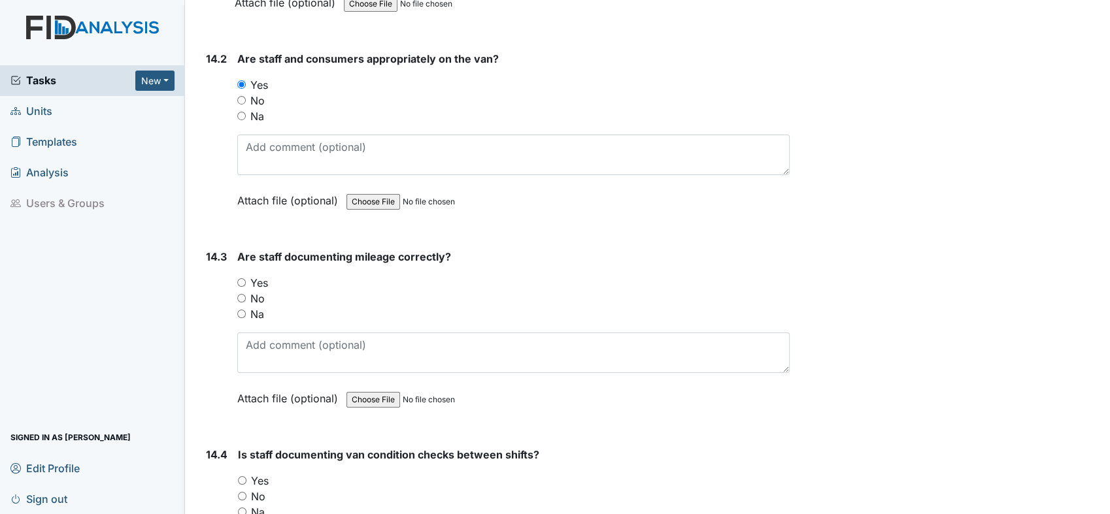
click at [242, 278] on input "Yes" at bounding box center [241, 282] width 8 height 8
radio input "true"
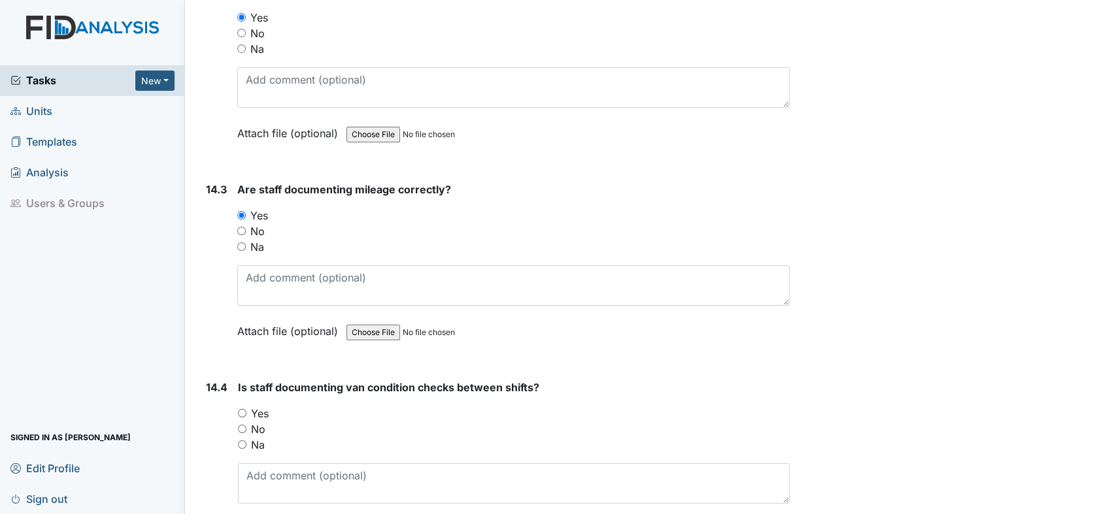
scroll to position [24171, 0]
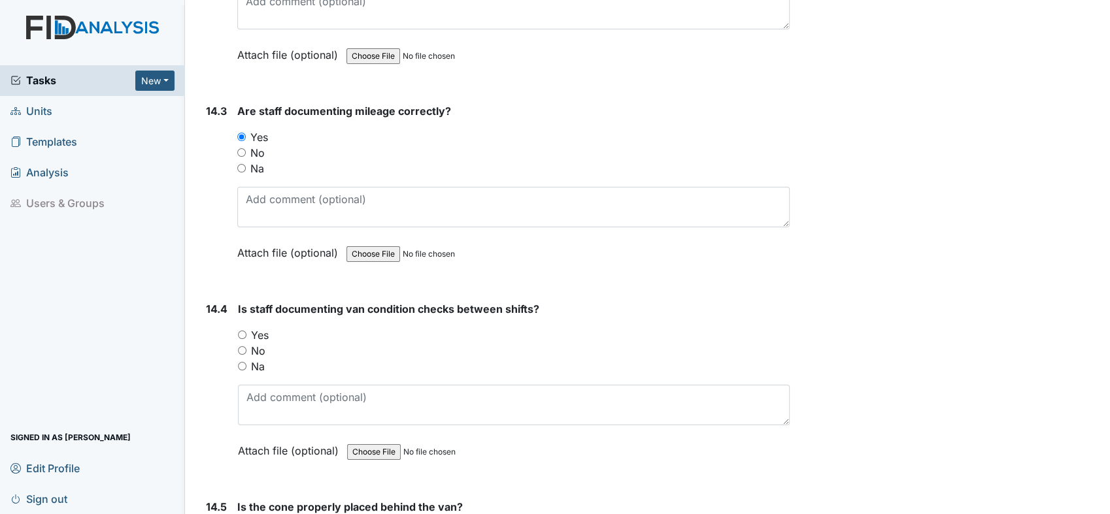
click at [239, 346] on input "No" at bounding box center [242, 350] width 8 height 8
radio input "true"
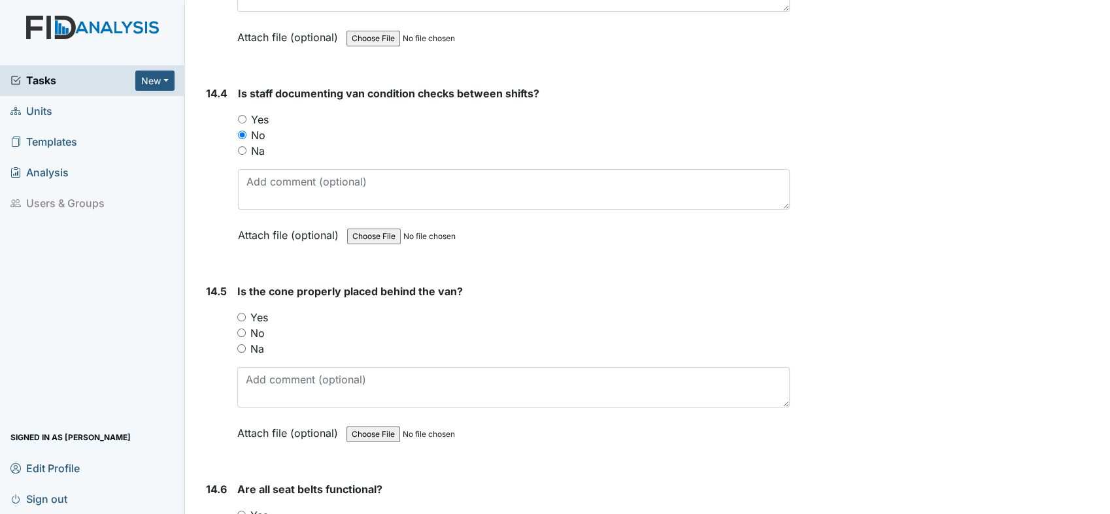
scroll to position [24389, 0]
click at [241, 311] on input "Yes" at bounding box center [241, 315] width 8 height 8
radio input "true"
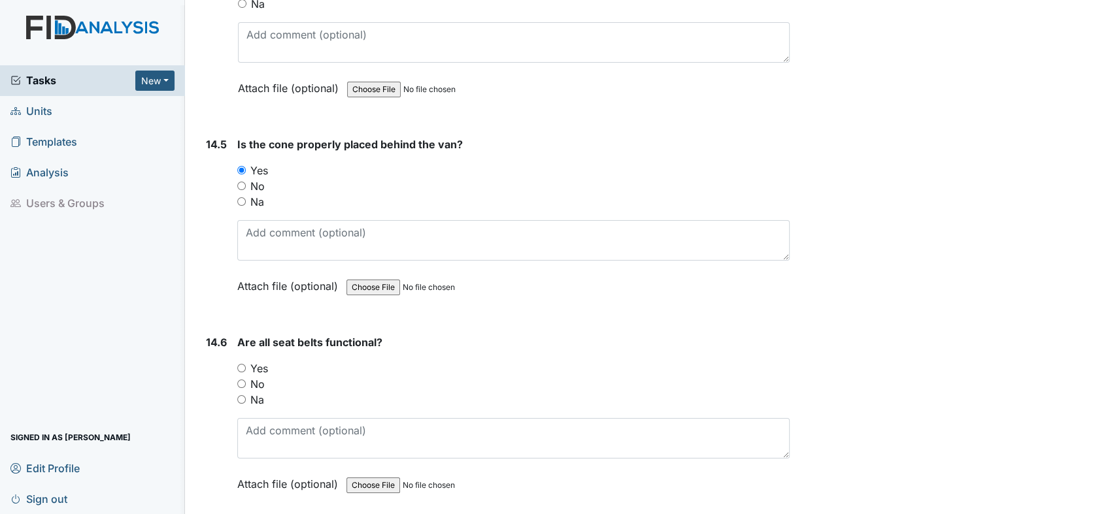
click at [246, 364] on input "Yes" at bounding box center [241, 368] width 8 height 8
radio input "true"
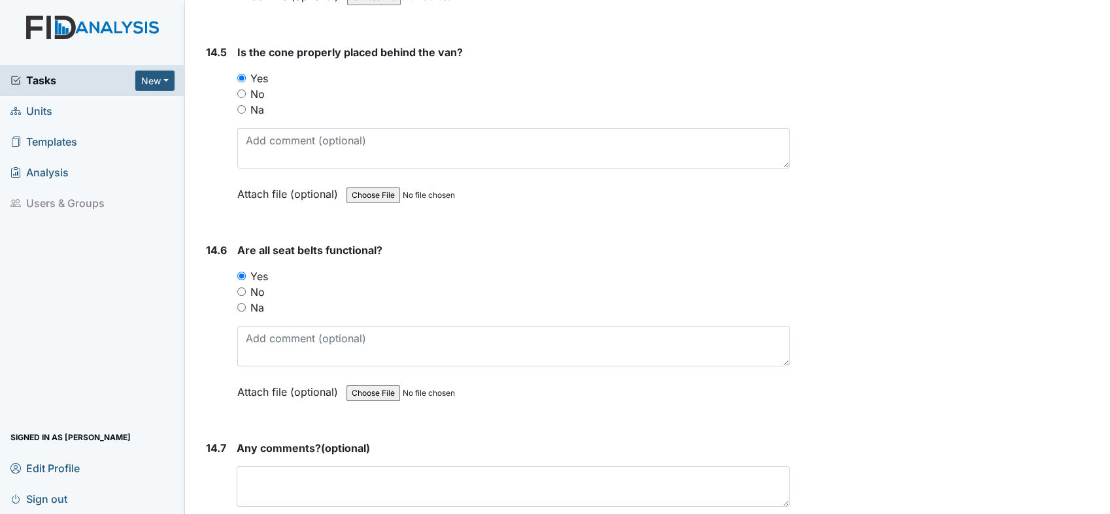
scroll to position [24627, 0]
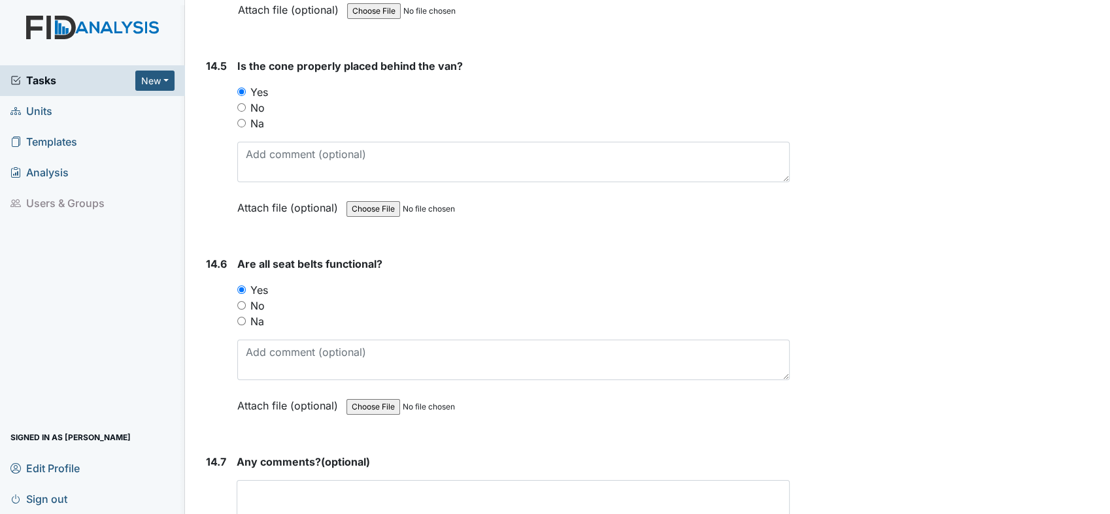
scroll to position [24643, 0]
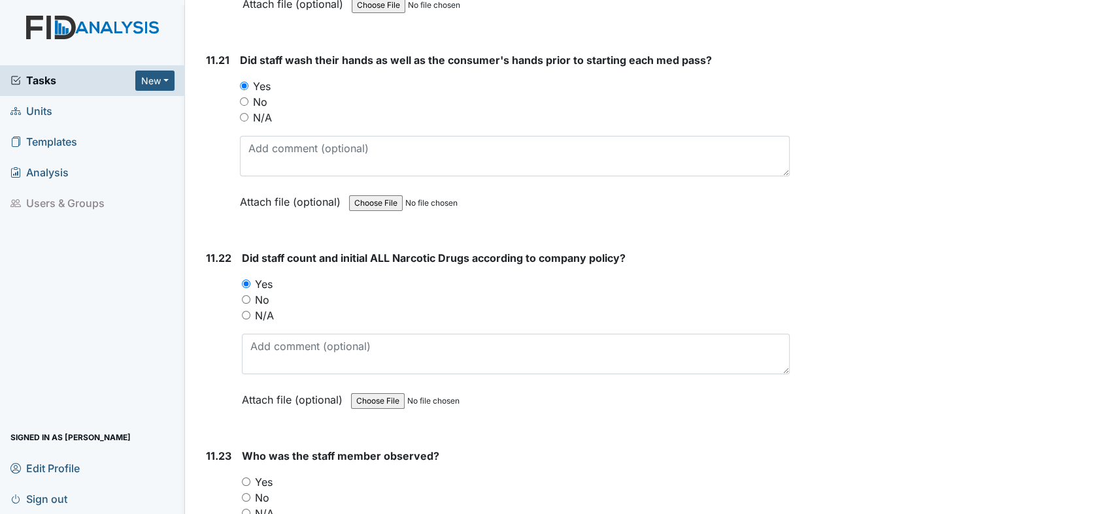
scroll to position [18980, 0]
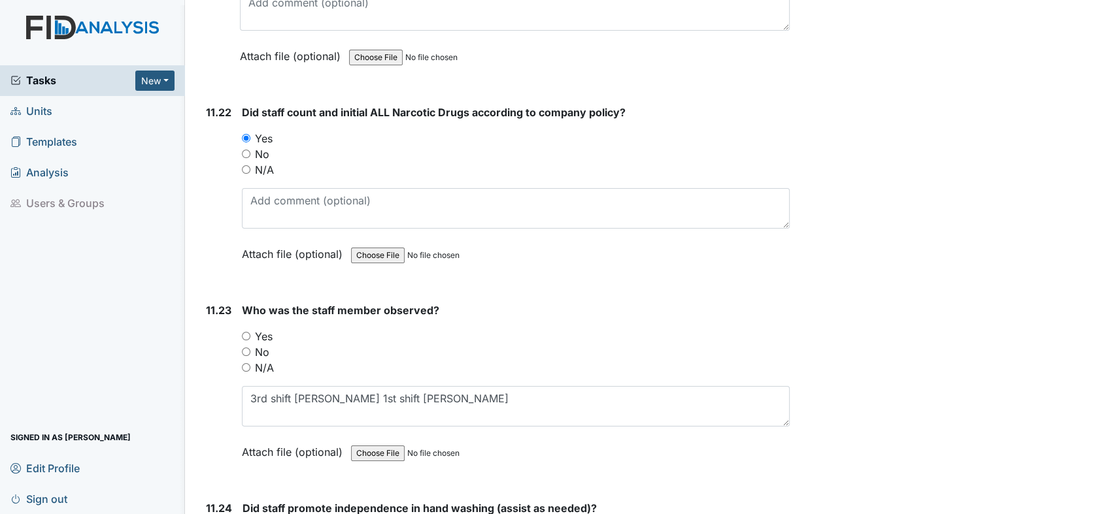
click at [245, 329] on div "Yes" at bounding box center [516, 337] width 548 height 16
click at [246, 332] on input "Yes" at bounding box center [246, 336] width 8 height 8
radio input "true"
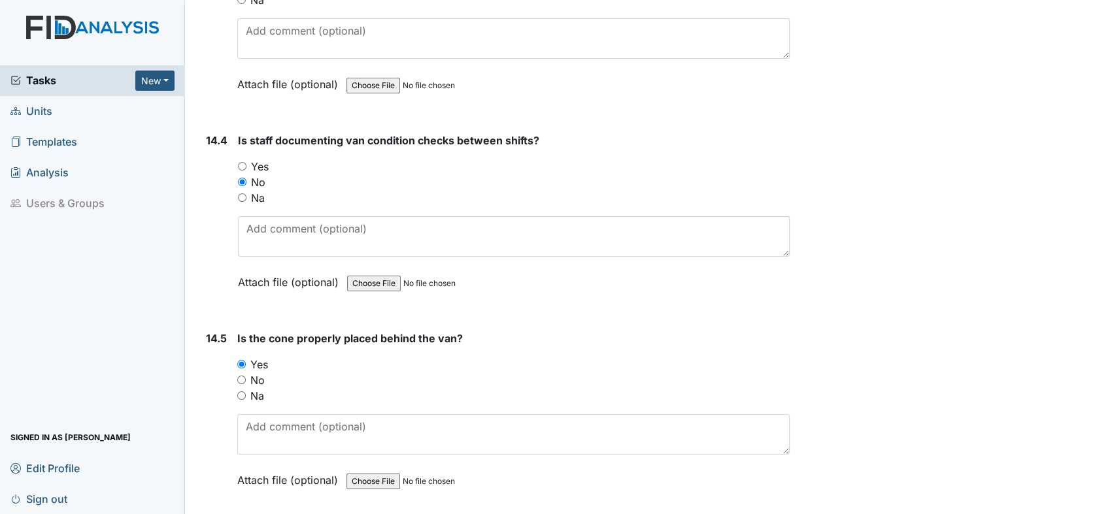
scroll to position [24643, 0]
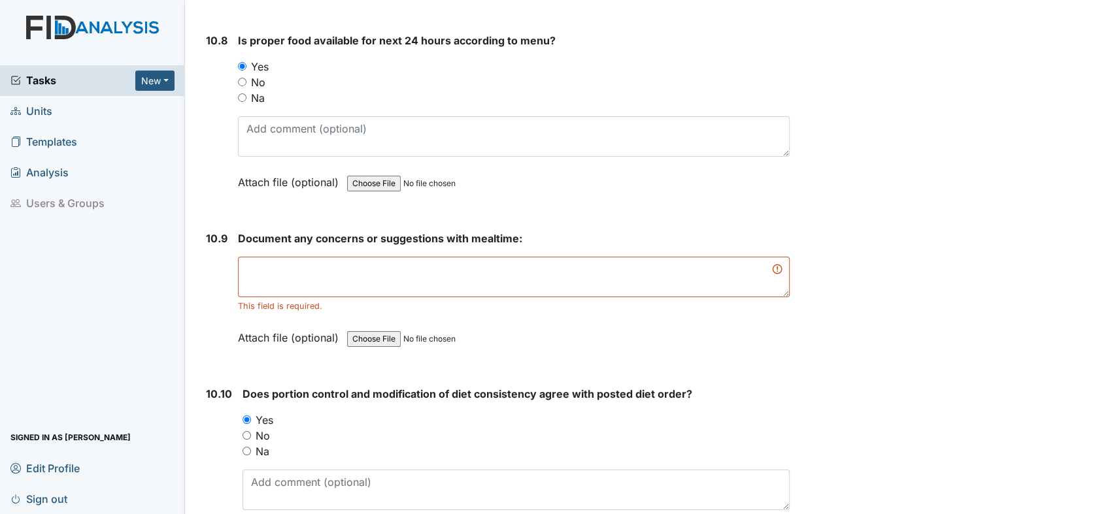
scroll to position [12661, 0]
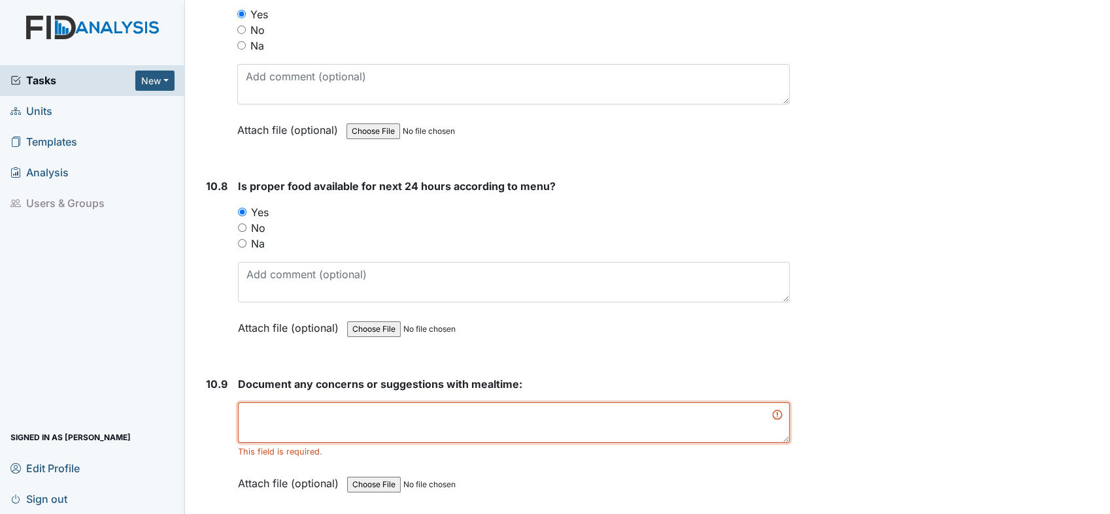
click at [335, 403] on textarea at bounding box center [513, 423] width 551 height 41
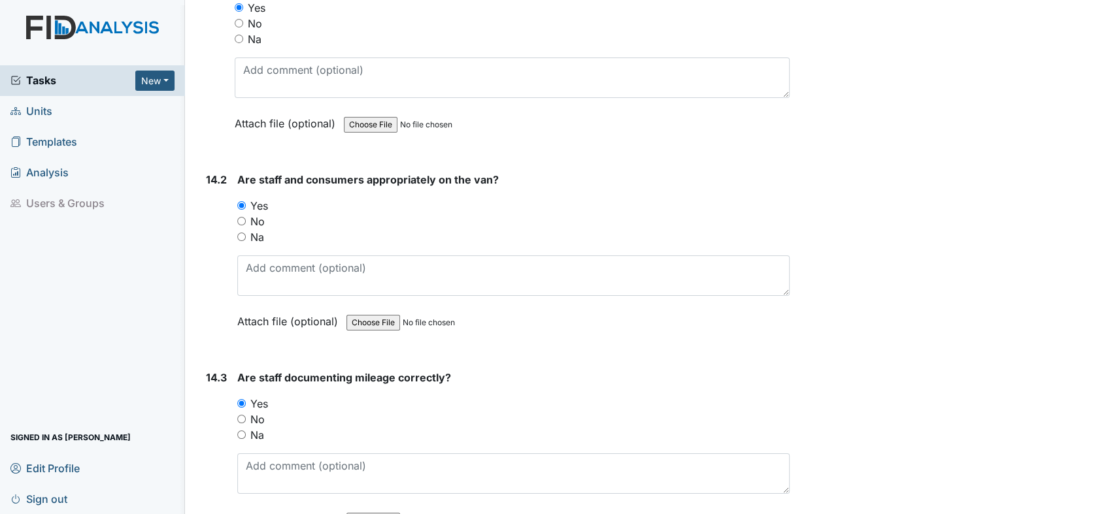
scroll to position [24627, 0]
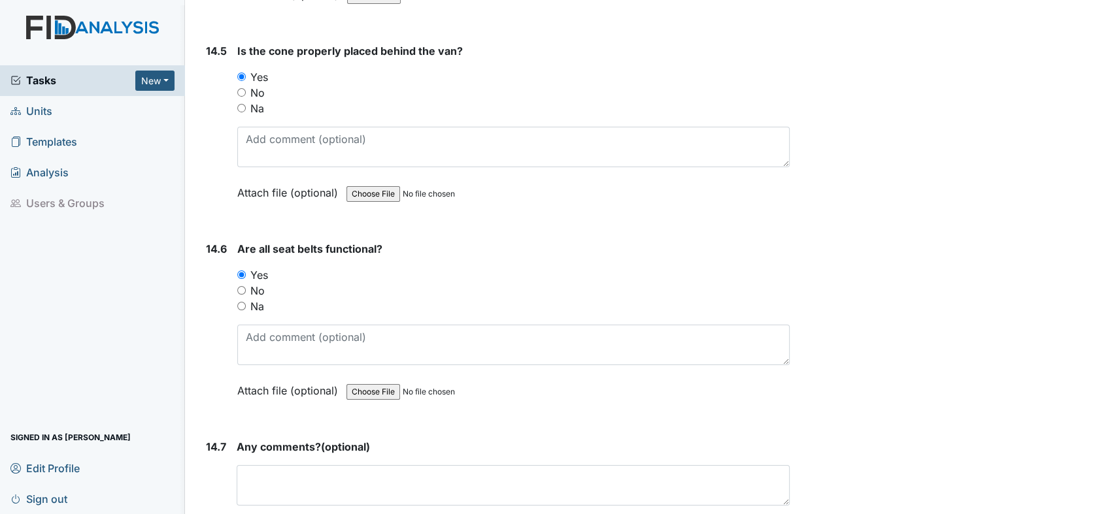
type textarea "Staff should offer seconds with consumers that are able to have seconds."
